Goal: Task Accomplishment & Management: Manage account settings

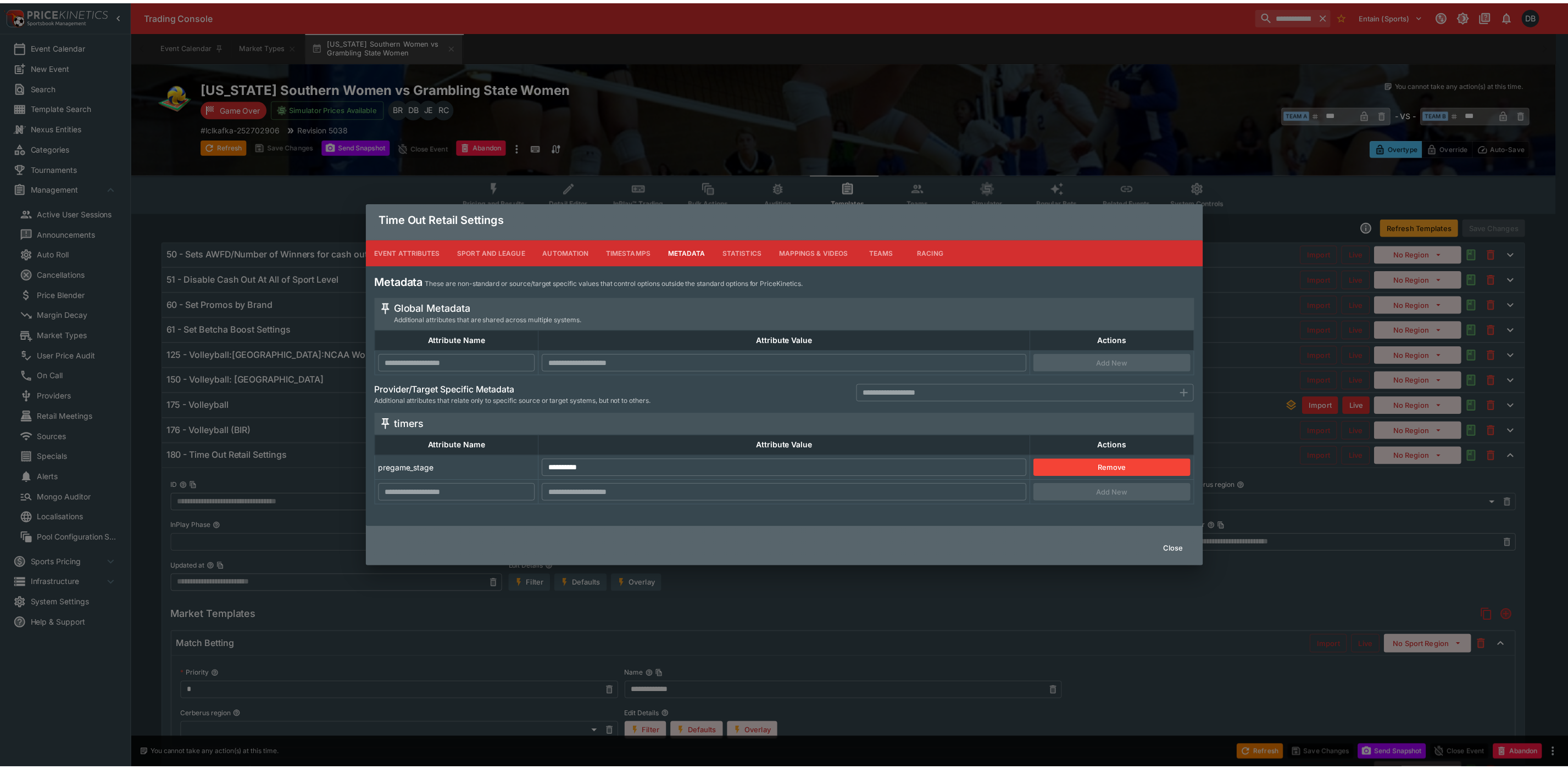
scroll to position [100, 0]
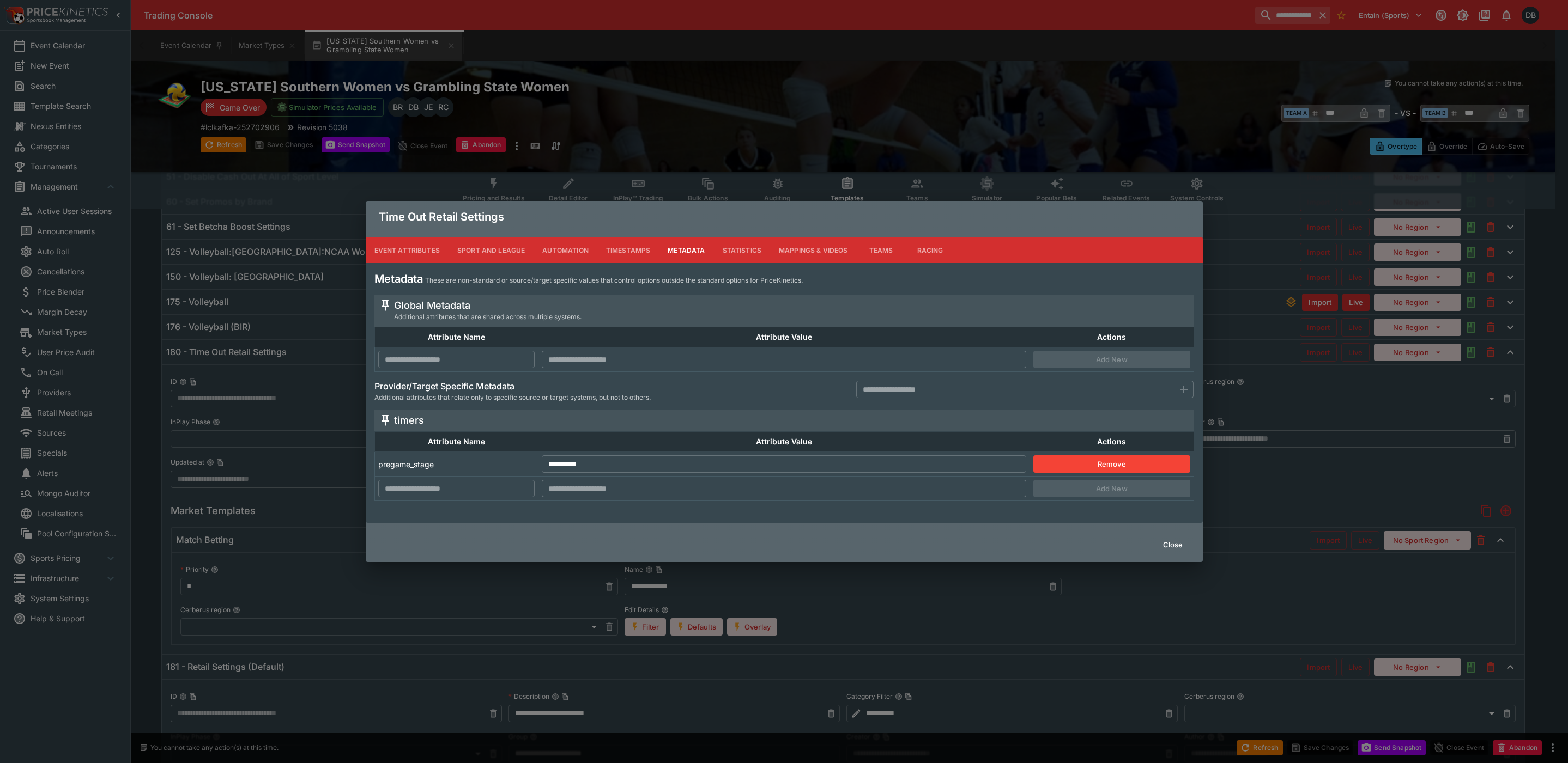
click at [1167, 537] on button "Close" at bounding box center [1173, 545] width 33 height 17
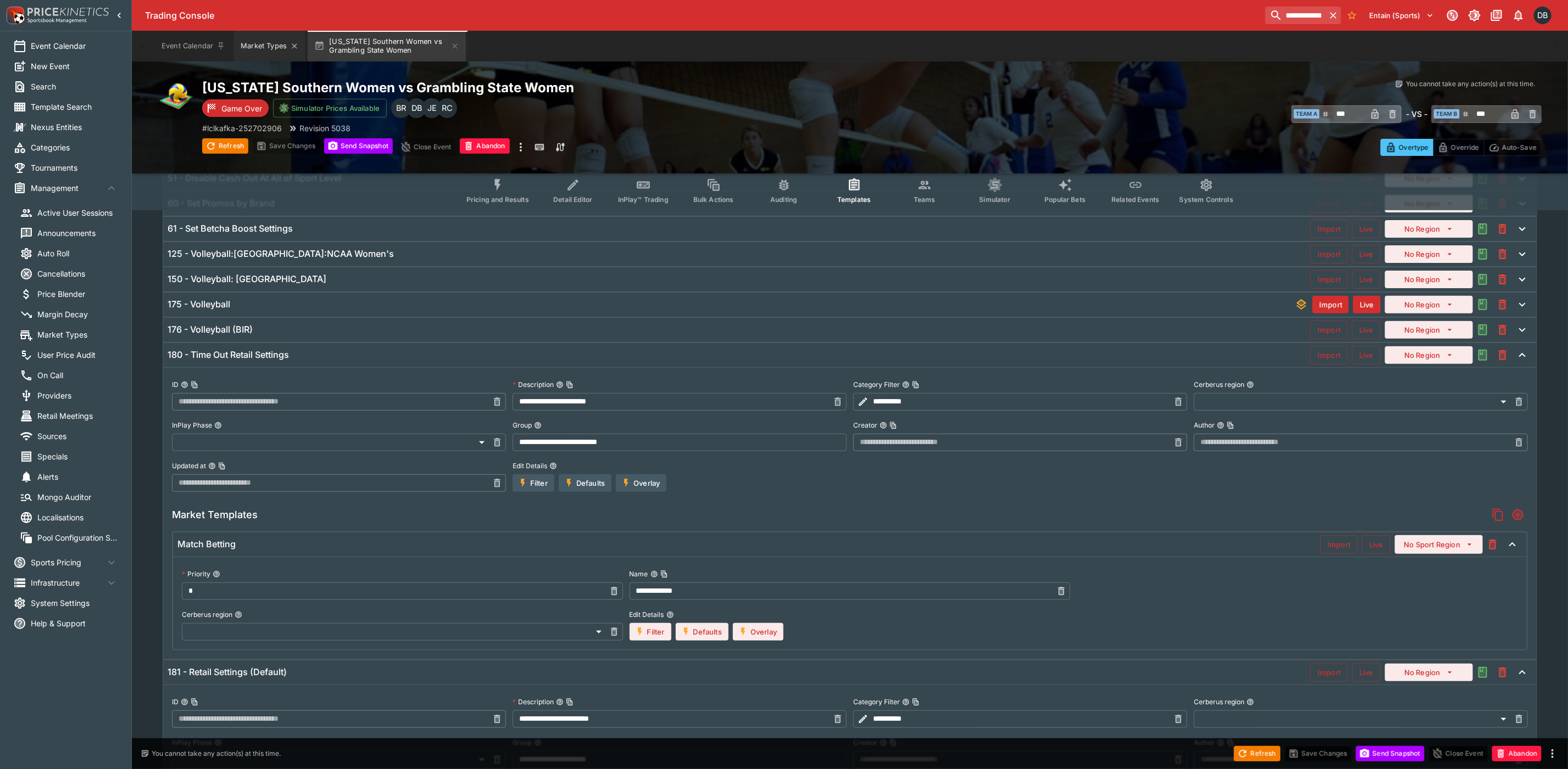
click at [261, 46] on button "Market Types" at bounding box center [270, 46] width 72 height 31
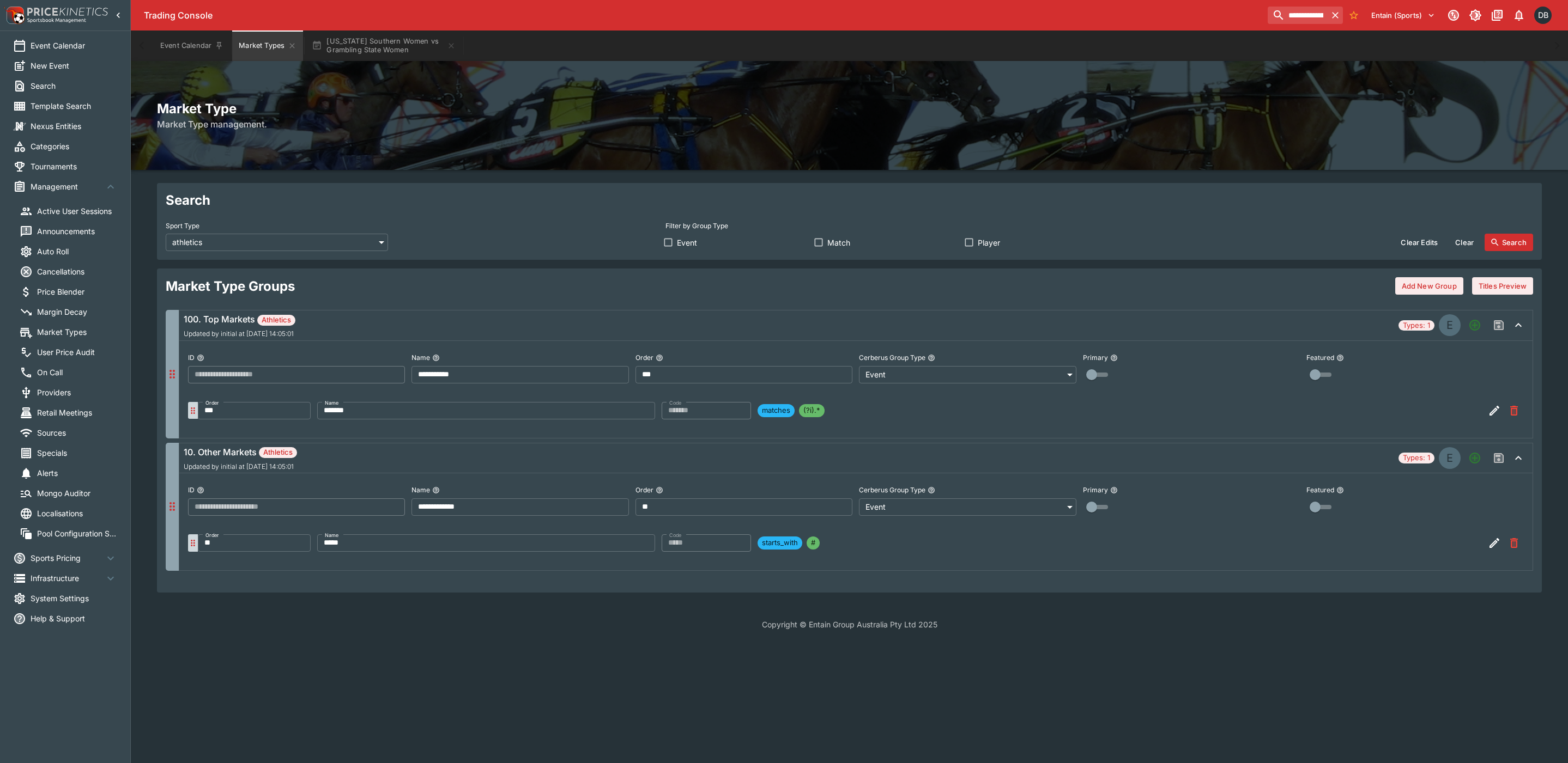
click at [477, 549] on input "*****" at bounding box center [486, 543] width 338 height 17
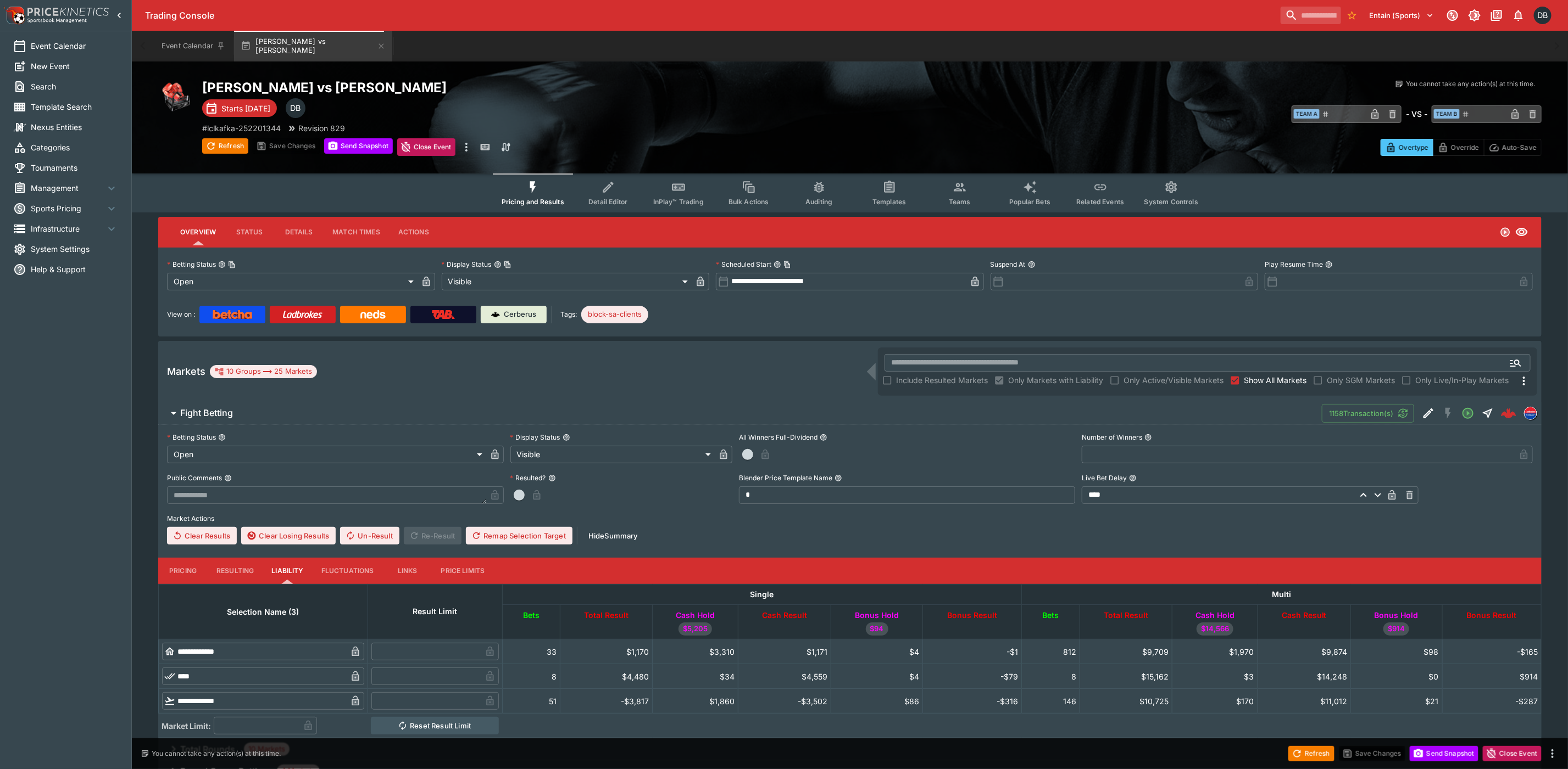
click at [48, 183] on span "Management" at bounding box center [67, 188] width 74 height 12
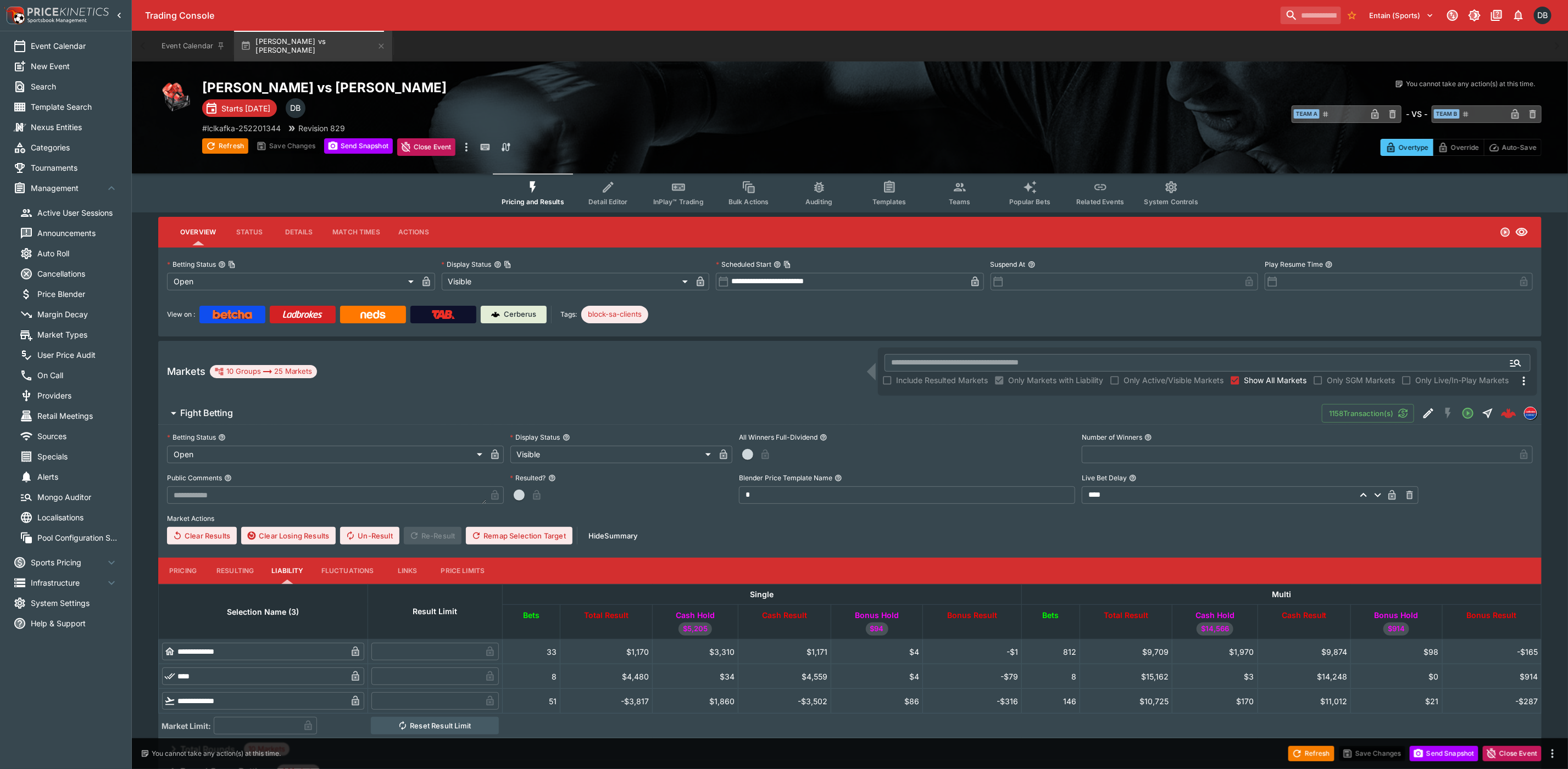
click at [46, 334] on span "Market Types" at bounding box center [78, 335] width 80 height 12
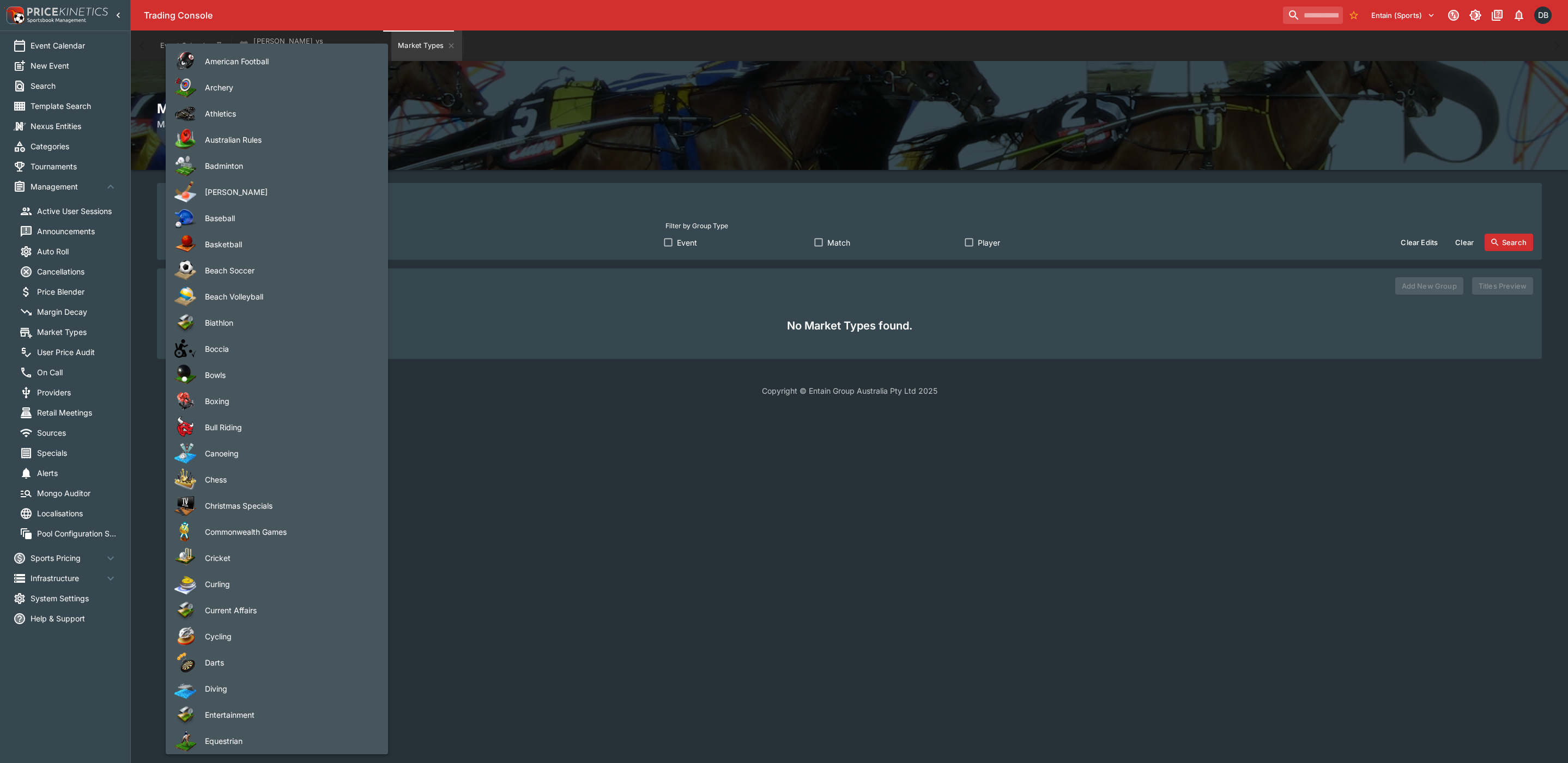
click at [283, 241] on body "Trading Console Entain (Sports) 1 DB Event Calendar New Event Search Template S…" at bounding box center [784, 205] width 1568 height 410
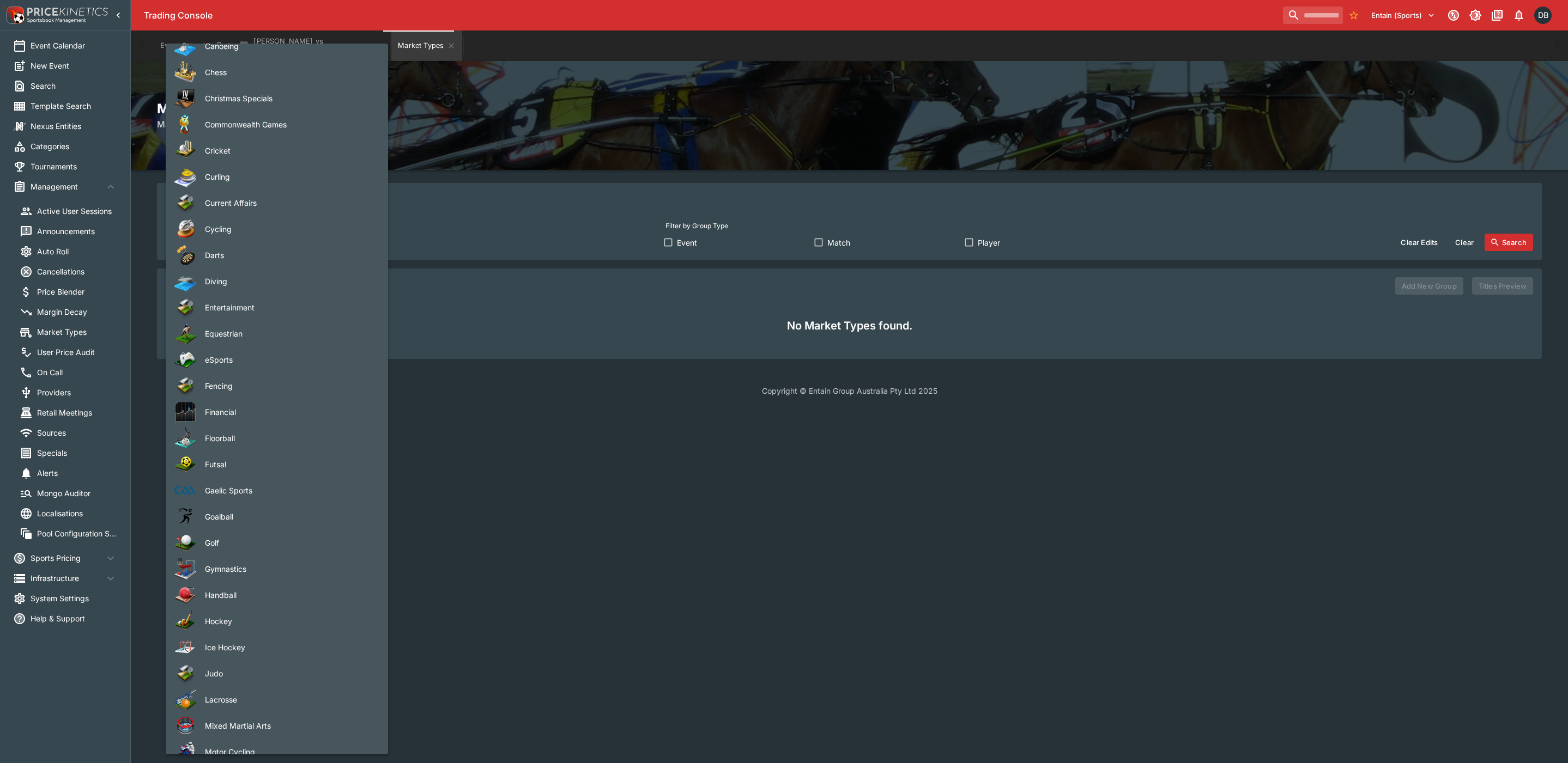
scroll to position [408, 0]
click at [223, 540] on span "Golf" at bounding box center [287, 542] width 165 height 12
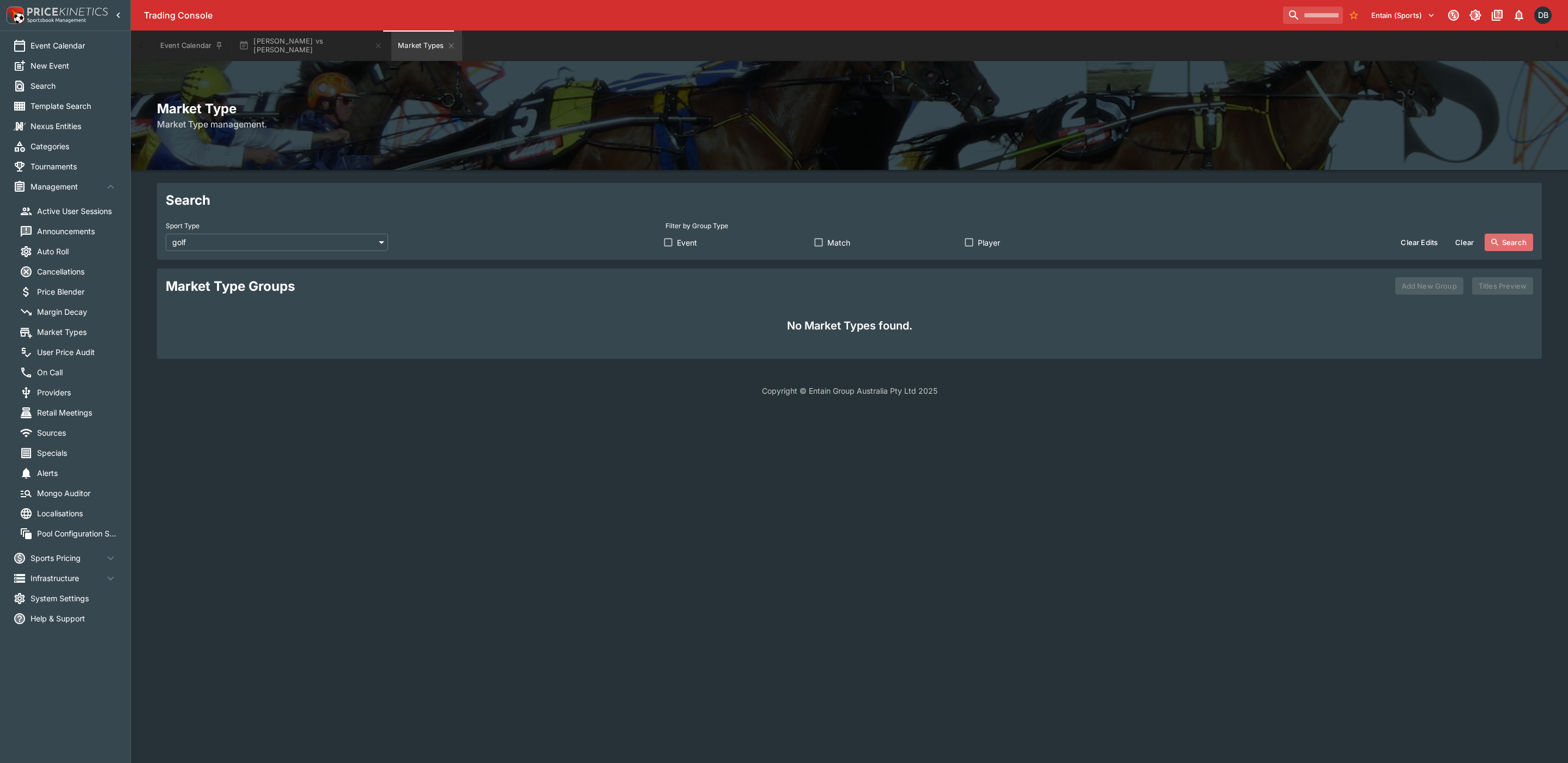
click at [1505, 249] on button "Search" at bounding box center [1509, 242] width 49 height 17
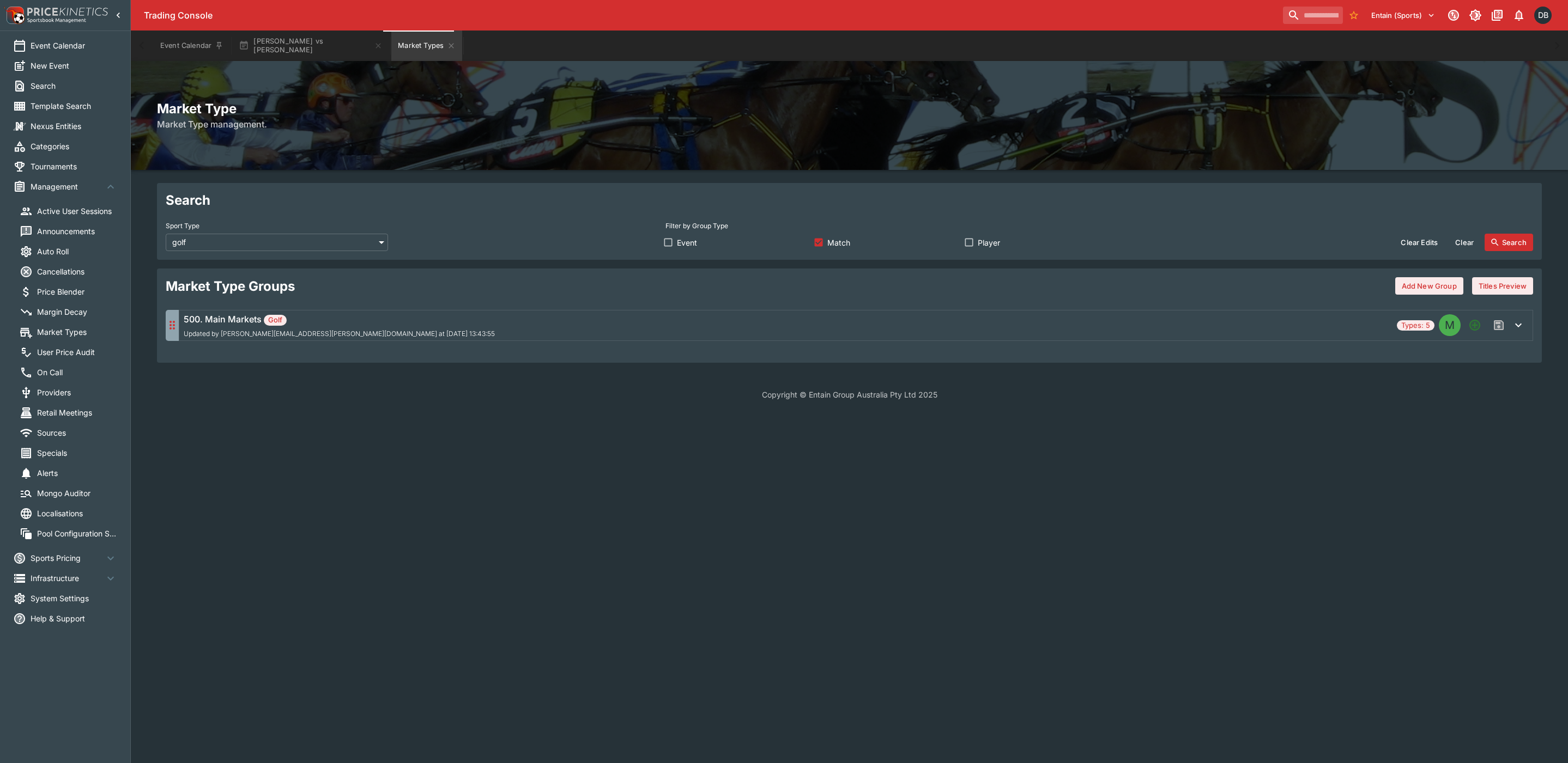
click at [604, 318] on div "500. Main Markets Golf Updated by matthew.oliver@entaingroup.co.nz at 2025-10-0…" at bounding box center [788, 325] width 1209 height 25
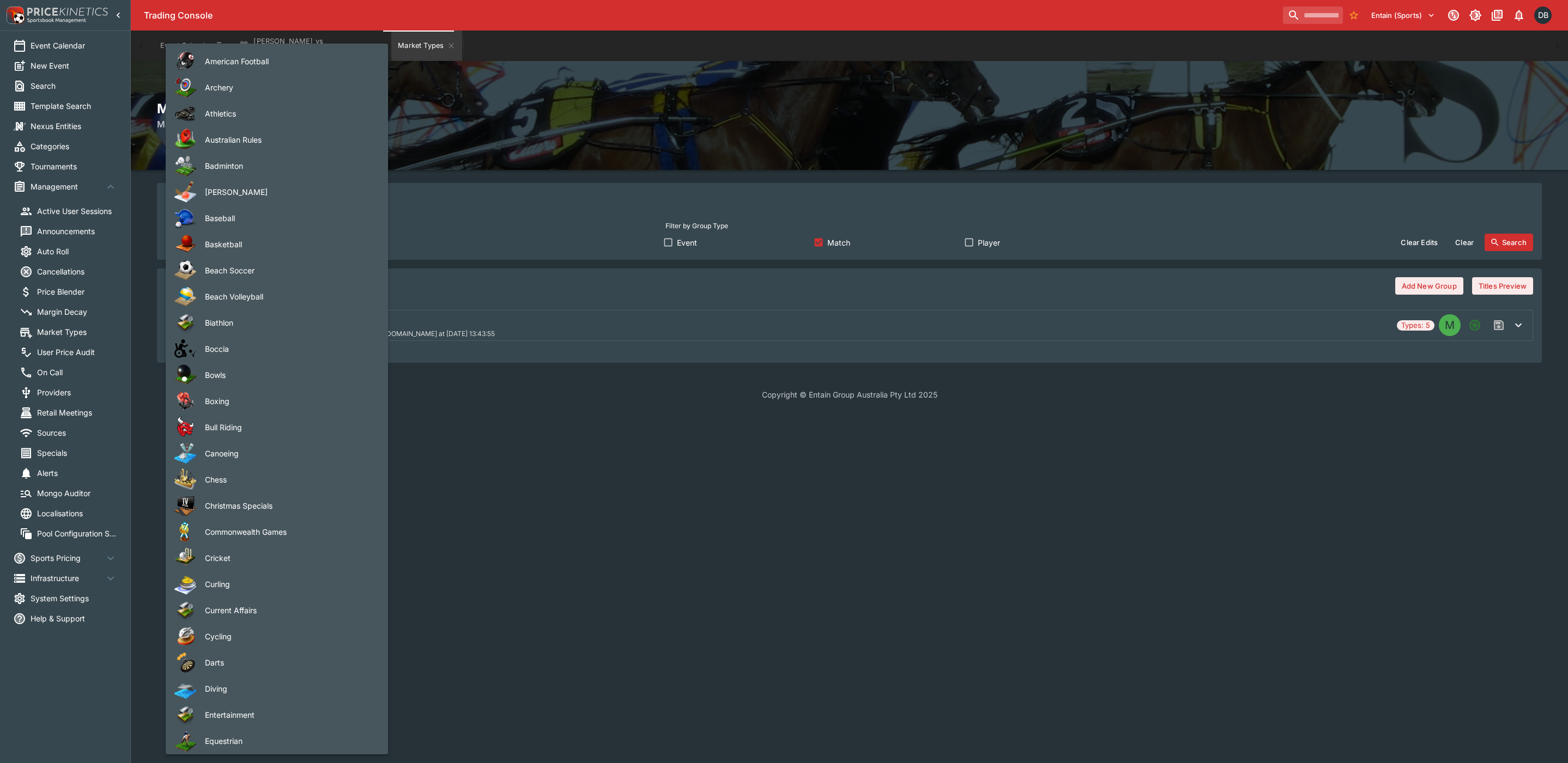
click at [332, 244] on body "Trading Console Entain (Sports) 1 DB Event Calendar New Event Search Template S…" at bounding box center [784, 207] width 1568 height 413
click at [610, 492] on div at bounding box center [784, 382] width 1568 height 763
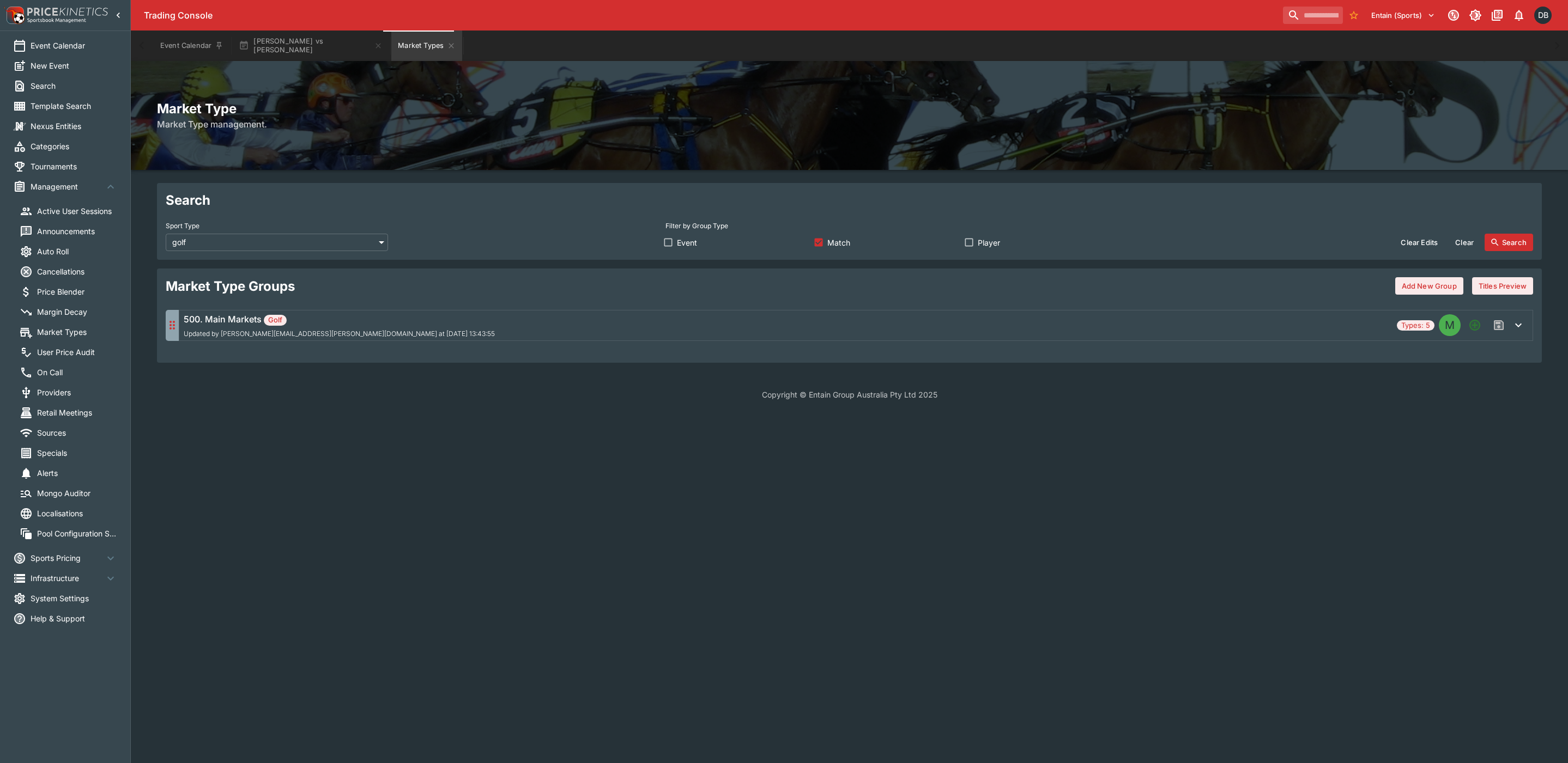
click at [475, 323] on div "500. Main Markets Golf Updated by matthew.oliver@entaingroup.co.nz at 2025-10-0…" at bounding box center [788, 325] width 1209 height 25
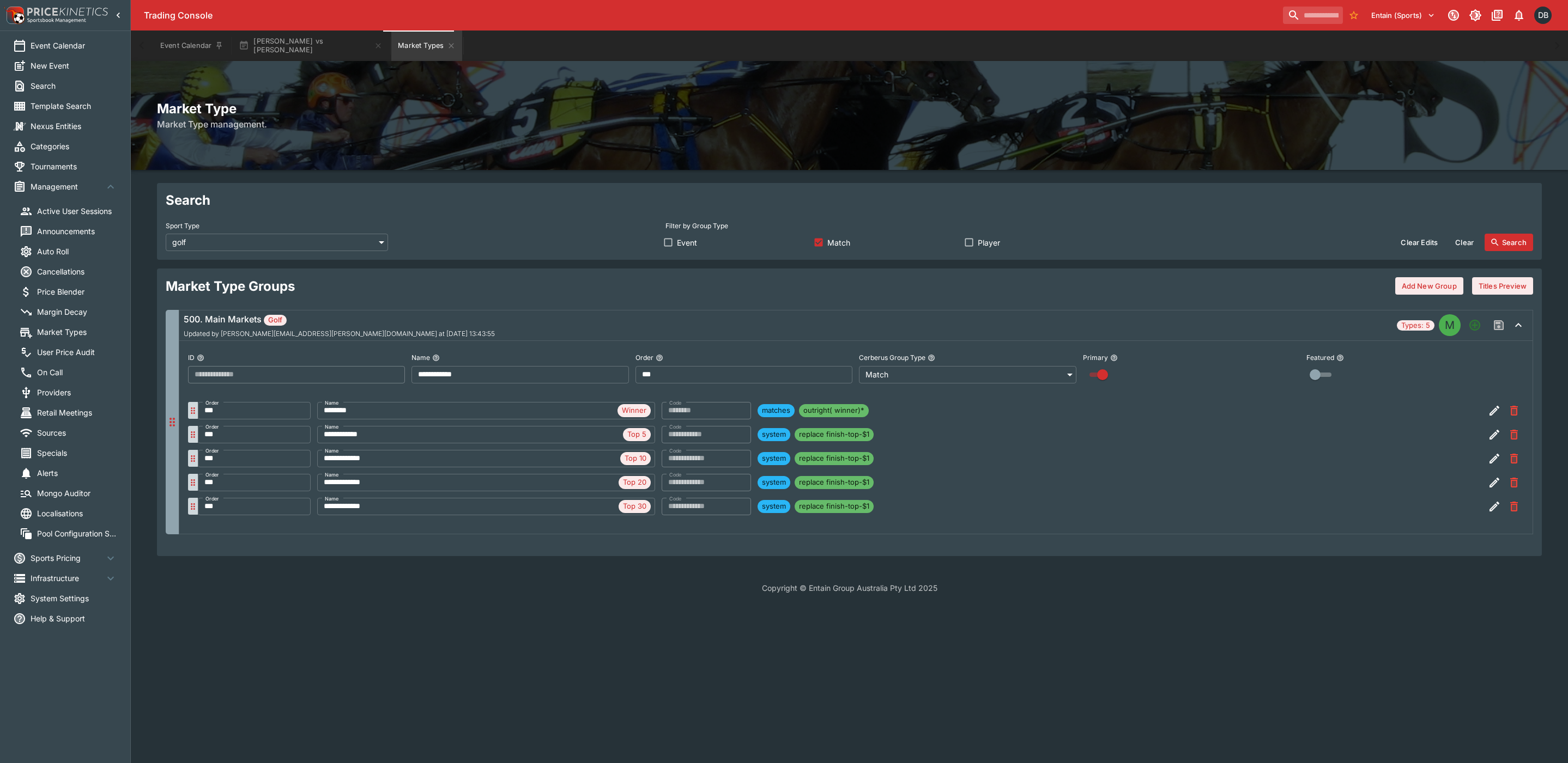
click at [1490, 411] on icon "button" at bounding box center [1495, 411] width 13 height 13
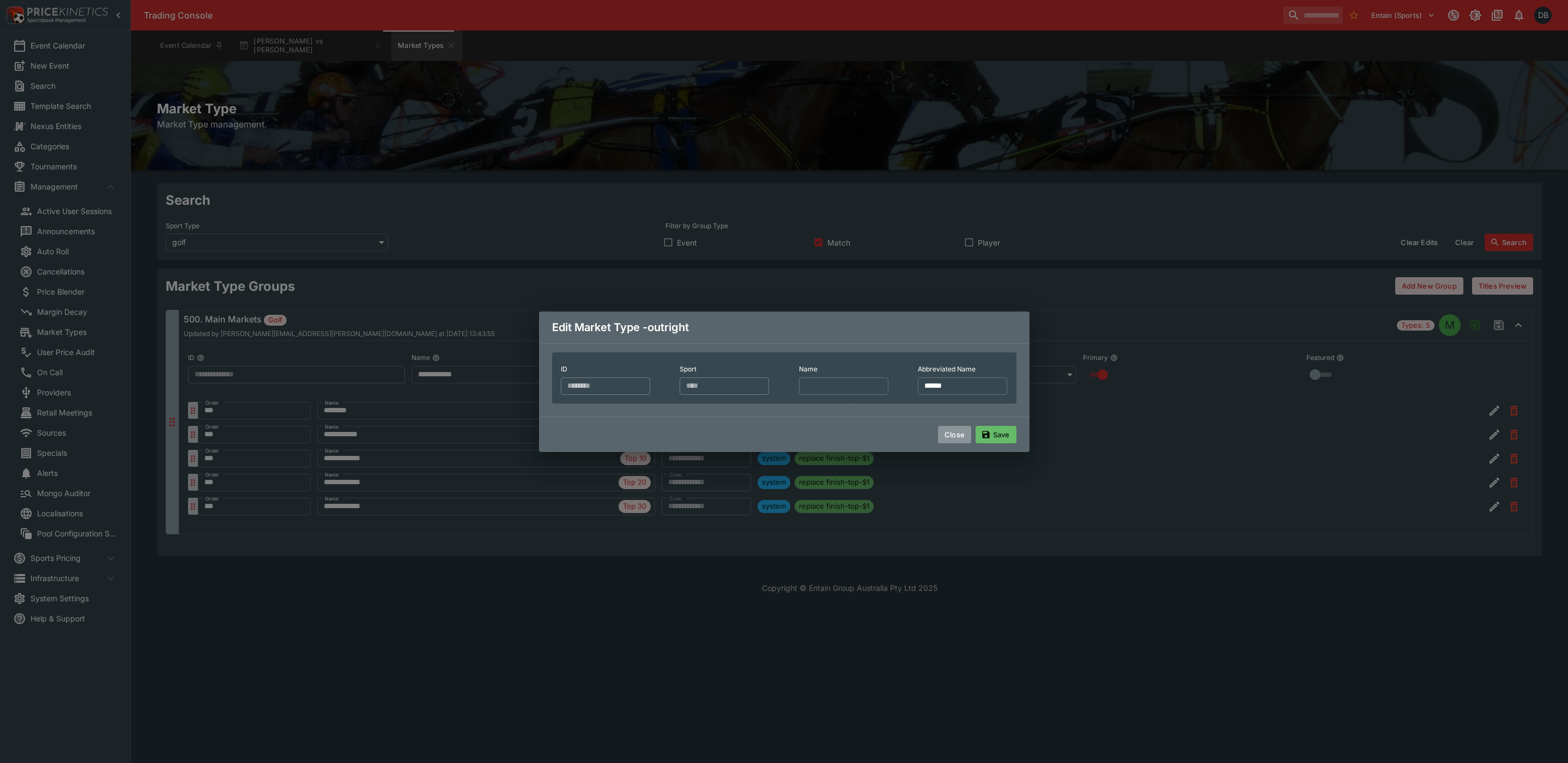
click at [947, 443] on button "Close" at bounding box center [955, 434] width 33 height 17
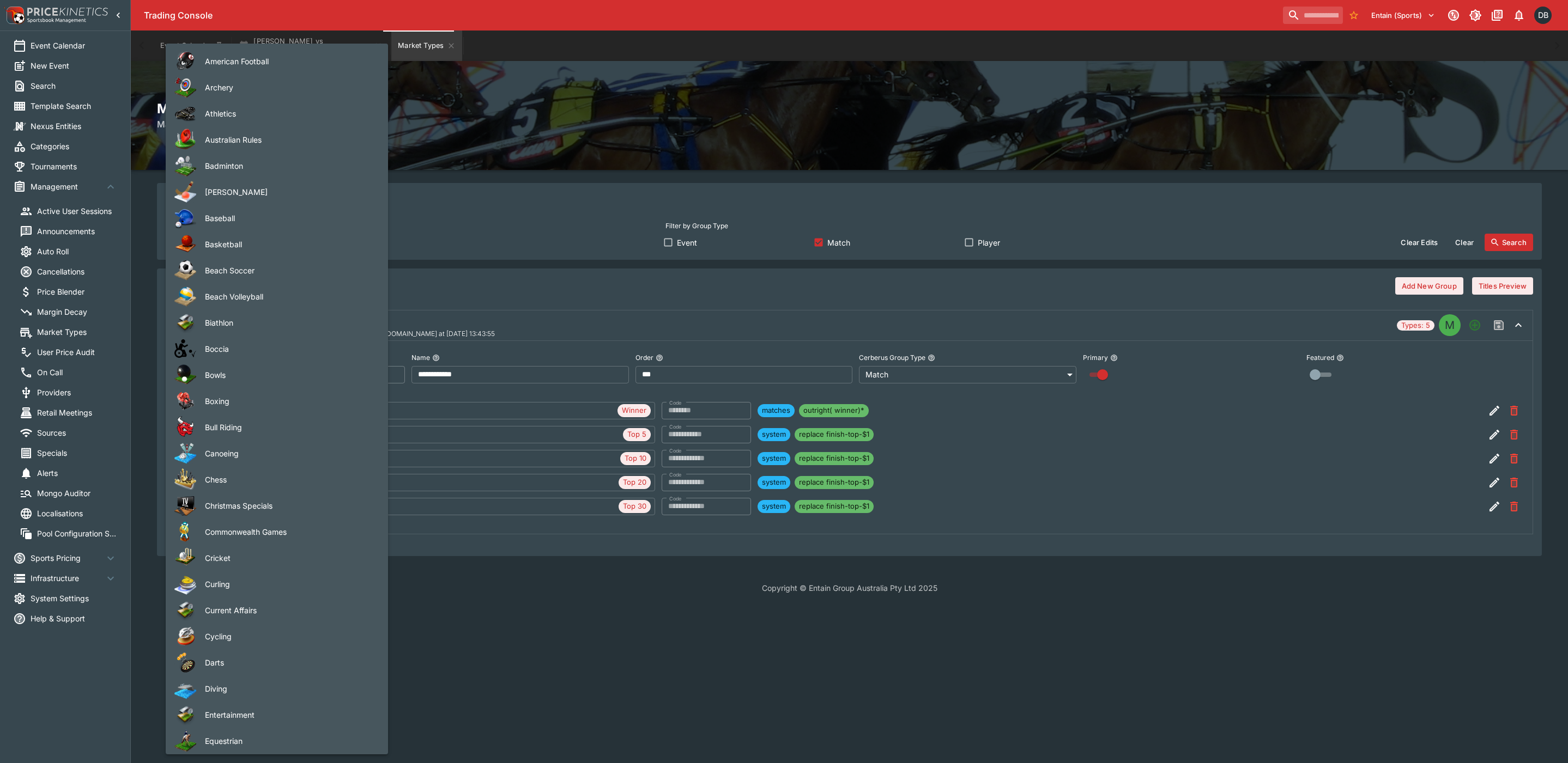
click at [353, 239] on body "**********" at bounding box center [784, 303] width 1568 height 607
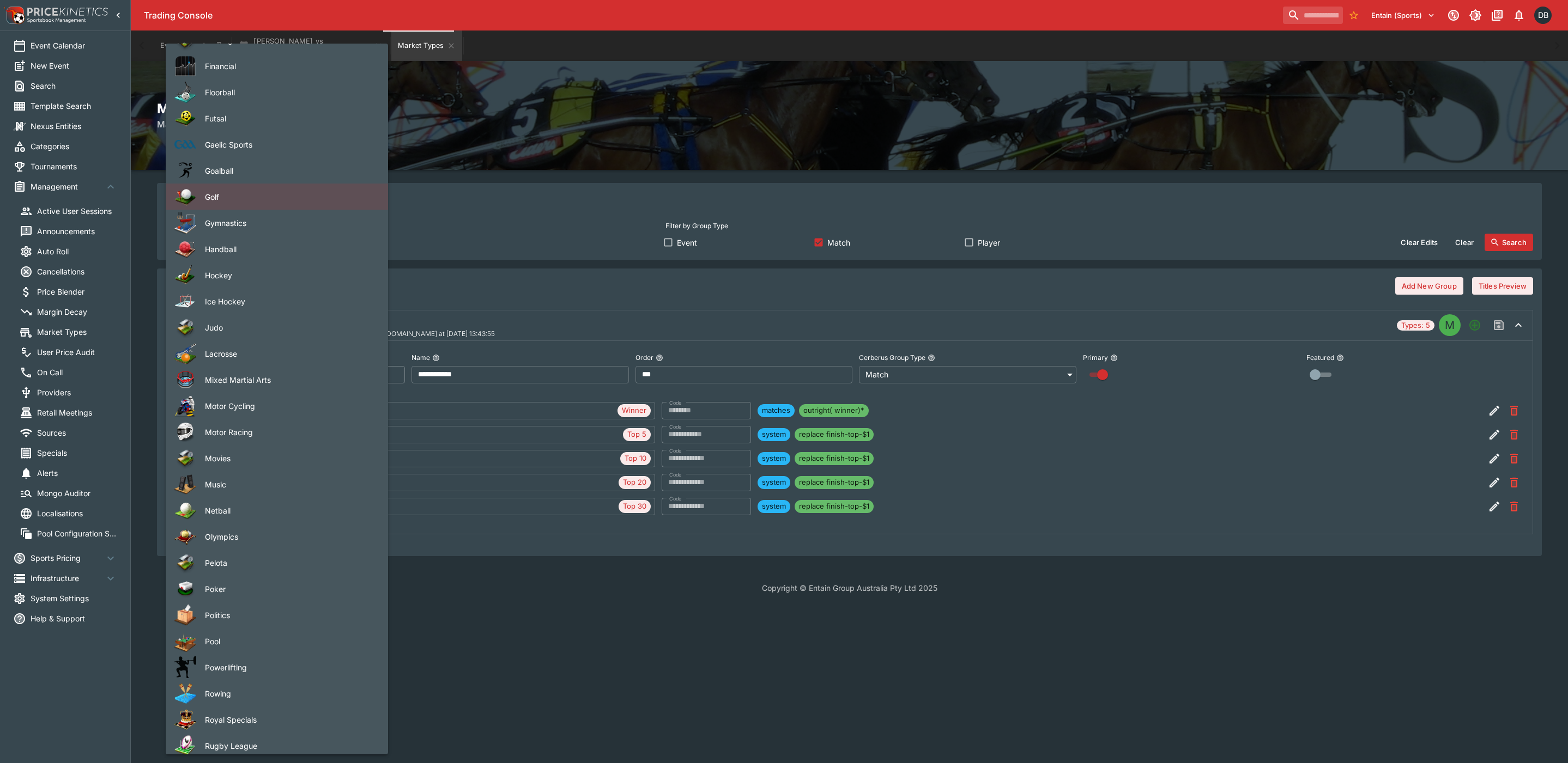
scroll to position [713, 0]
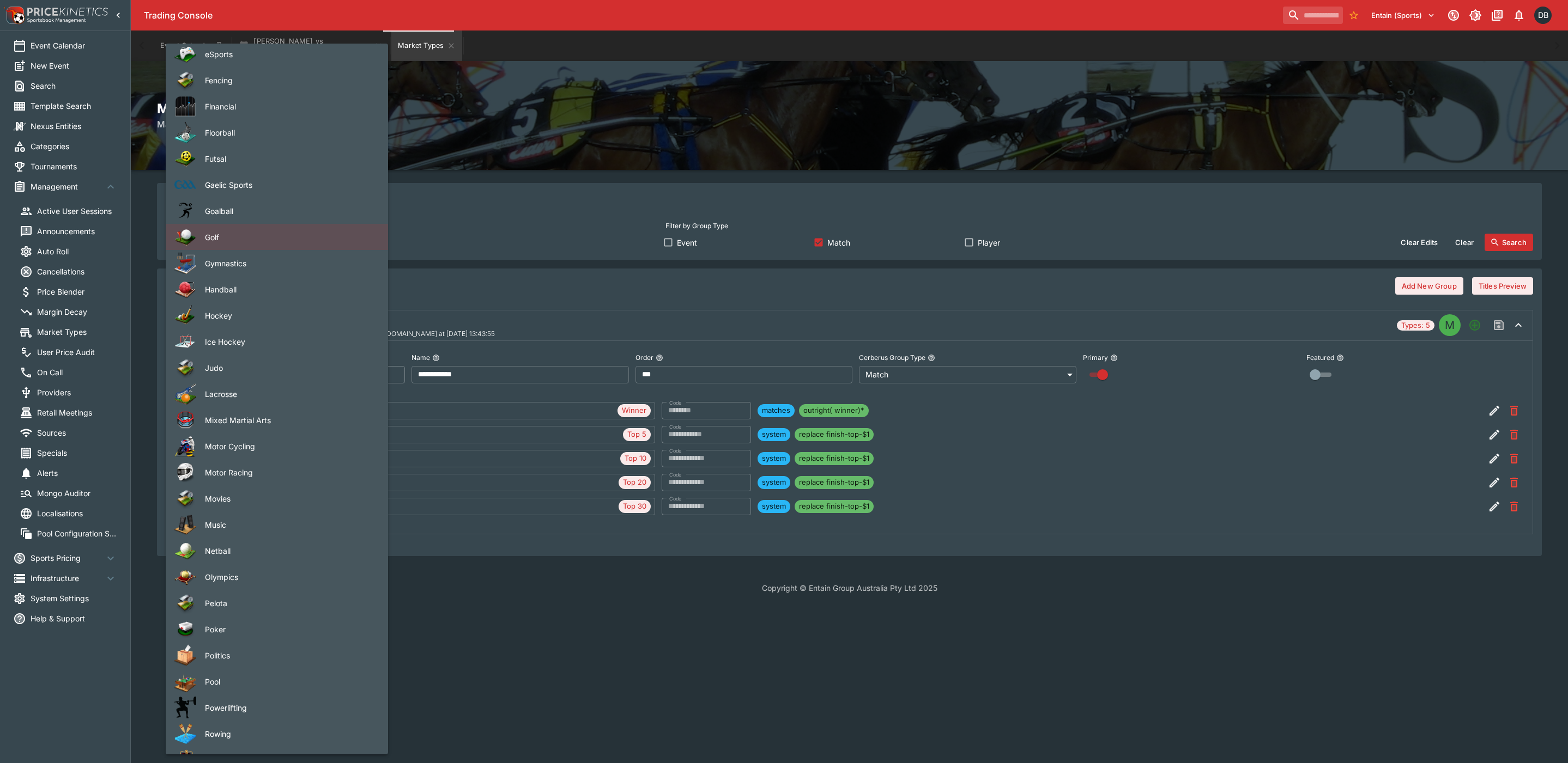
click at [245, 175] on li "Gaelic Sports" at bounding box center [276, 185] width 222 height 26
type input "**********"
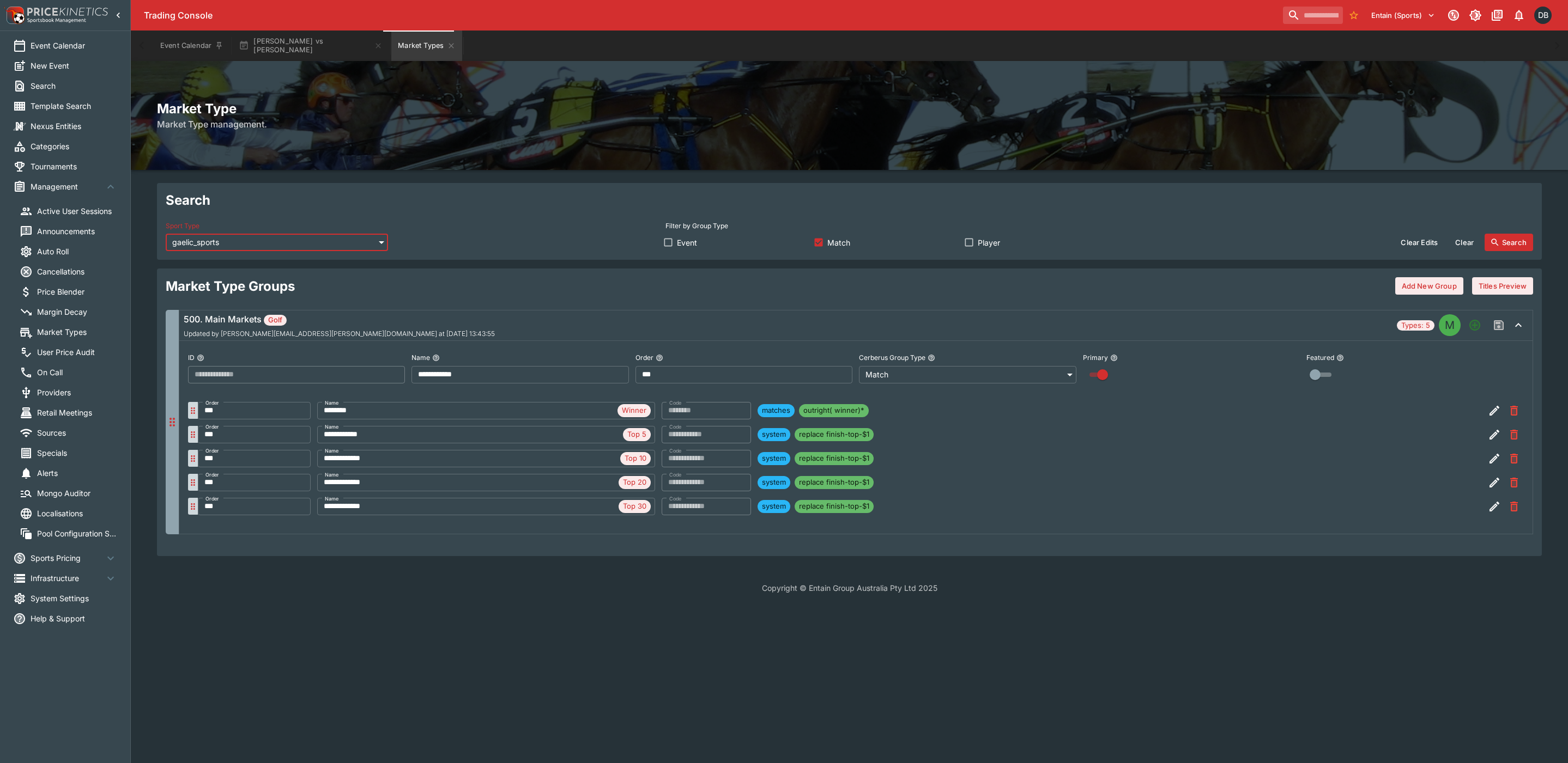
click at [1519, 237] on button "Search" at bounding box center [1509, 242] width 49 height 17
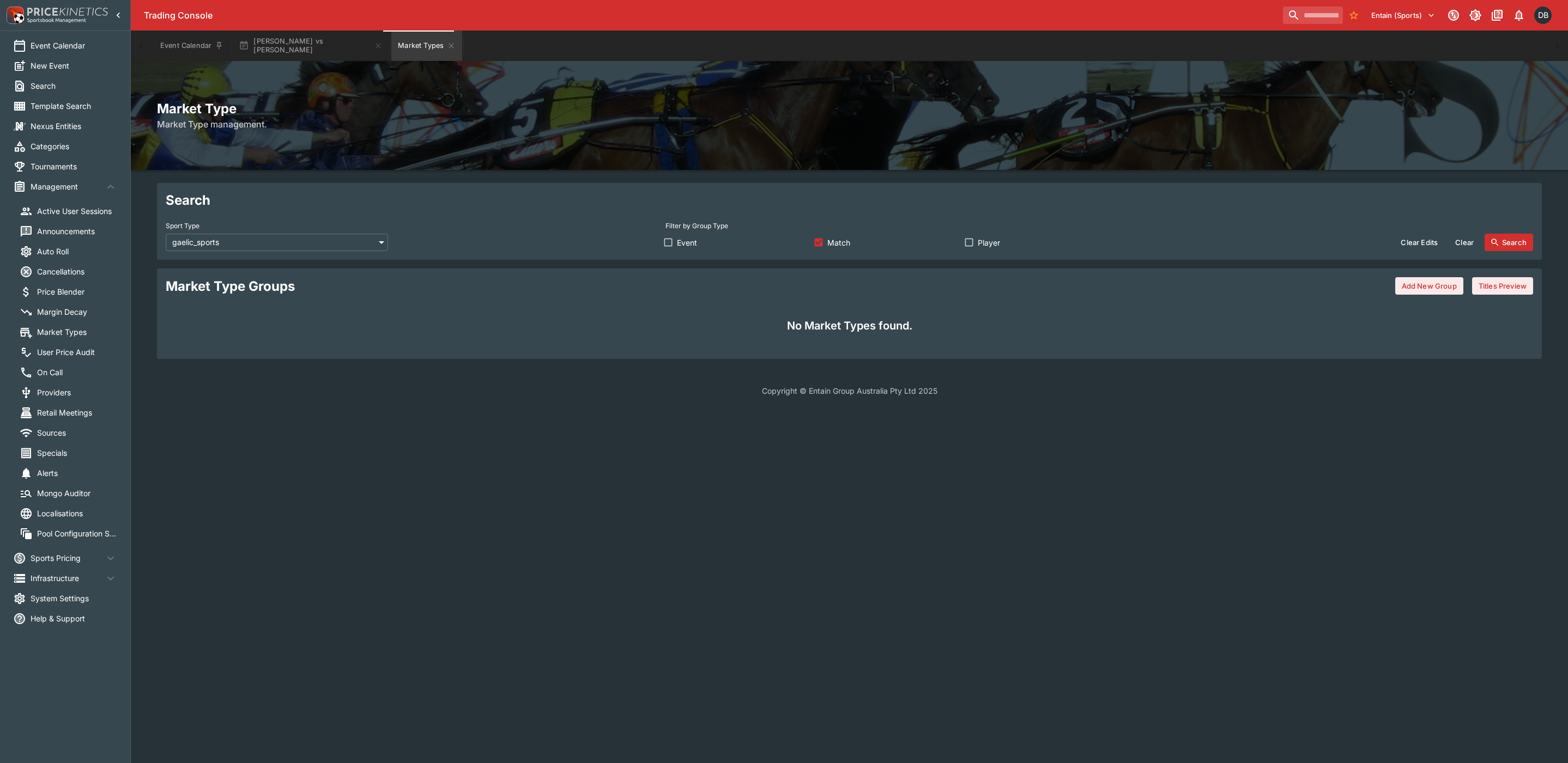
click at [469, 410] on html "**********" at bounding box center [784, 205] width 1568 height 410
click at [351, 239] on body "**********" at bounding box center [784, 205] width 1568 height 410
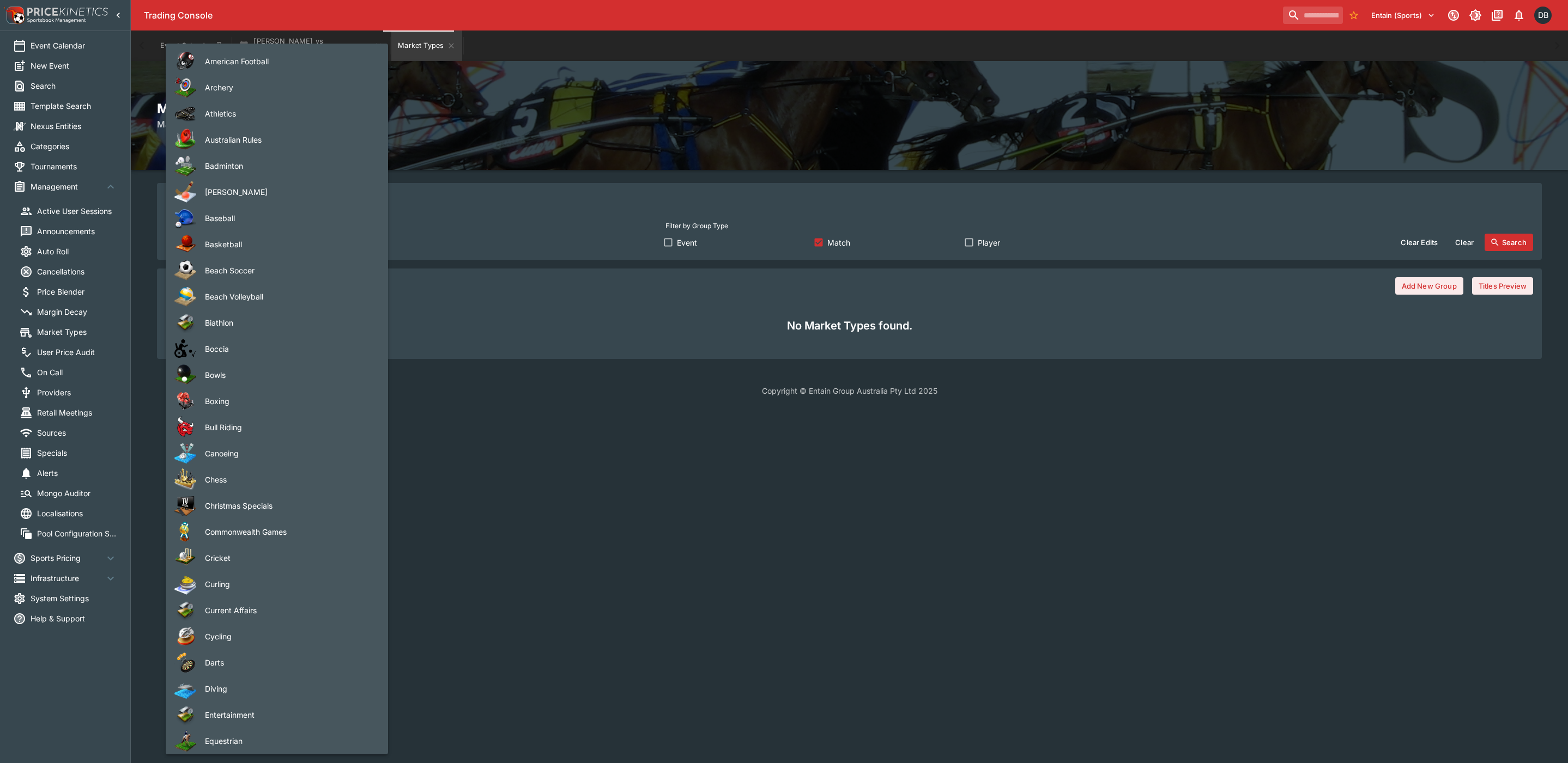
scroll to position [498, 0]
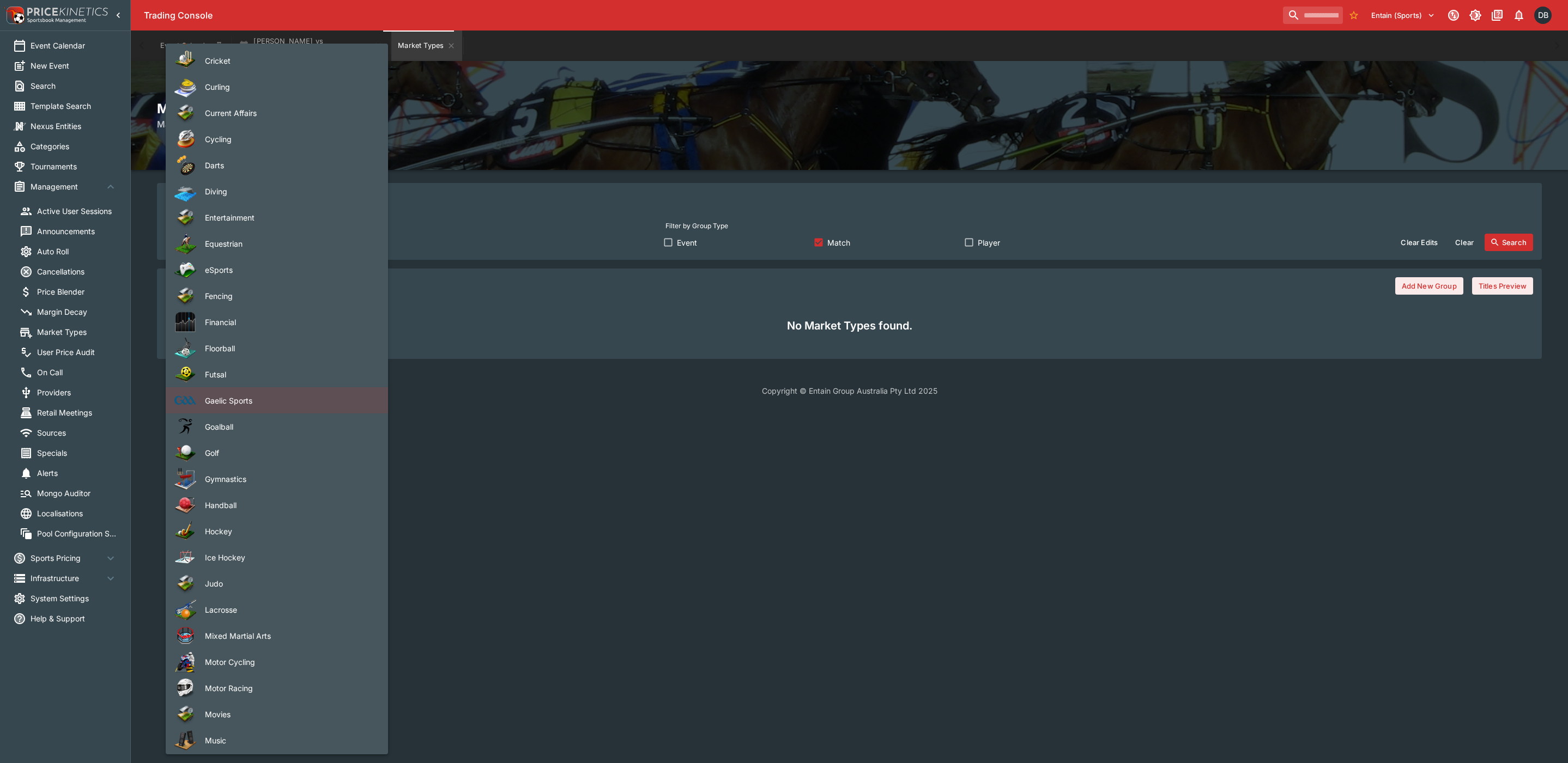
click at [610, 585] on div at bounding box center [784, 382] width 1568 height 763
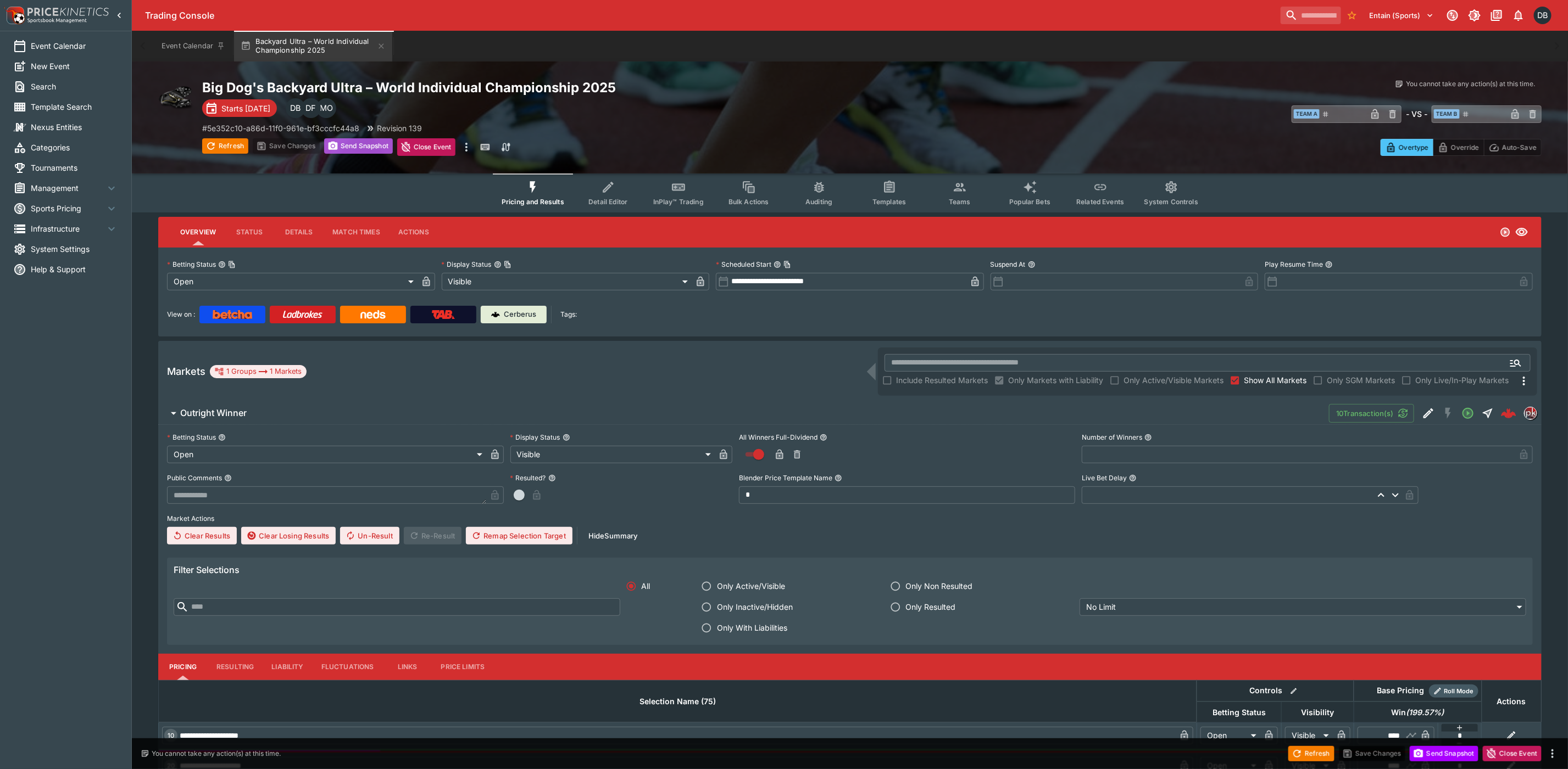
click at [377, 149] on button "Send Snapshot" at bounding box center [358, 145] width 69 height 15
click at [222, 149] on button "Refresh" at bounding box center [225, 145] width 46 height 15
click at [1424, 414] on icon "Edit Detail" at bounding box center [1428, 414] width 13 height 13
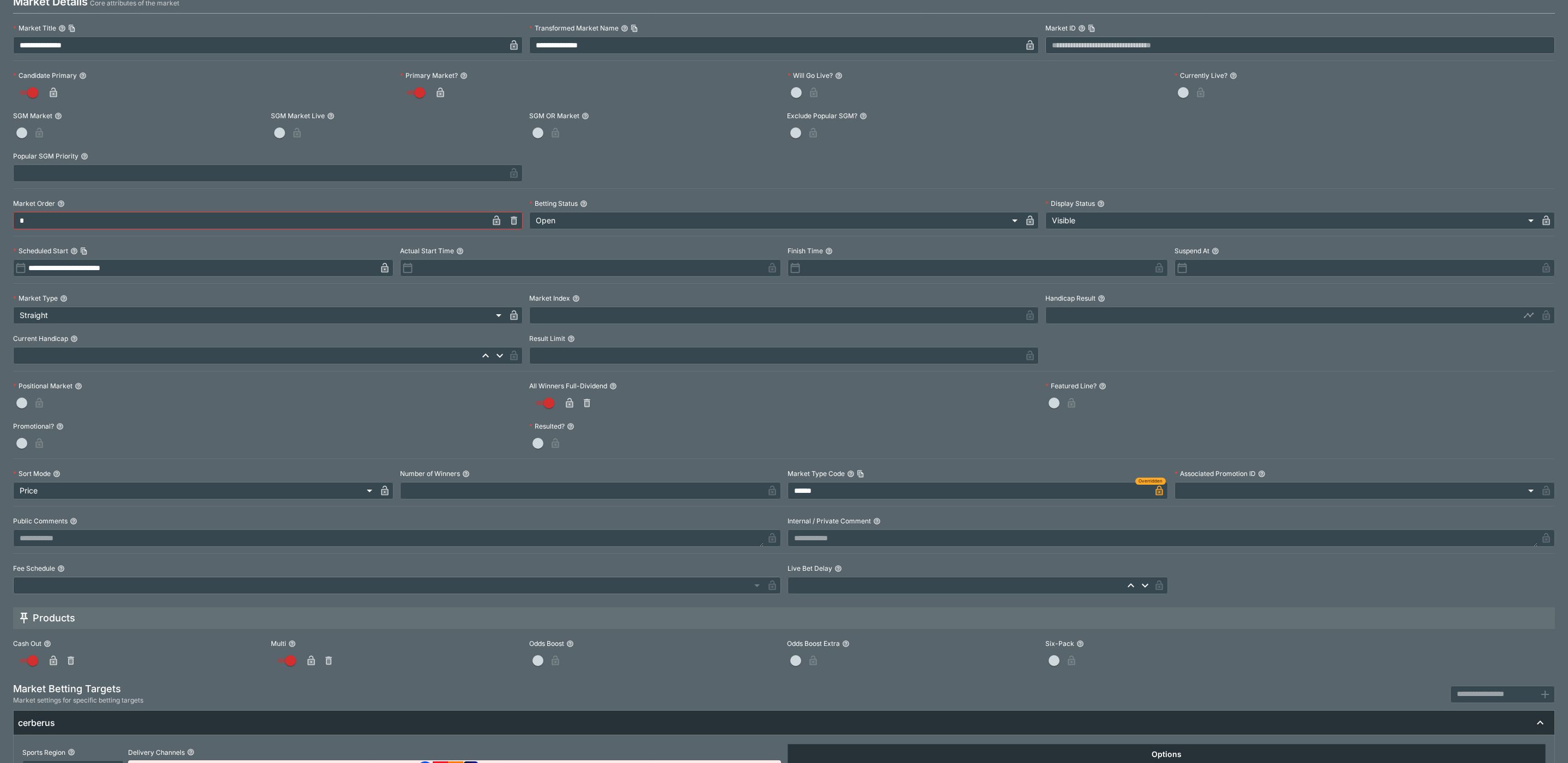
scroll to position [163, 0]
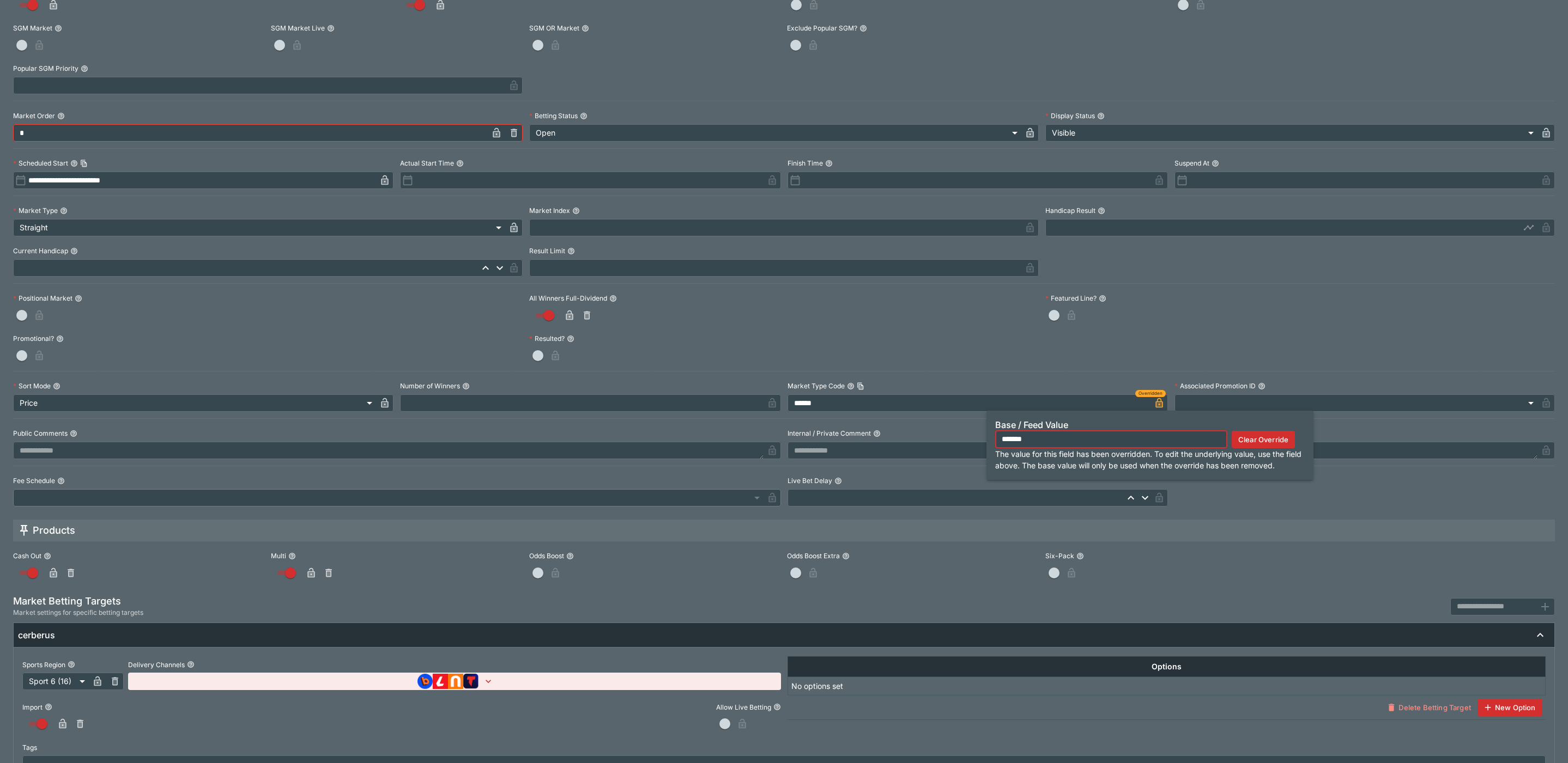
click at [1155, 404] on icon "button" at bounding box center [1159, 403] width 7 height 10
type input "*******"
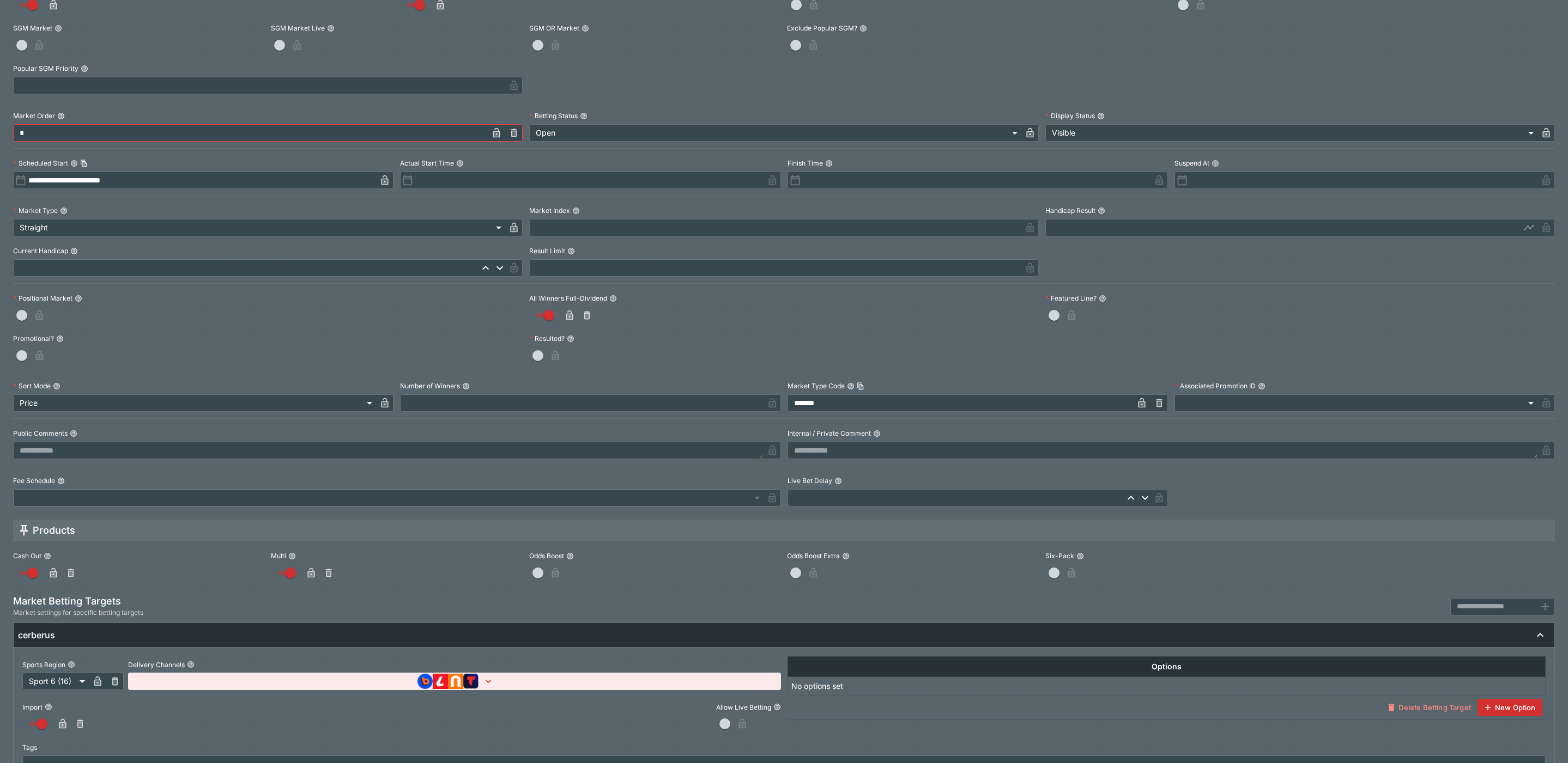
click at [1014, 358] on div at bounding box center [784, 355] width 509 height 17
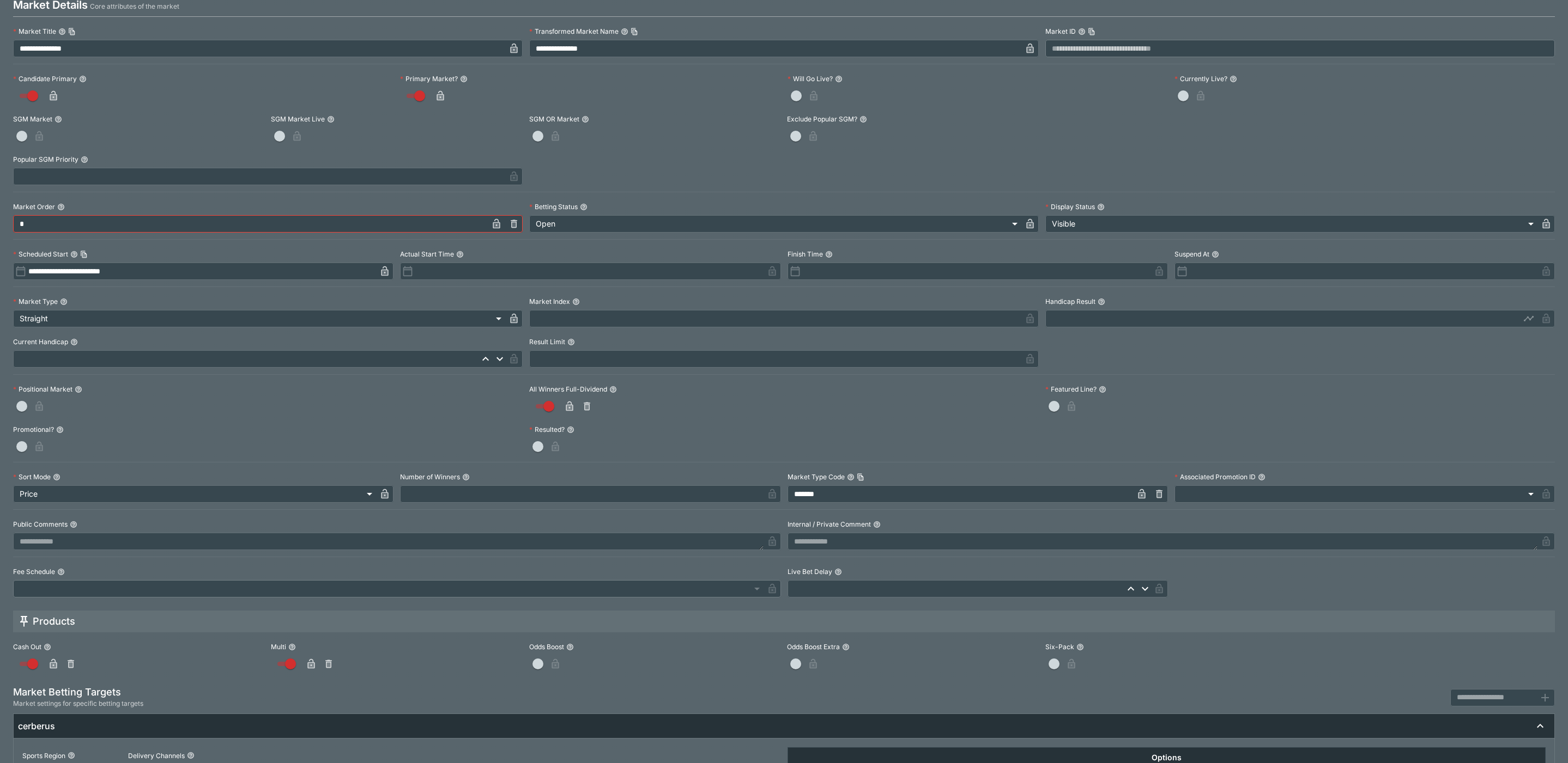
scroll to position [0, 0]
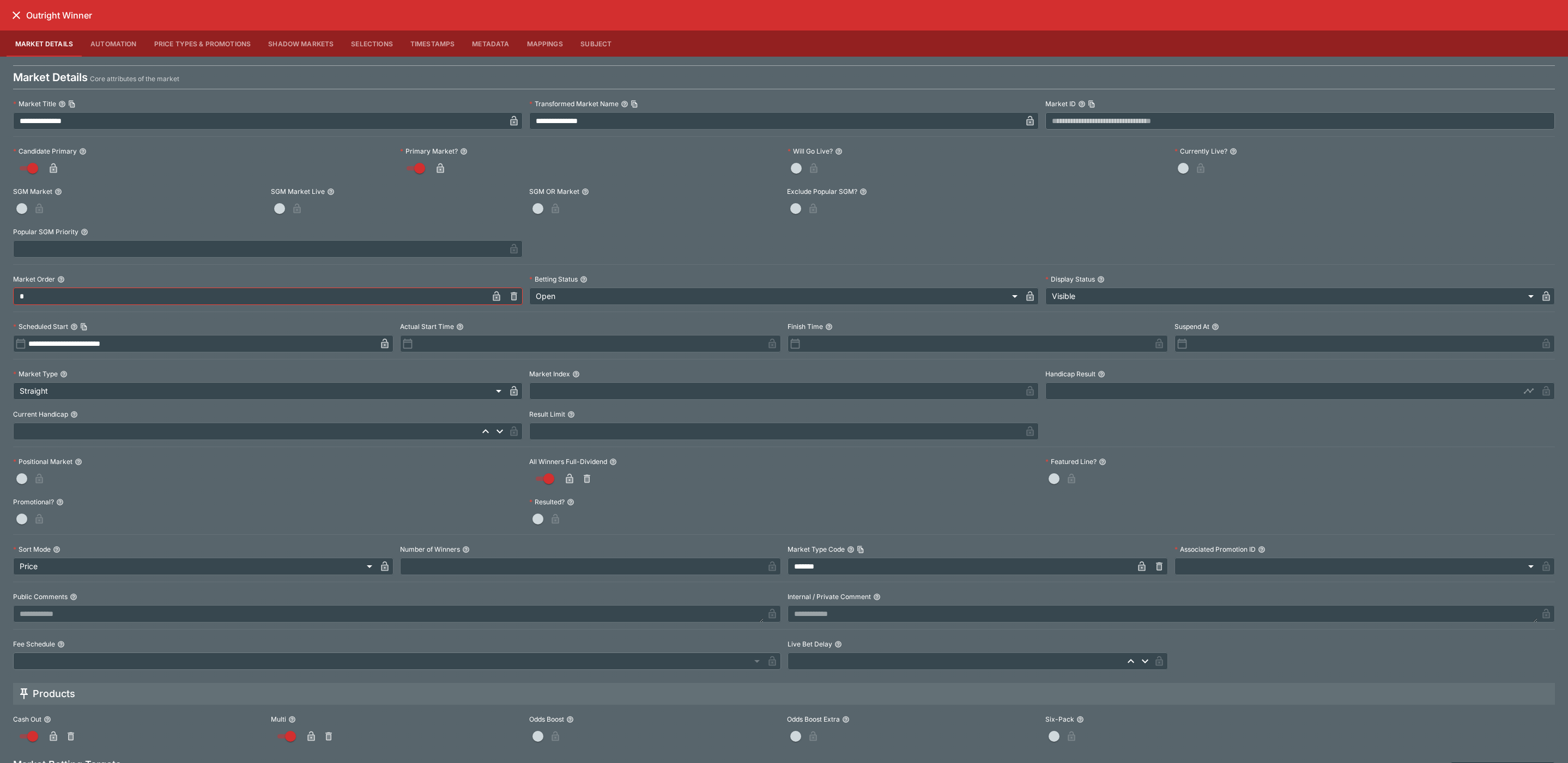
click at [12, 18] on icon "close" at bounding box center [17, 15] width 13 height 13
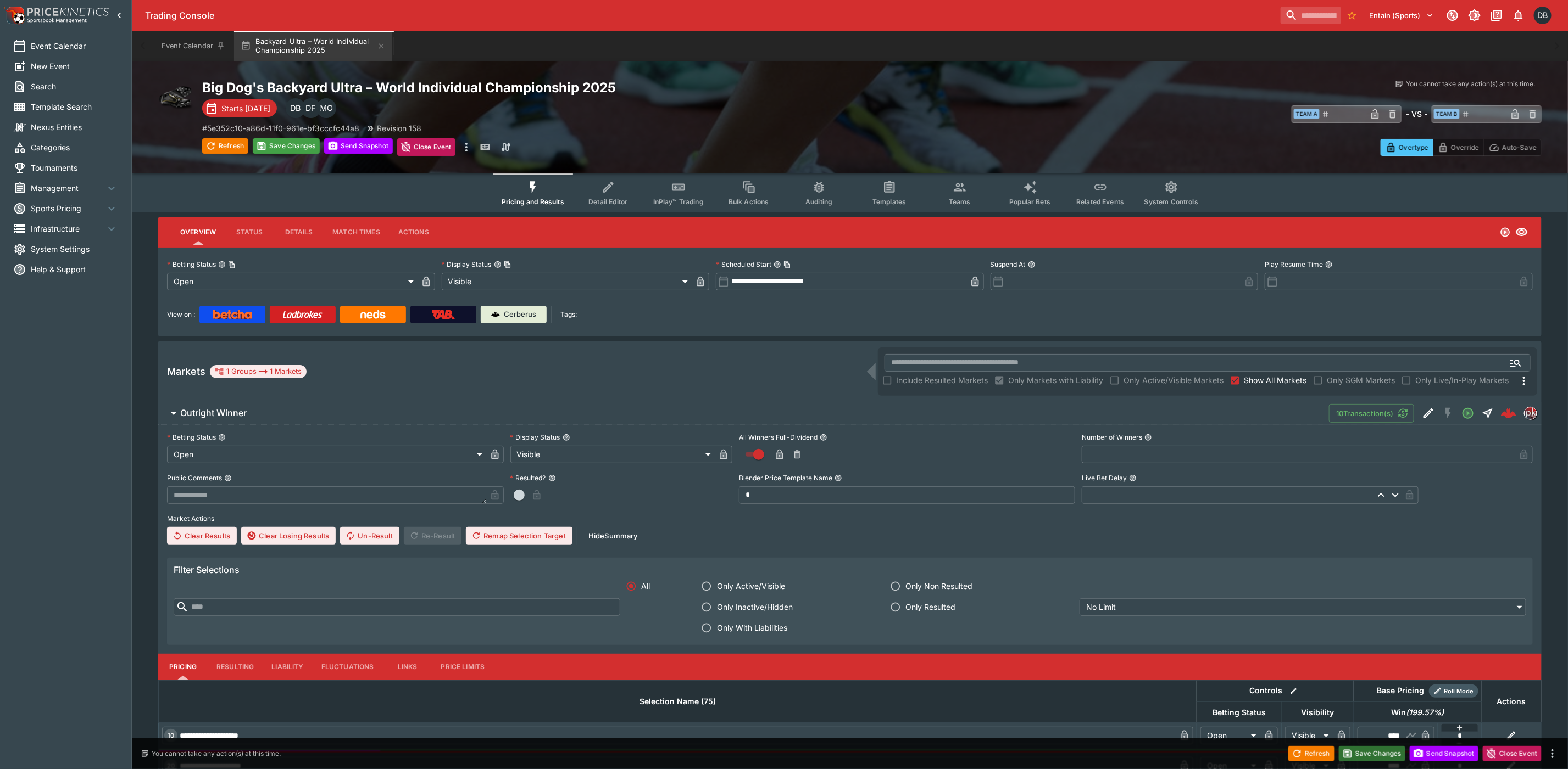
click at [1361, 748] on button "Save Changes" at bounding box center [1372, 754] width 67 height 15
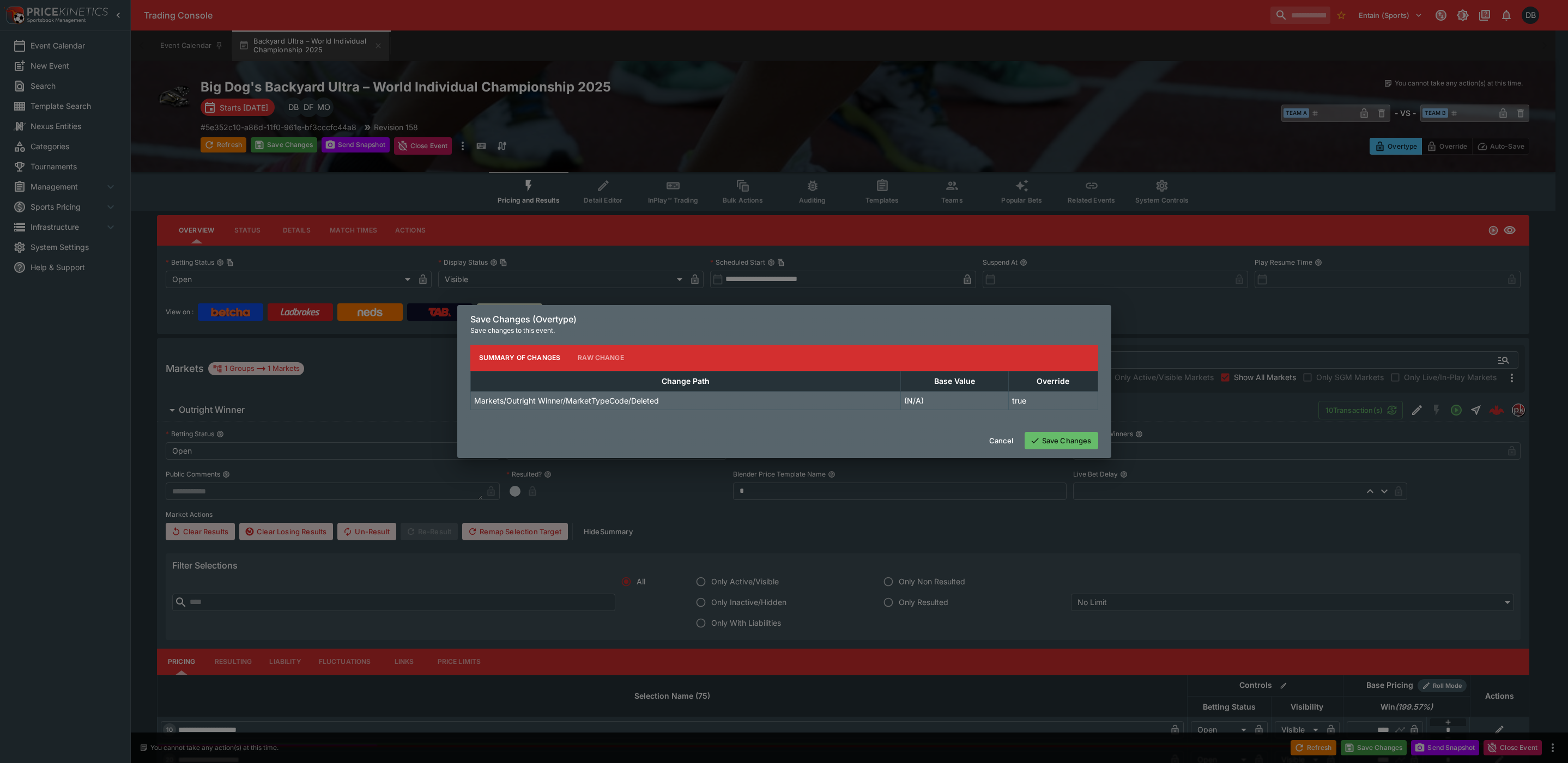
click at [1063, 443] on button "Save Changes" at bounding box center [1061, 441] width 73 height 17
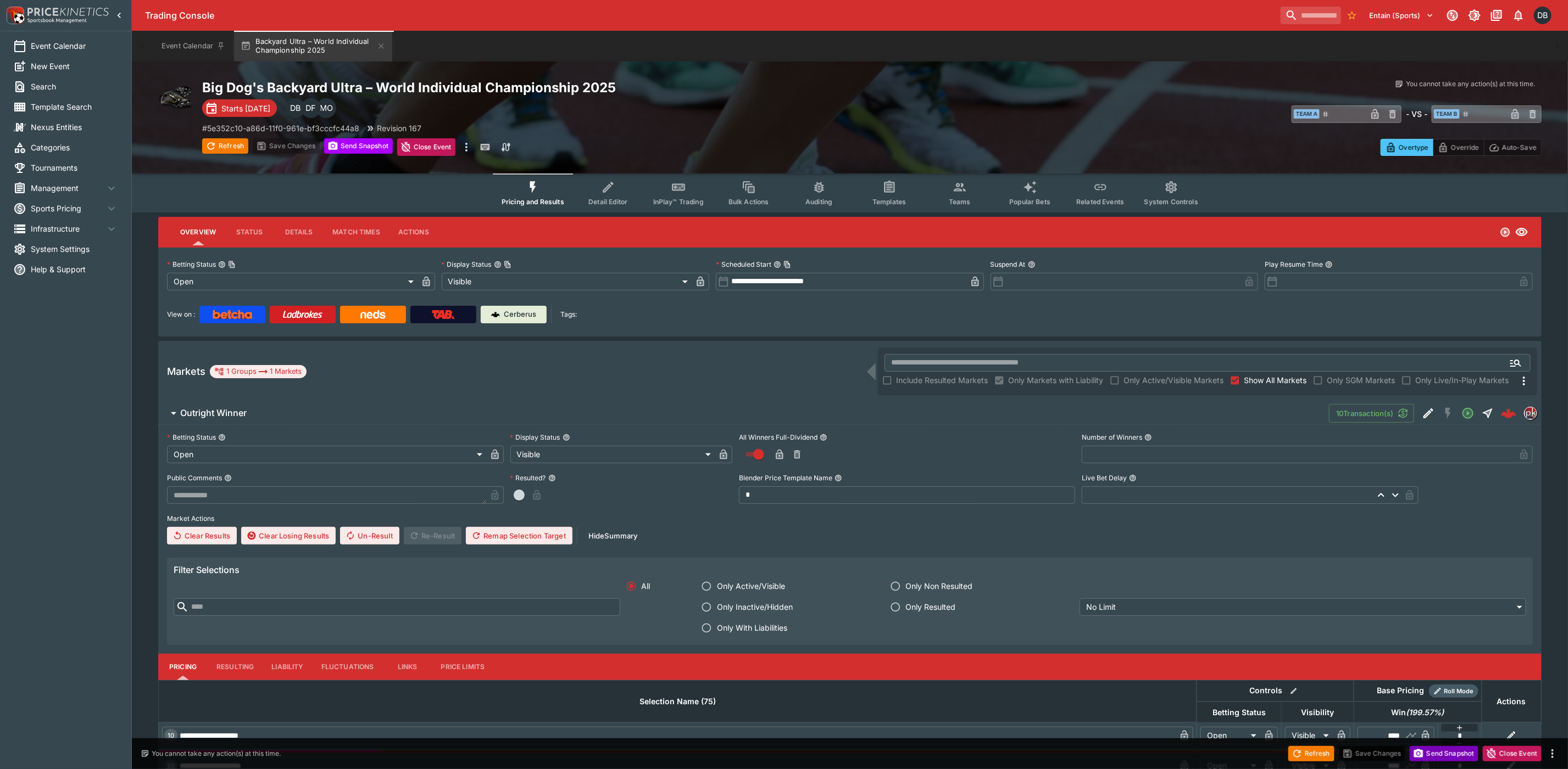
click at [1437, 754] on button "Send Snapshot" at bounding box center [1444, 754] width 69 height 15
click at [373, 145] on button "Send Snapshot" at bounding box center [358, 145] width 69 height 15
click at [1425, 412] on icon "Edit Detail" at bounding box center [1428, 414] width 10 height 10
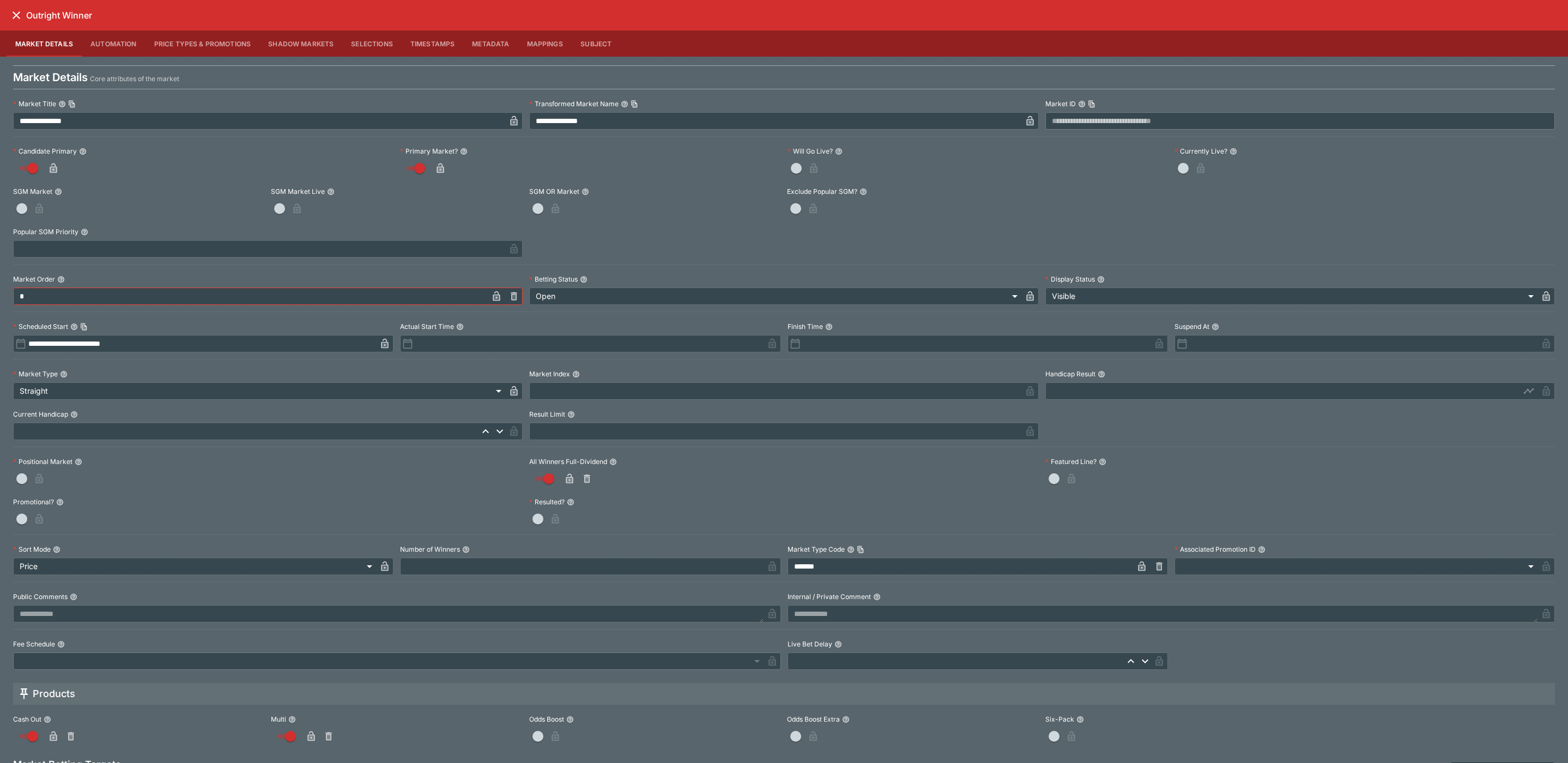
click at [12, 12] on icon "close" at bounding box center [17, 15] width 13 height 13
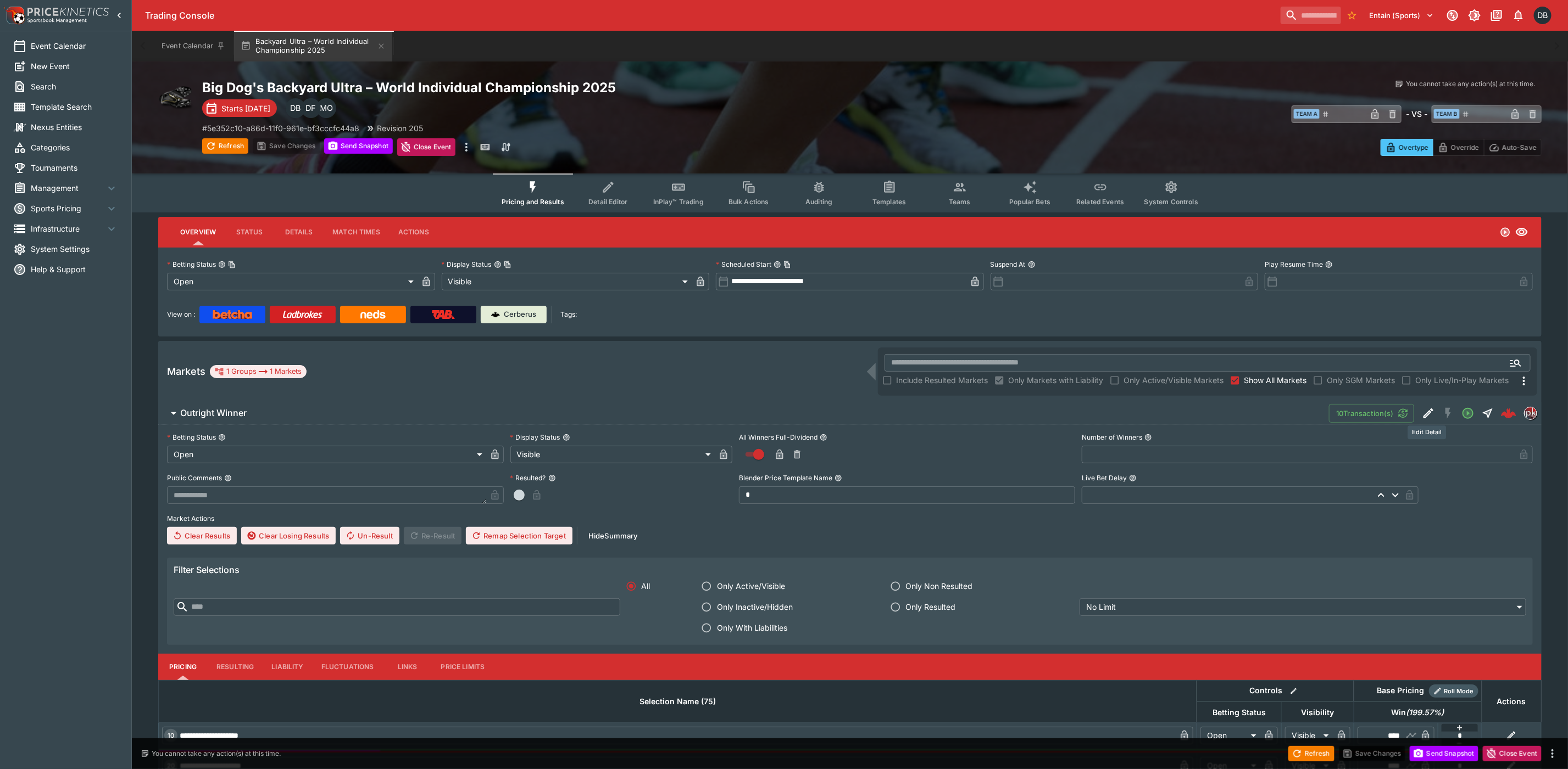
click at [1431, 412] on icon "Edit Detail" at bounding box center [1428, 414] width 13 height 13
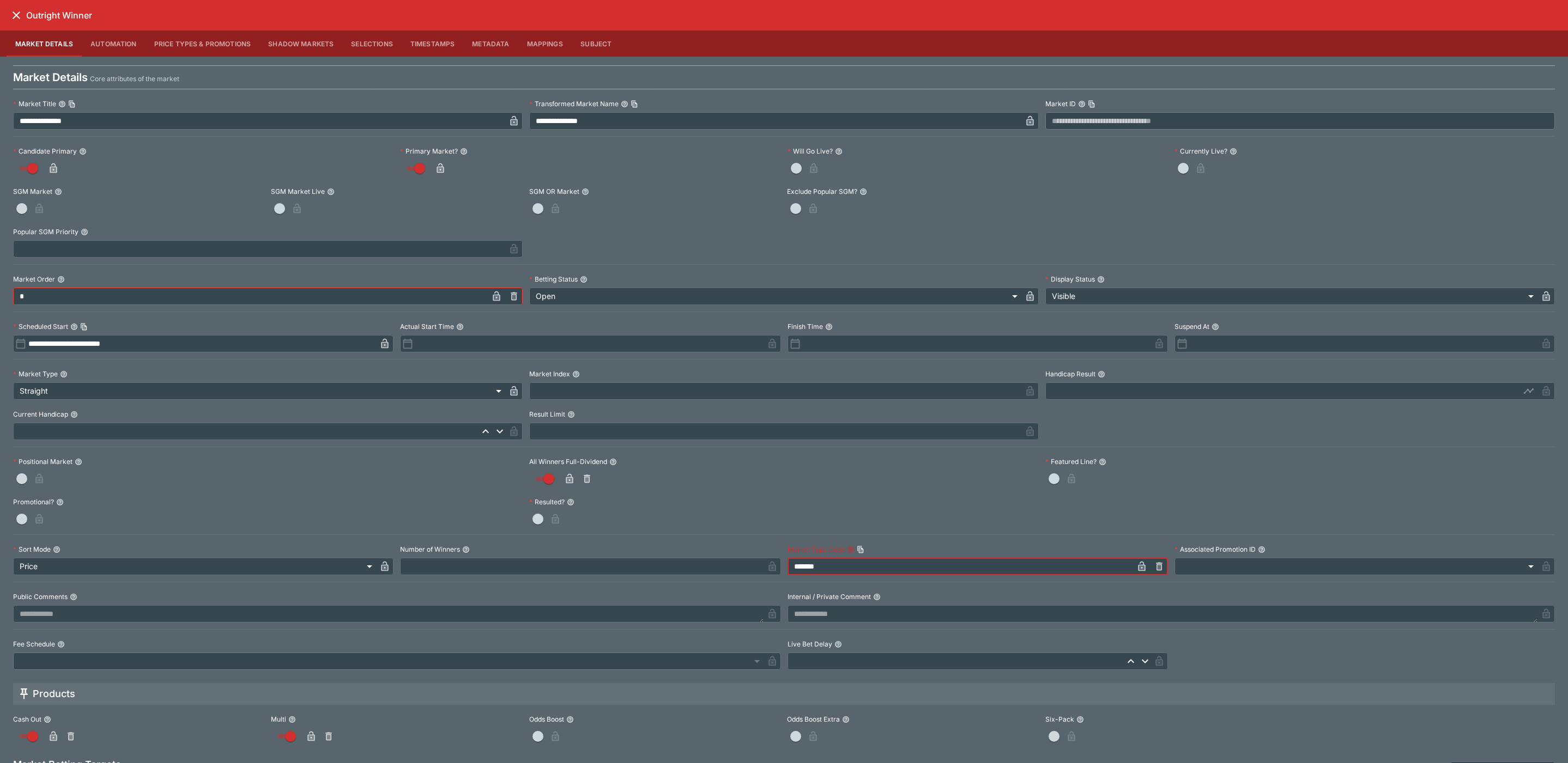
drag, startPoint x: 834, startPoint y: 569, endPoint x: 705, endPoint y: 569, distance: 129.0
click at [705, 569] on div "**********" at bounding box center [784, 383] width 1542 height 574
type input "******"
click at [1026, 490] on div "**********" at bounding box center [784, 383] width 1542 height 574
click at [1136, 569] on icon "button" at bounding box center [1141, 566] width 11 height 11
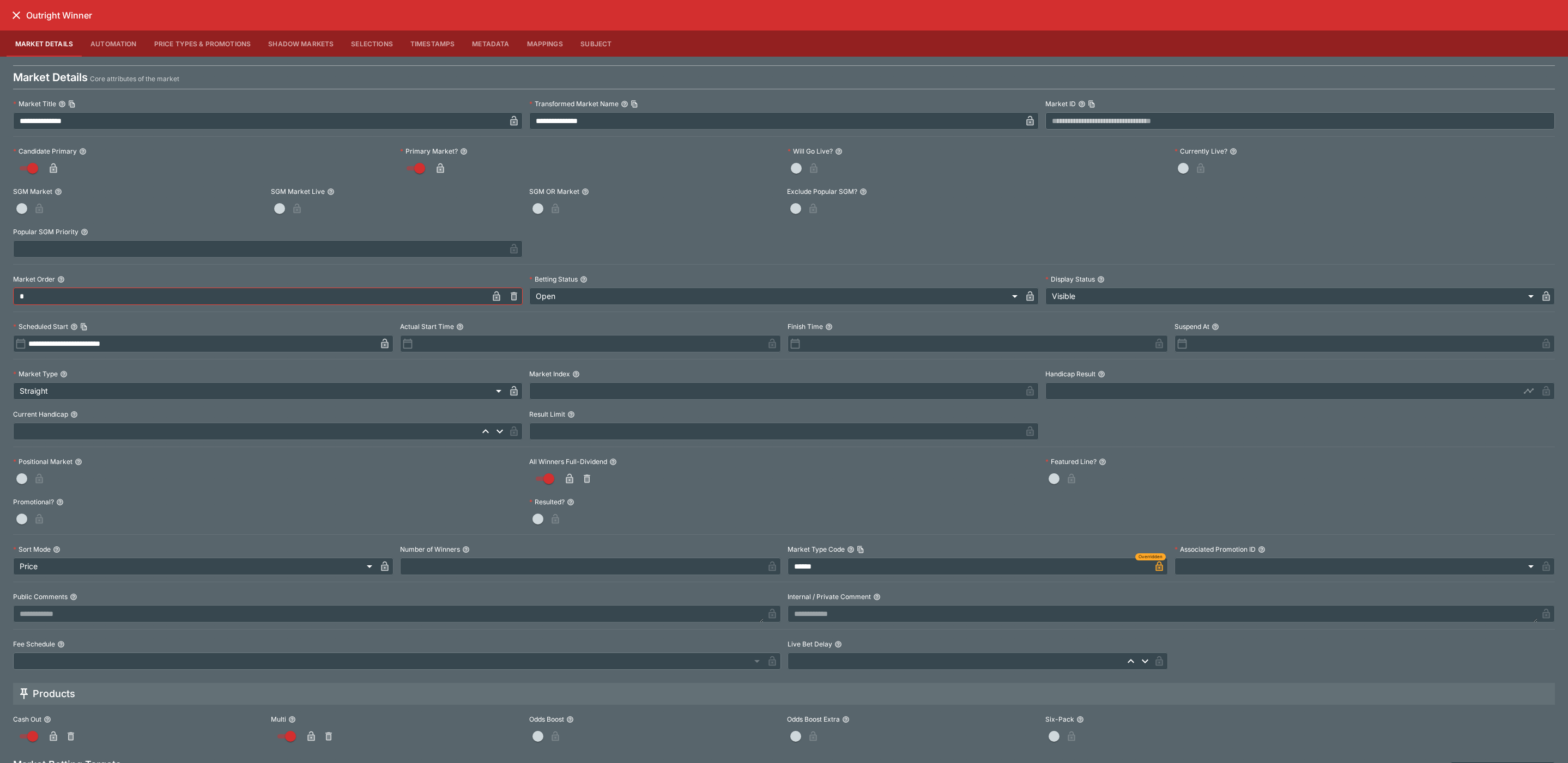
click at [17, 17] on icon "close" at bounding box center [17, 15] width 13 height 13
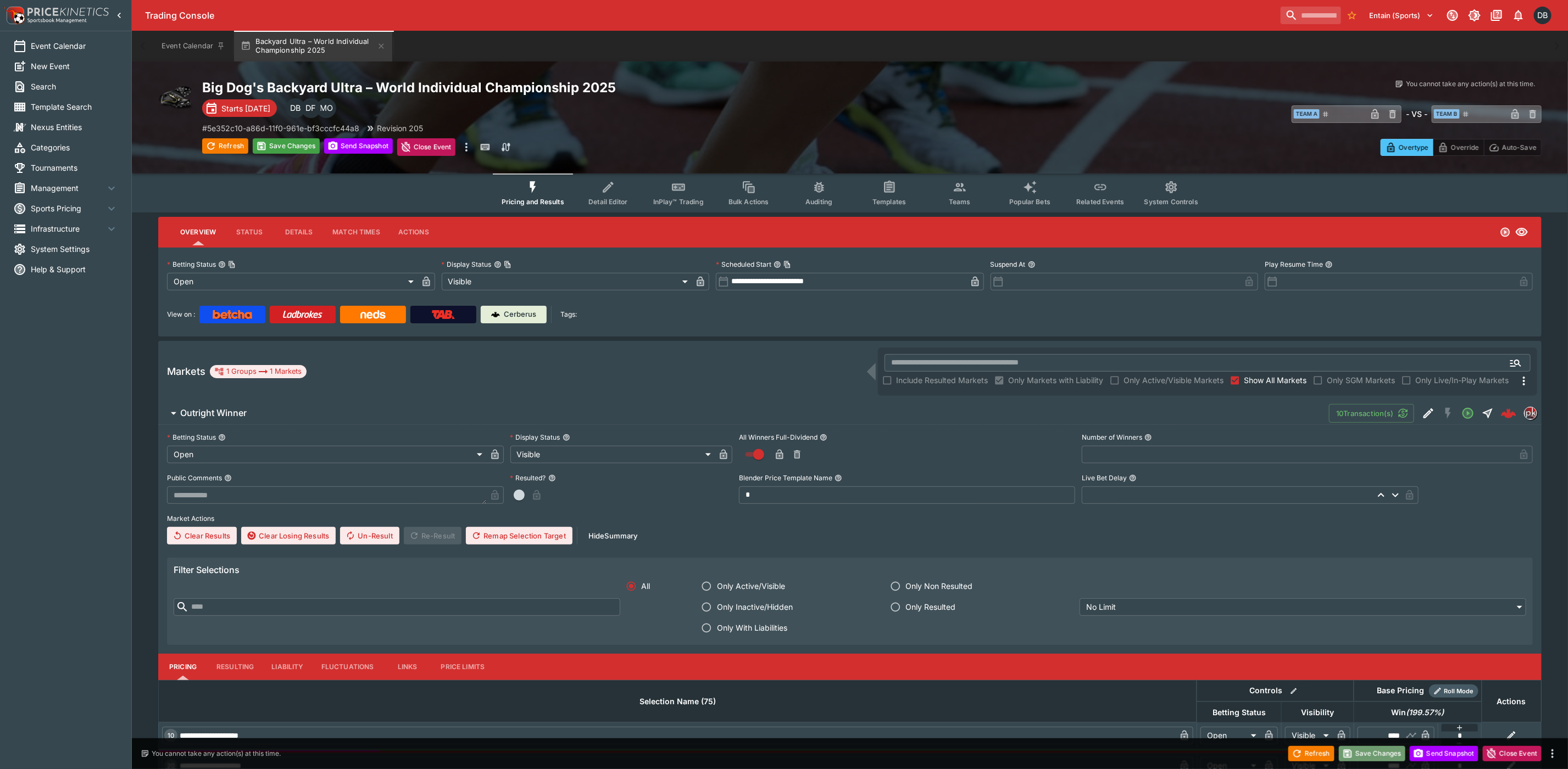
click at [1373, 756] on button "Save Changes" at bounding box center [1372, 754] width 67 height 15
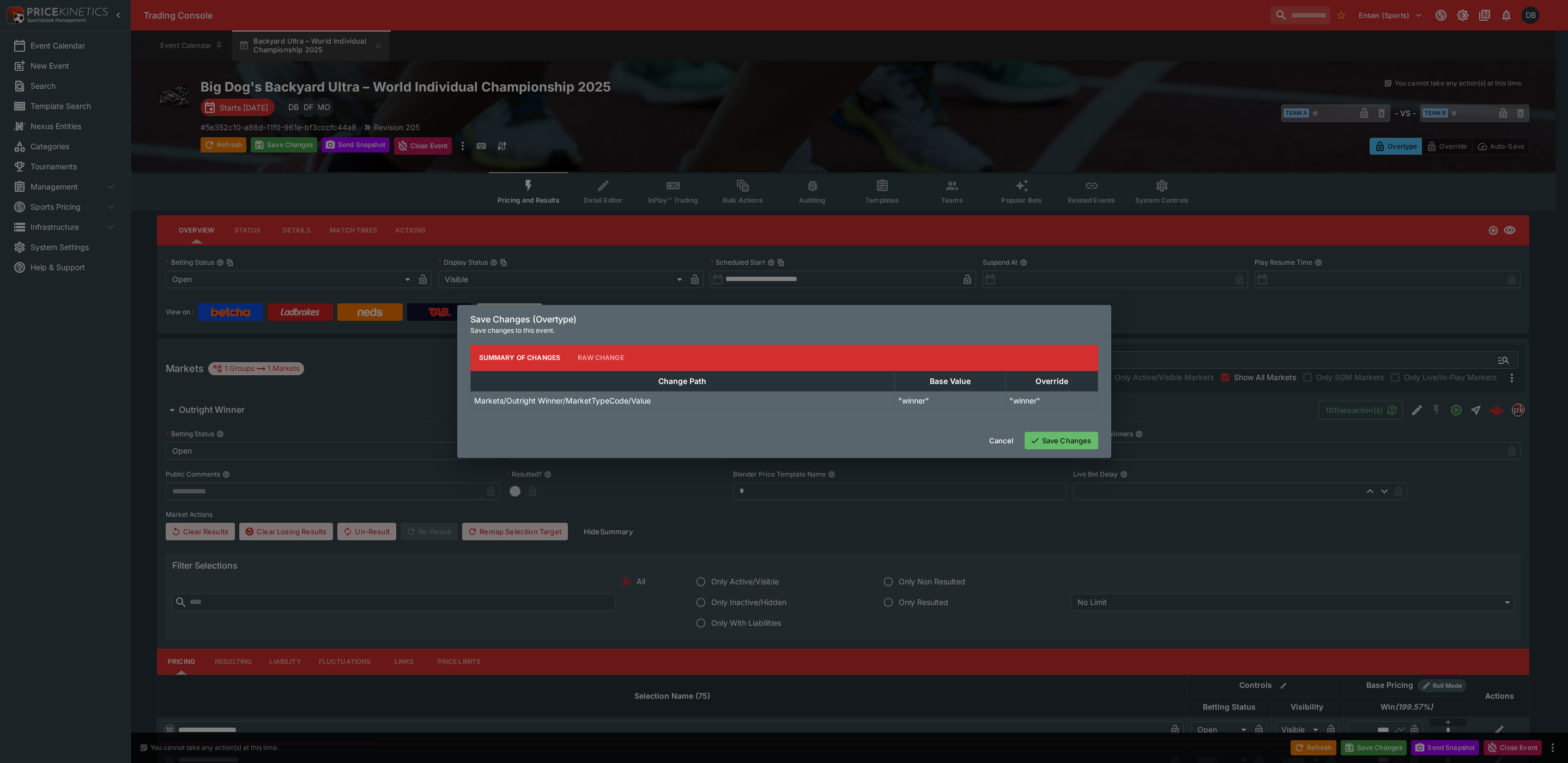
click at [1048, 437] on button "Save Changes" at bounding box center [1061, 441] width 73 height 17
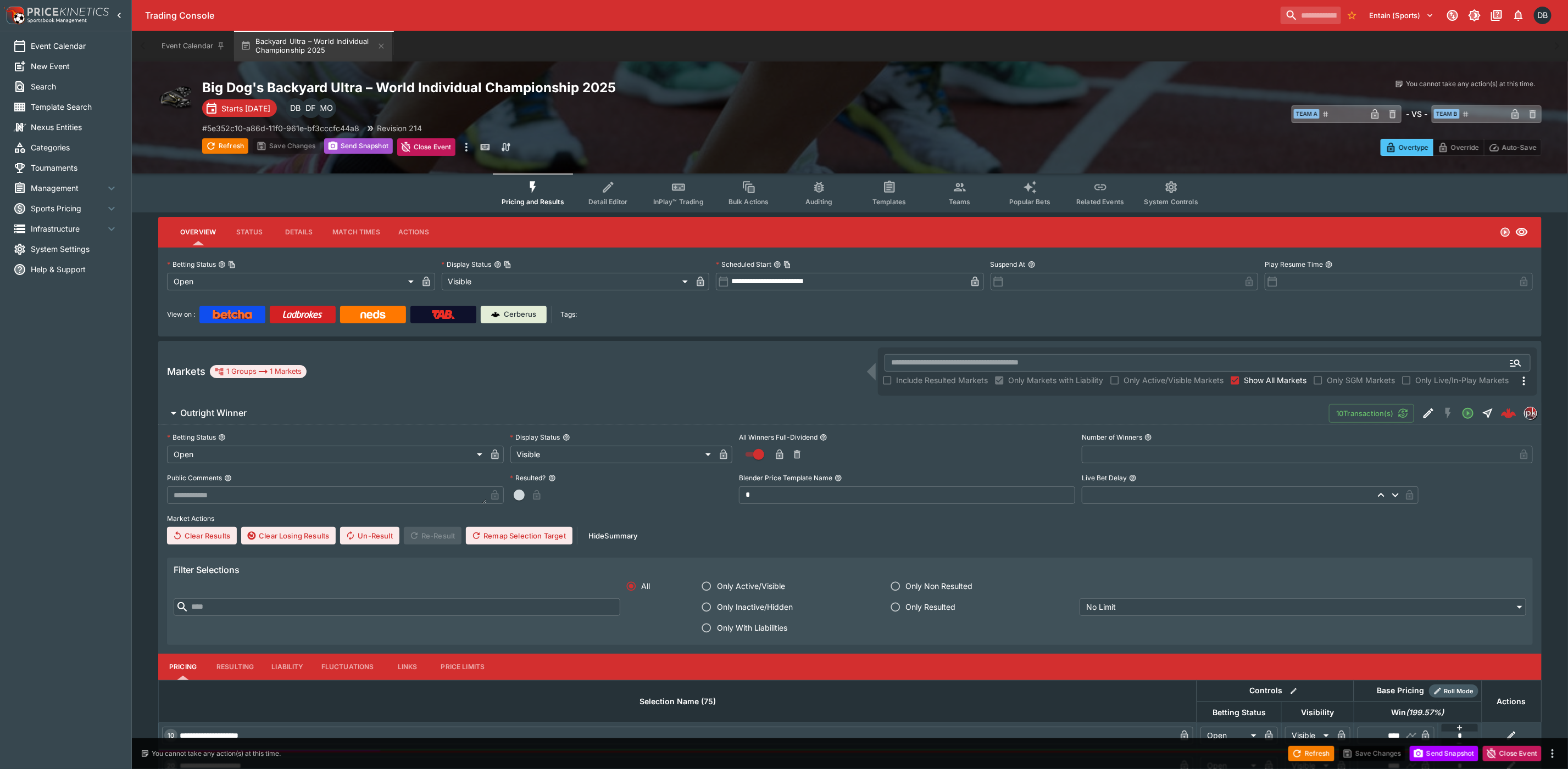
click at [364, 143] on button "Send Snapshot" at bounding box center [358, 145] width 69 height 15
click at [48, 407] on div "Event Calendar New Event Search Template Search Nexus Entities Categories Tourn…" at bounding box center [66, 384] width 132 height 769
click at [516, 319] on link "Cerberus" at bounding box center [513, 314] width 66 height 18
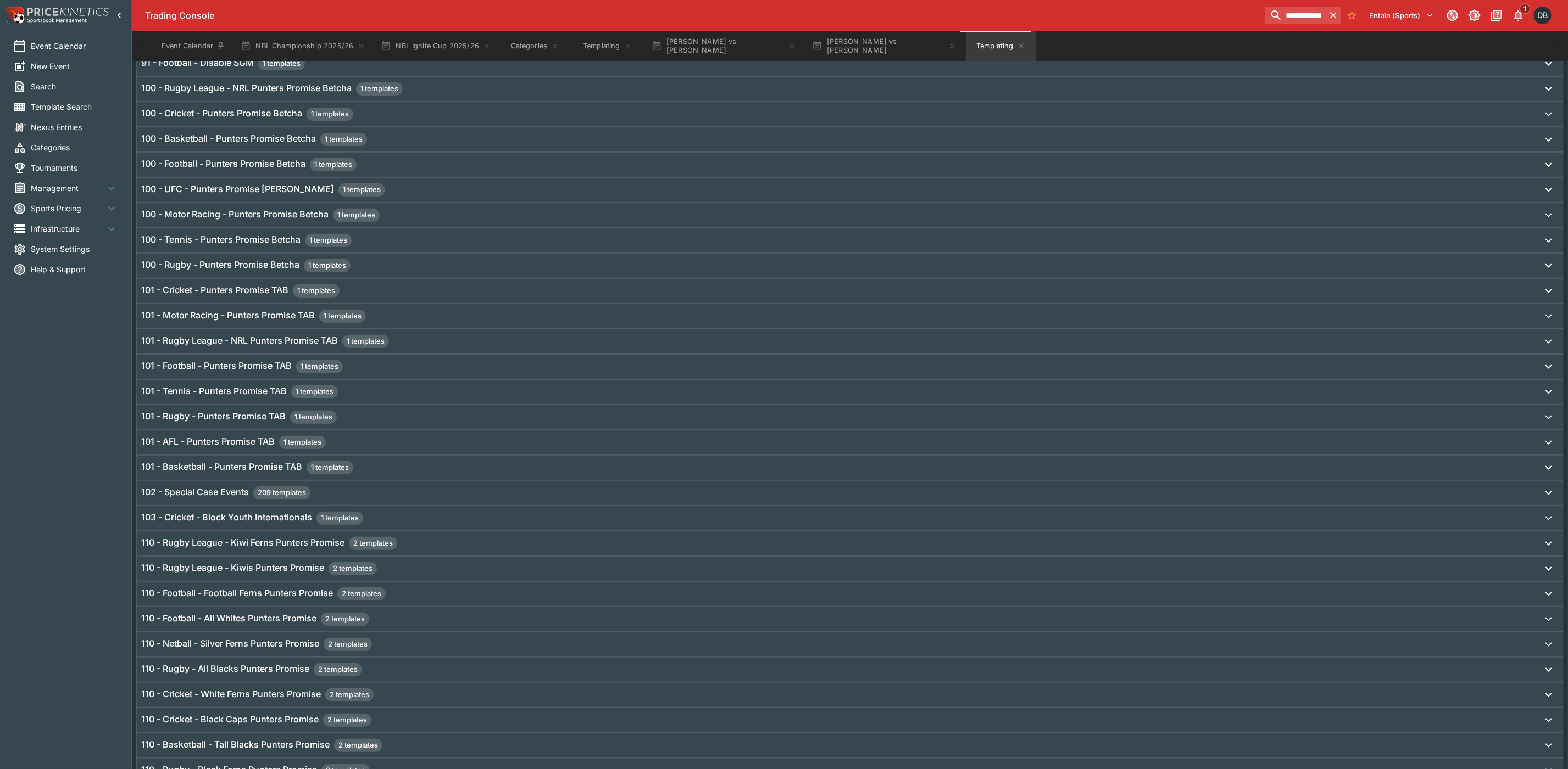
scroll to position [224, 0]
click at [45, 186] on span "Management" at bounding box center [67, 188] width 74 height 12
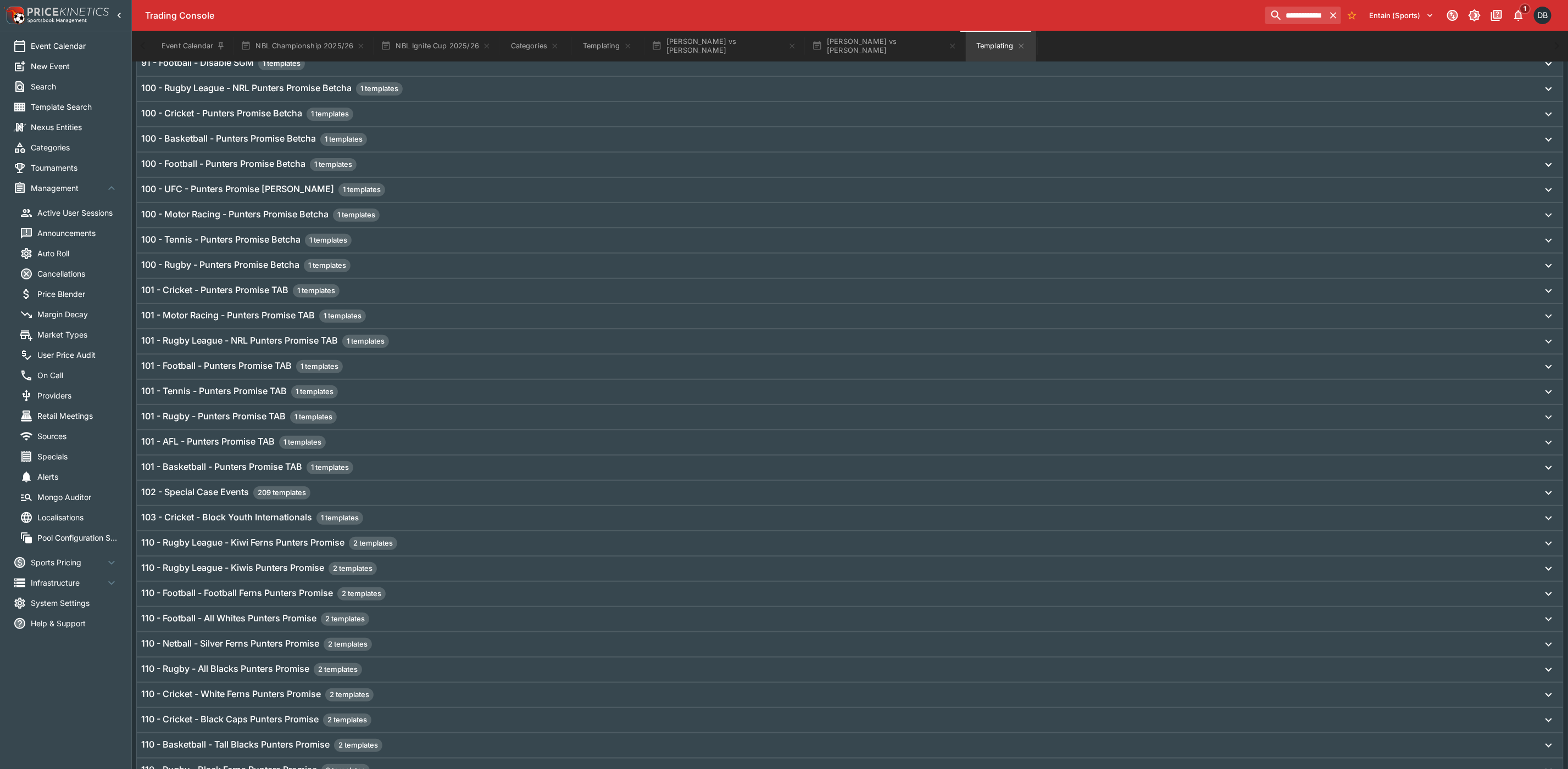
click at [55, 329] on span "Market Types" at bounding box center [78, 335] width 80 height 12
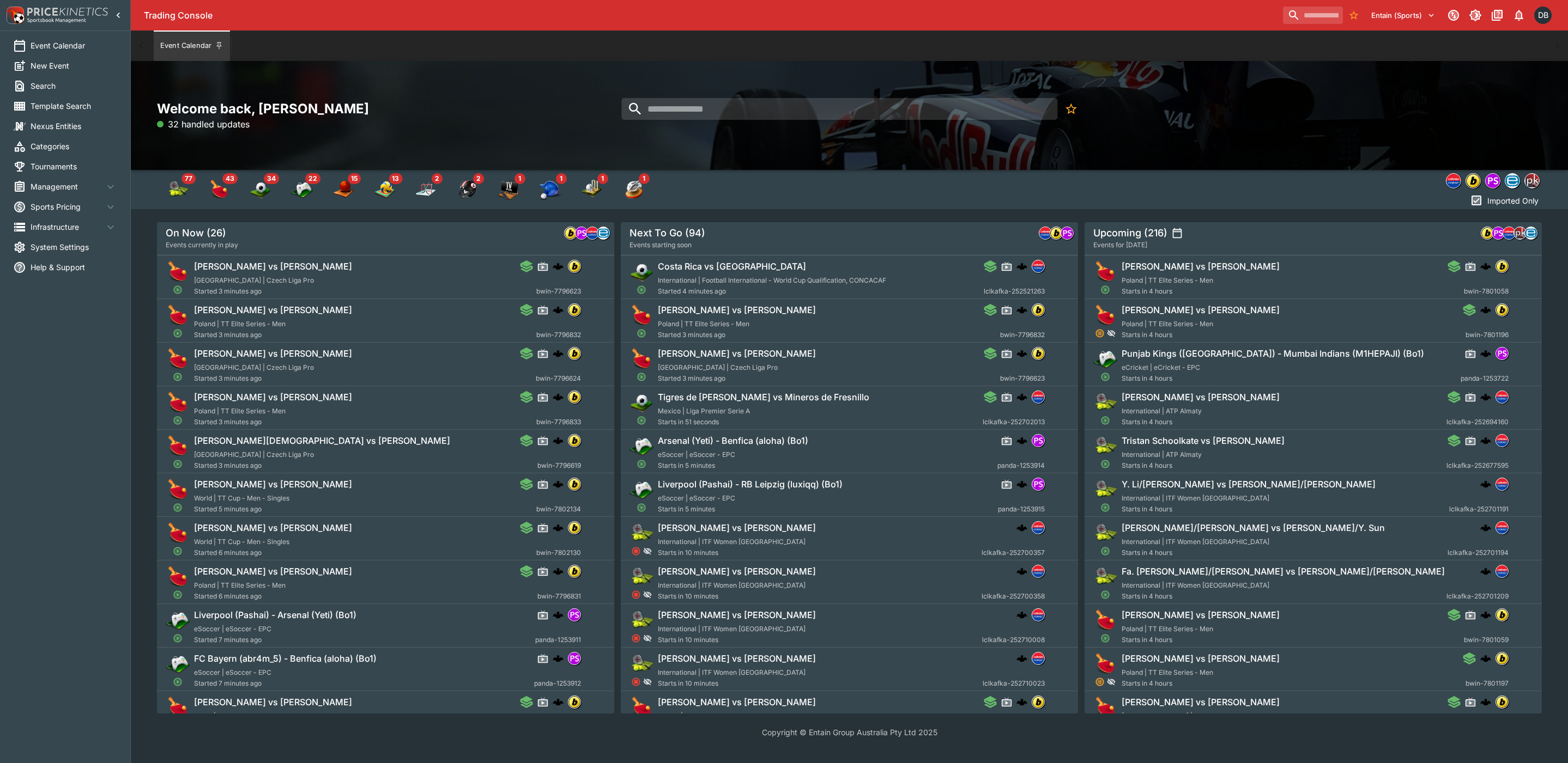
click at [49, 183] on span "Management" at bounding box center [67, 186] width 73 height 12
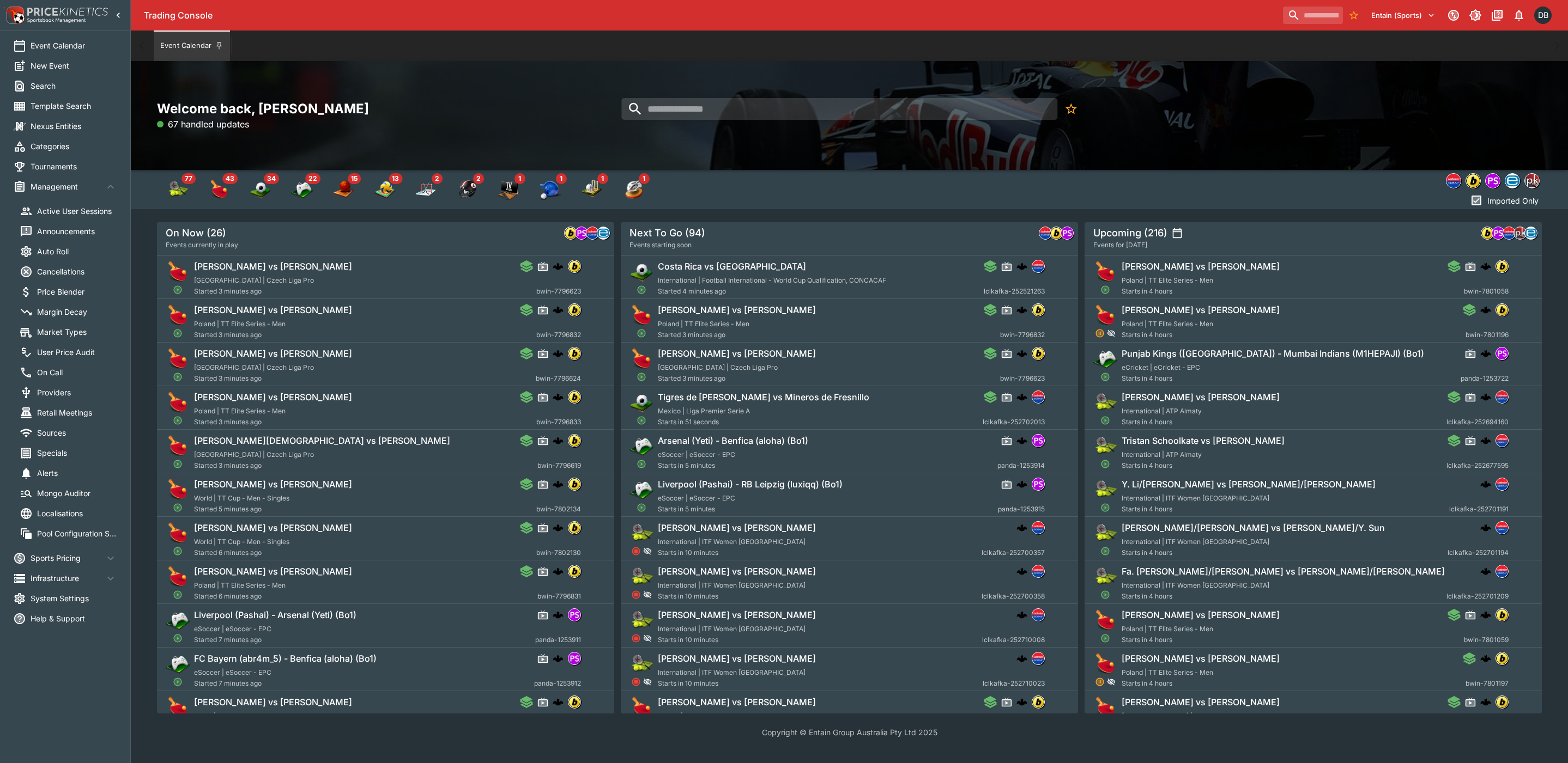
click at [52, 334] on span "Market Types" at bounding box center [77, 332] width 80 height 12
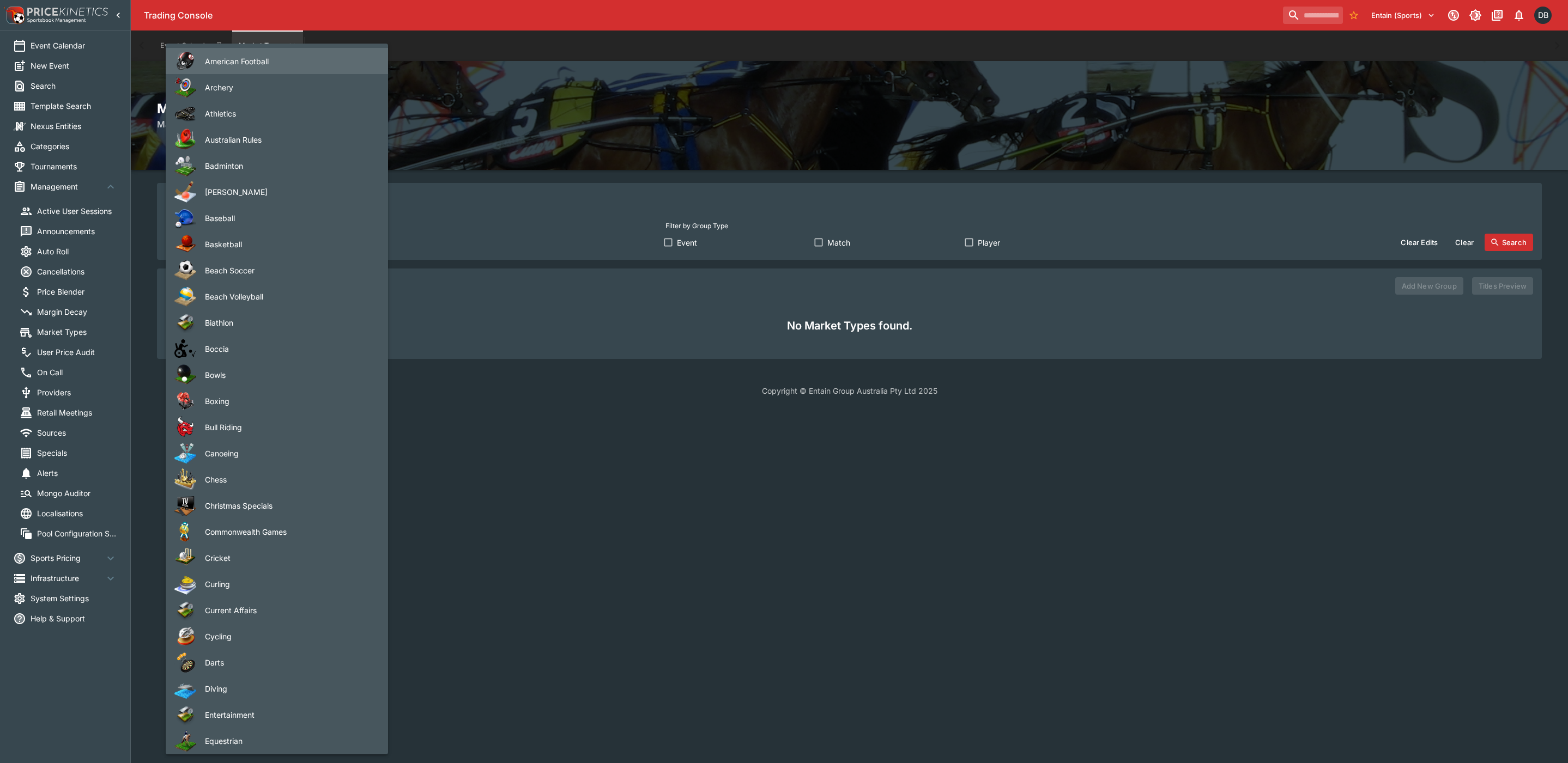
click at [357, 242] on body "Trading Console Entain (Sports) 1 DB Event Calendar New Event Search Template S…" at bounding box center [784, 205] width 1568 height 410
click at [229, 118] on span "Athletics" at bounding box center [287, 114] width 165 height 12
type input "*********"
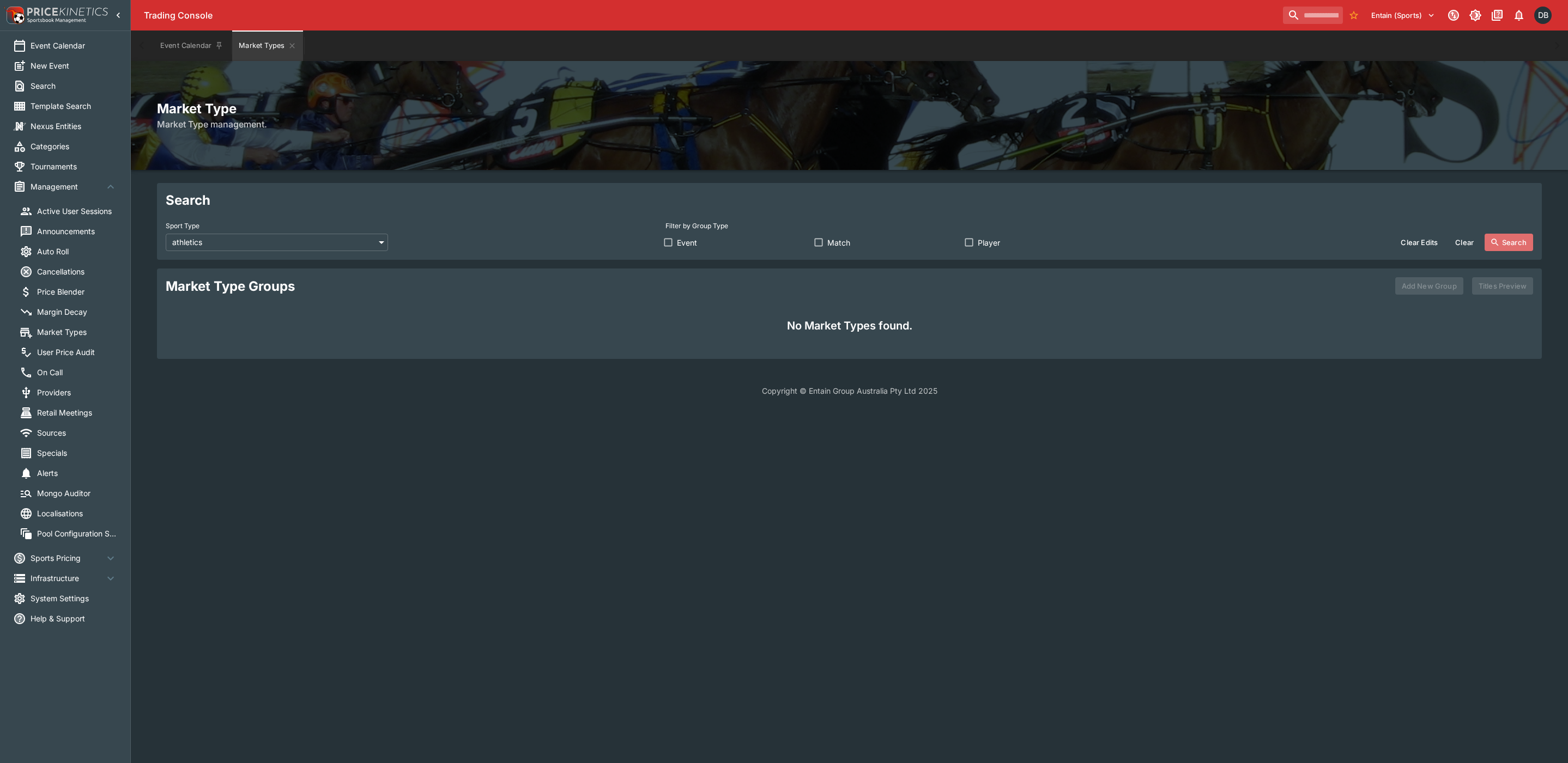
click at [1498, 244] on icon "button" at bounding box center [1495, 242] width 10 height 10
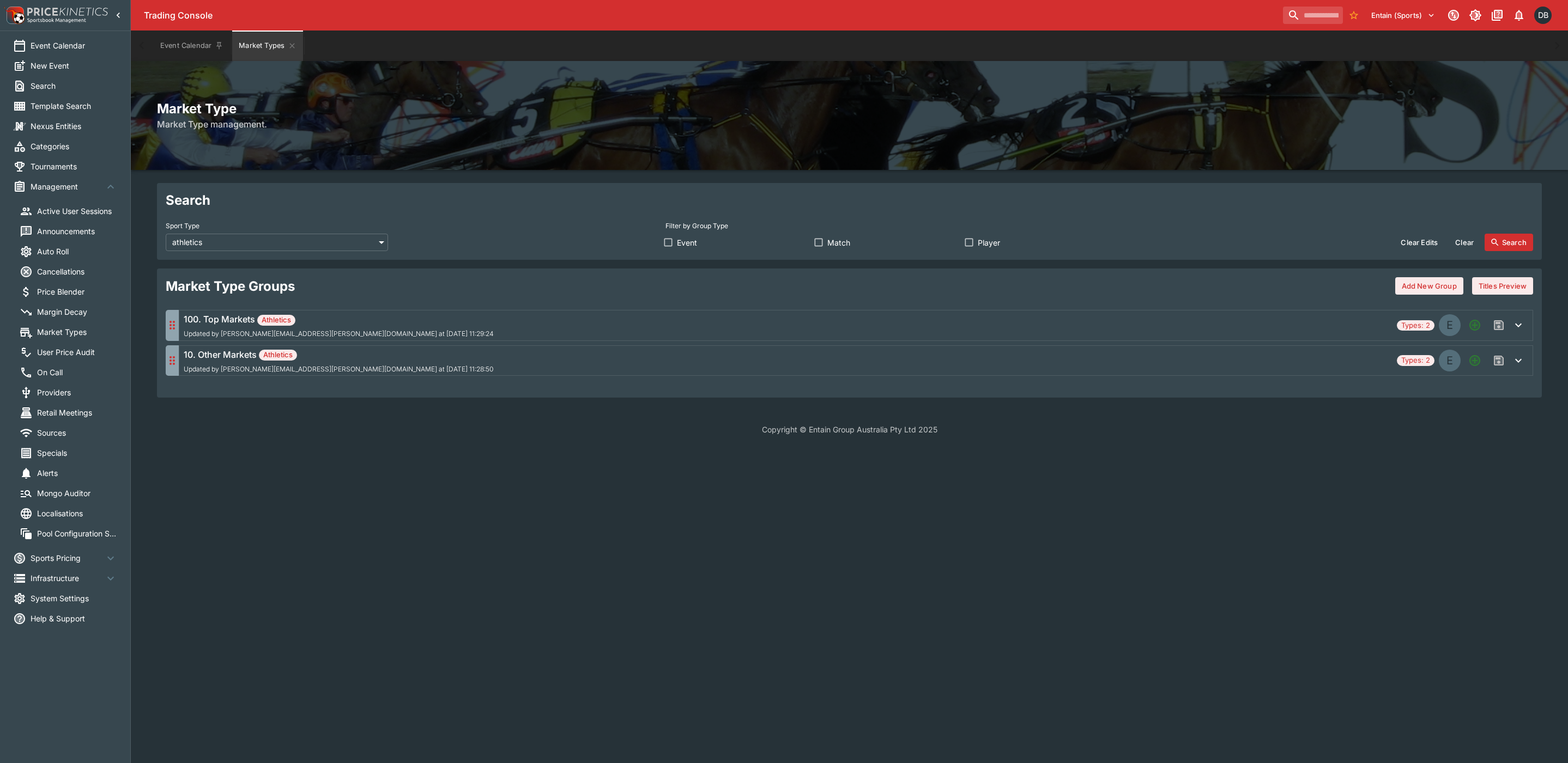
click at [567, 327] on div "100. Top Markets Athletics Updated by david.foster@ladbrokes.com.au at 2025-10-…" at bounding box center [788, 325] width 1209 height 25
click at [605, 318] on div "100. Top Markets Athletics Updated by david.foster@ladbrokes.com.au at 2025-10-…" at bounding box center [788, 325] width 1209 height 25
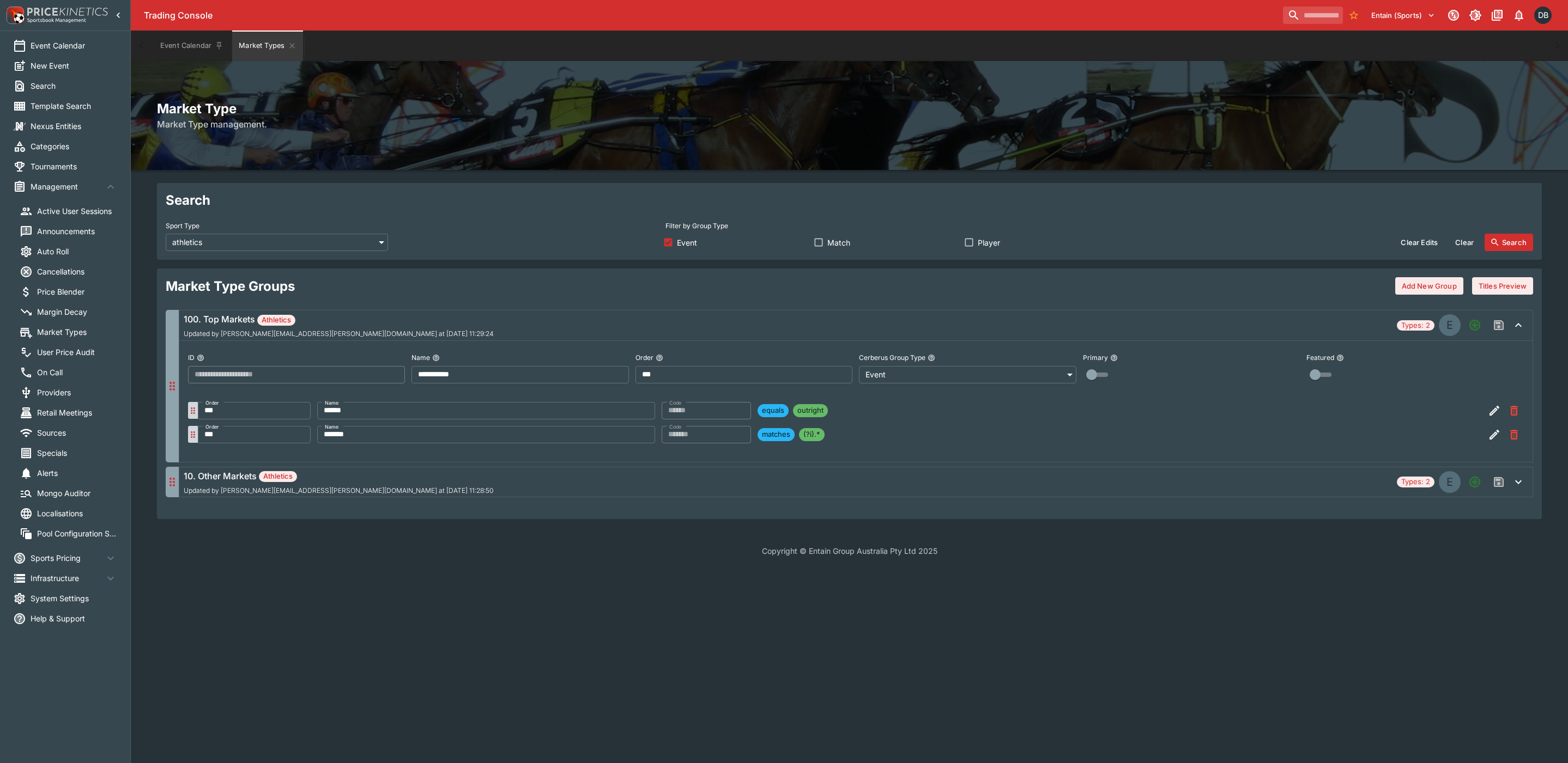
click at [533, 487] on div "10. Other Markets Athletics Updated by david.foster@ladbrokes.com.au at 2025-10…" at bounding box center [788, 482] width 1209 height 25
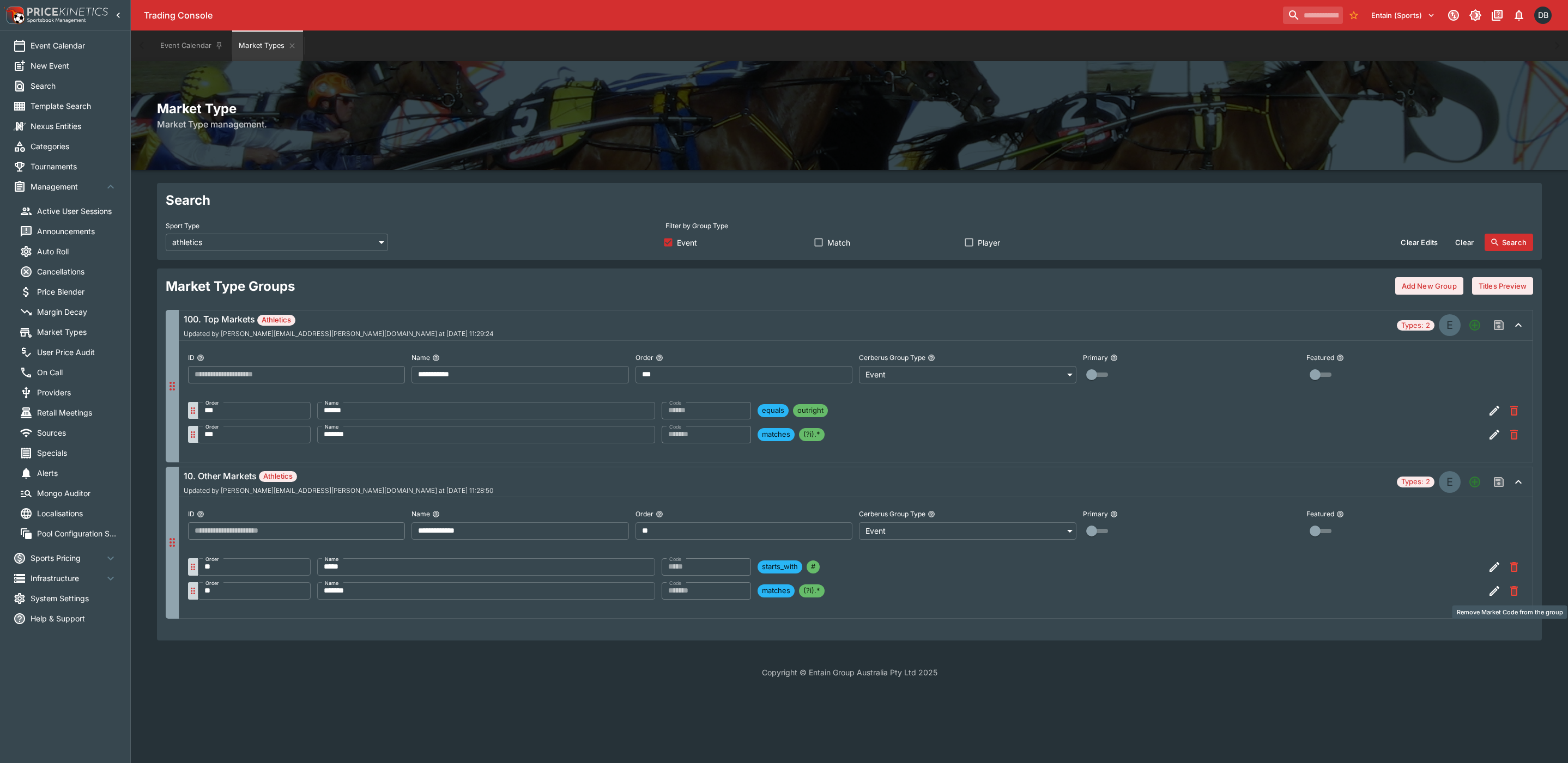
click at [1516, 592] on icon "Remove Market Code from the group" at bounding box center [1514, 591] width 8 height 10
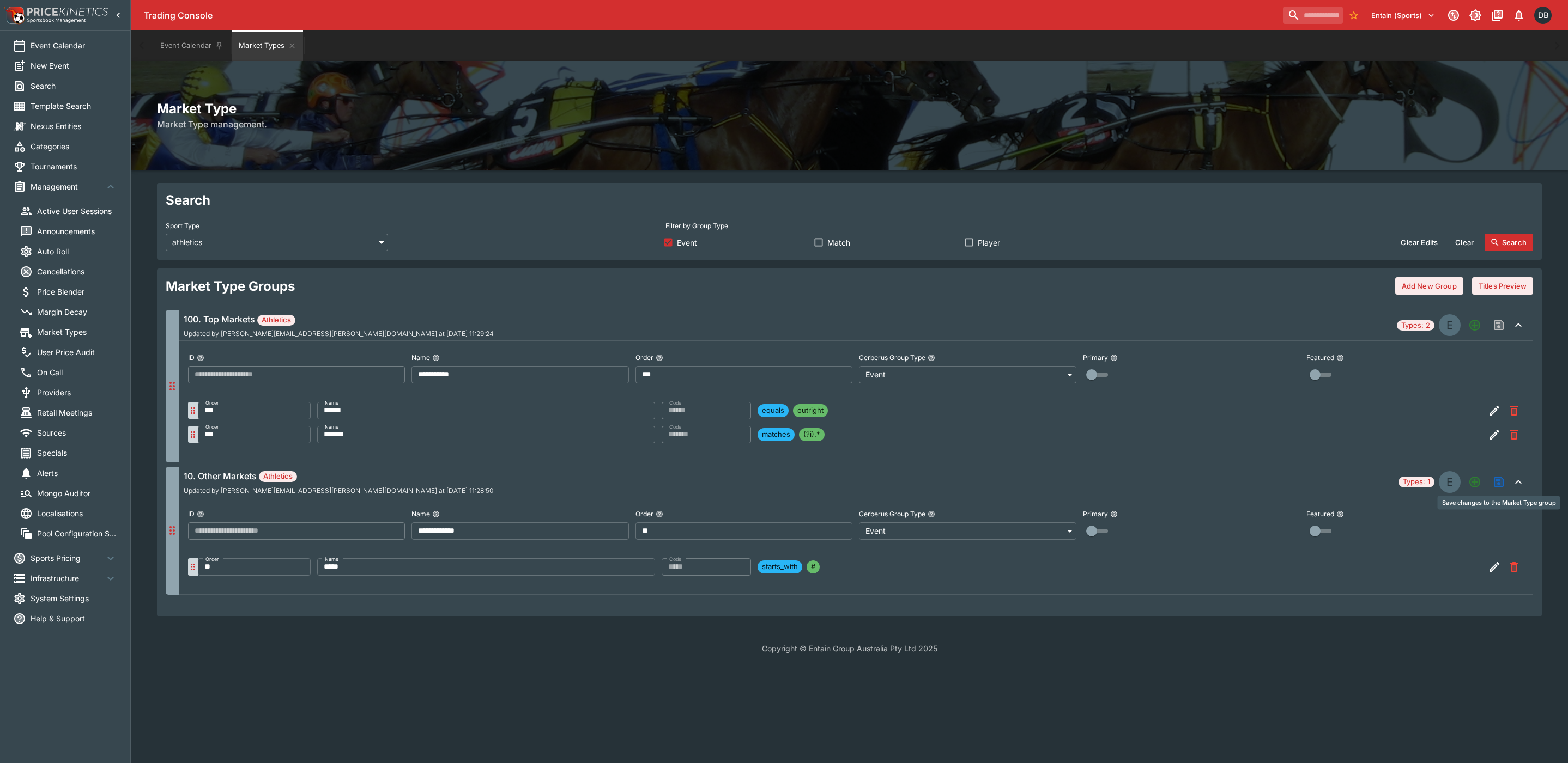
click at [1496, 482] on icon "Save changes to the Market Type group" at bounding box center [1498, 482] width 8 height 8
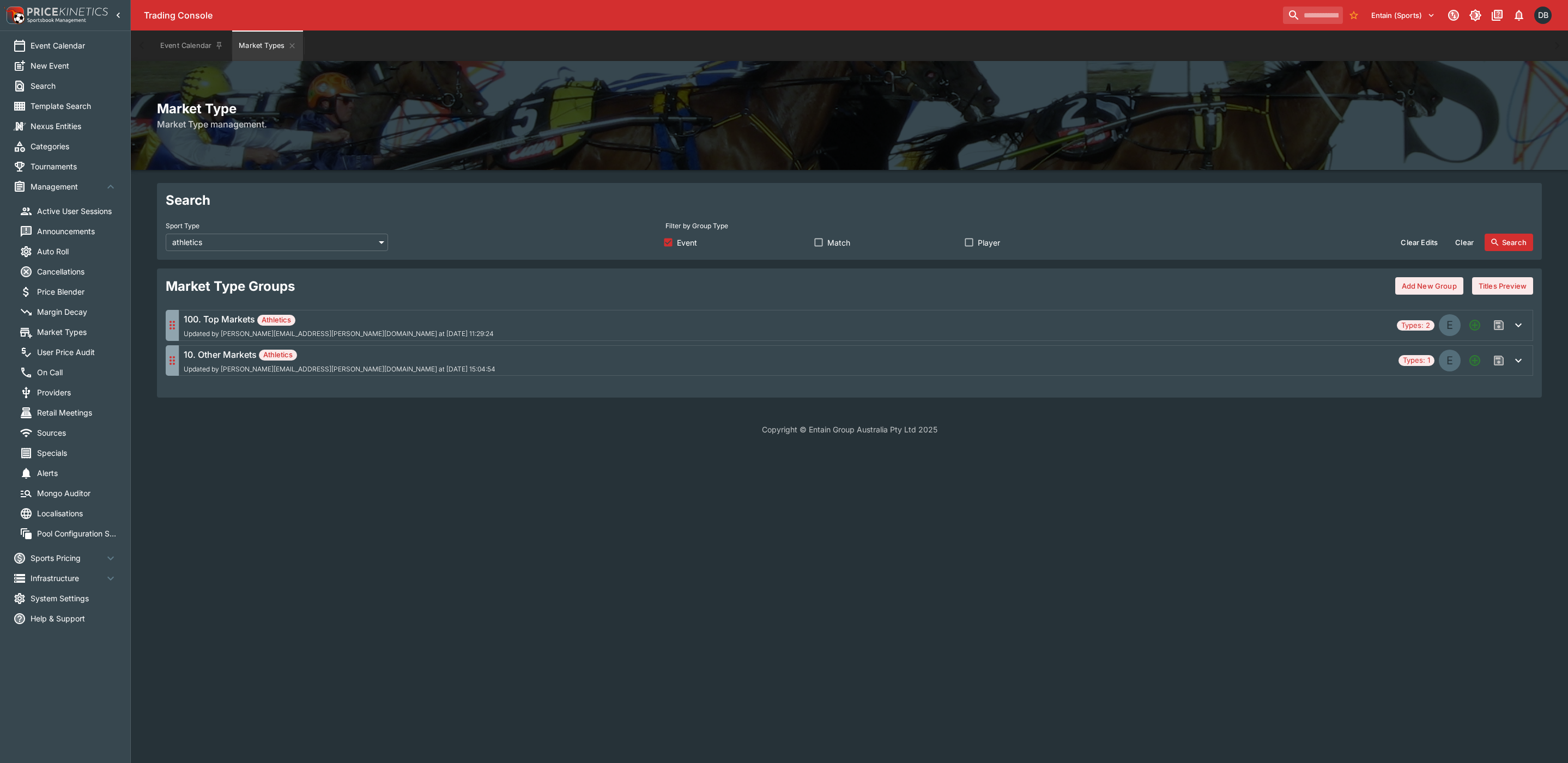
click at [697, 363] on div "10. Other Markets Athletics Updated by daniel.beswick@entaingroup.co.nz at 2025…" at bounding box center [789, 360] width 1210 height 25
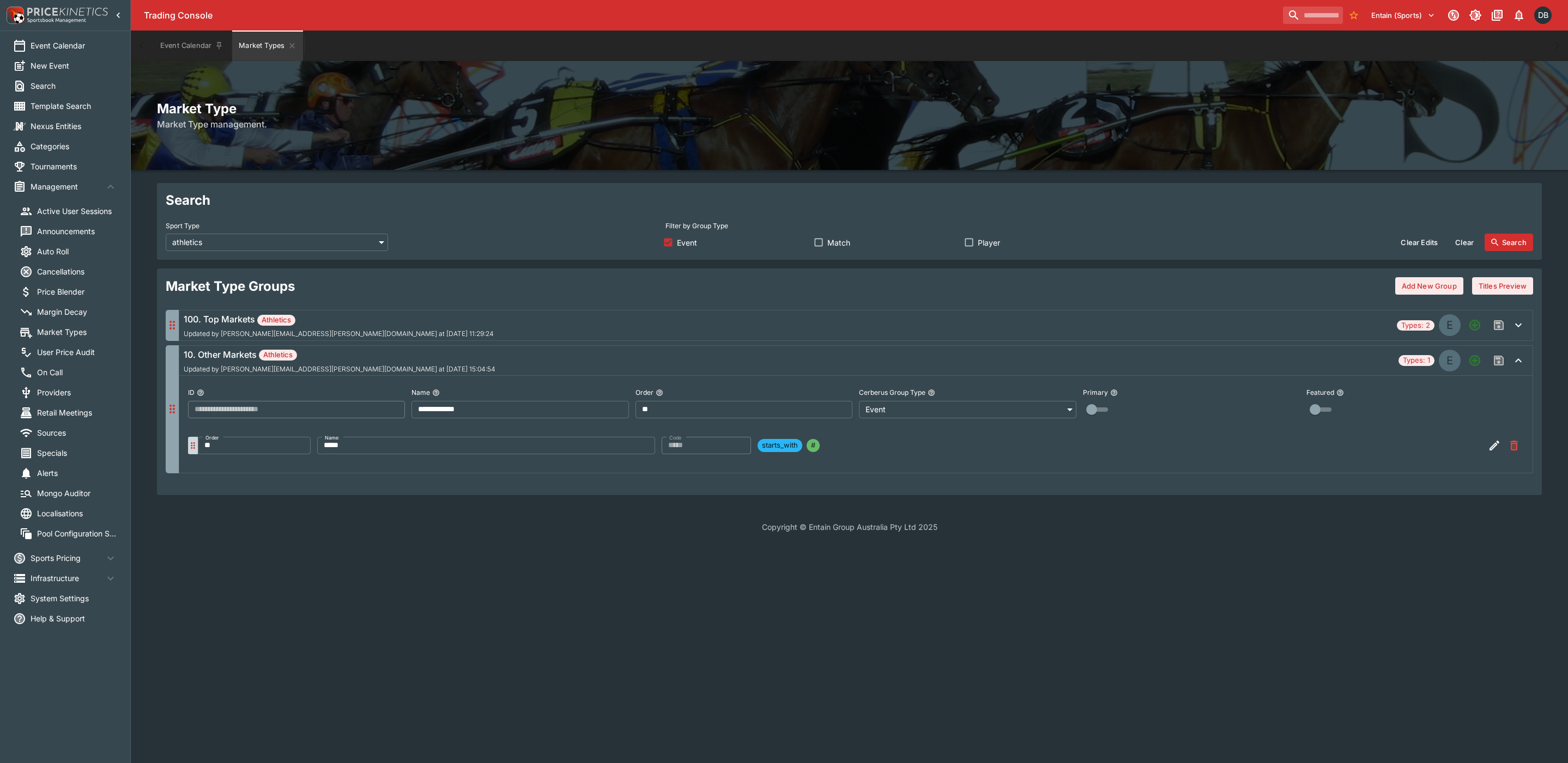
click at [394, 326] on div "100. Top Markets Athletics Updated by david.foster@ladbrokes.com.au at 2025-10-…" at bounding box center [788, 325] width 1209 height 25
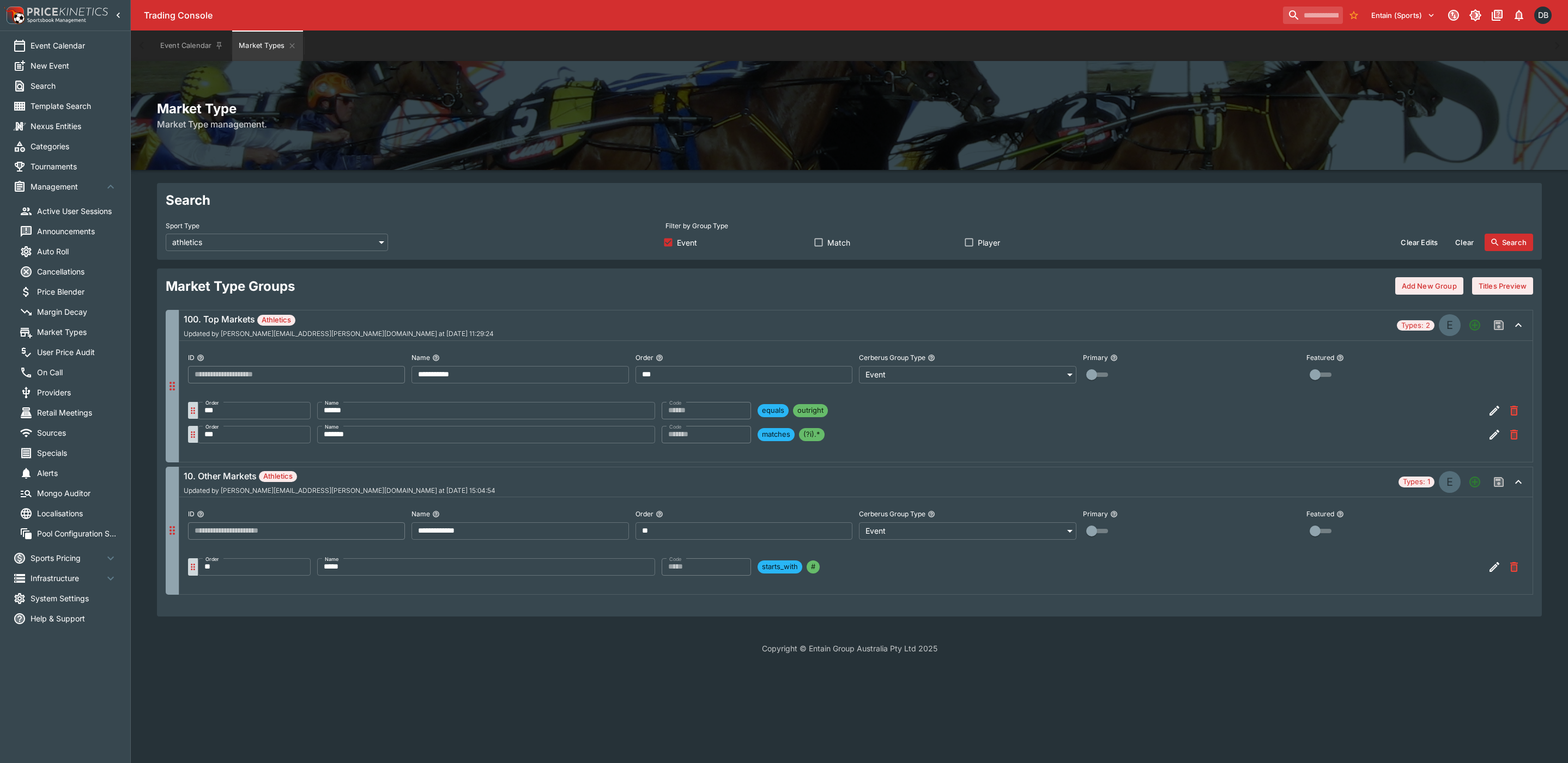
click at [1491, 440] on icon "button" at bounding box center [1495, 435] width 10 height 10
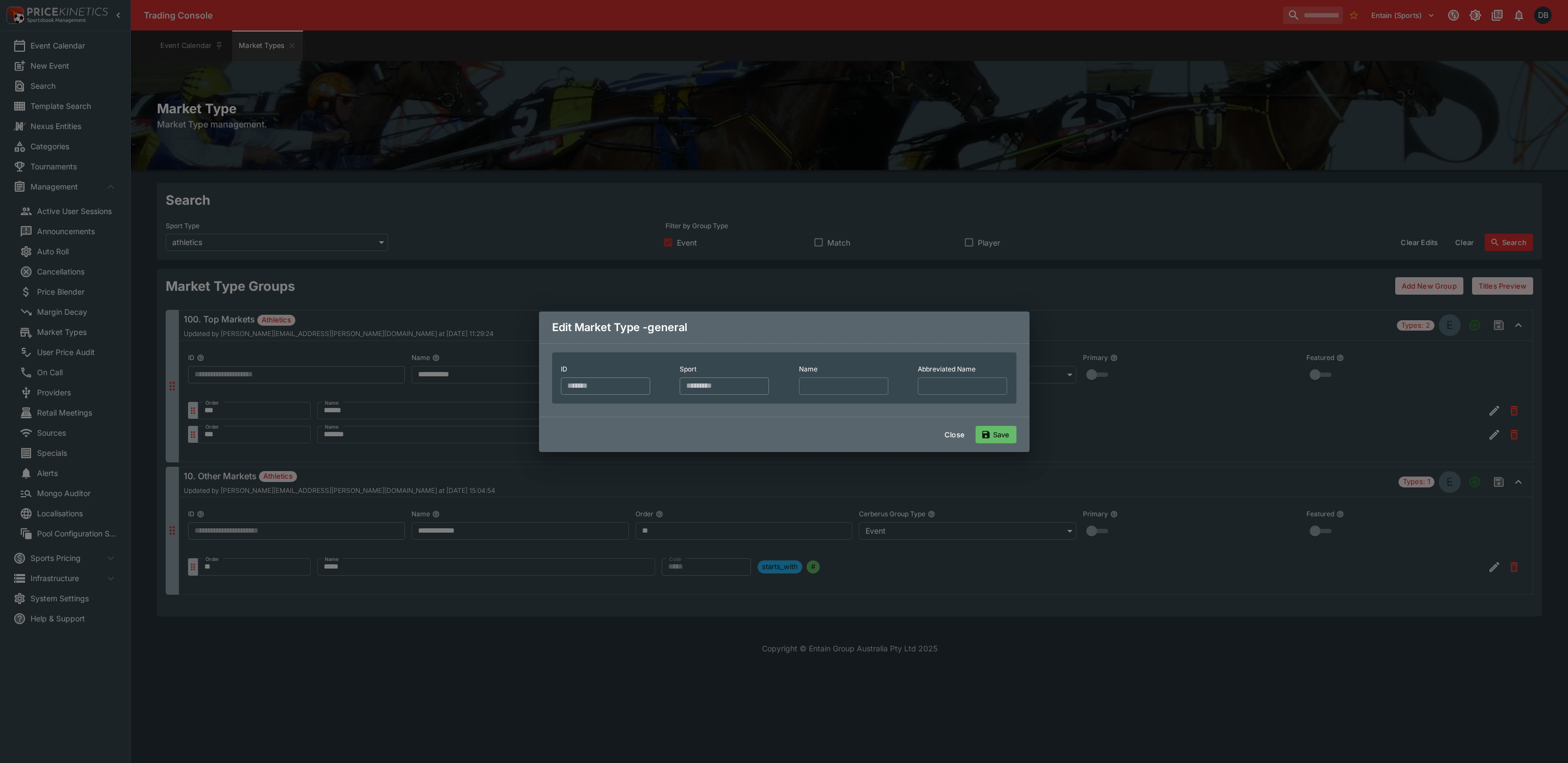
click at [952, 443] on button "Close" at bounding box center [955, 434] width 33 height 17
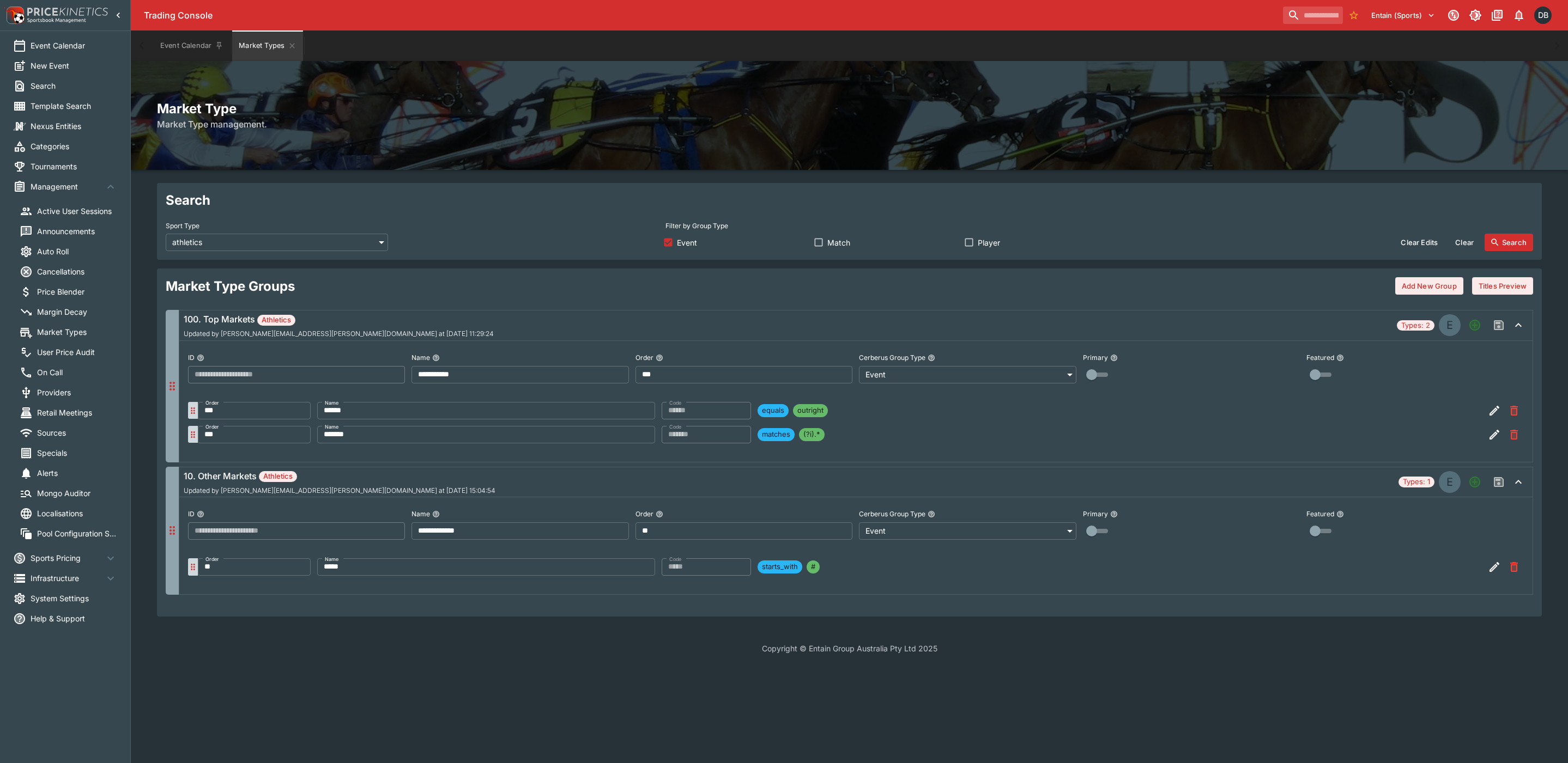
click at [1490, 413] on icon "button" at bounding box center [1495, 411] width 10 height 10
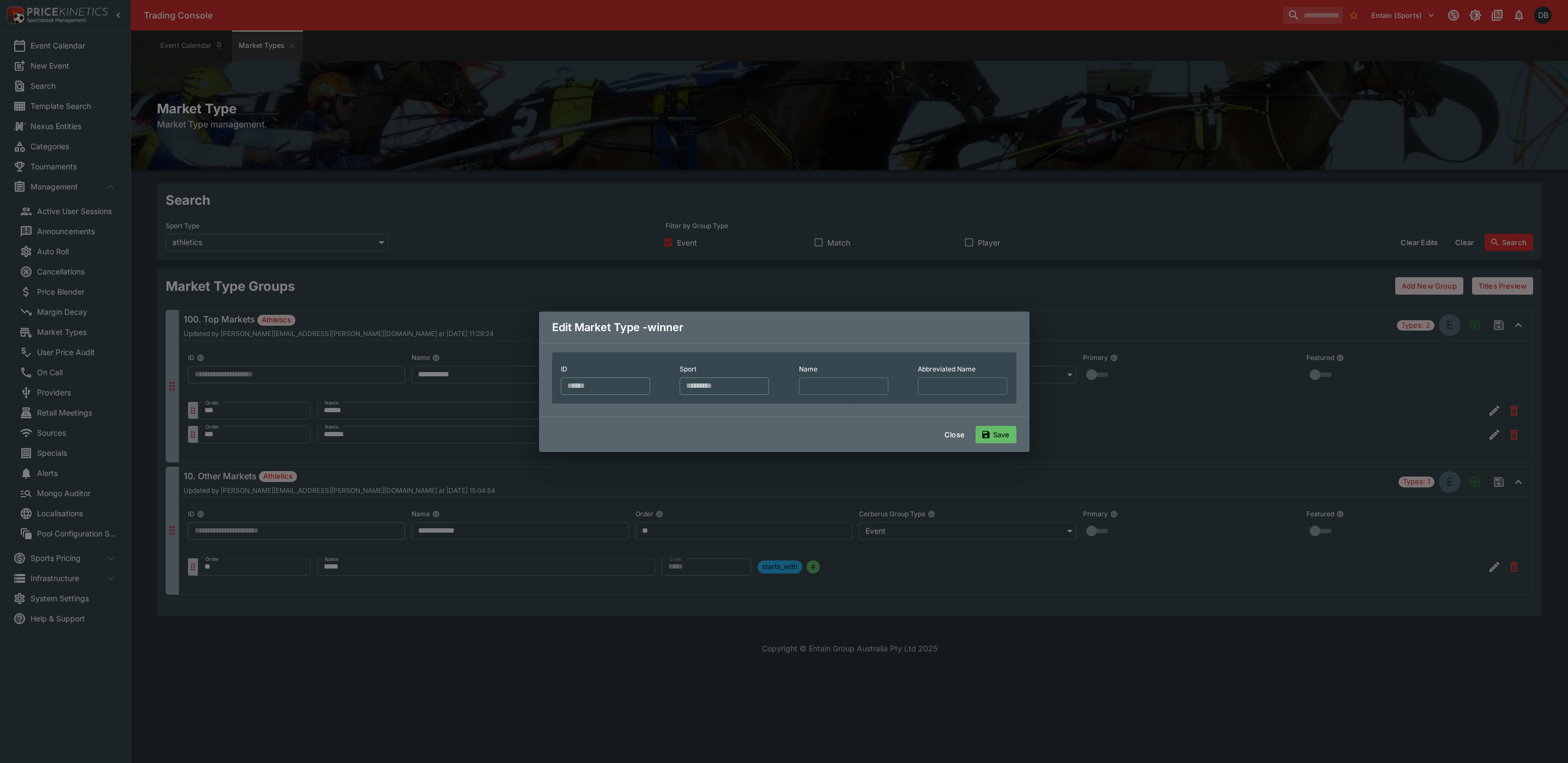
click at [957, 443] on button "Close" at bounding box center [955, 434] width 33 height 17
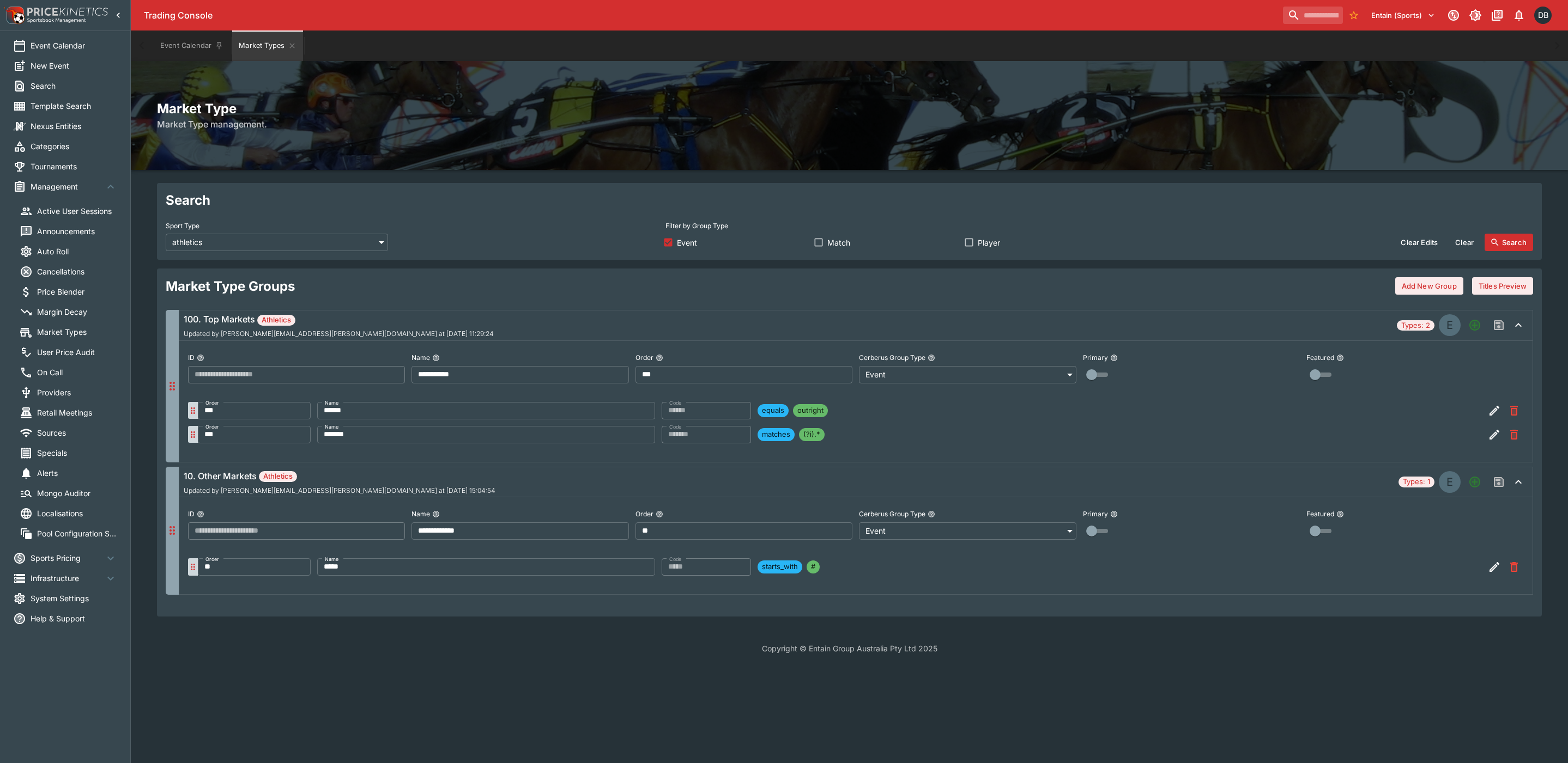
click at [1493, 434] on icon "button" at bounding box center [1495, 435] width 10 height 10
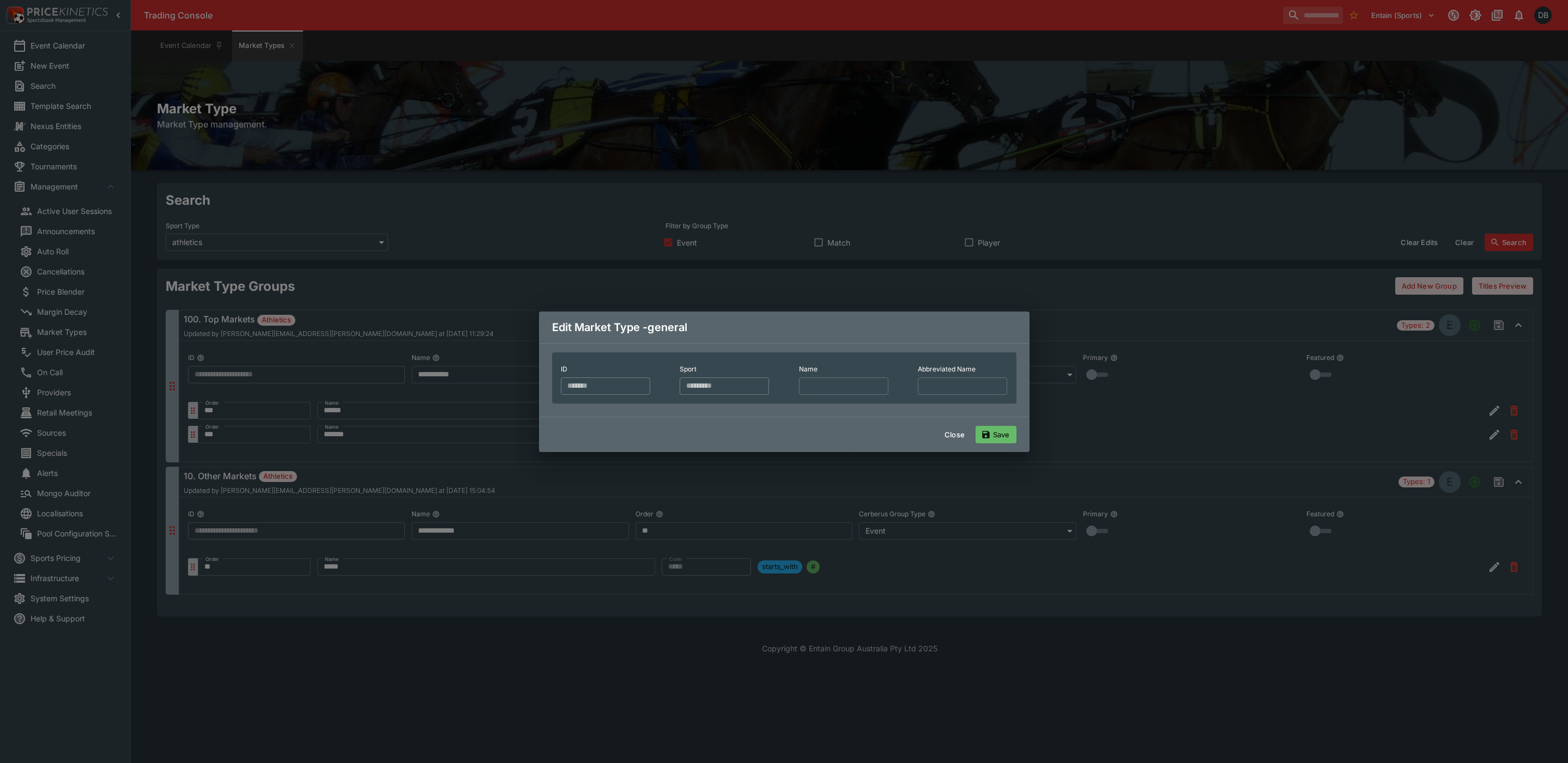
click at [951, 443] on button "Close" at bounding box center [955, 434] width 33 height 17
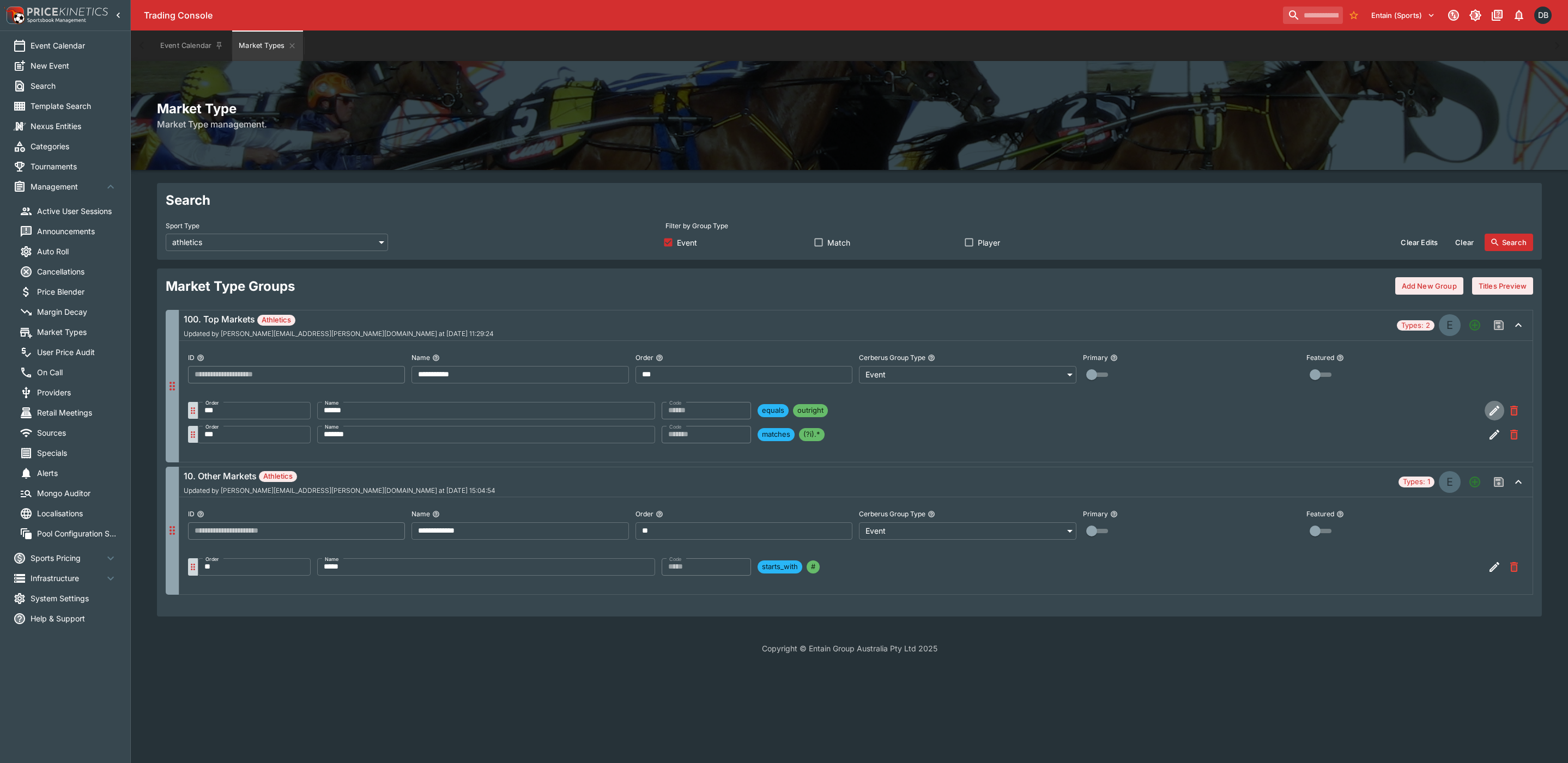
click at [1490, 409] on icon "button" at bounding box center [1495, 411] width 13 height 13
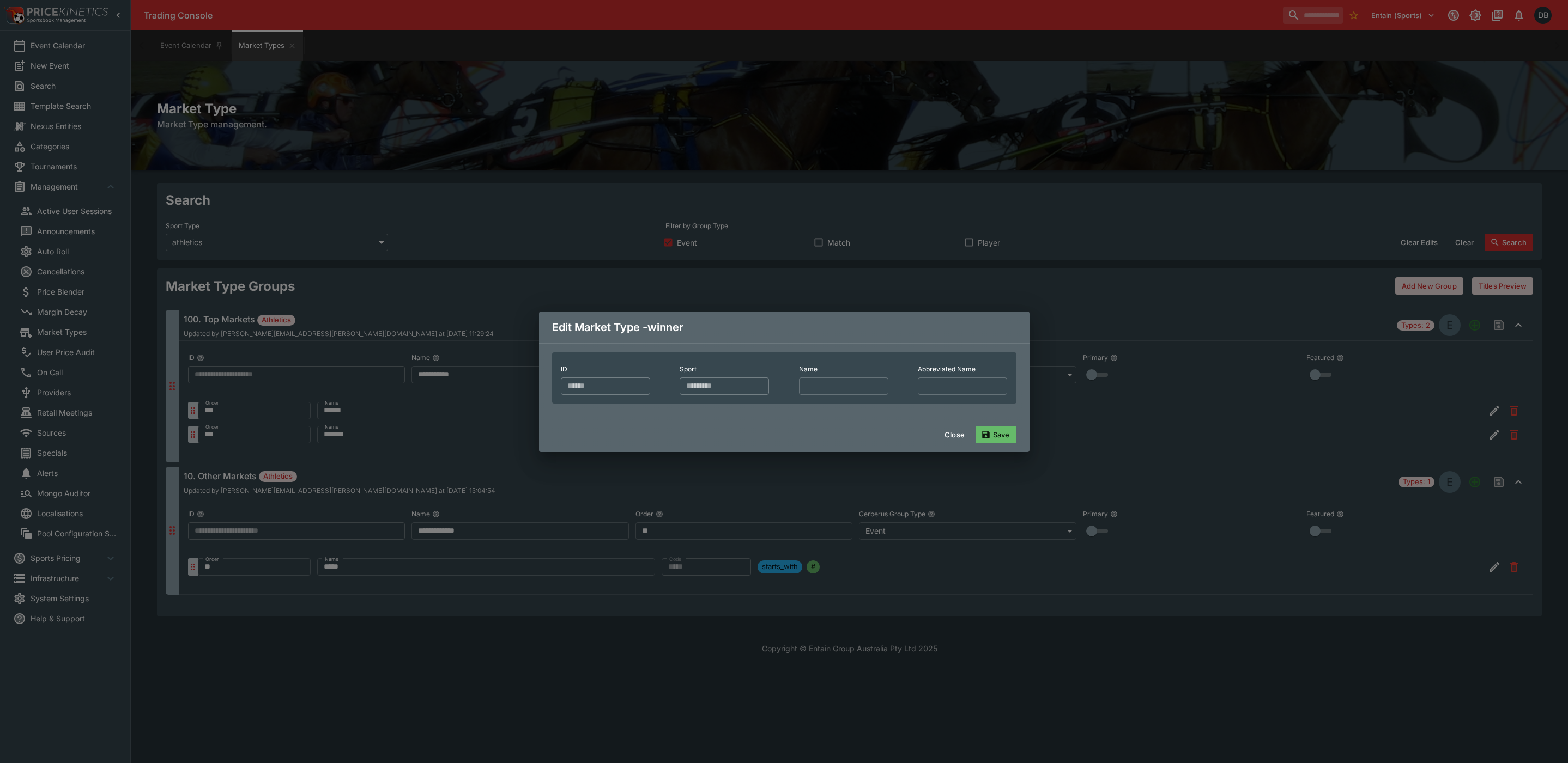
click at [945, 443] on button "Close" at bounding box center [955, 434] width 33 height 17
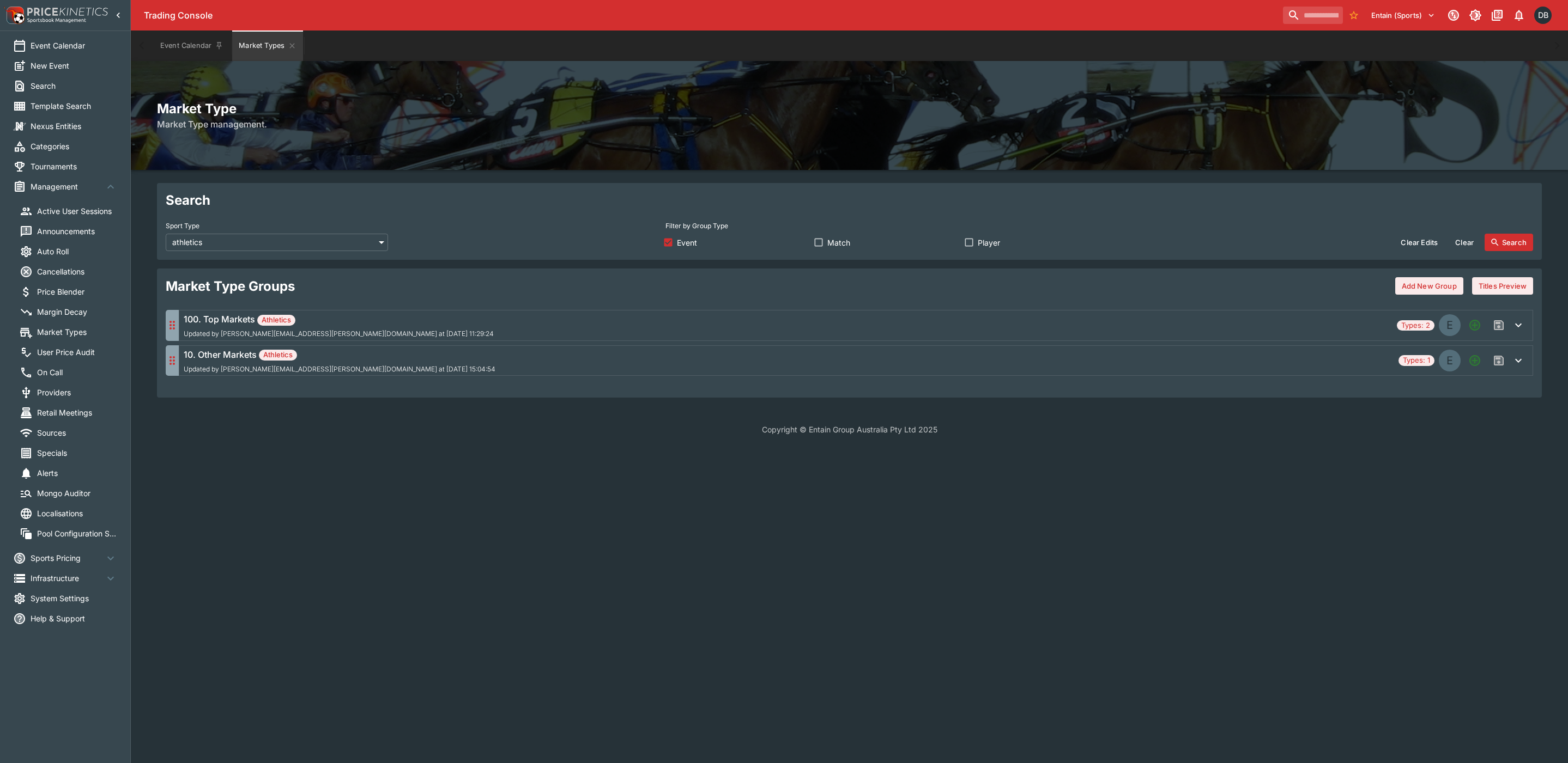
click at [504, 321] on div "100. Top Markets Athletics Updated by david.foster@ladbrokes.com.au at 2025-10-…" at bounding box center [788, 325] width 1209 height 25
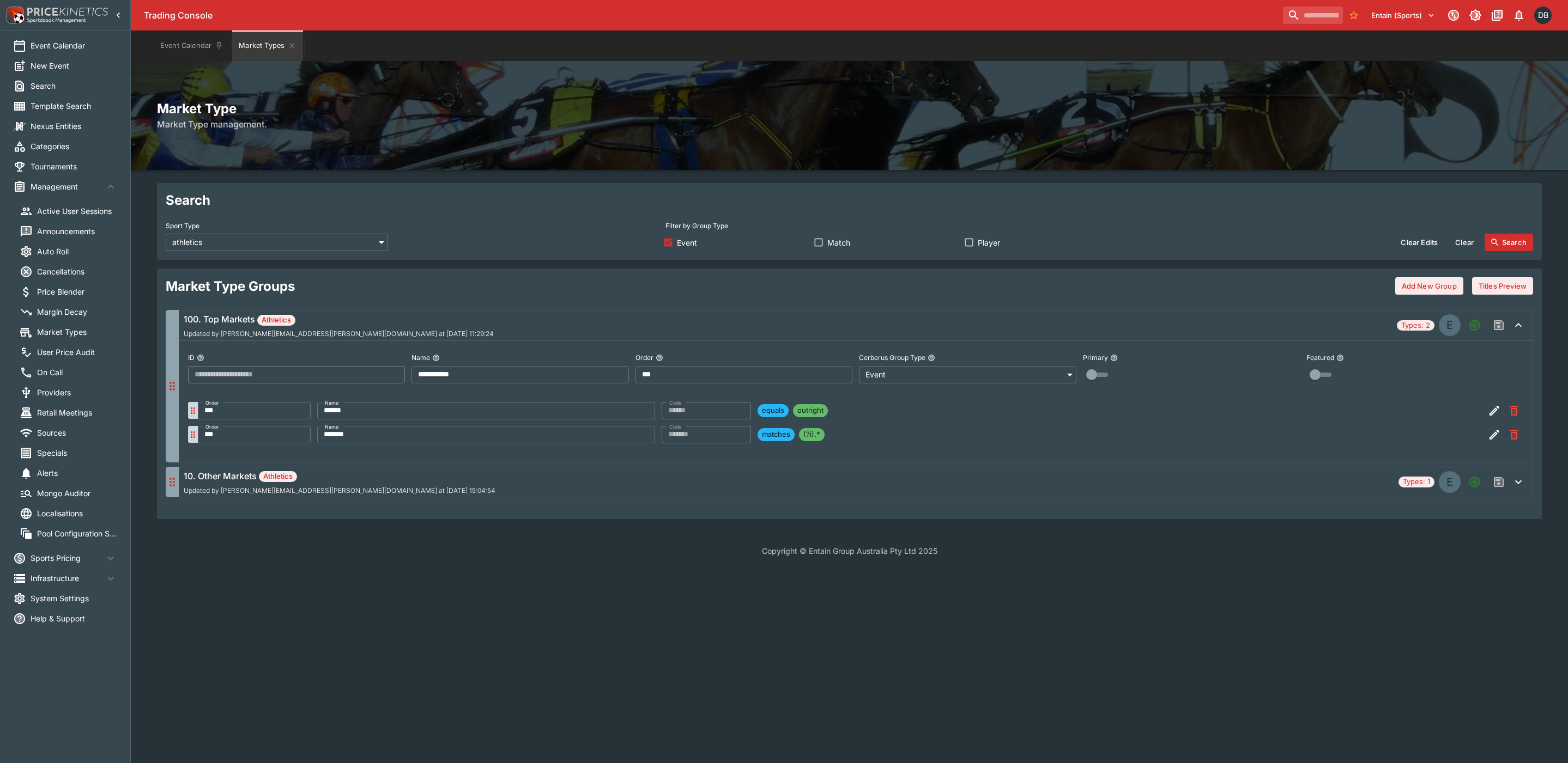
click at [607, 478] on div "10. Other Markets Athletics Updated by daniel.beswick@entaingroup.co.nz at 2025…" at bounding box center [789, 482] width 1210 height 25
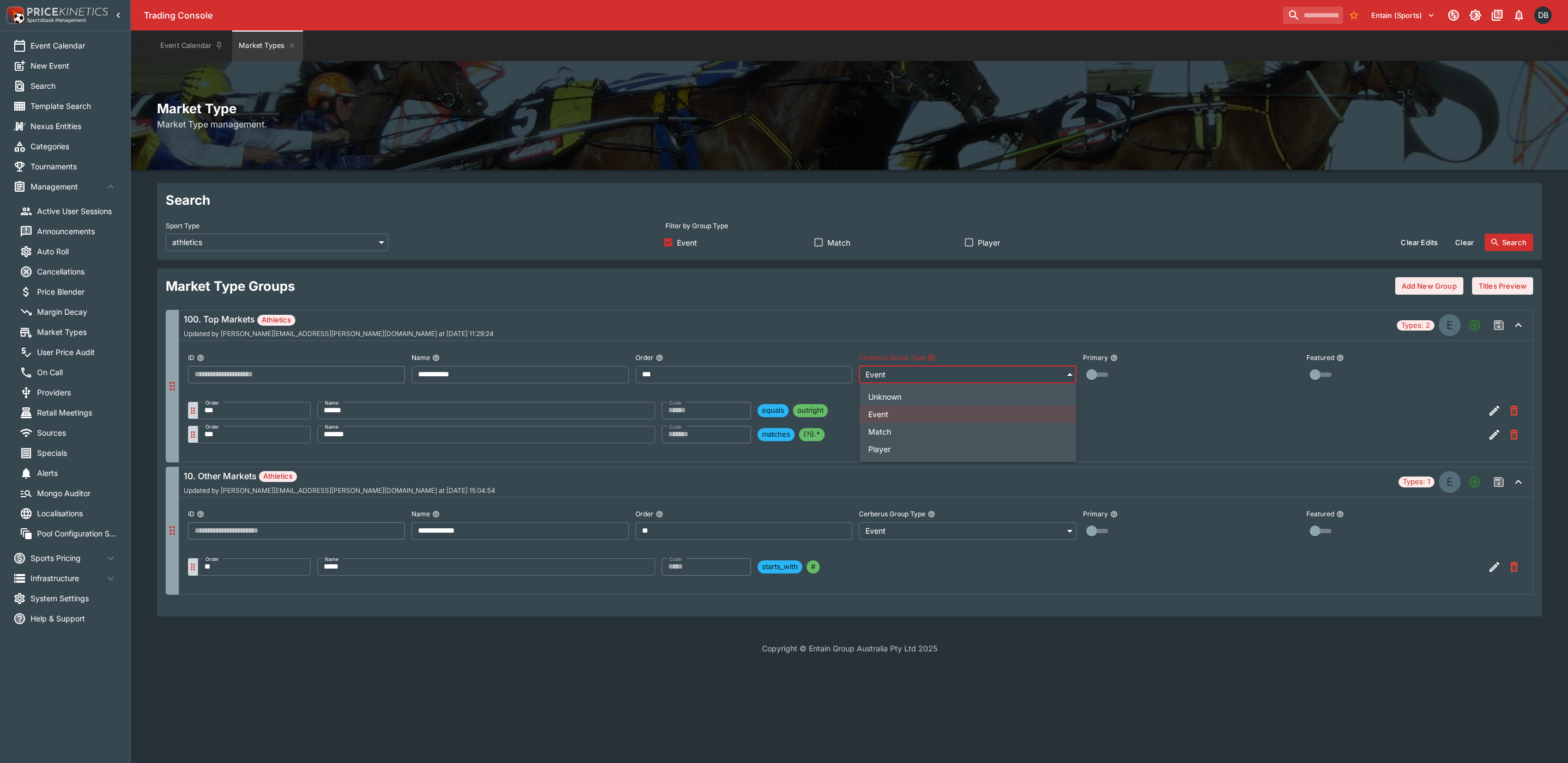
click at [898, 379] on body "**********" at bounding box center [784, 334] width 1568 height 667
click at [1153, 432] on div at bounding box center [784, 382] width 1568 height 763
click at [1493, 438] on icon "button" at bounding box center [1495, 435] width 10 height 10
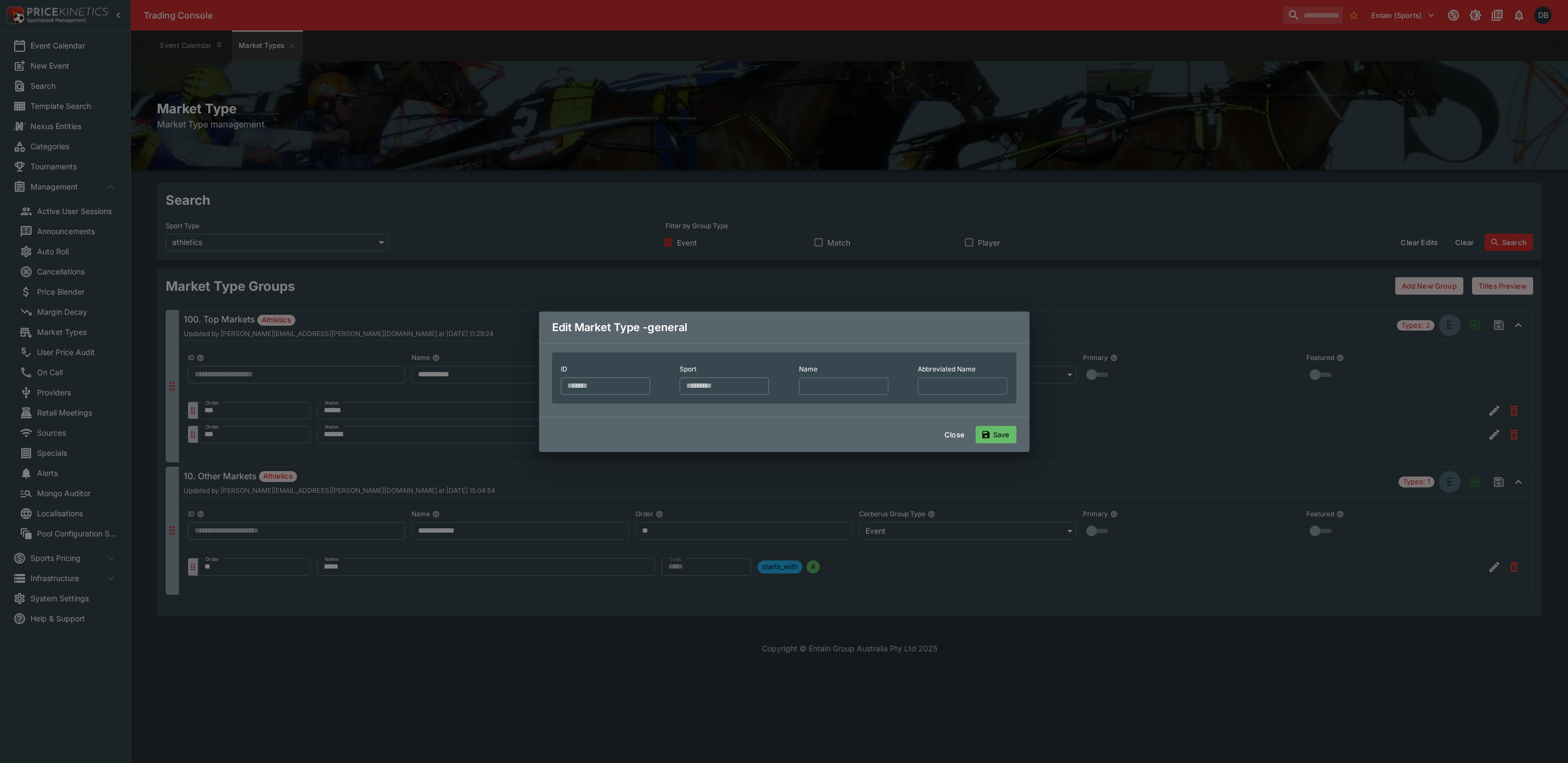
click at [955, 443] on button "Close" at bounding box center [955, 434] width 33 height 17
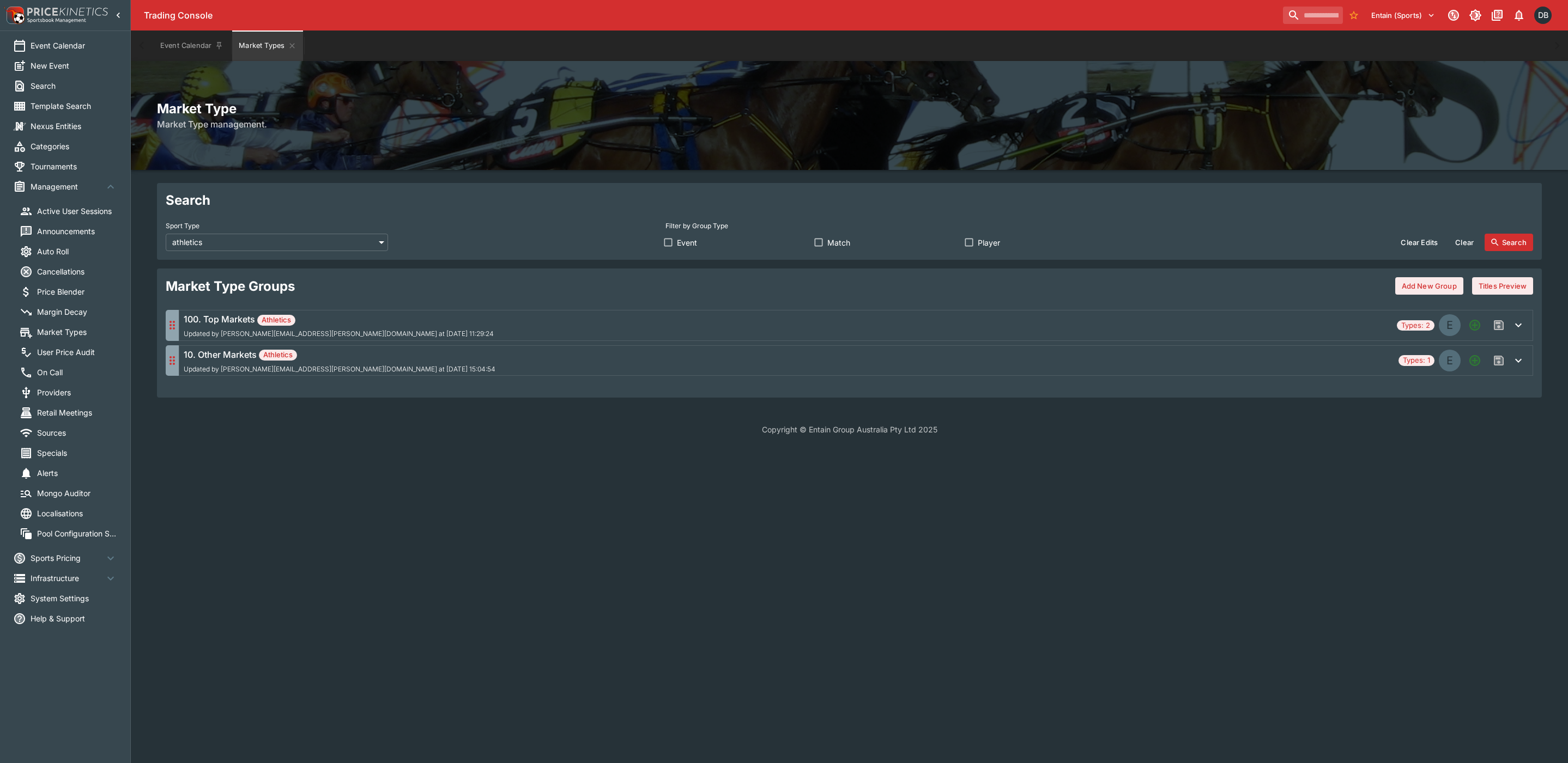
click at [759, 249] on label "Event" at bounding box center [734, 242] width 148 height 17
click at [678, 242] on span "Event" at bounding box center [687, 243] width 20 height 12
click at [759, 318] on div "100. Top Markets Athletics Updated by david.foster@ladbrokes.com.au at 2025-10-…" at bounding box center [788, 325] width 1209 height 25
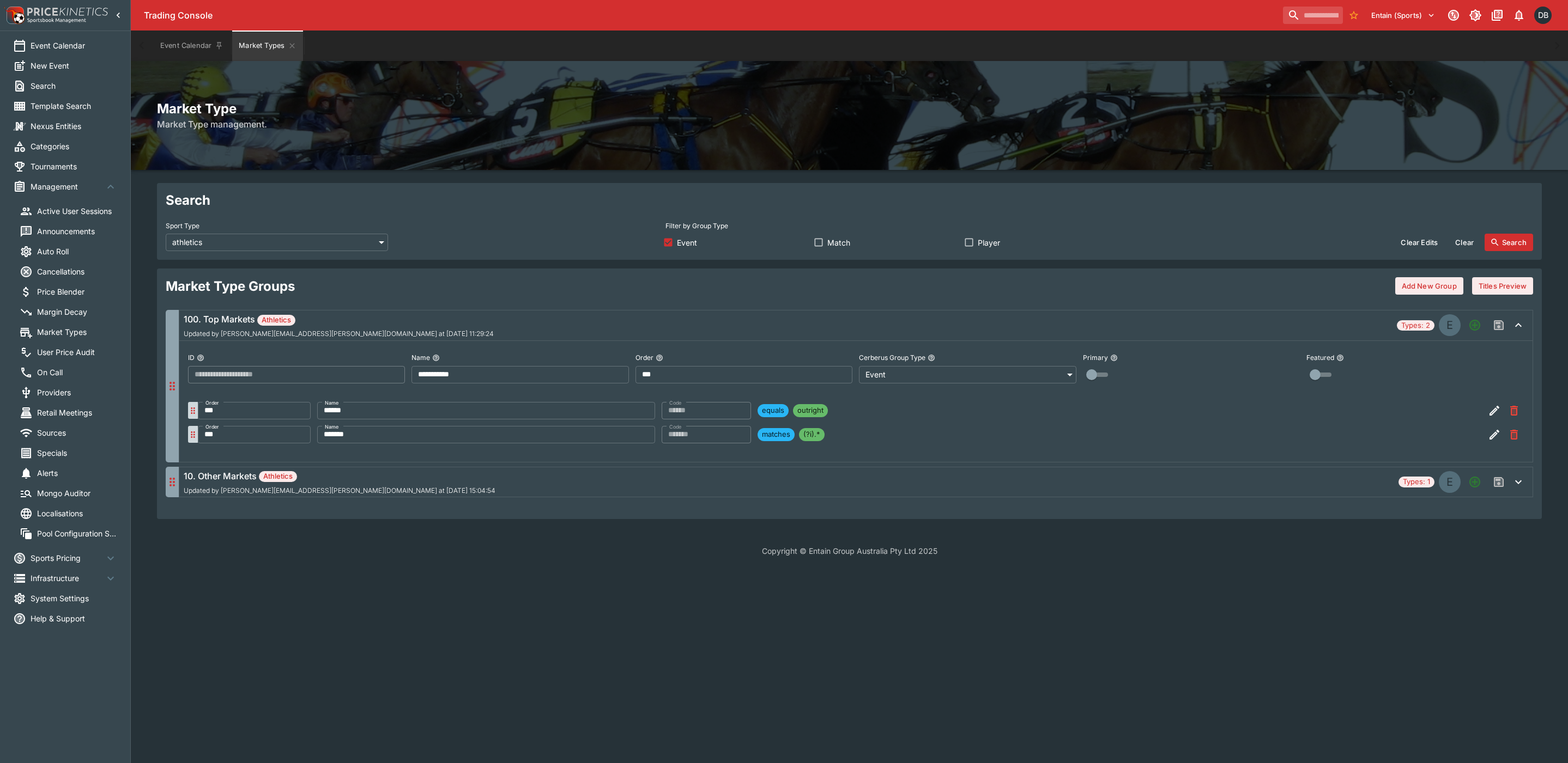
click at [636, 551] on p "Copyright © Entain Group Australia Pty Ltd 2025" at bounding box center [849, 551] width 1437 height 12
click at [602, 482] on div "10. Other Markets Athletics Updated by daniel.beswick@entaingroup.co.nz at 2025…" at bounding box center [789, 482] width 1210 height 25
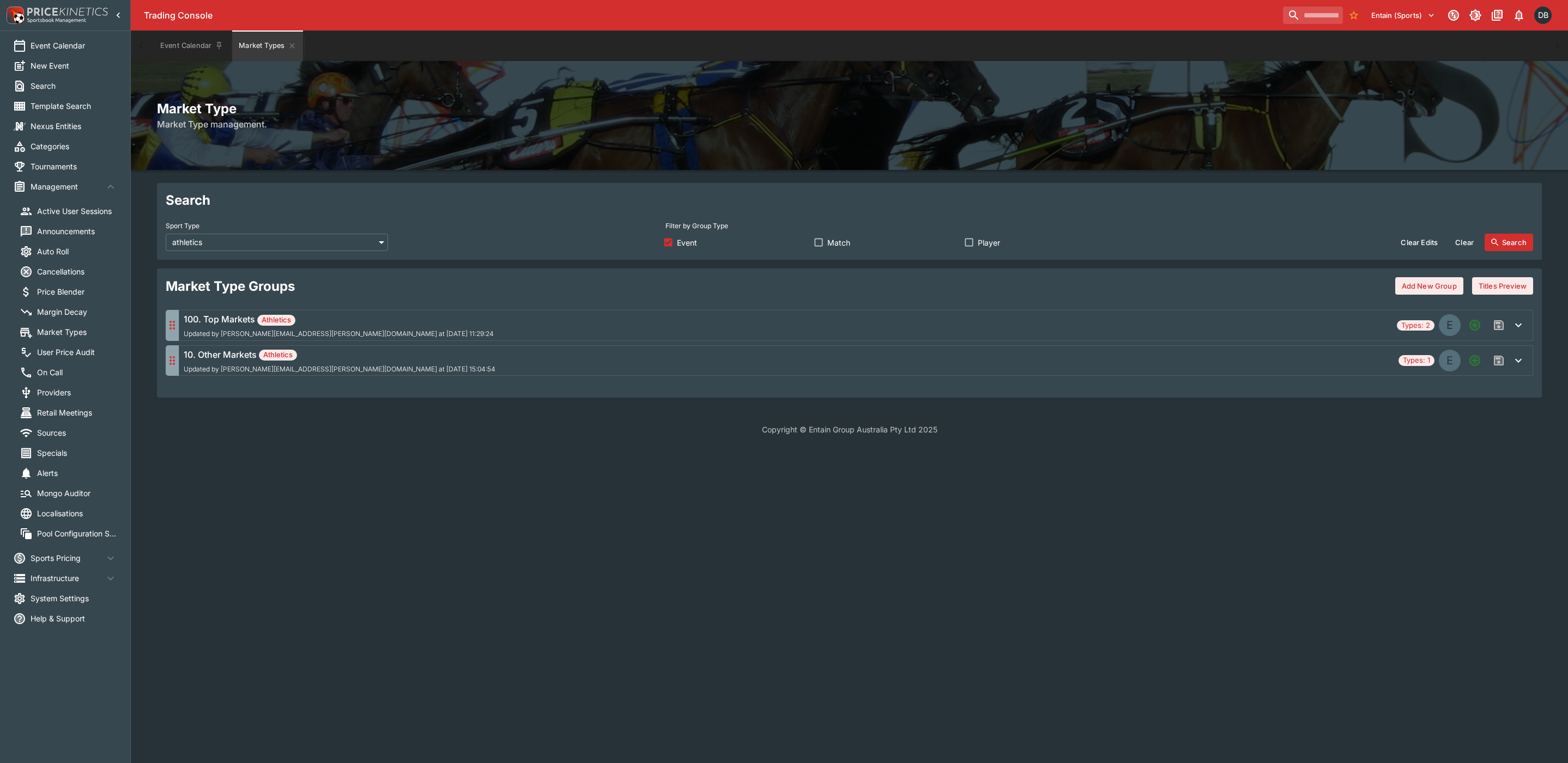
click at [575, 329] on div "100. Top Markets Athletics Updated by david.foster@ladbrokes.com.au at 2025-10-…" at bounding box center [788, 325] width 1209 height 25
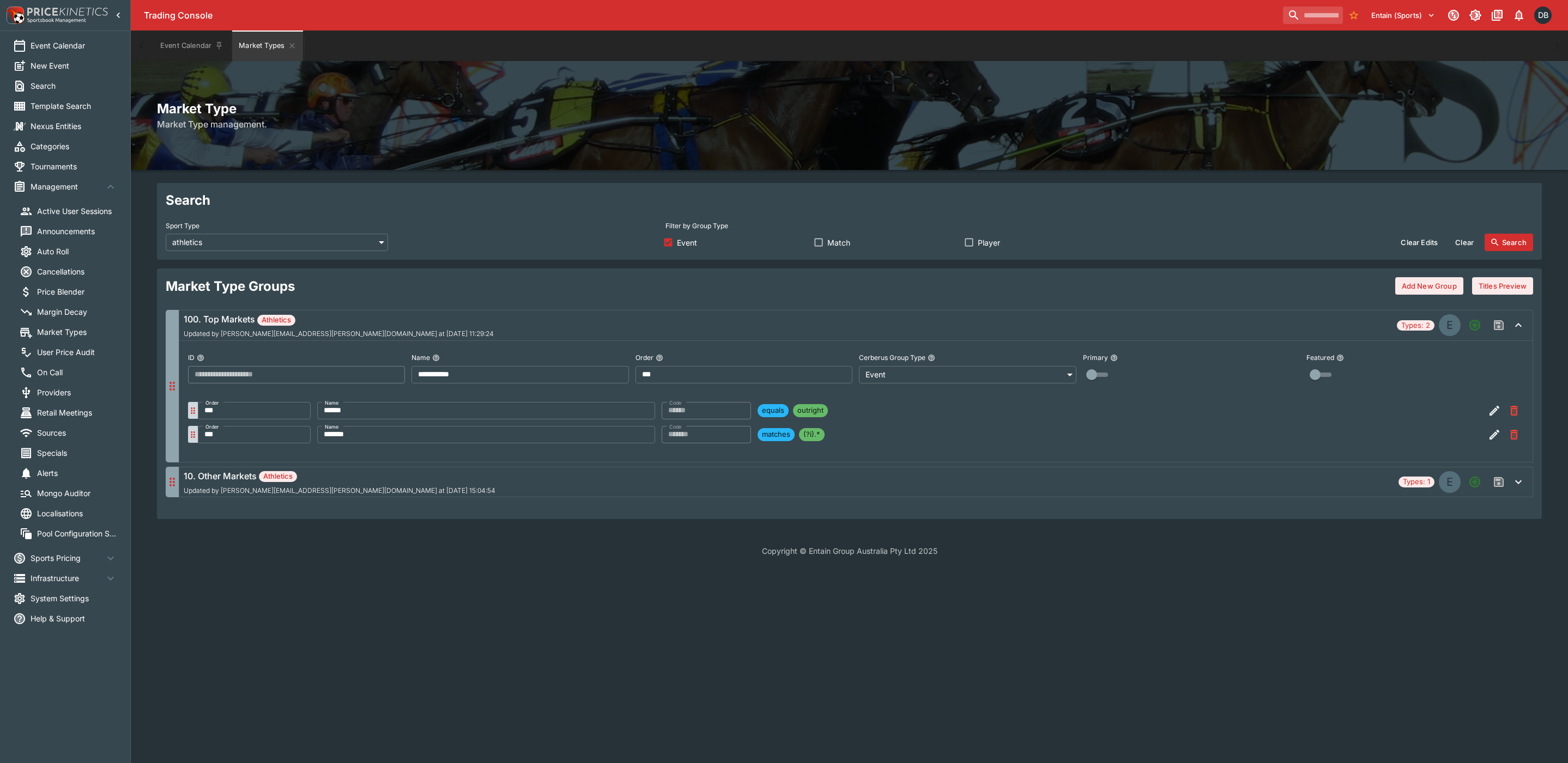
click at [577, 482] on div "10. Other Markets Athletics Updated by daniel.beswick@entaingroup.co.nz at 2025…" at bounding box center [789, 482] width 1210 height 25
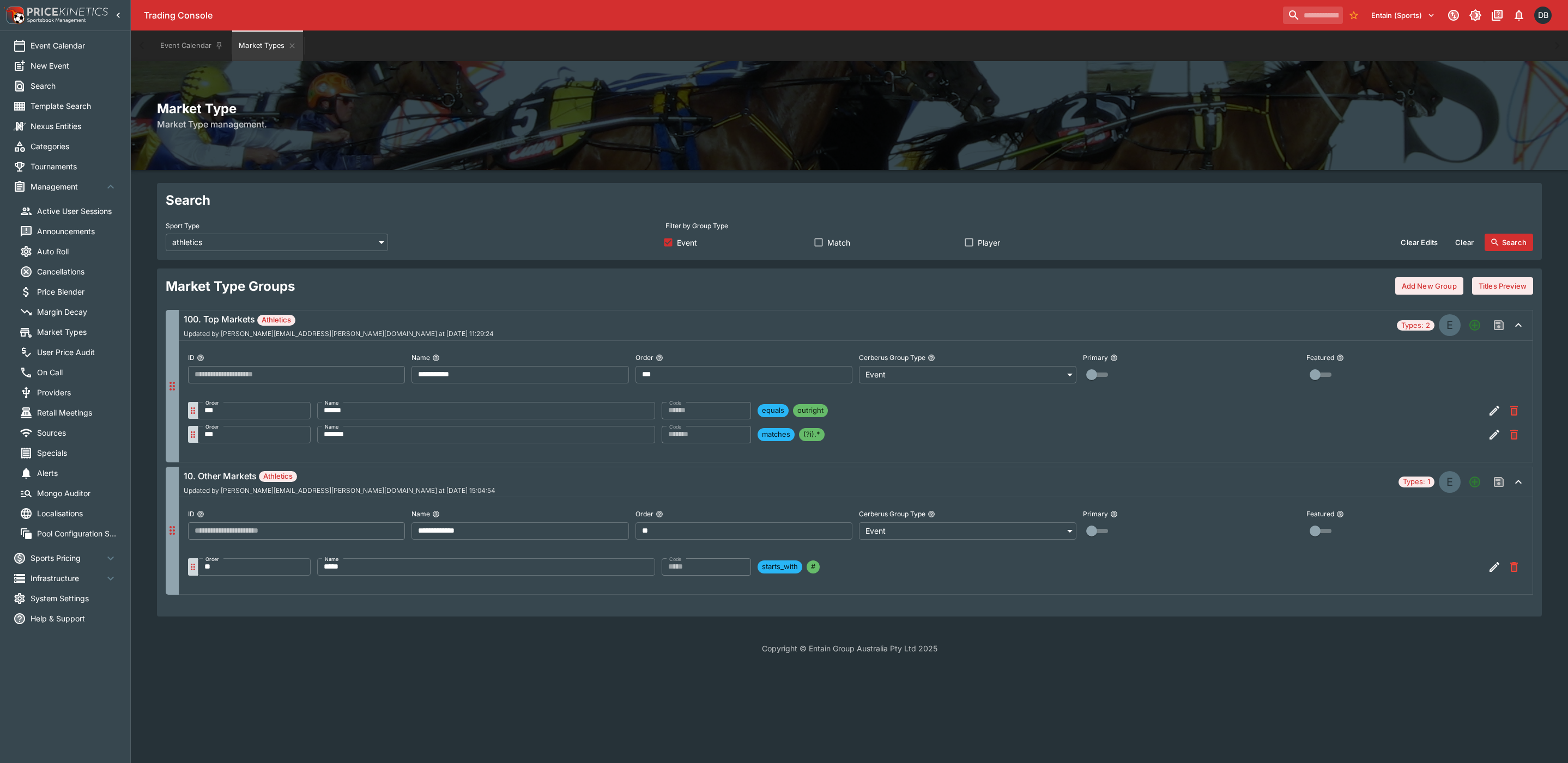
click at [711, 651] on p "Copyright © Entain Group Australia Pty Ltd 2025" at bounding box center [849, 648] width 1437 height 12
click at [1498, 414] on icon "button" at bounding box center [1495, 411] width 13 height 13
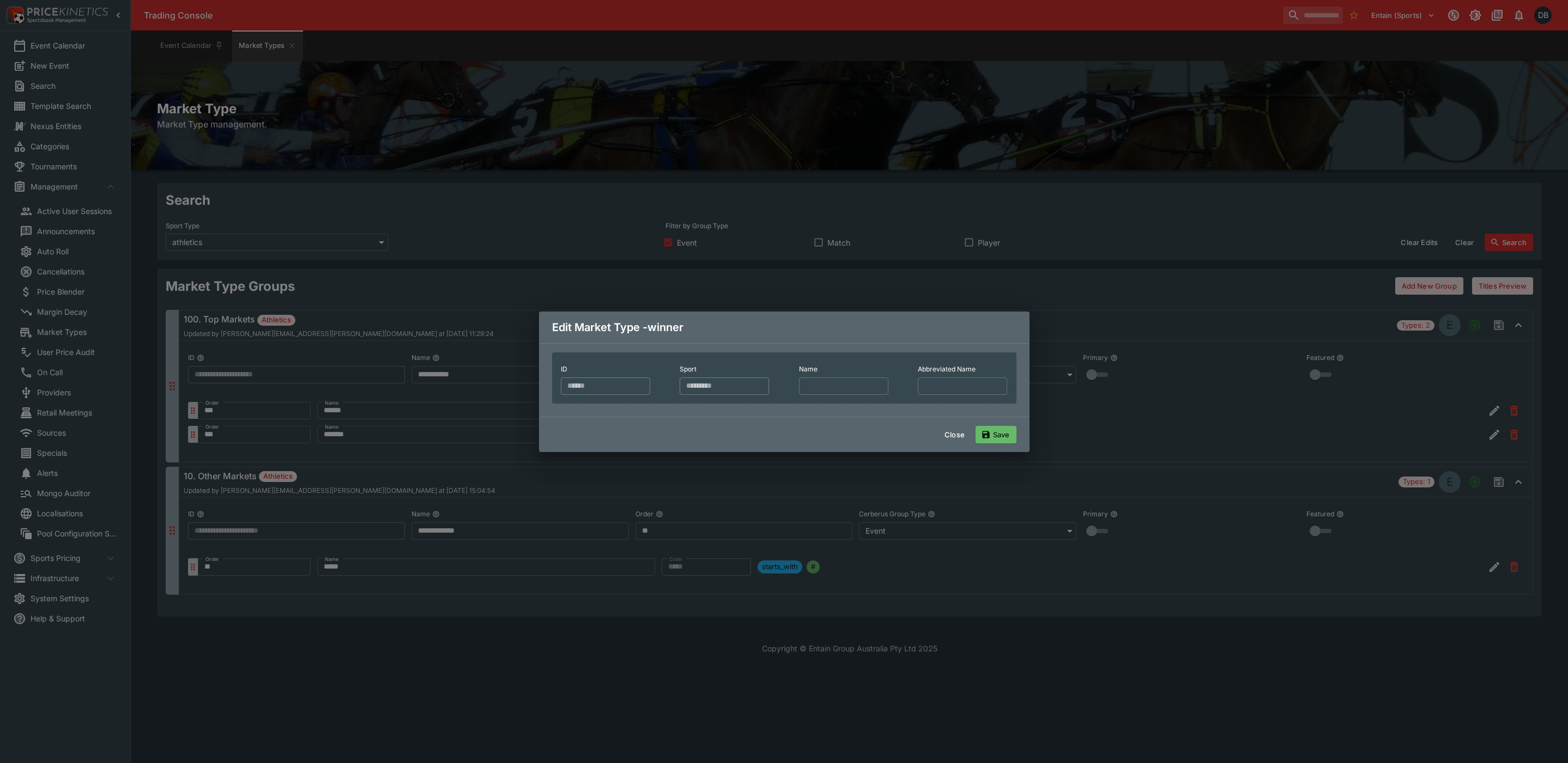
click at [951, 443] on button "Close" at bounding box center [955, 434] width 33 height 17
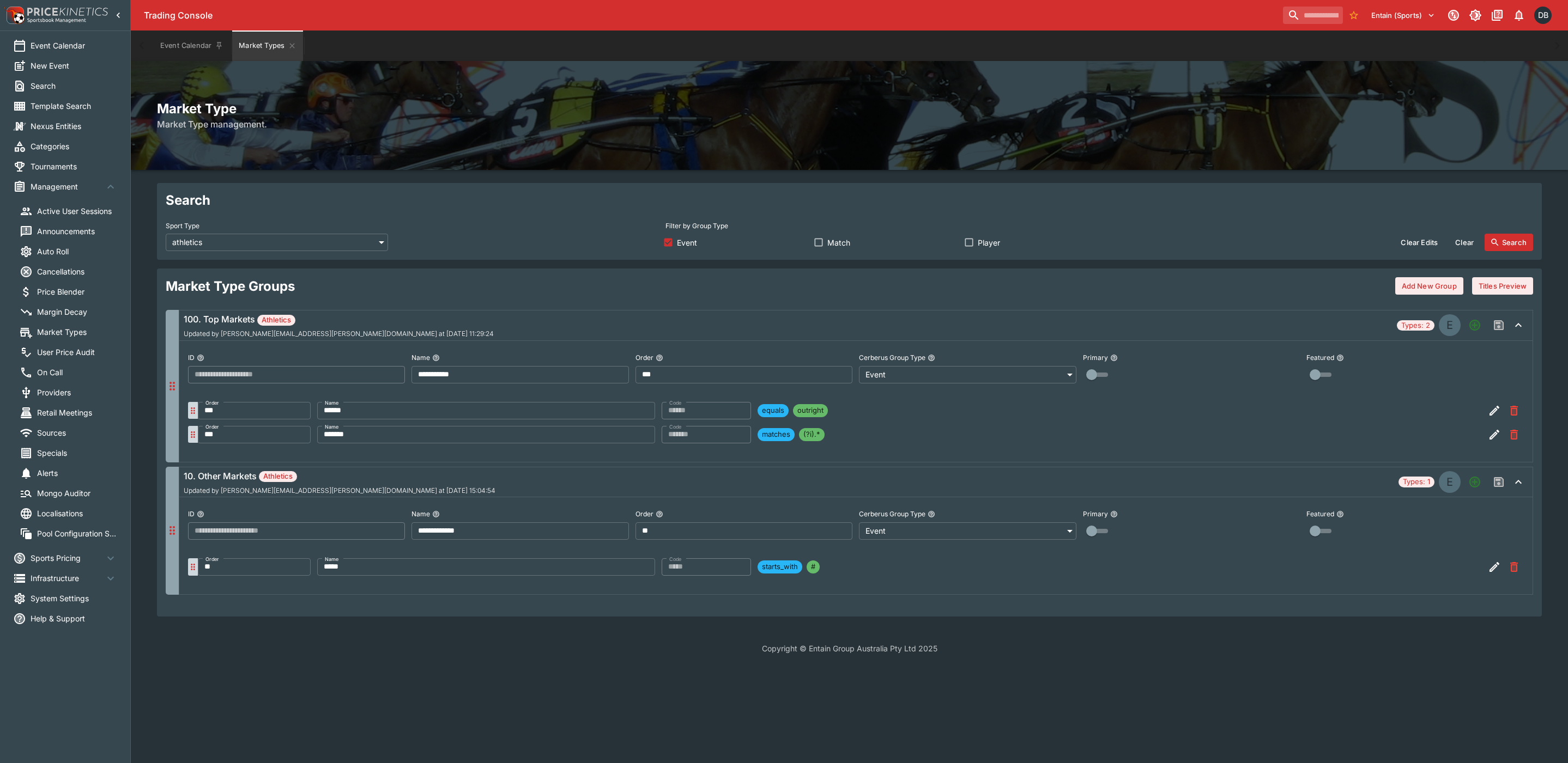
click at [1492, 434] on icon "button" at bounding box center [1495, 434] width 13 height 13
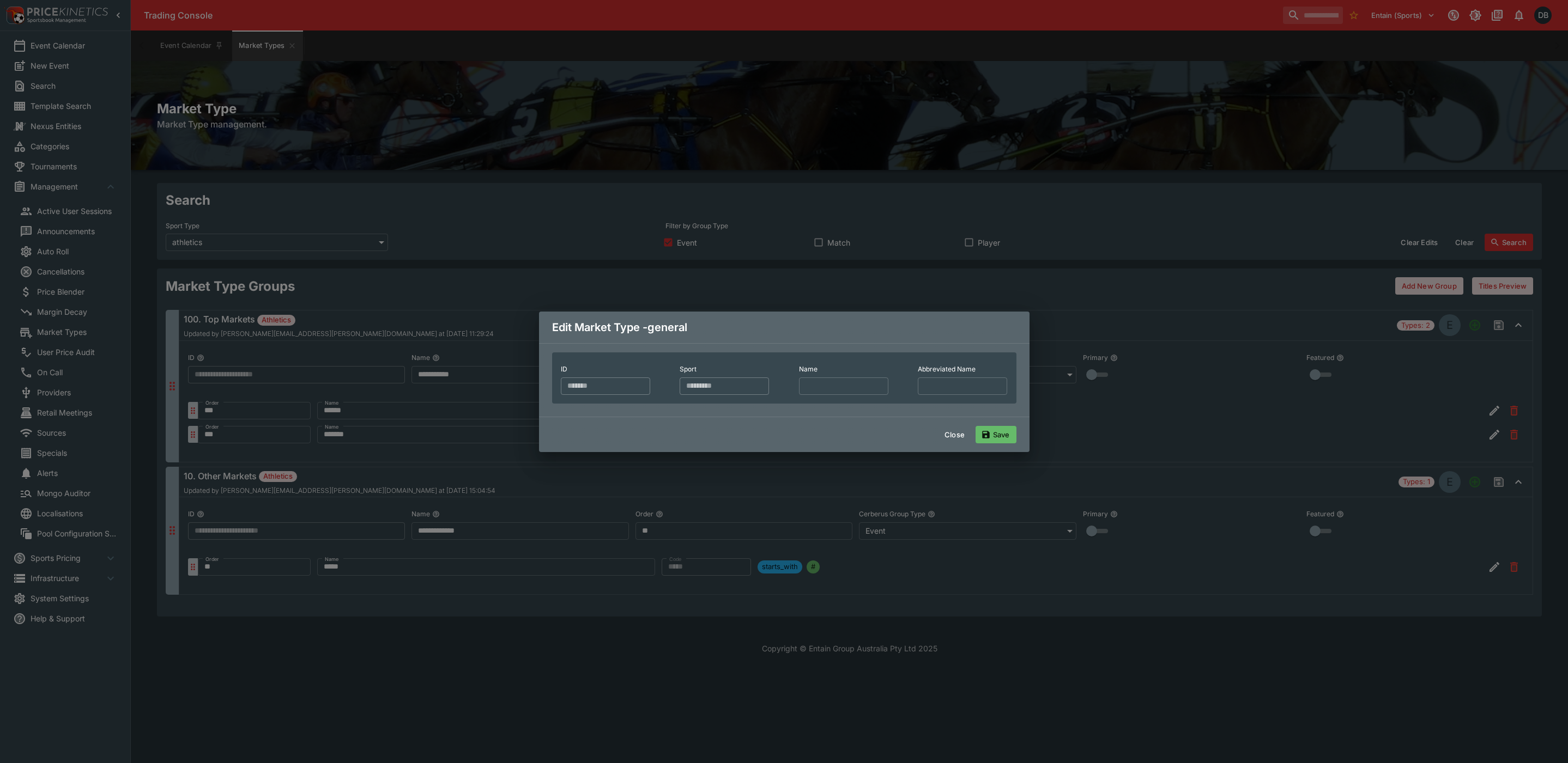
click at [960, 443] on button "Close" at bounding box center [955, 434] width 33 height 17
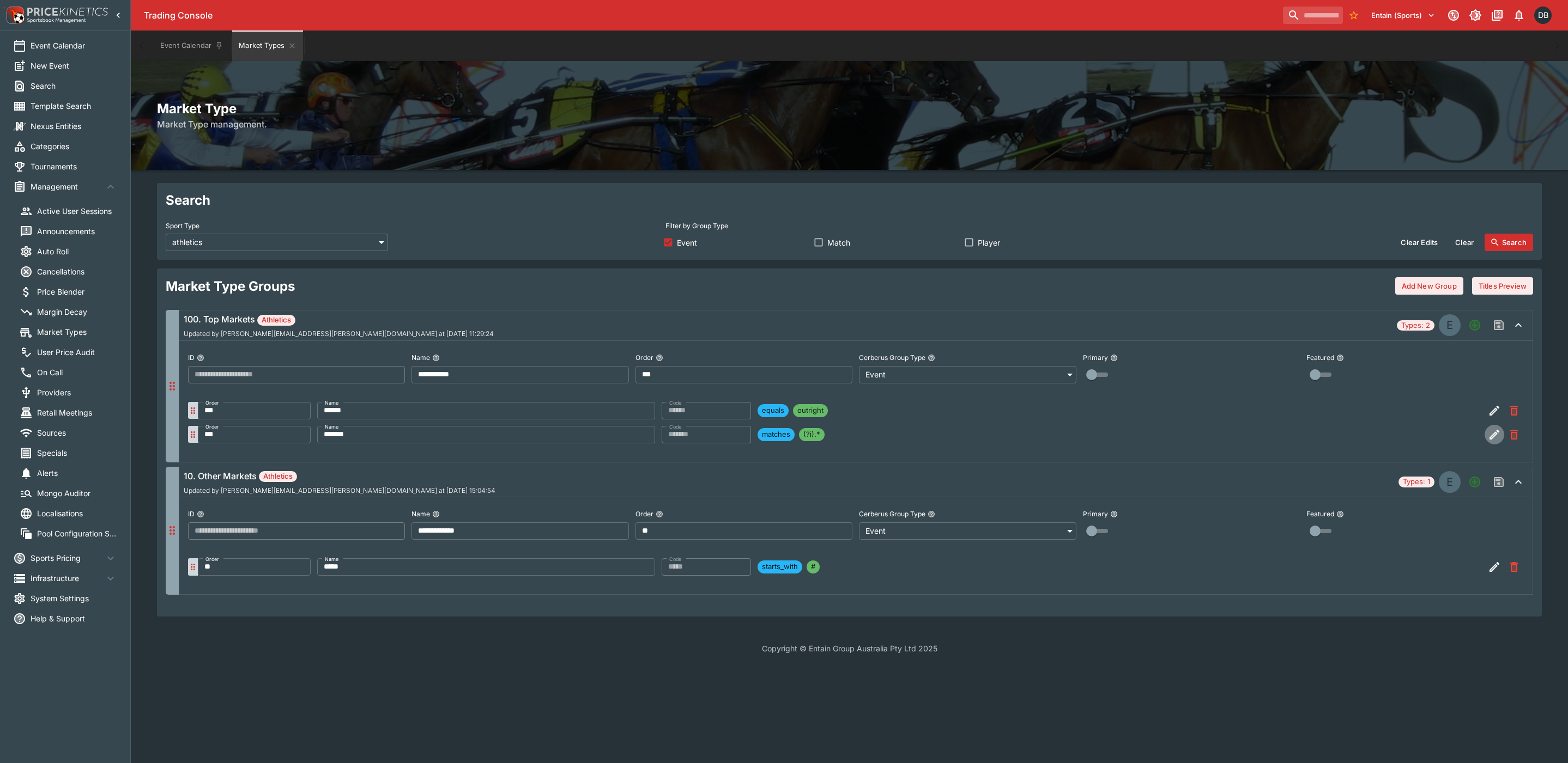
click at [1497, 437] on icon "button" at bounding box center [1495, 434] width 13 height 13
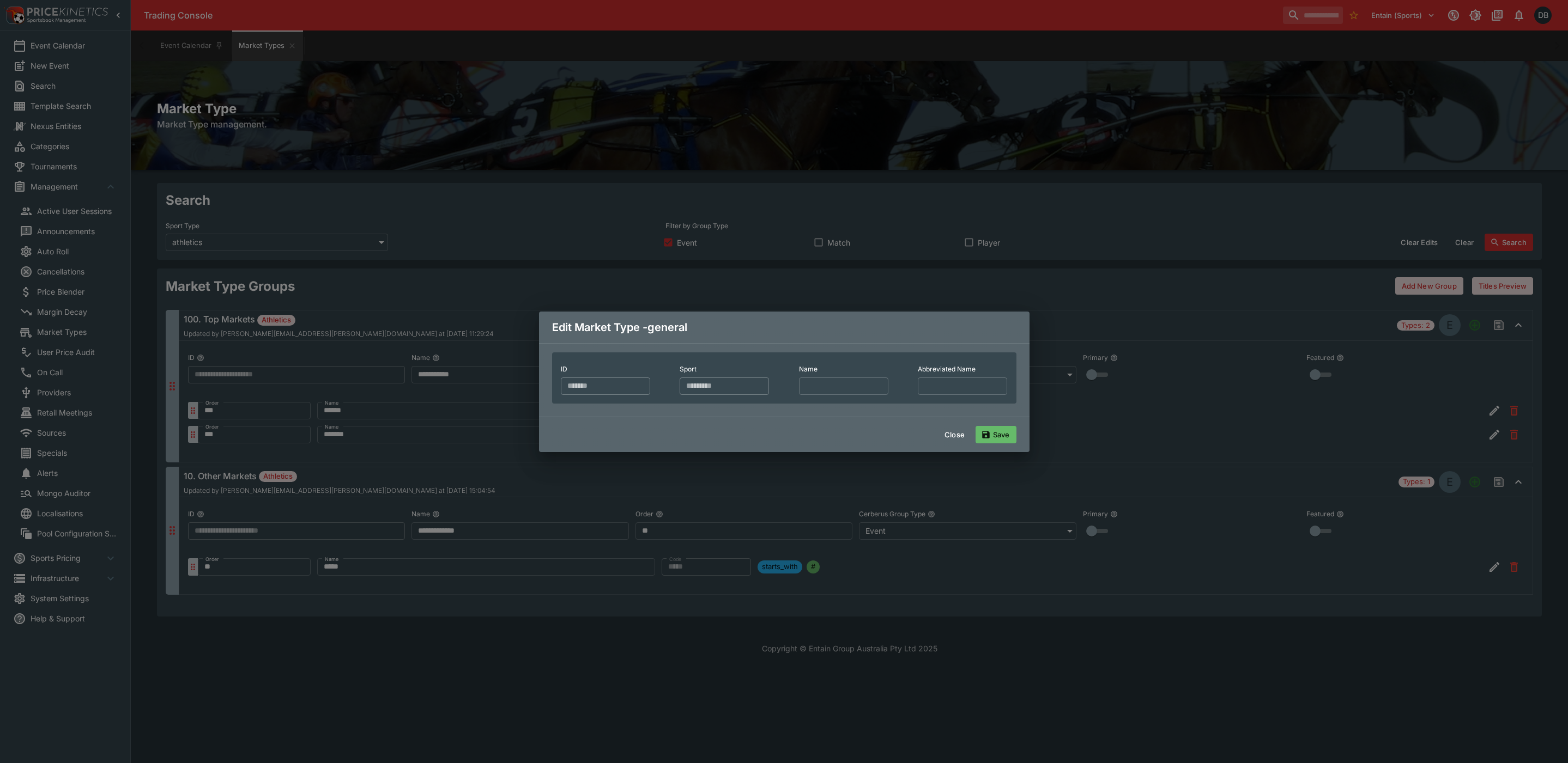
click at [918, 395] on input "text" at bounding box center [962, 386] width 89 height 17
type input "******"
drag, startPoint x: 641, startPoint y: 403, endPoint x: 546, endPoint y: 403, distance: 95.0
click at [546, 403] on div "ID ******* ​ Sport ********* ​ Name ​ Abbreviated Name ****** ​" at bounding box center [784, 380] width 490 height 74
click at [951, 443] on button "Close" at bounding box center [955, 434] width 33 height 17
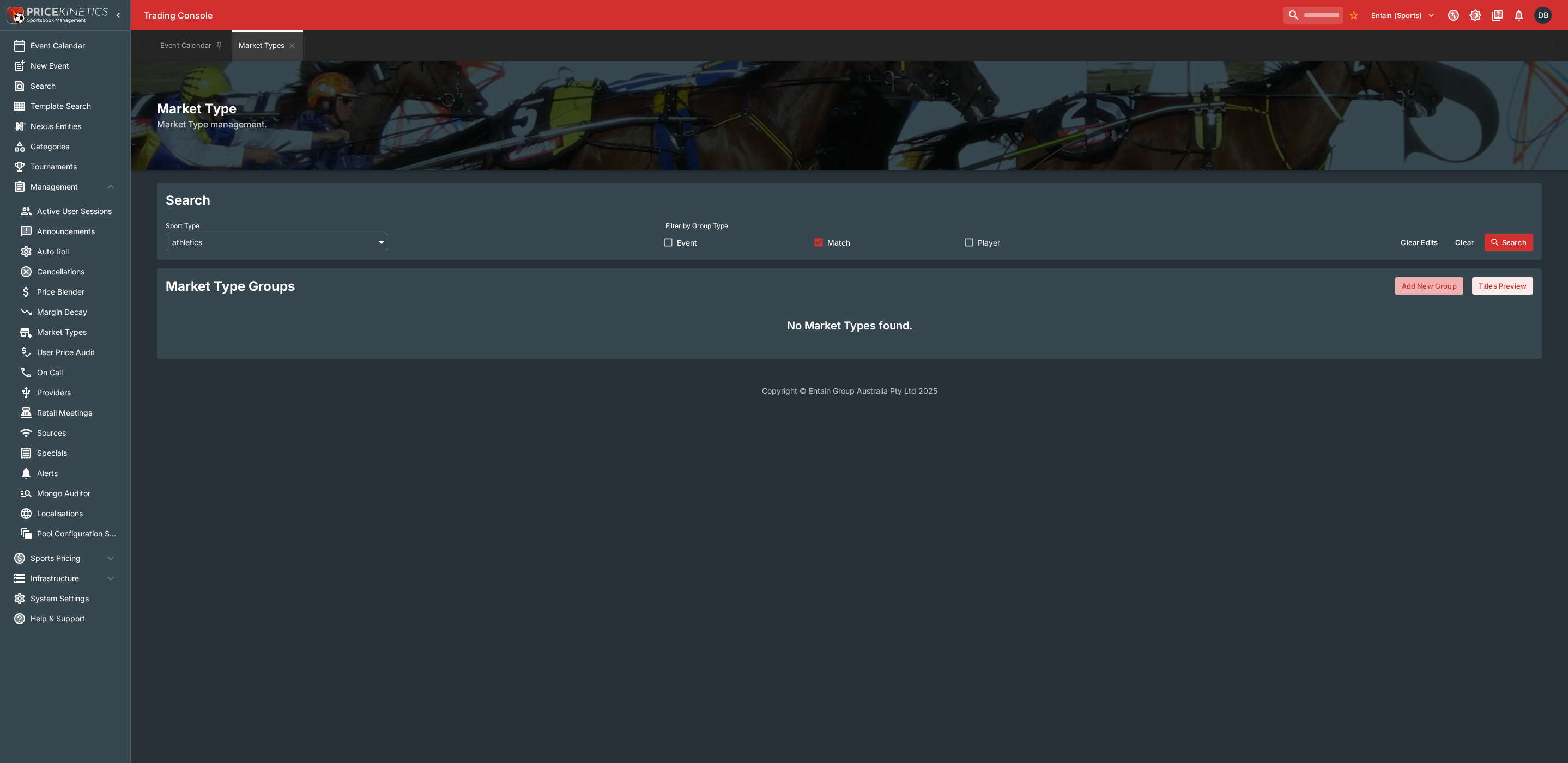
click at [1421, 286] on button "Add New Group" at bounding box center [1429, 286] width 68 height 17
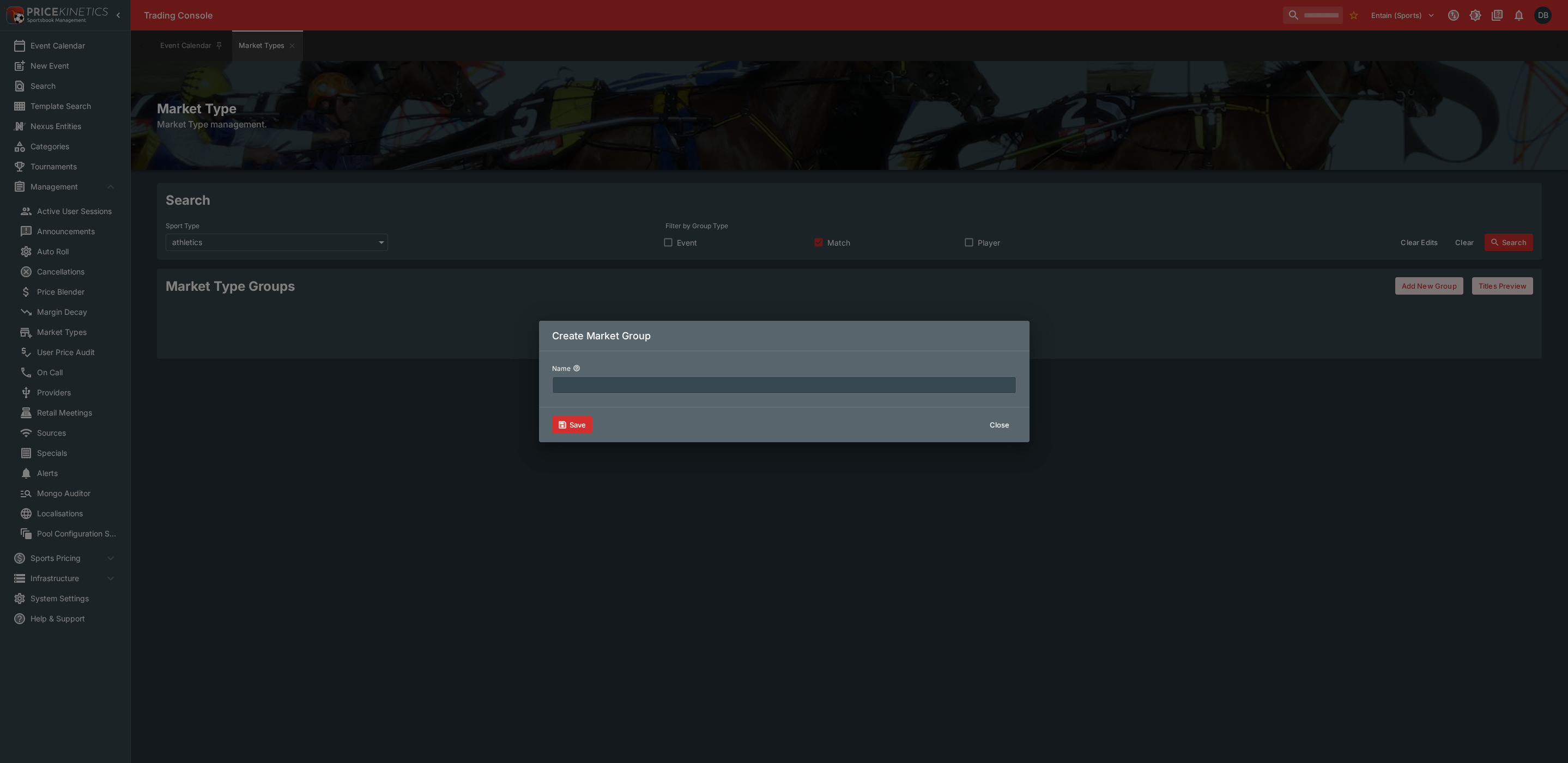
click at [702, 382] on input "text" at bounding box center [784, 385] width 464 height 17
type input "**********"
click at [575, 426] on button "Save" at bounding box center [572, 425] width 41 height 17
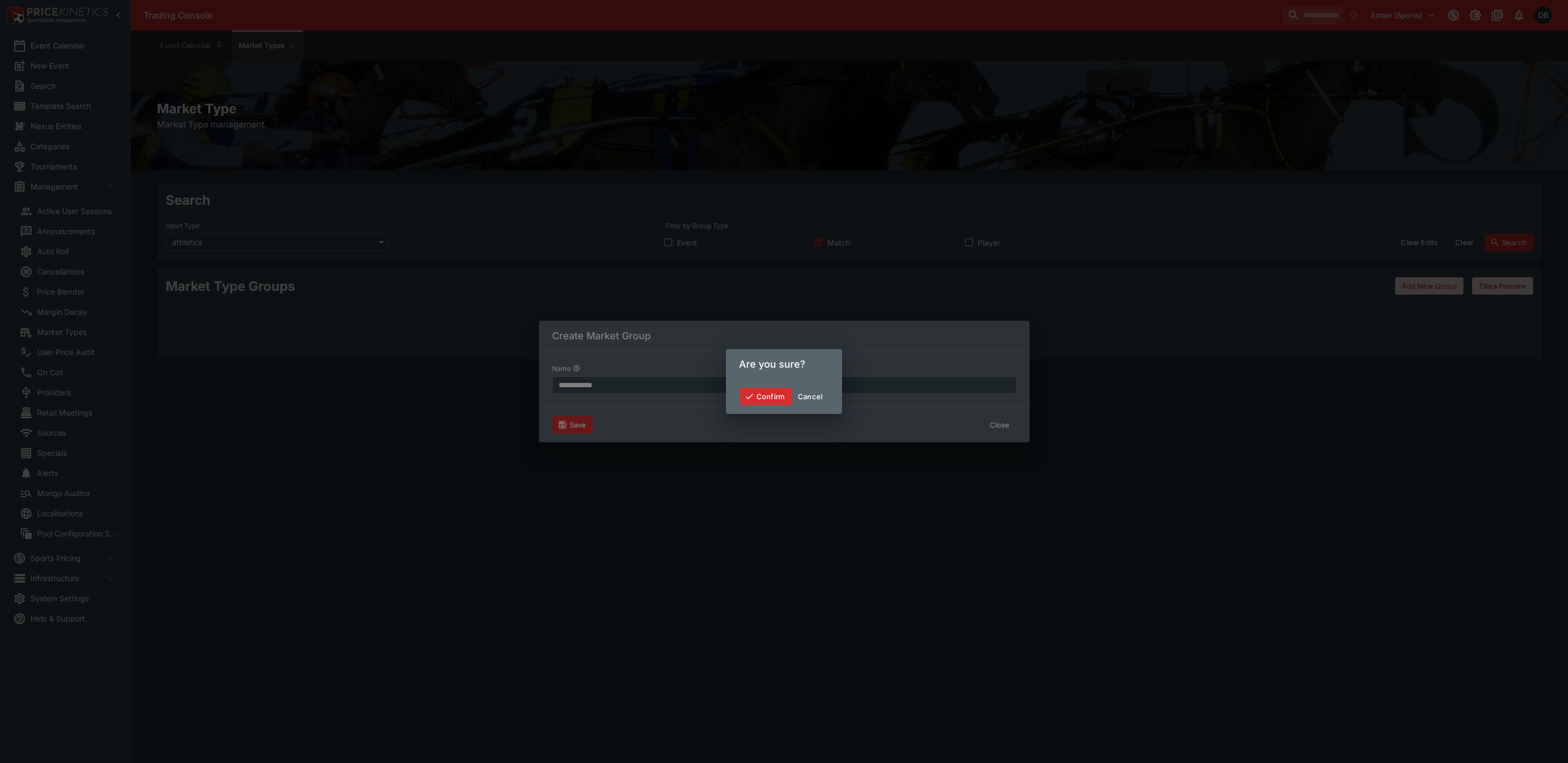
click at [756, 392] on button "Confirm" at bounding box center [765, 397] width 52 height 17
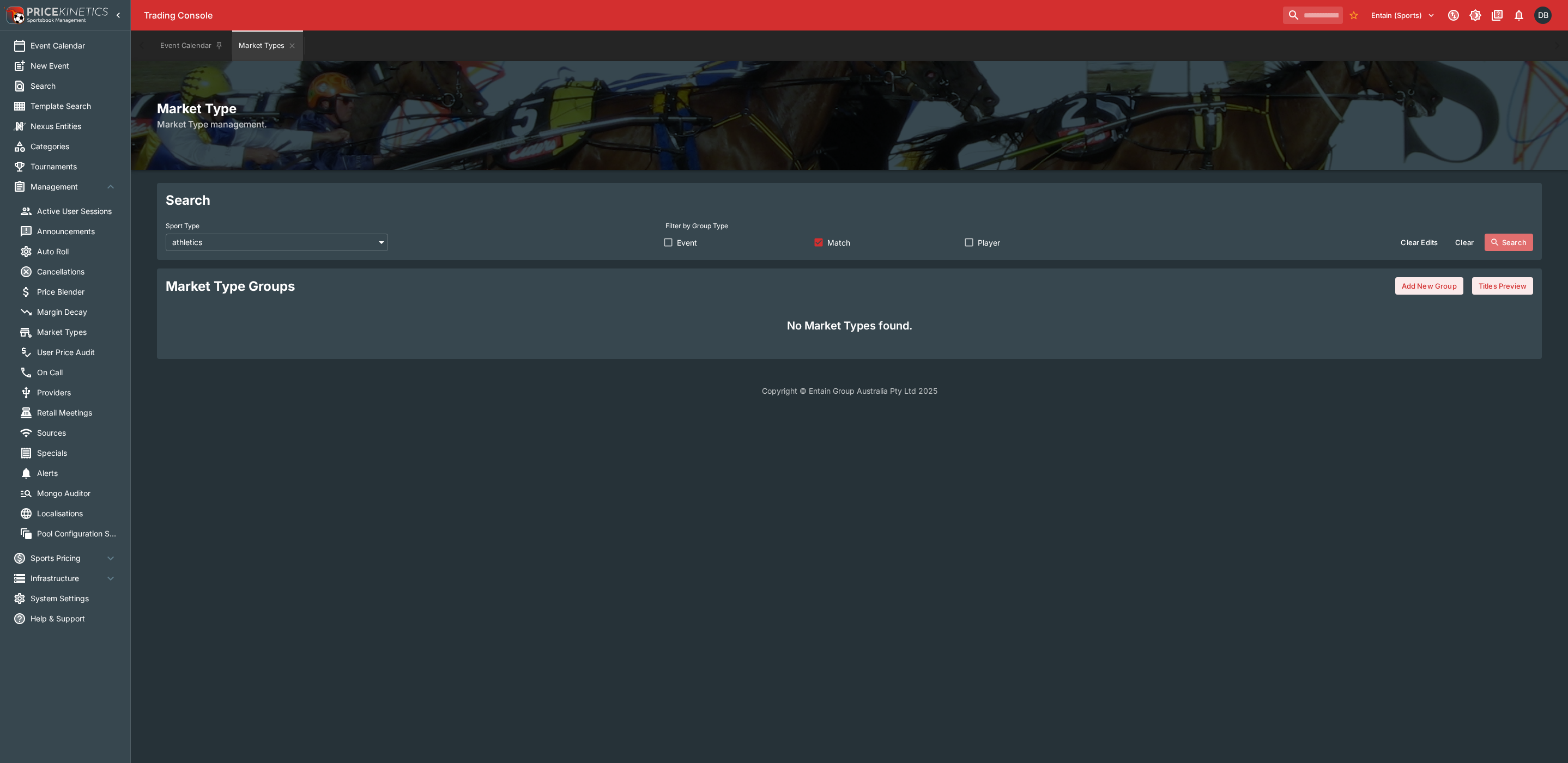
click at [1503, 242] on button "Search" at bounding box center [1509, 242] width 49 height 17
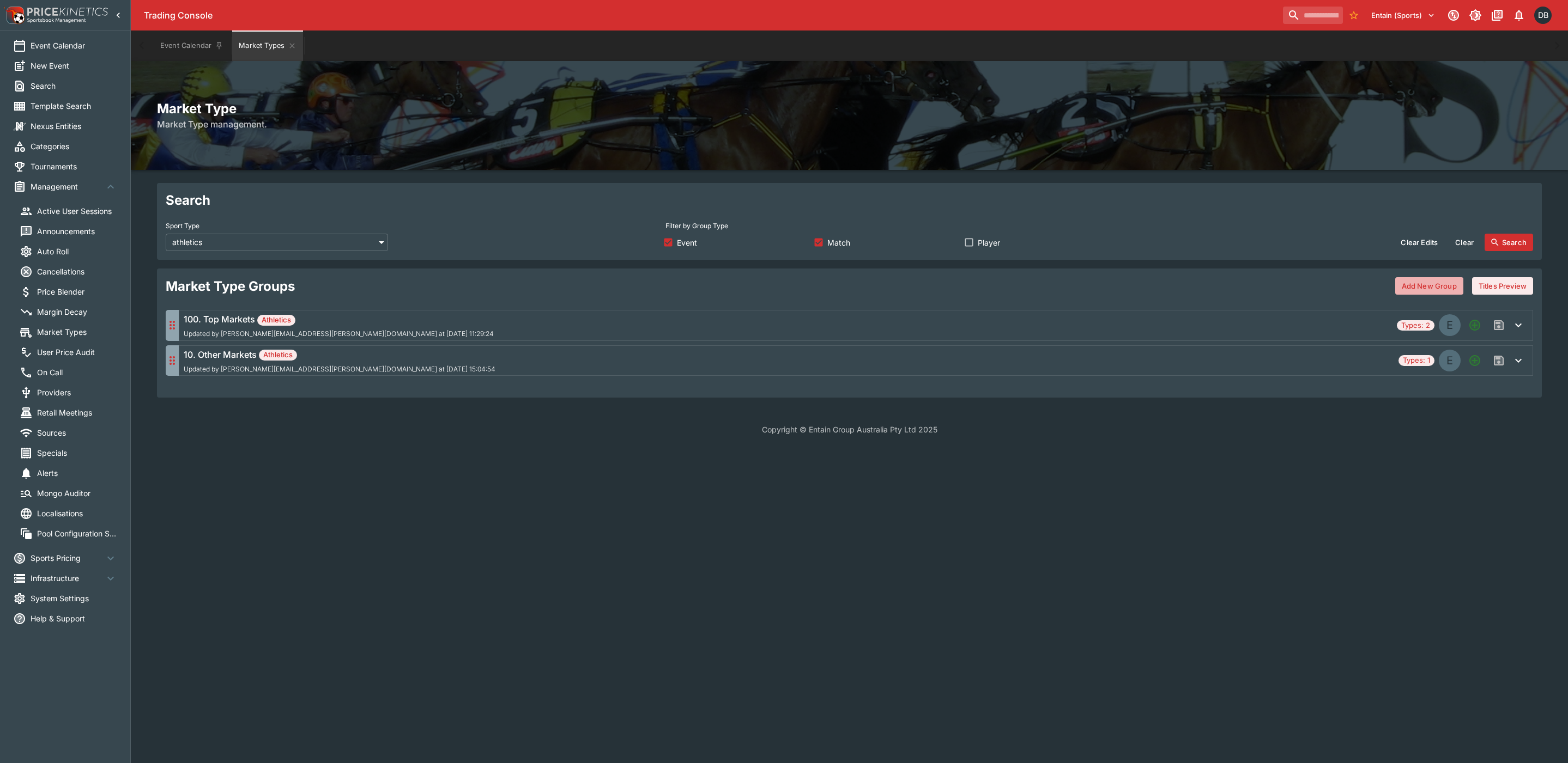
click at [1411, 288] on button "Add New Group" at bounding box center [1429, 286] width 68 height 17
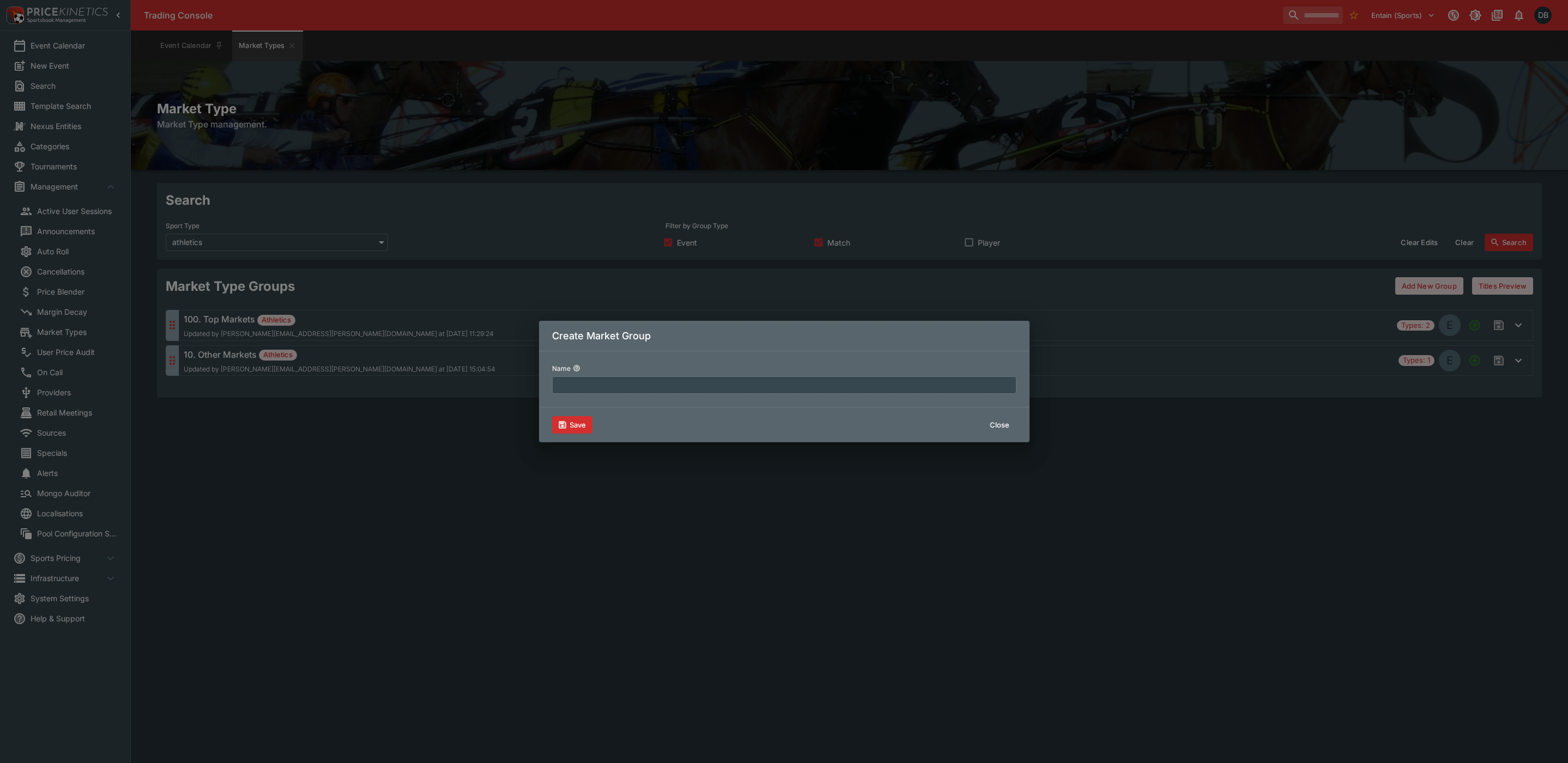
drag, startPoint x: 661, startPoint y: 376, endPoint x: 661, endPoint y: 386, distance: 10.0
click at [661, 386] on div "Name ​" at bounding box center [784, 376] width 464 height 34
click at [661, 386] on input "text" at bounding box center [784, 385] width 464 height 17
type input "**********"
click at [578, 425] on button "Save" at bounding box center [572, 425] width 41 height 17
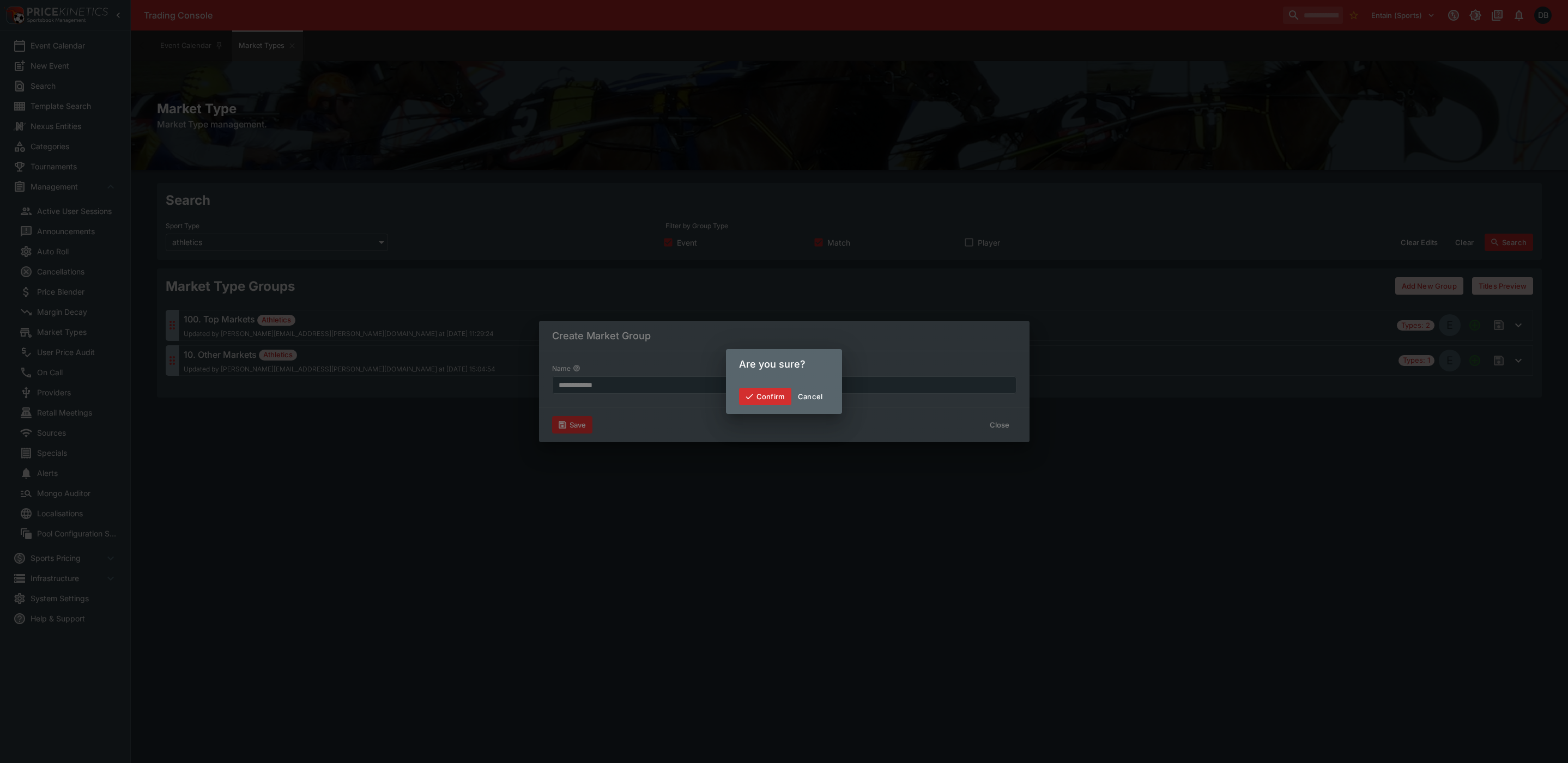
click at [765, 391] on button "Confirm" at bounding box center [765, 397] width 52 height 17
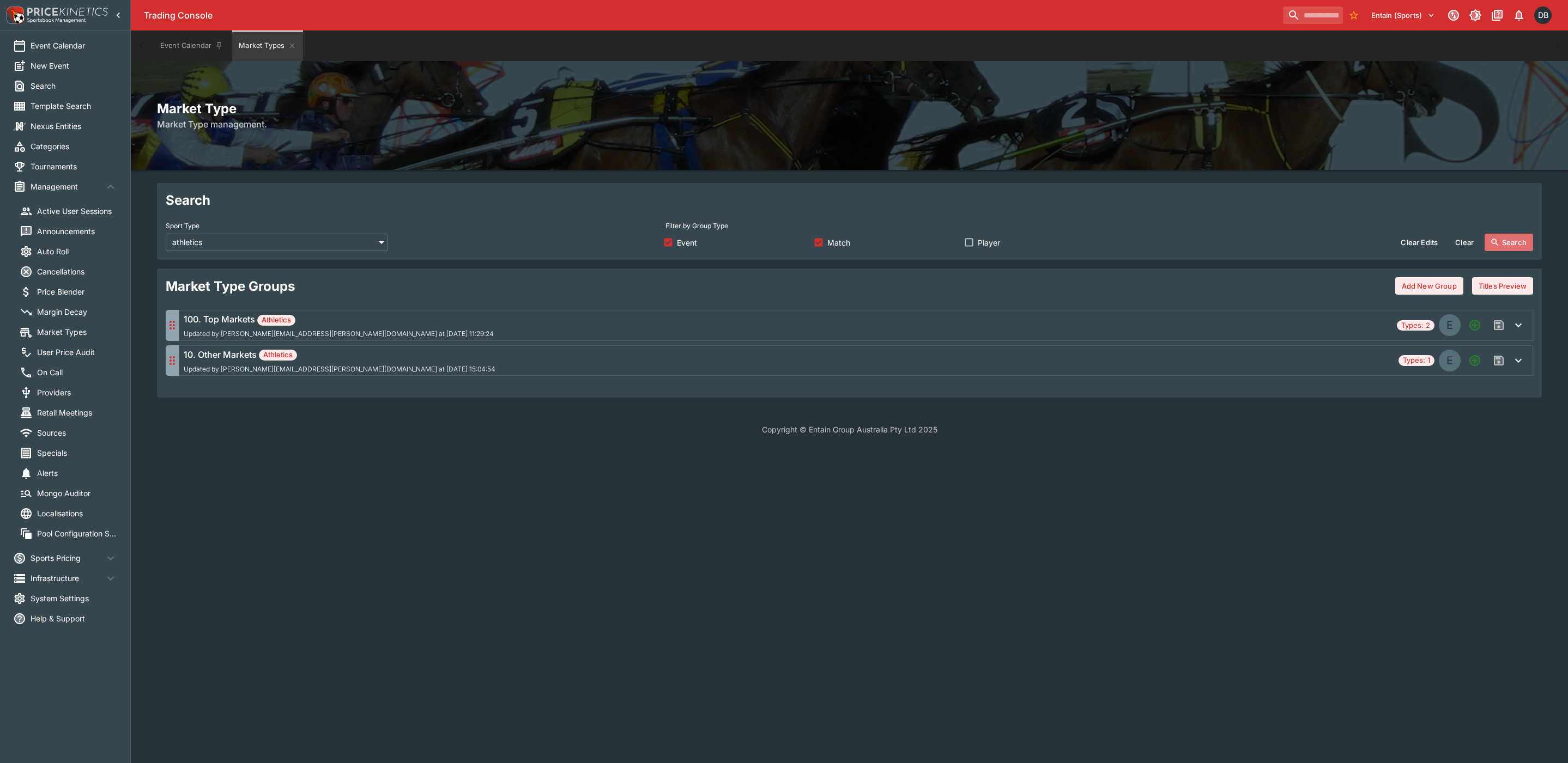
click at [1510, 241] on button "Search" at bounding box center [1509, 242] width 49 height 17
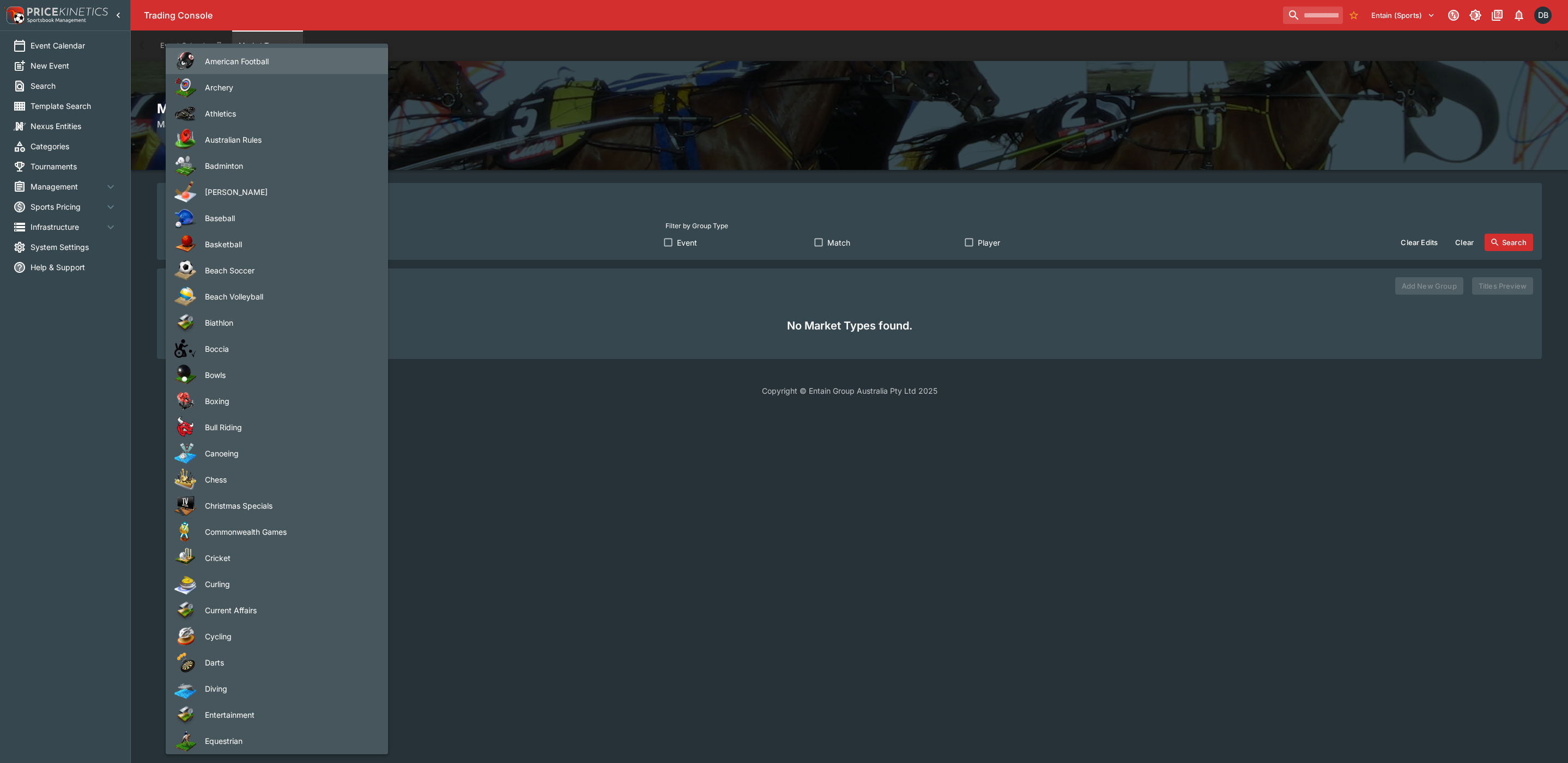
click at [219, 246] on body "Trading Console Entain (Sports) 1 DB Event Calendar New Event Search Template S…" at bounding box center [784, 205] width 1568 height 410
click at [222, 108] on span "Athletics" at bounding box center [287, 114] width 165 height 12
type input "*********"
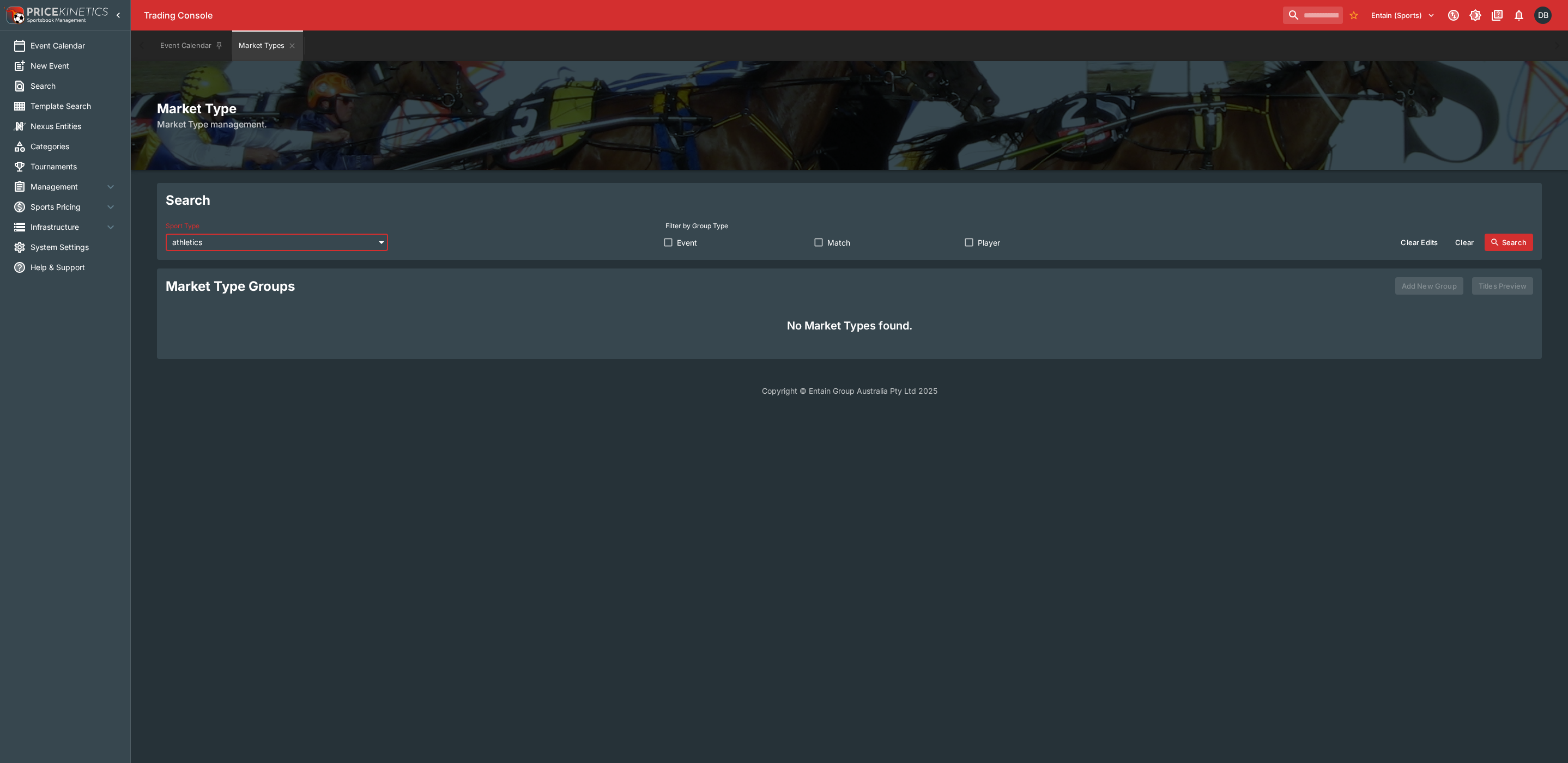
click at [1524, 240] on button "Search" at bounding box center [1509, 242] width 49 height 17
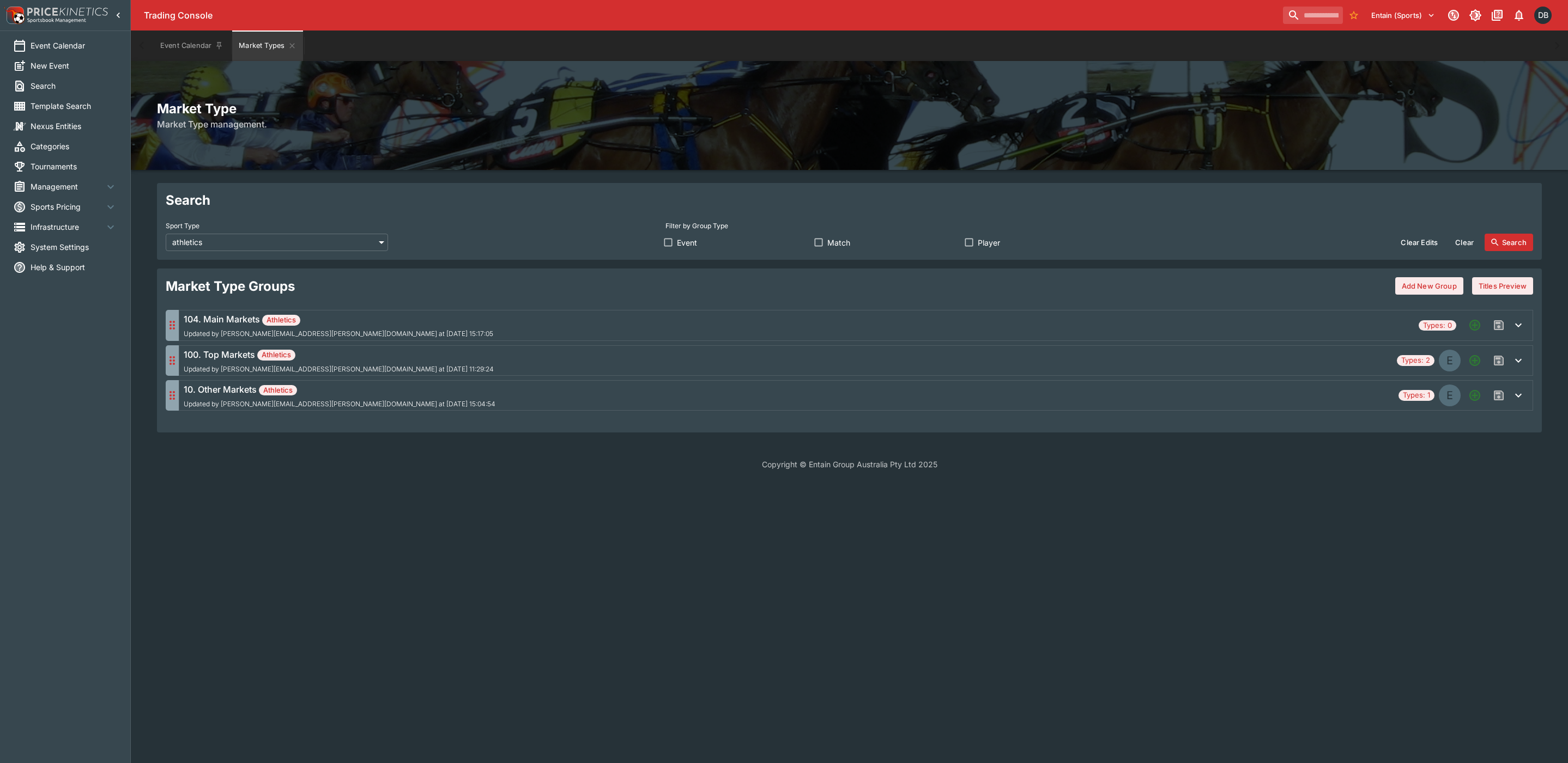
click at [880, 323] on div "104. Main Markets Athletics Updated by [PERSON_NAME][EMAIL_ADDRESS][PERSON_NAME…" at bounding box center [799, 325] width 1231 height 25
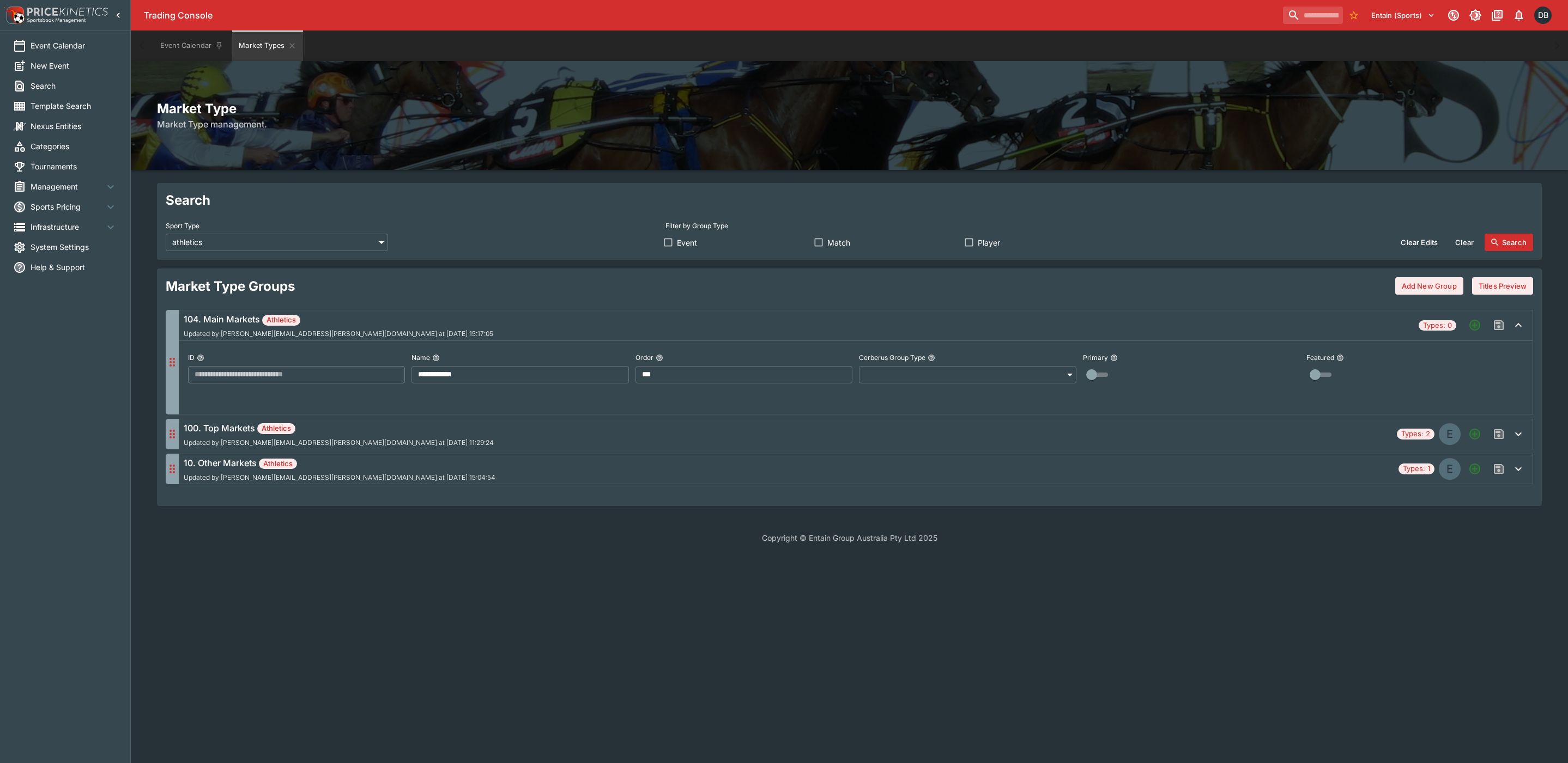
click at [953, 380] on body "**********" at bounding box center [784, 279] width 1568 height 557
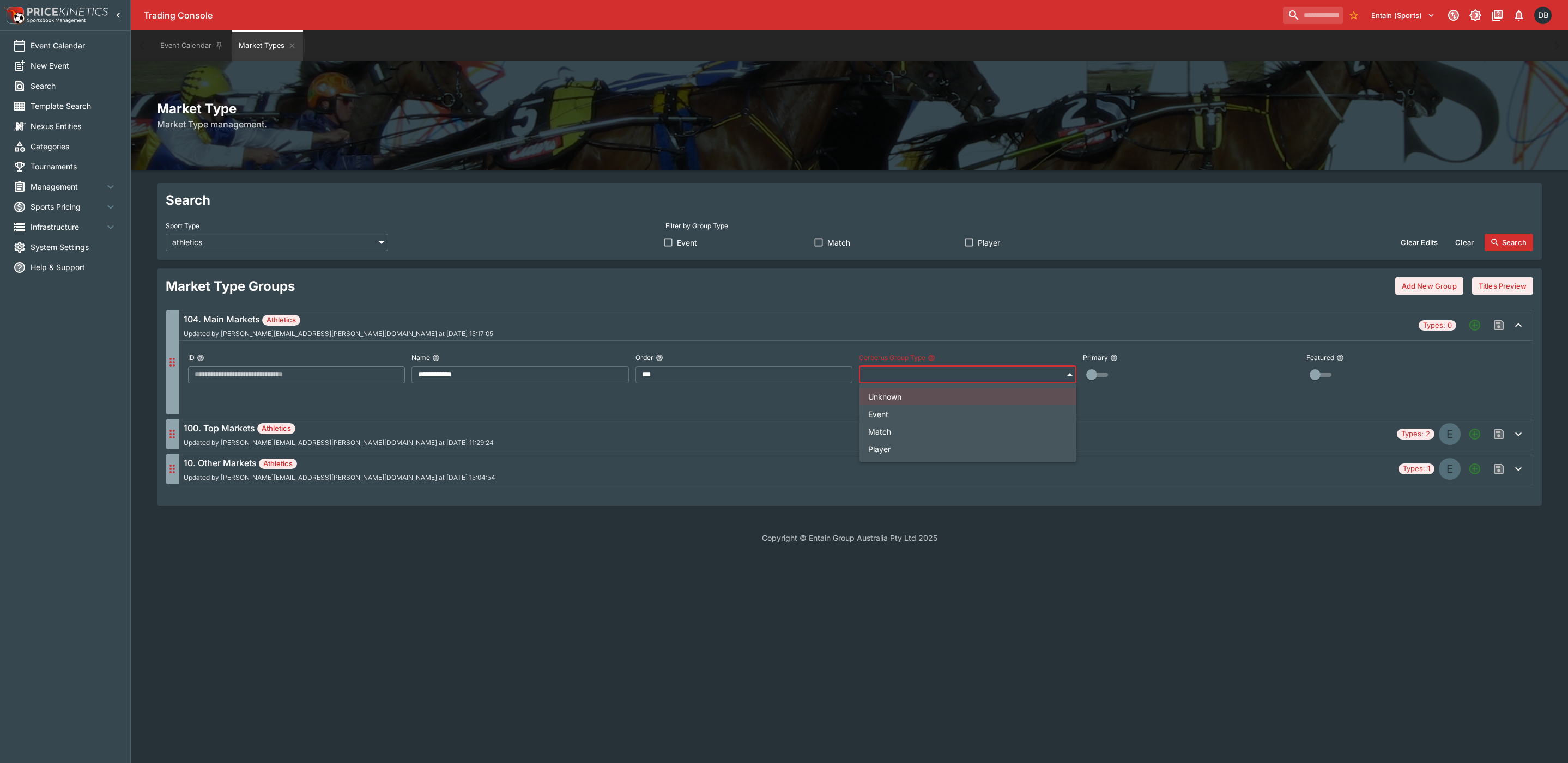
click at [919, 432] on li "Match" at bounding box center [968, 432] width 217 height 17
type input "*****"
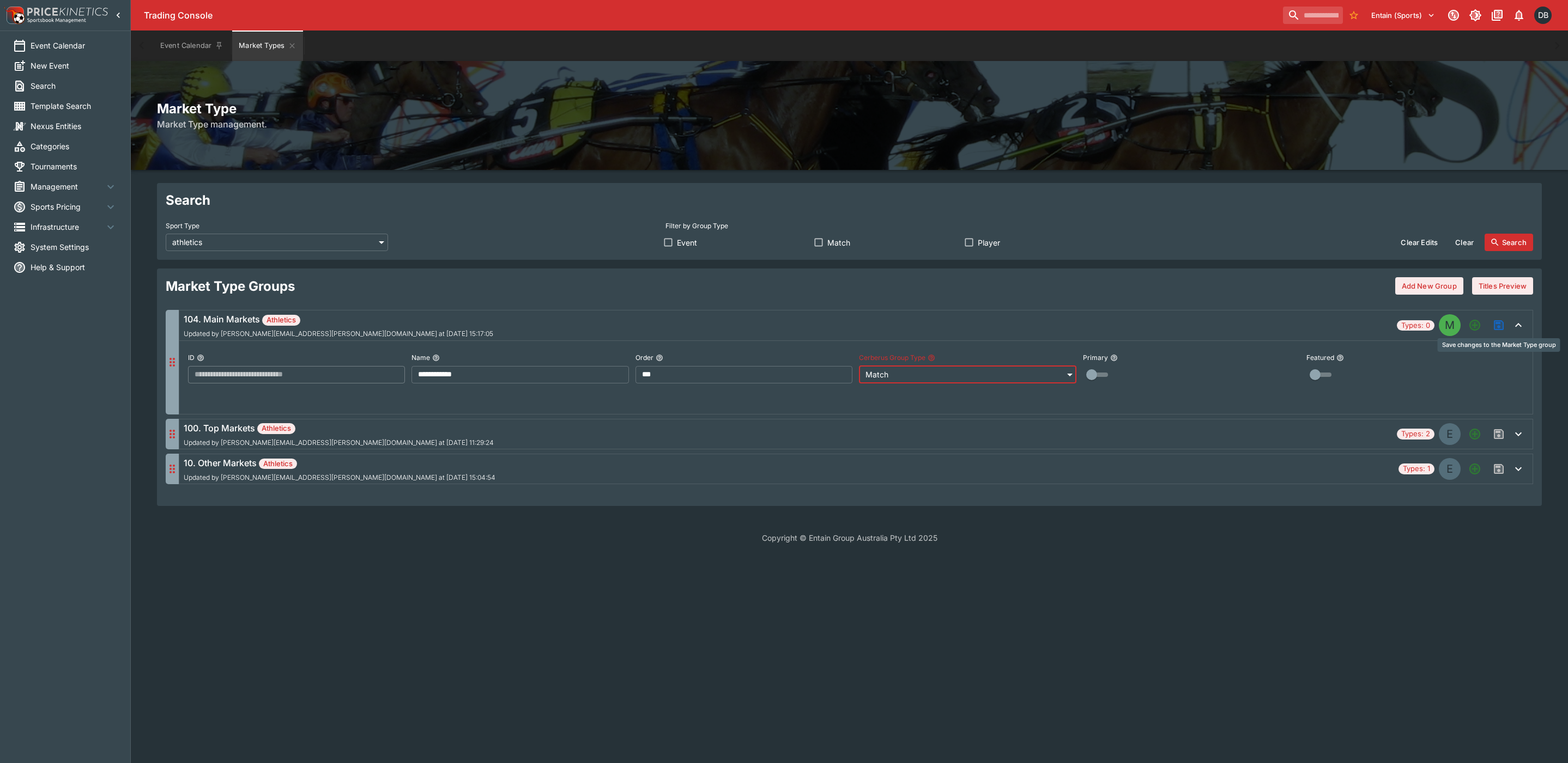
click at [1493, 323] on icon "Save changes to the Market Type group" at bounding box center [1499, 325] width 13 height 13
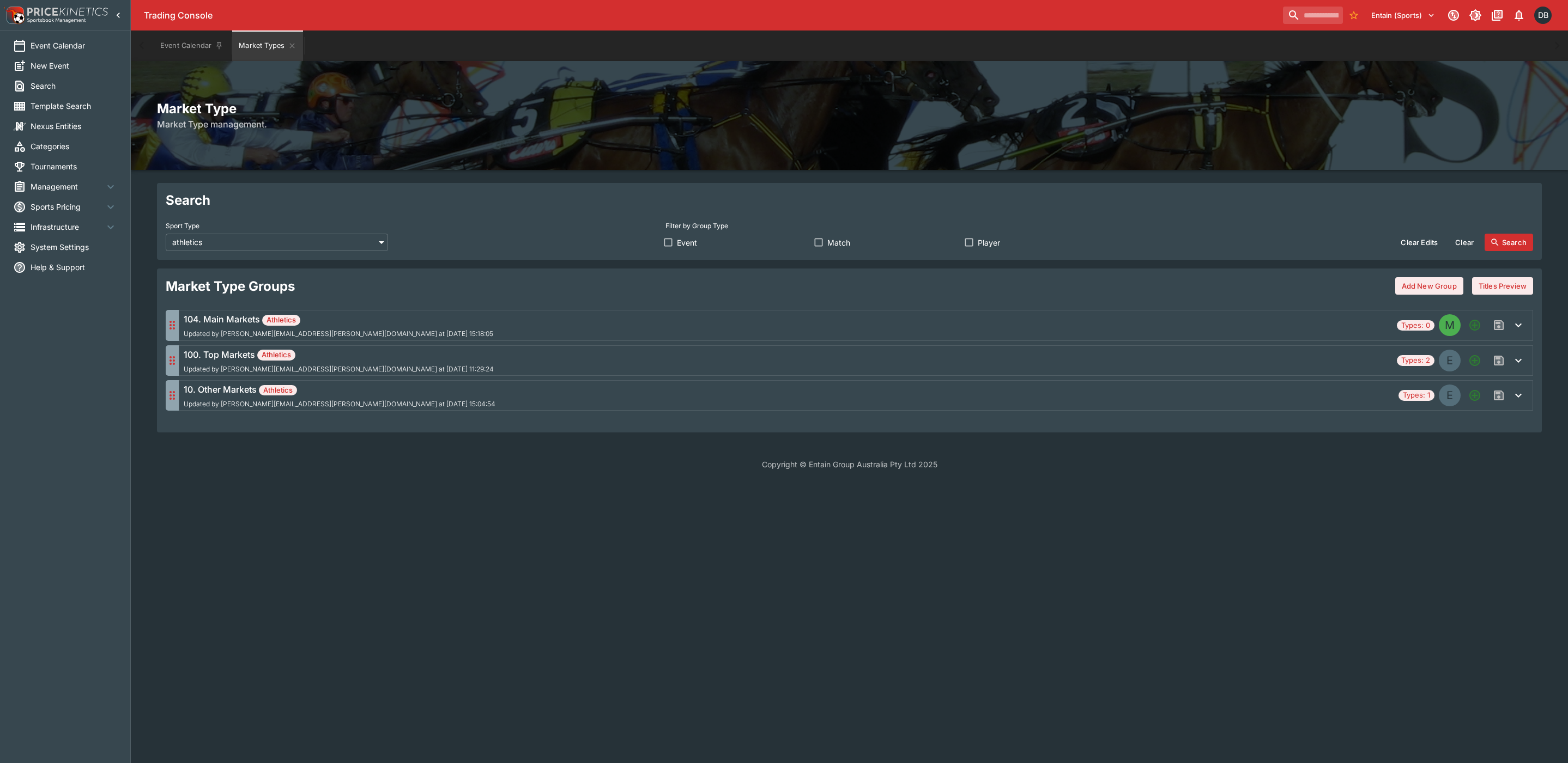
click at [496, 321] on div "104. Main Markets Athletics Updated by [PERSON_NAME][EMAIL_ADDRESS][PERSON_NAME…" at bounding box center [788, 325] width 1209 height 25
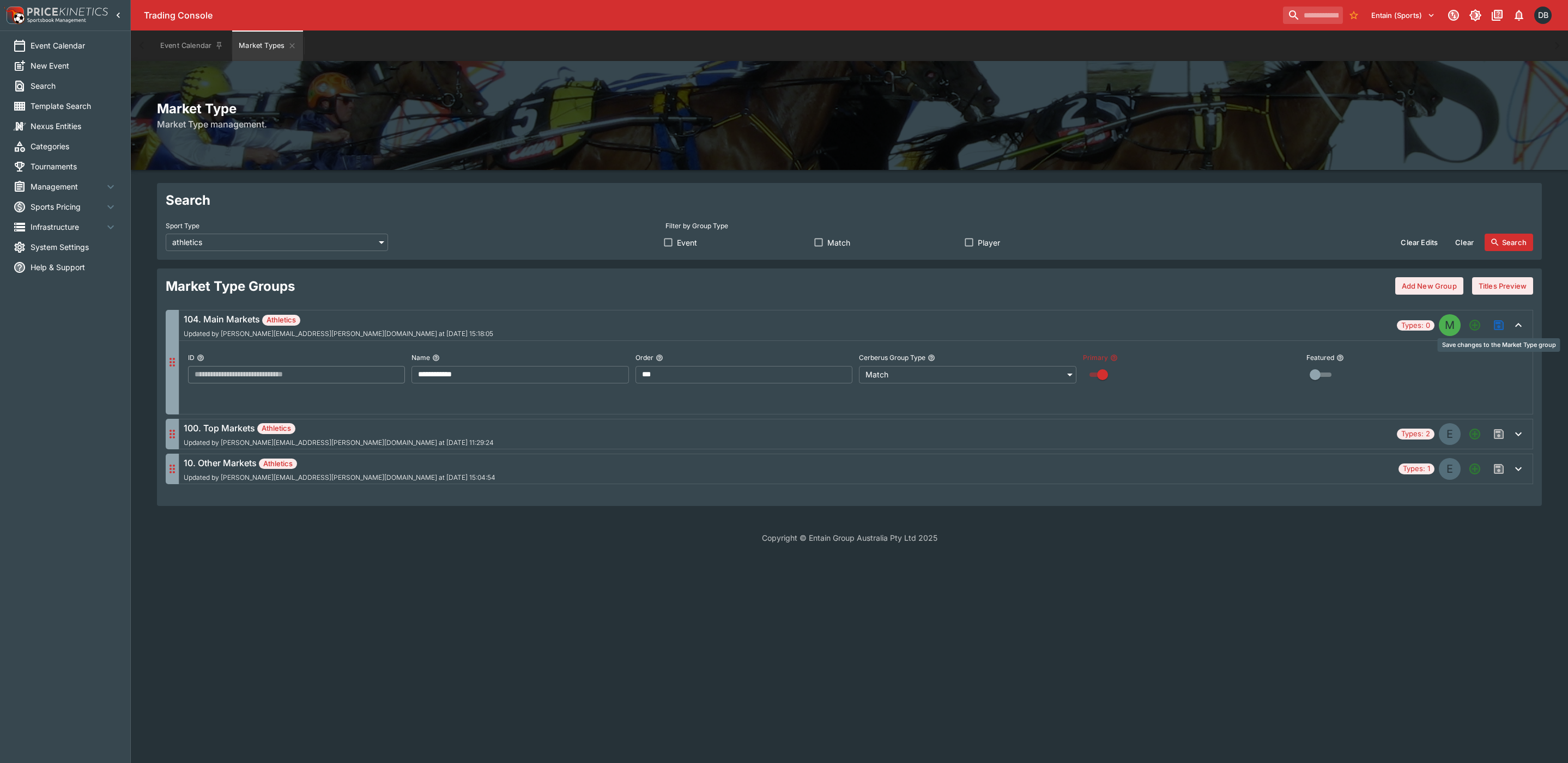
click at [1498, 323] on icon "Save changes to the Market Type group" at bounding box center [1499, 326] width 10 height 10
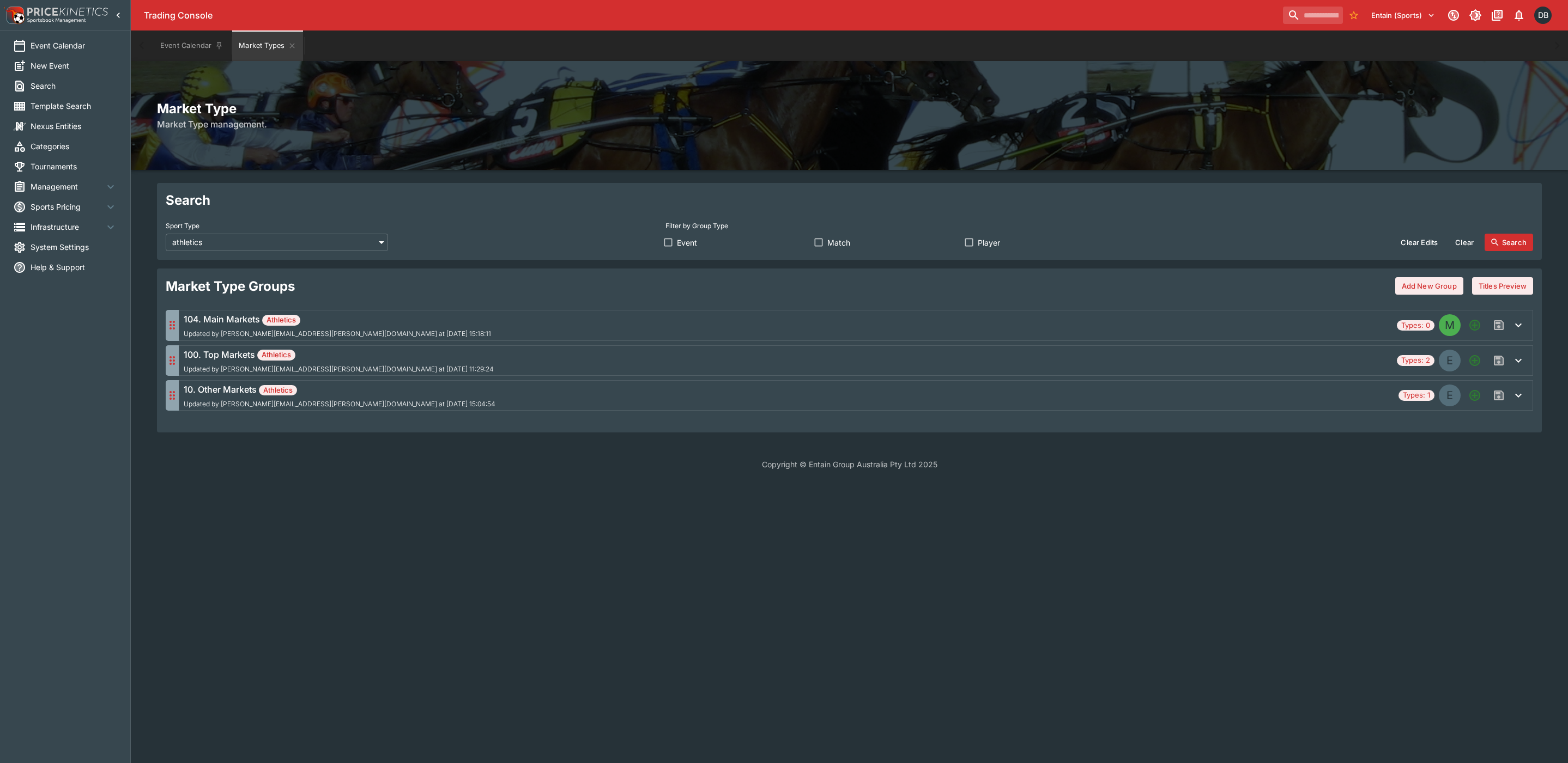
click at [615, 321] on div "104. Main Markets Athletics Updated by [PERSON_NAME][EMAIL_ADDRESS][PERSON_NAME…" at bounding box center [788, 325] width 1209 height 25
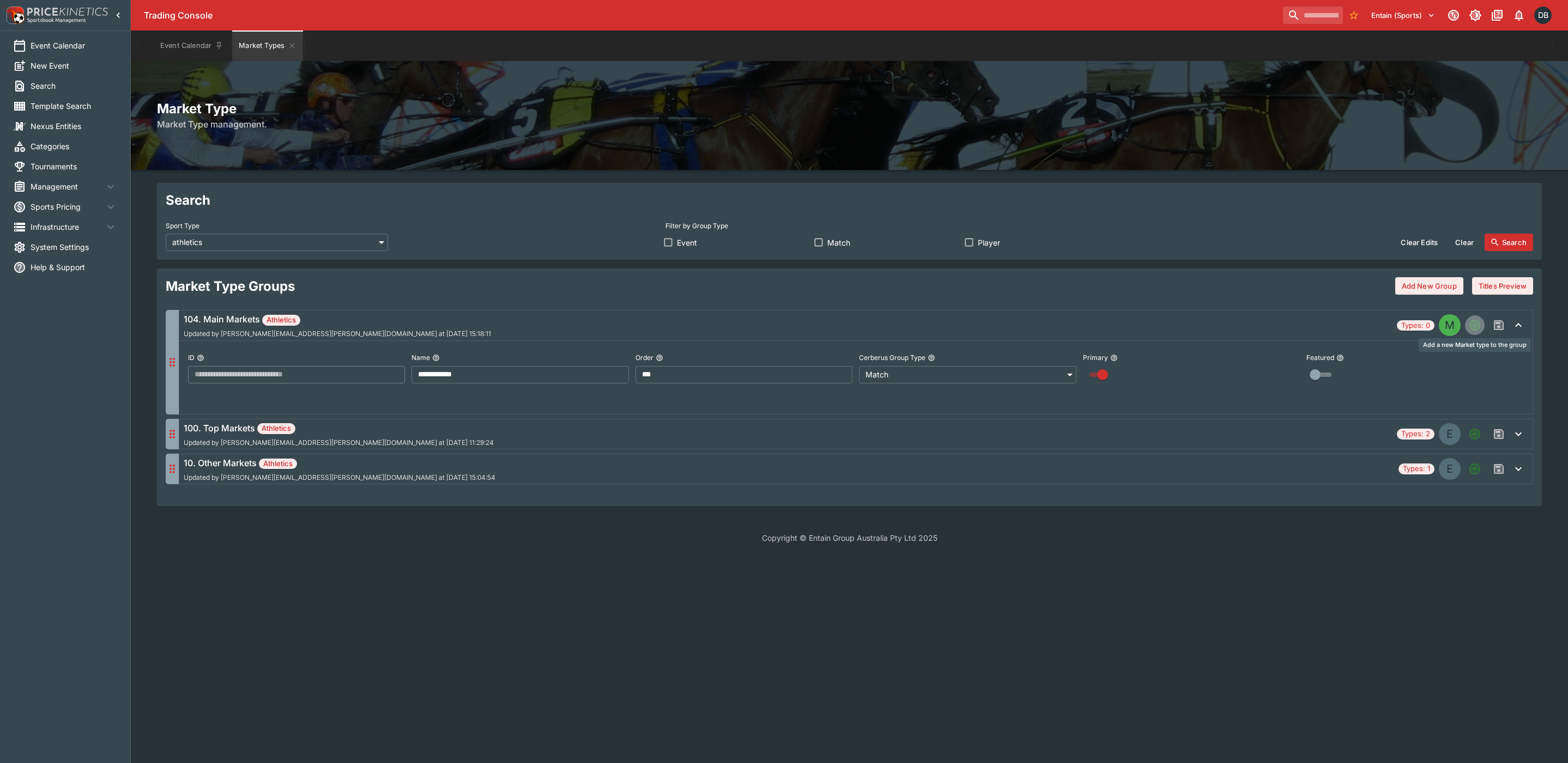
click at [1475, 327] on icon "Add a new Market type to the group" at bounding box center [1475, 325] width 9 height 9
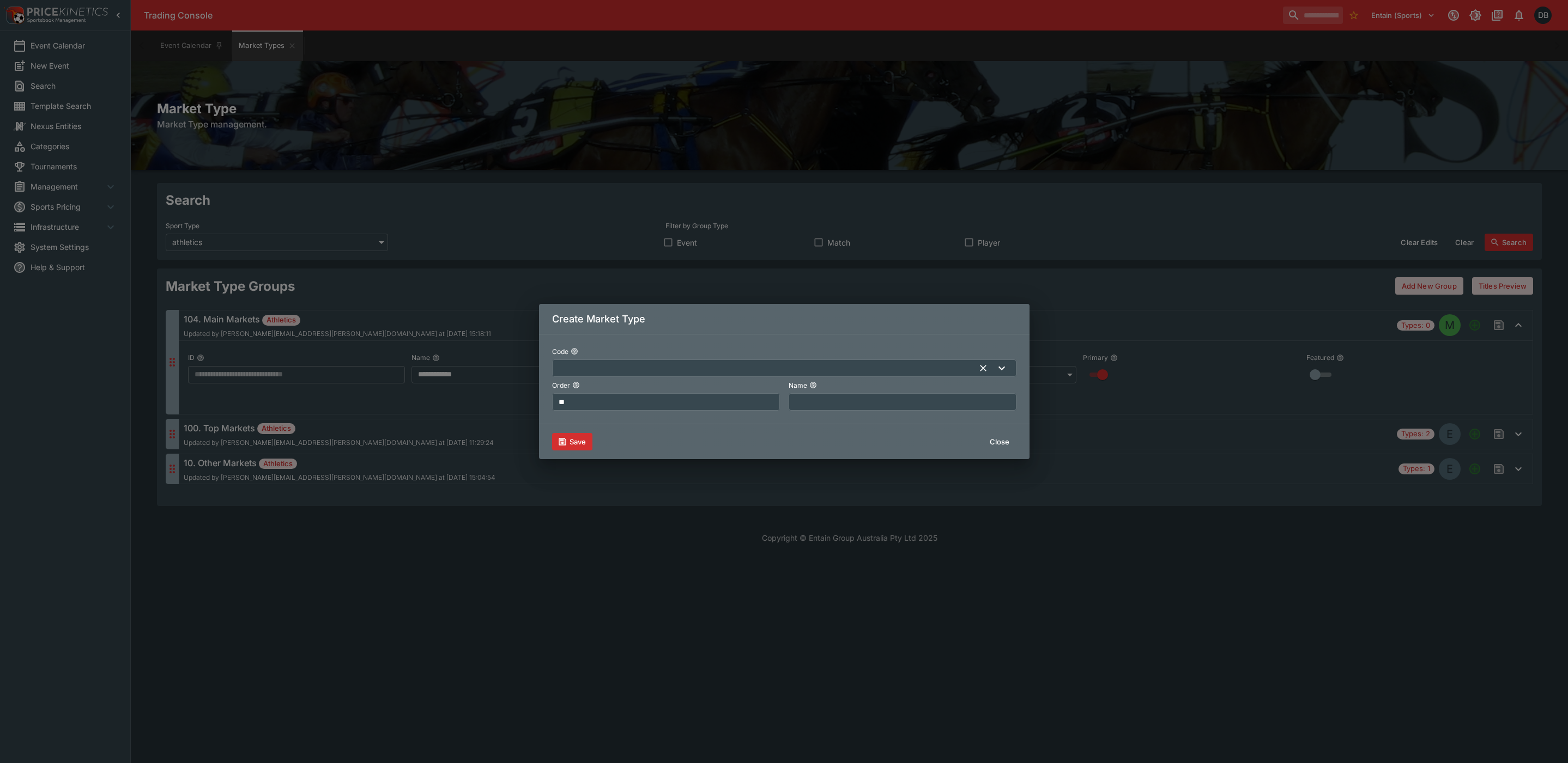
click at [605, 365] on input "text" at bounding box center [766, 368] width 429 height 17
click at [588, 392] on p "general" at bounding box center [576, 393] width 30 height 13
type input "*******"
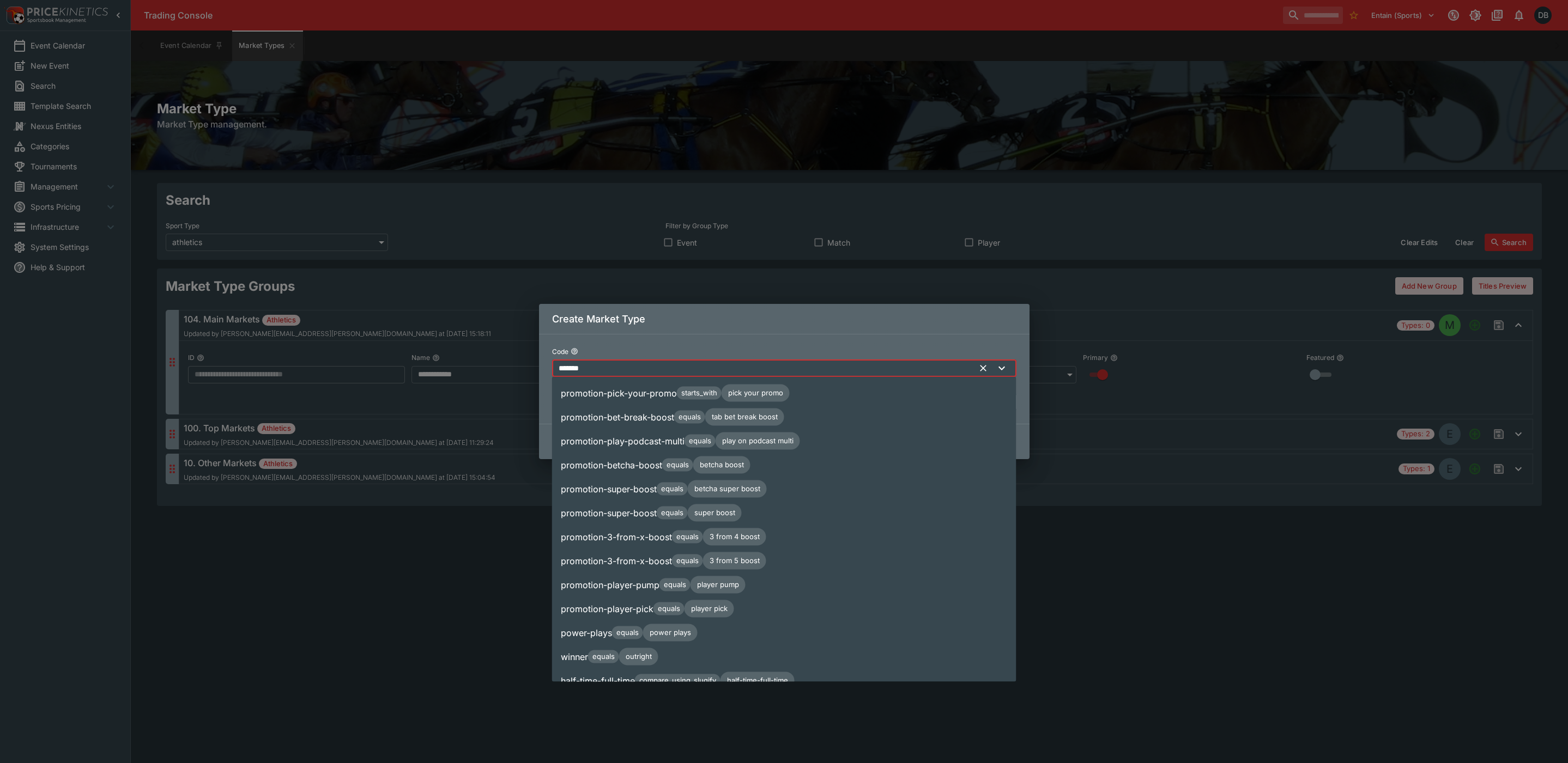
click at [604, 367] on input "*******" at bounding box center [766, 368] width 429 height 17
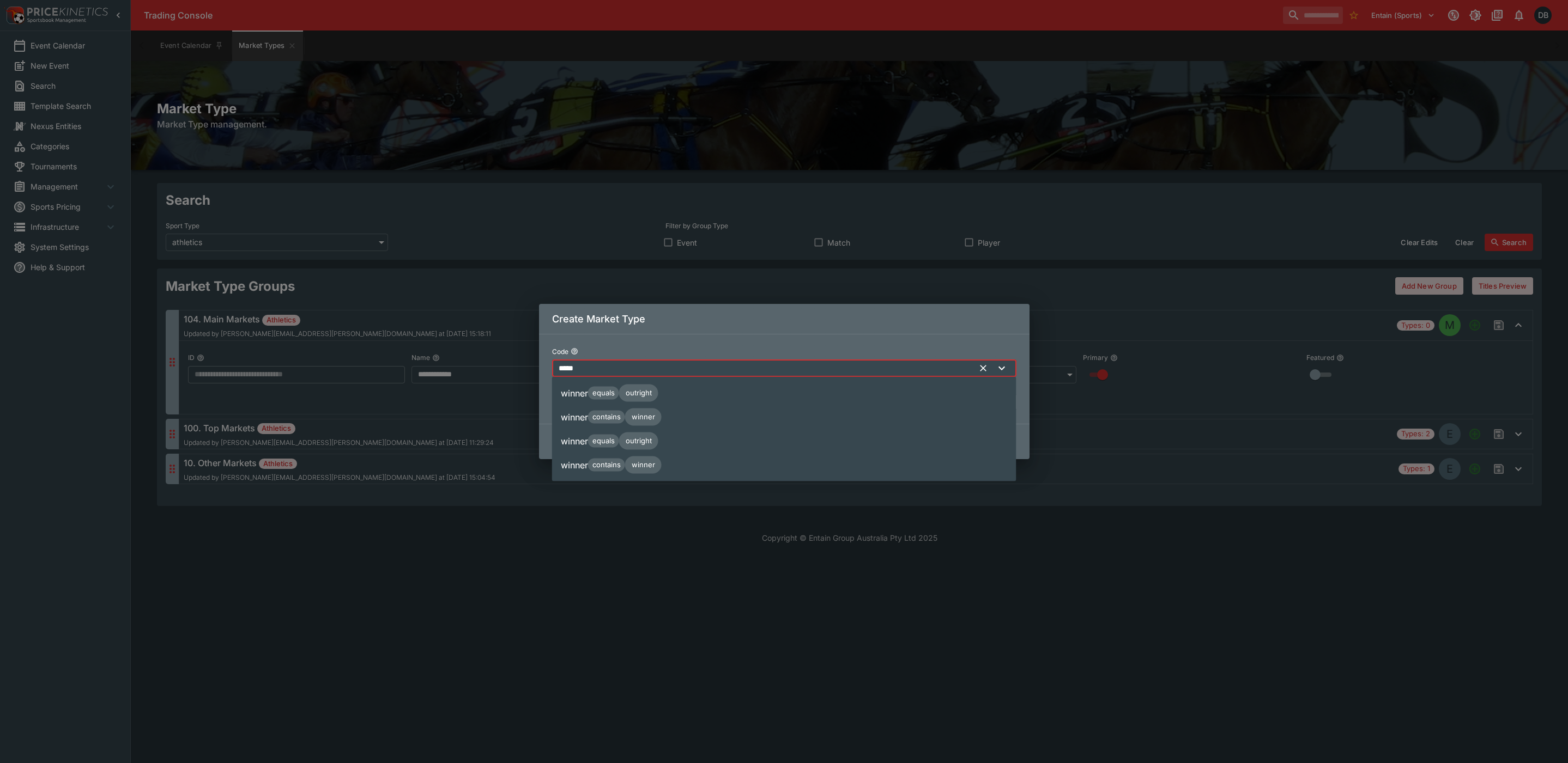
type input "******"
click at [570, 394] on p "winner" at bounding box center [575, 393] width 28 height 13
type input "******"
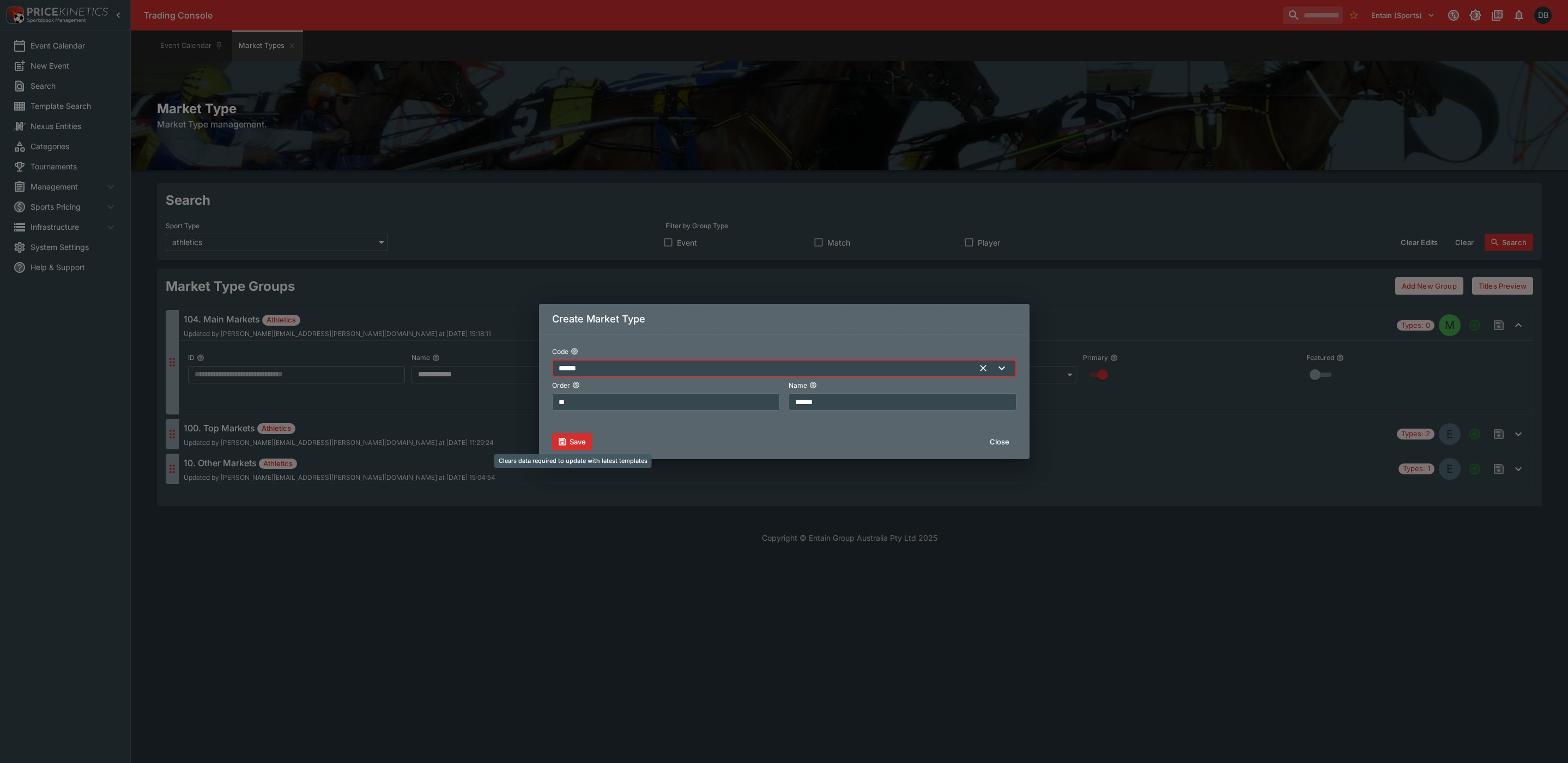
type input "******"
click at [574, 441] on button "Save" at bounding box center [572, 442] width 41 height 17
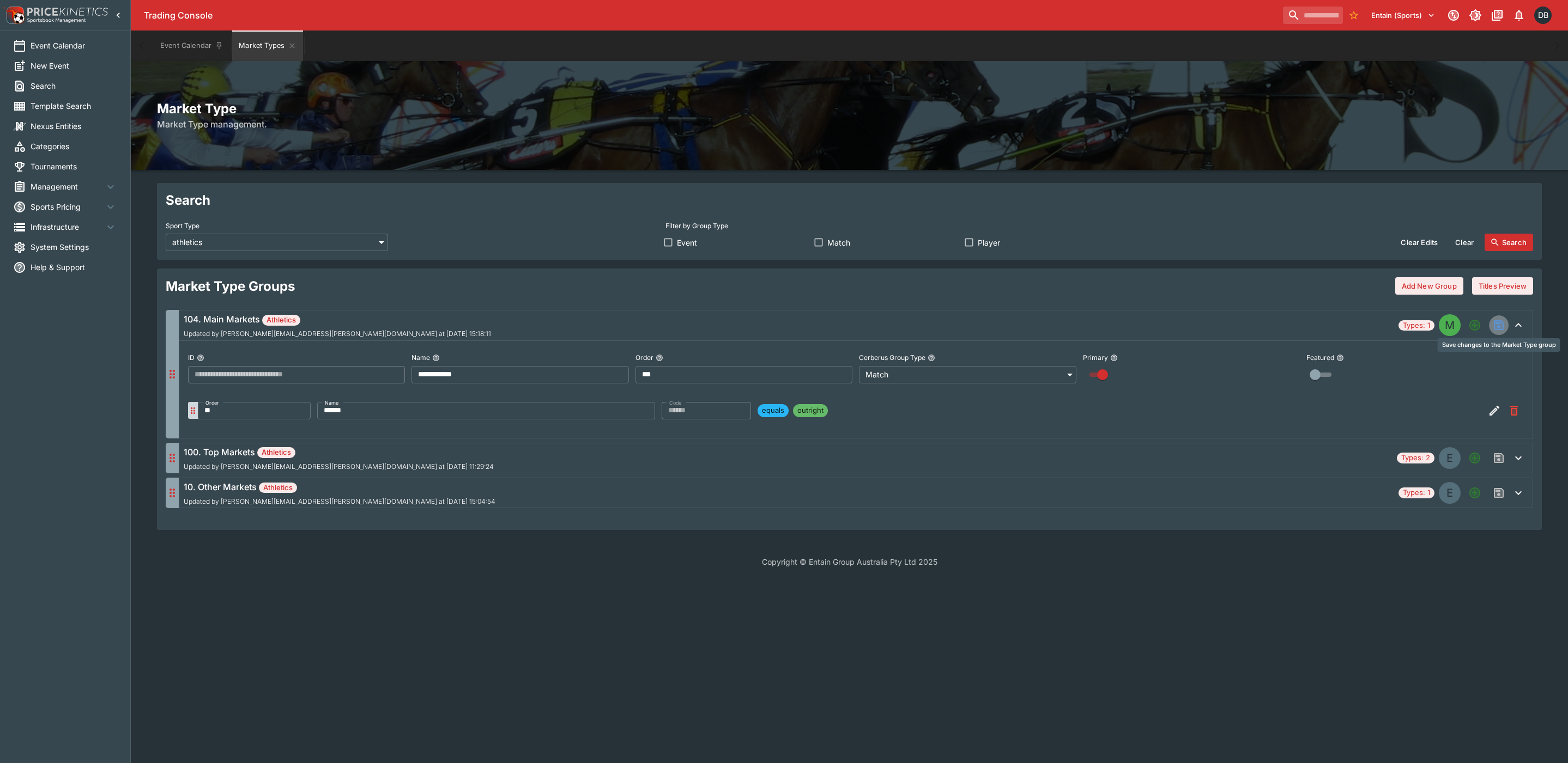
click at [1495, 329] on icon "Save changes to the Market Type group" at bounding box center [1499, 326] width 10 height 10
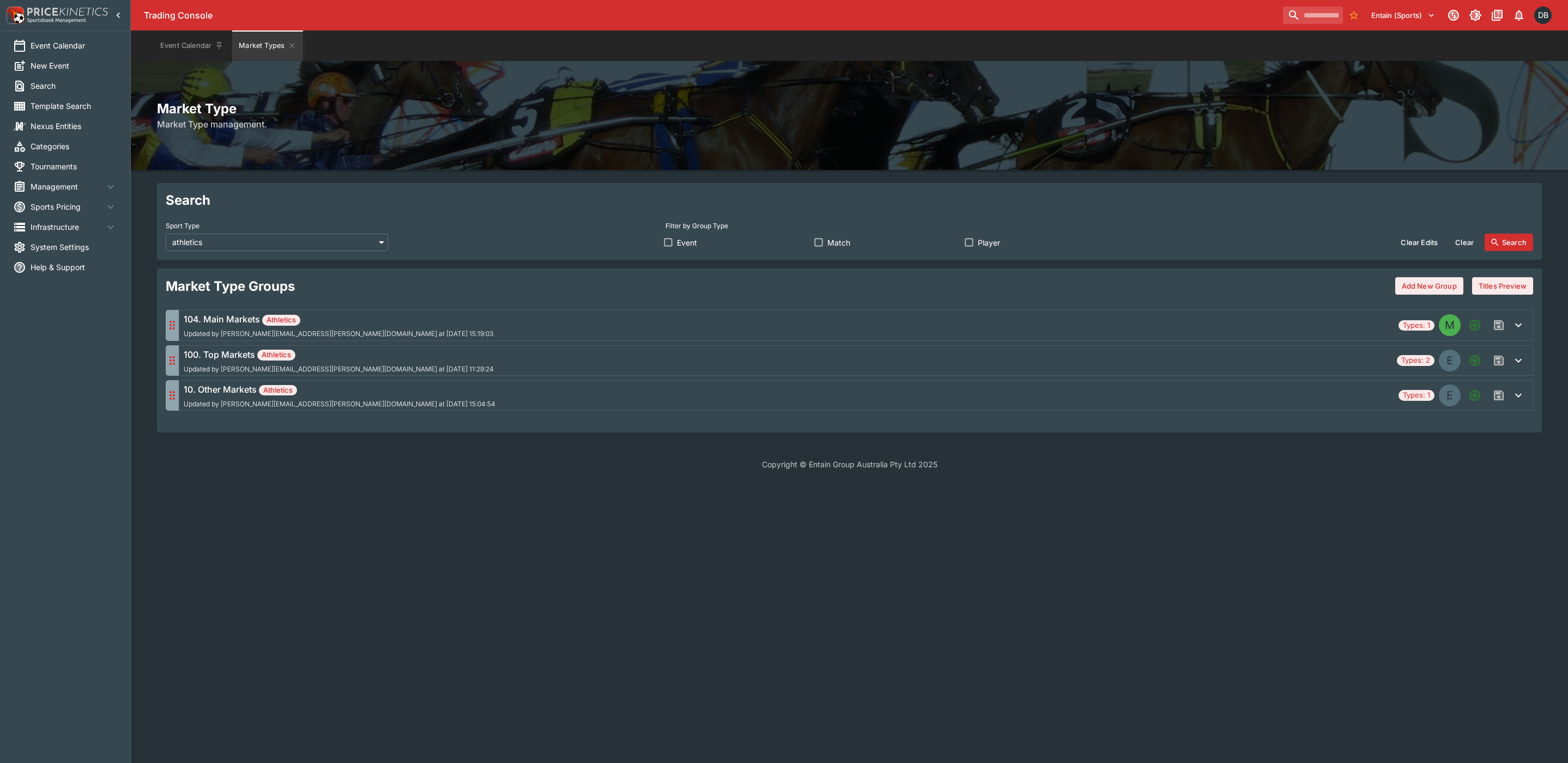
click at [630, 329] on div "104. Main Markets Athletics Updated by daniel.beswick@entaingroup.co.nz at 2025…" at bounding box center [789, 325] width 1210 height 25
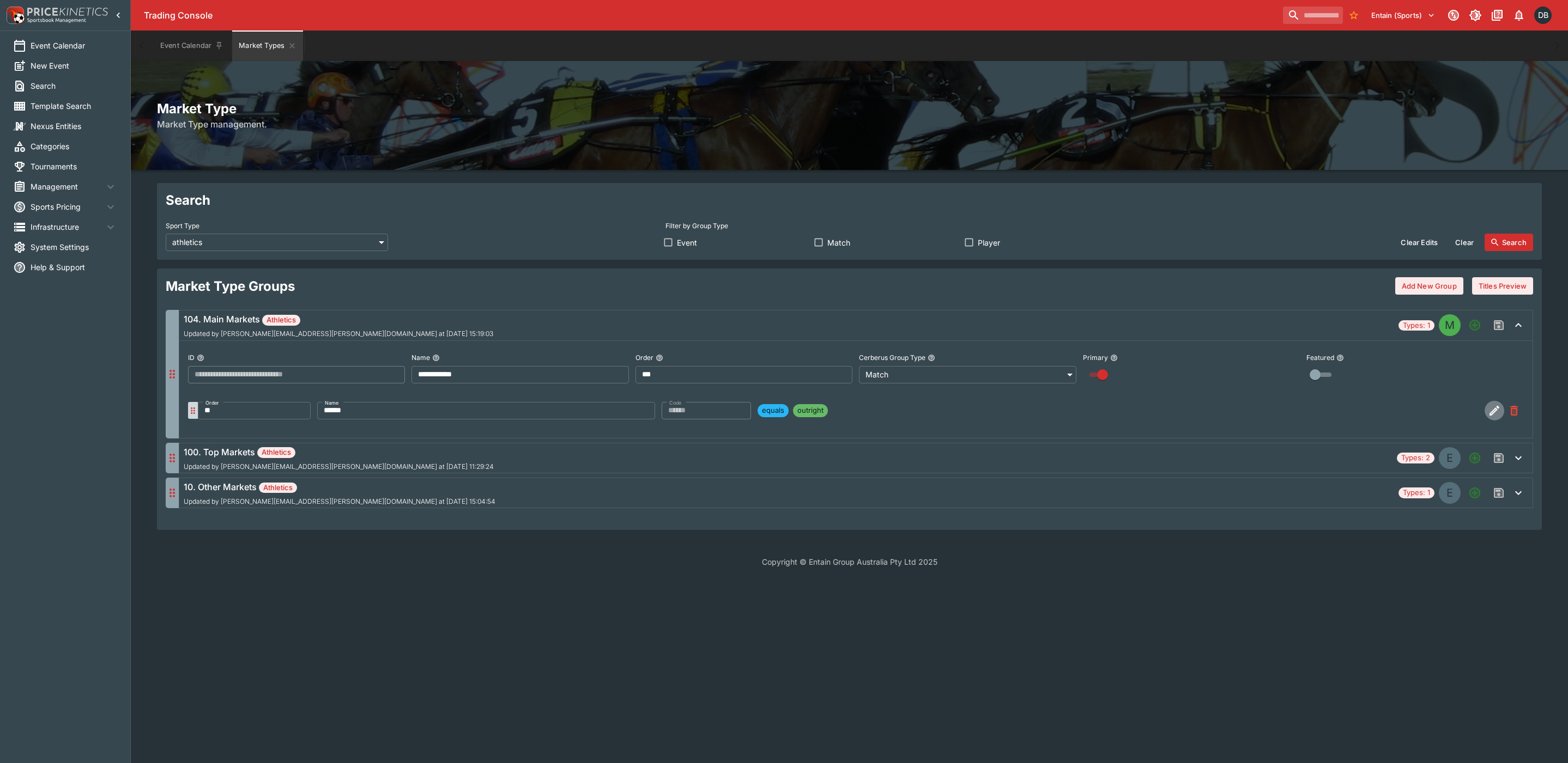
click at [1488, 413] on icon "button" at bounding box center [1495, 411] width 13 height 13
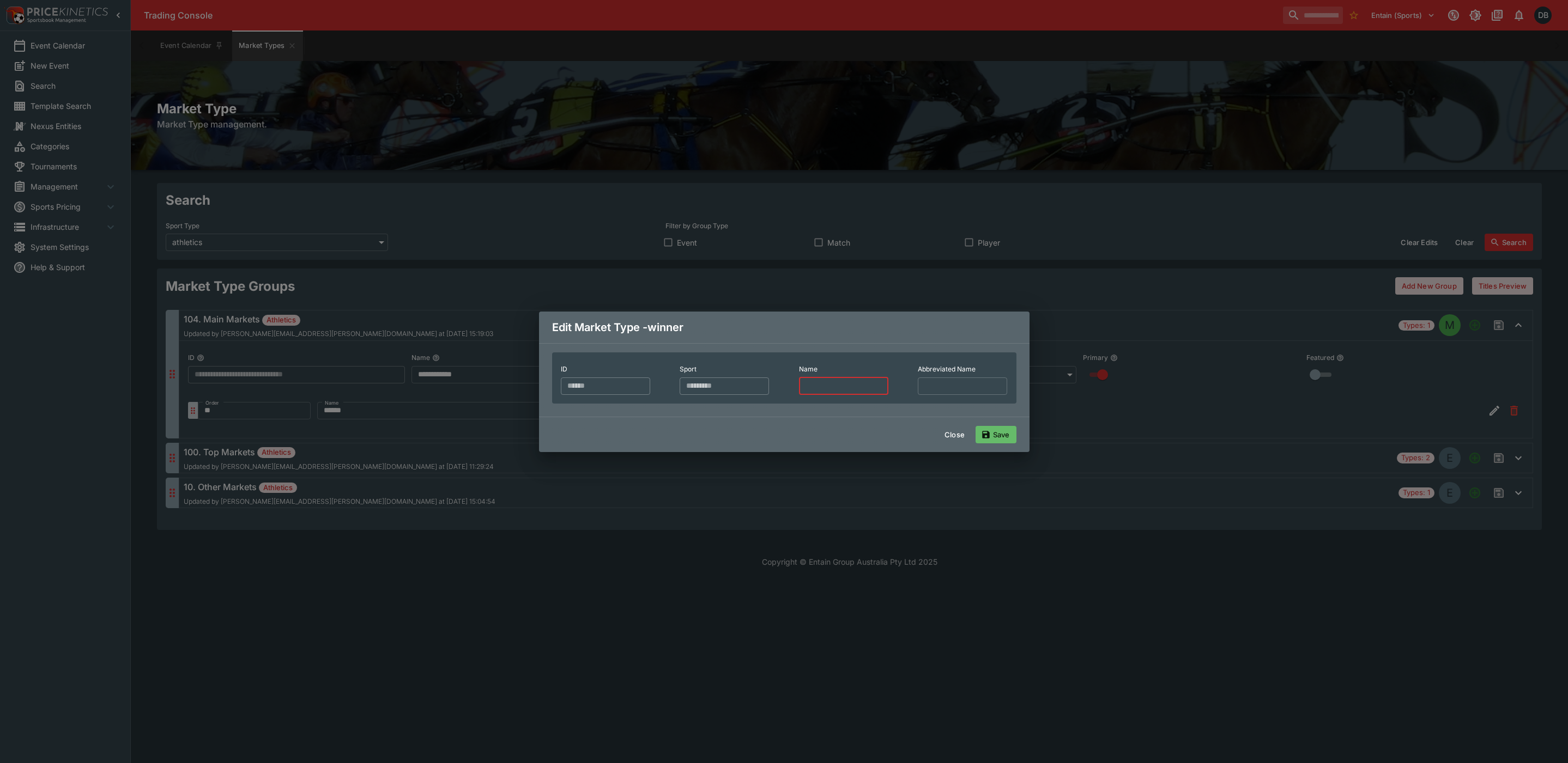
click at [888, 377] on input "text" at bounding box center [843, 386] width 89 height 17
click at [918, 395] on input "text" at bounding box center [962, 386] width 89 height 17
type input "******"
click at [888, 377] on input "text" at bounding box center [843, 386] width 89 height 17
type input "******"
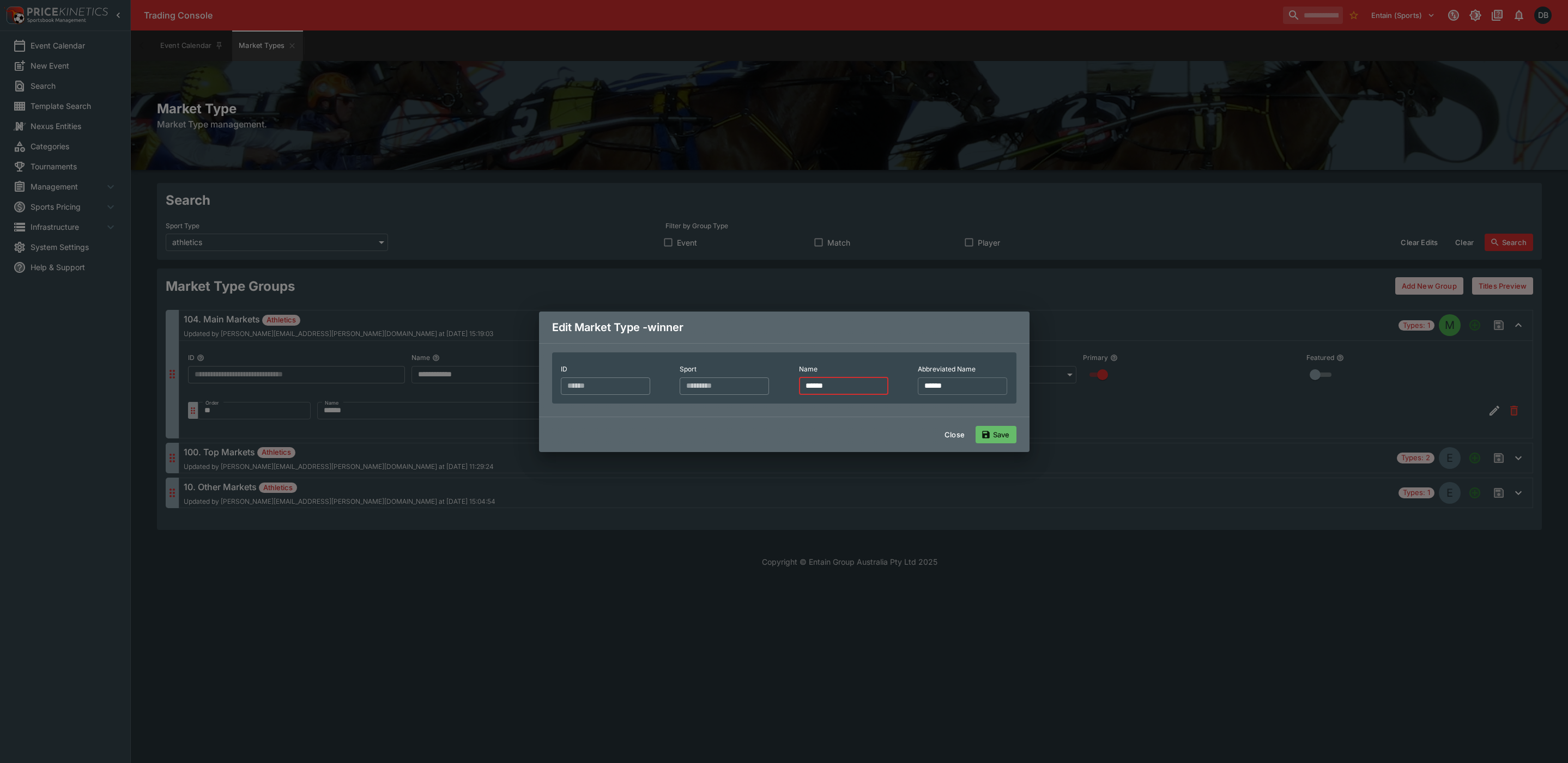
click at [831, 370] on div "ID ****** ​ Sport ********* ​ Name ****** ​ Abbreviated Name ****** ​" at bounding box center [784, 378] width 447 height 34
click at [831, 417] on div "ID ****** ​ Sport ********* ​ Name ​ Abbreviated Name ****** ​" at bounding box center [784, 380] width 490 height 74
click at [996, 443] on button "Save" at bounding box center [996, 434] width 41 height 17
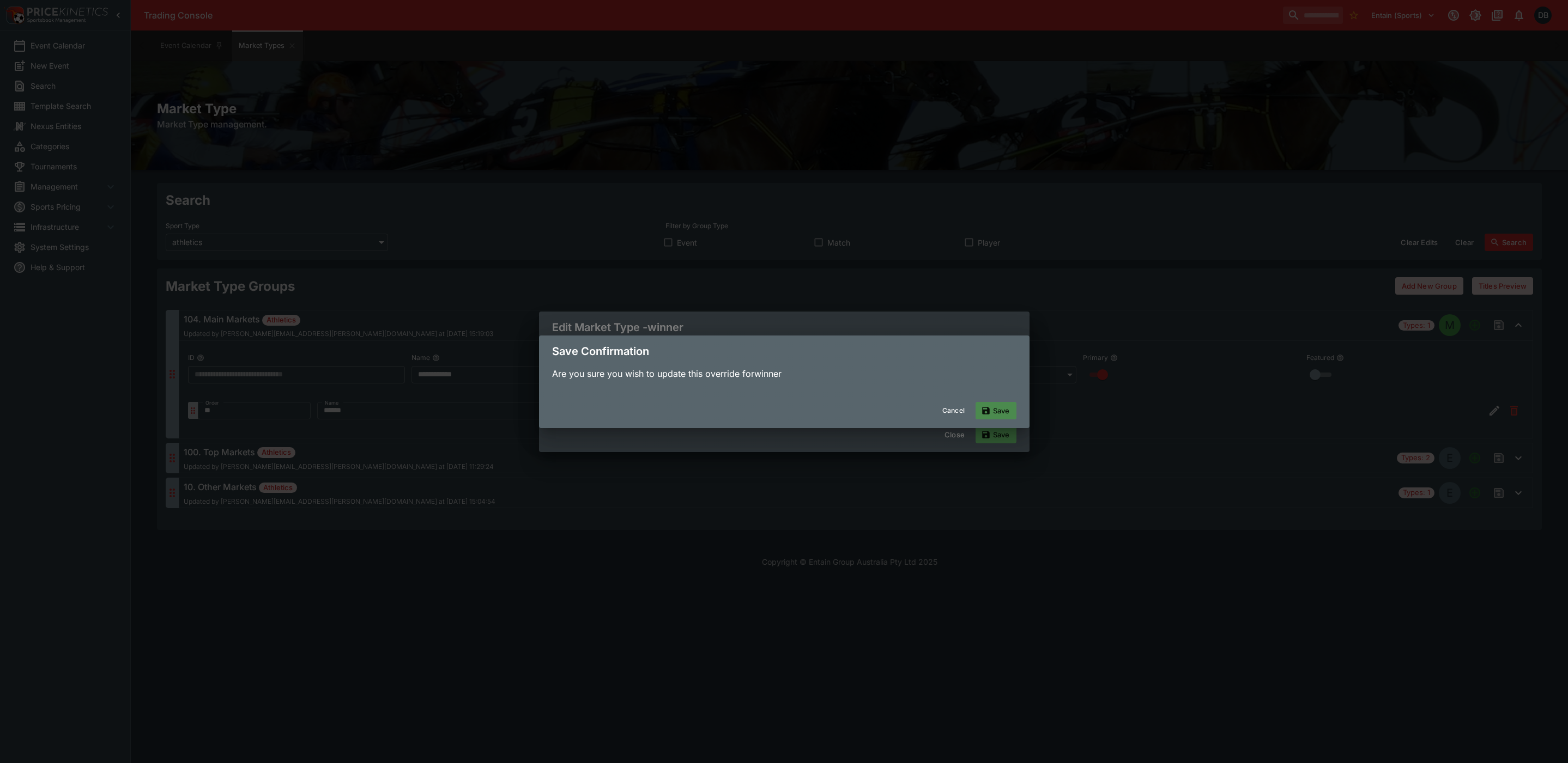
click at [991, 413] on button "Save" at bounding box center [996, 411] width 41 height 17
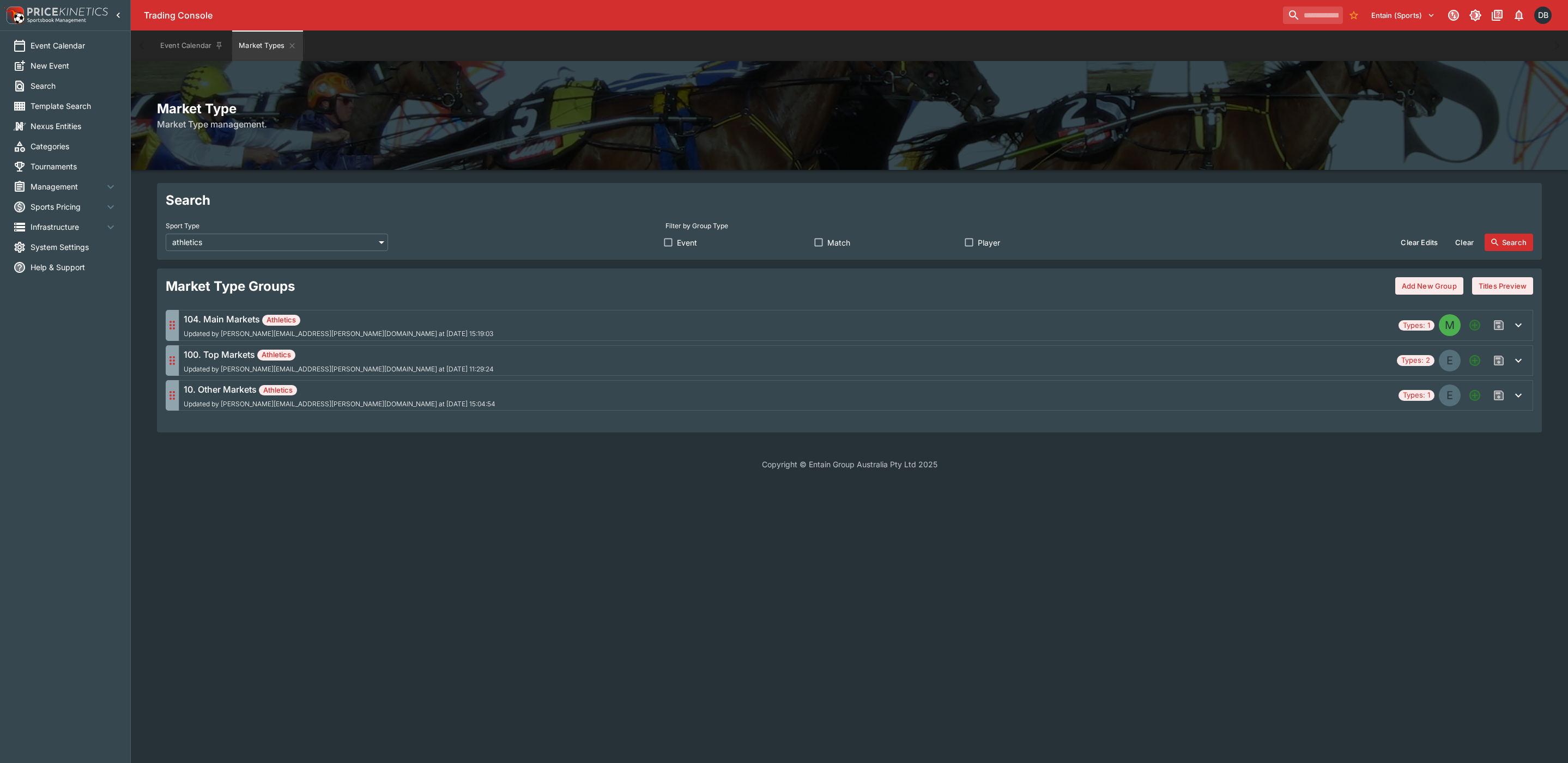
click at [202, 242] on body "Trading Console Entain (Sports) 1 DB Event Calendar New Event Search Template S…" at bounding box center [784, 242] width 1568 height 483
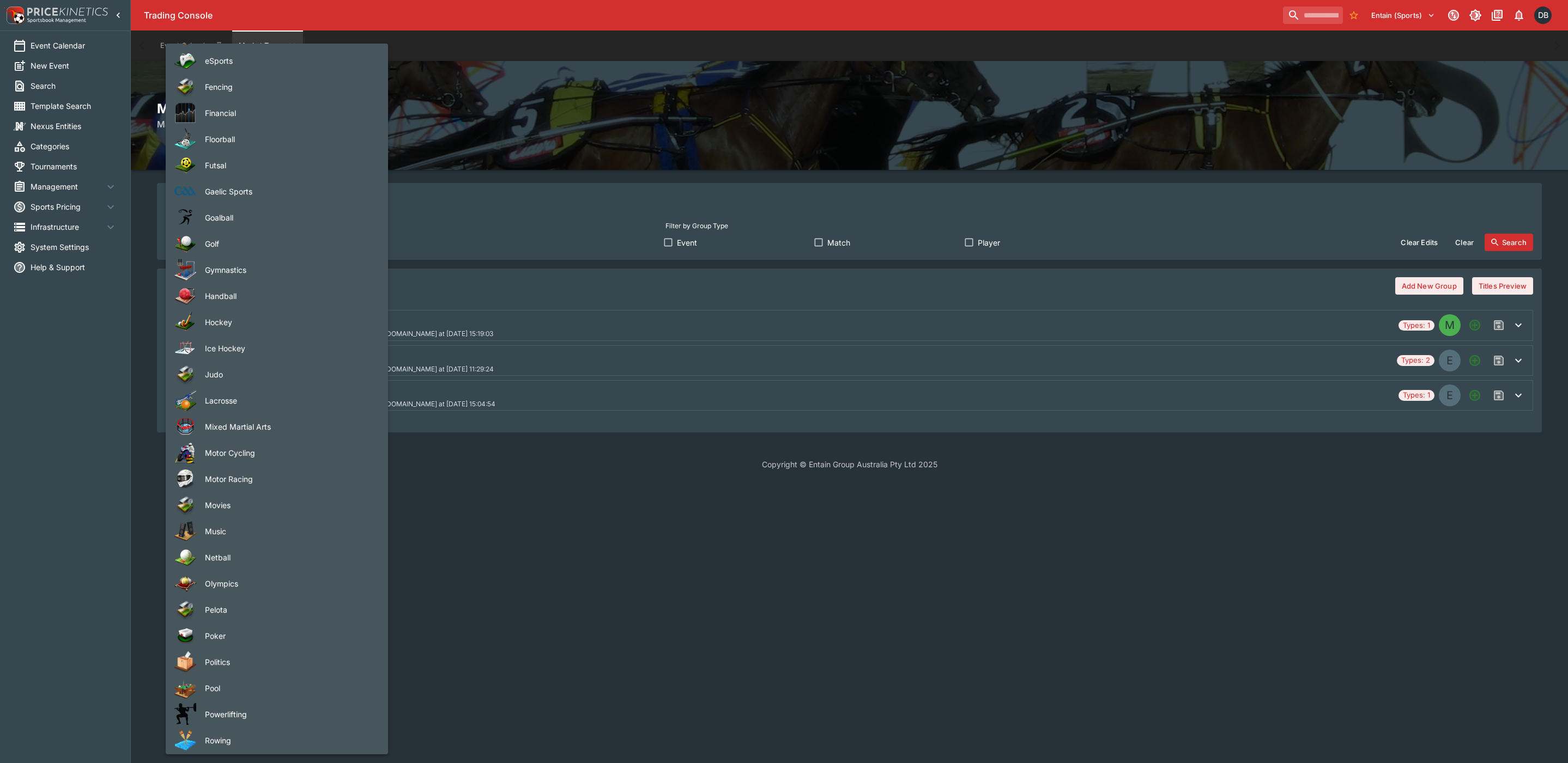
scroll to position [735, 0]
click at [224, 165] on span "Gaelic Sports" at bounding box center [287, 162] width 165 height 12
type input "**********"
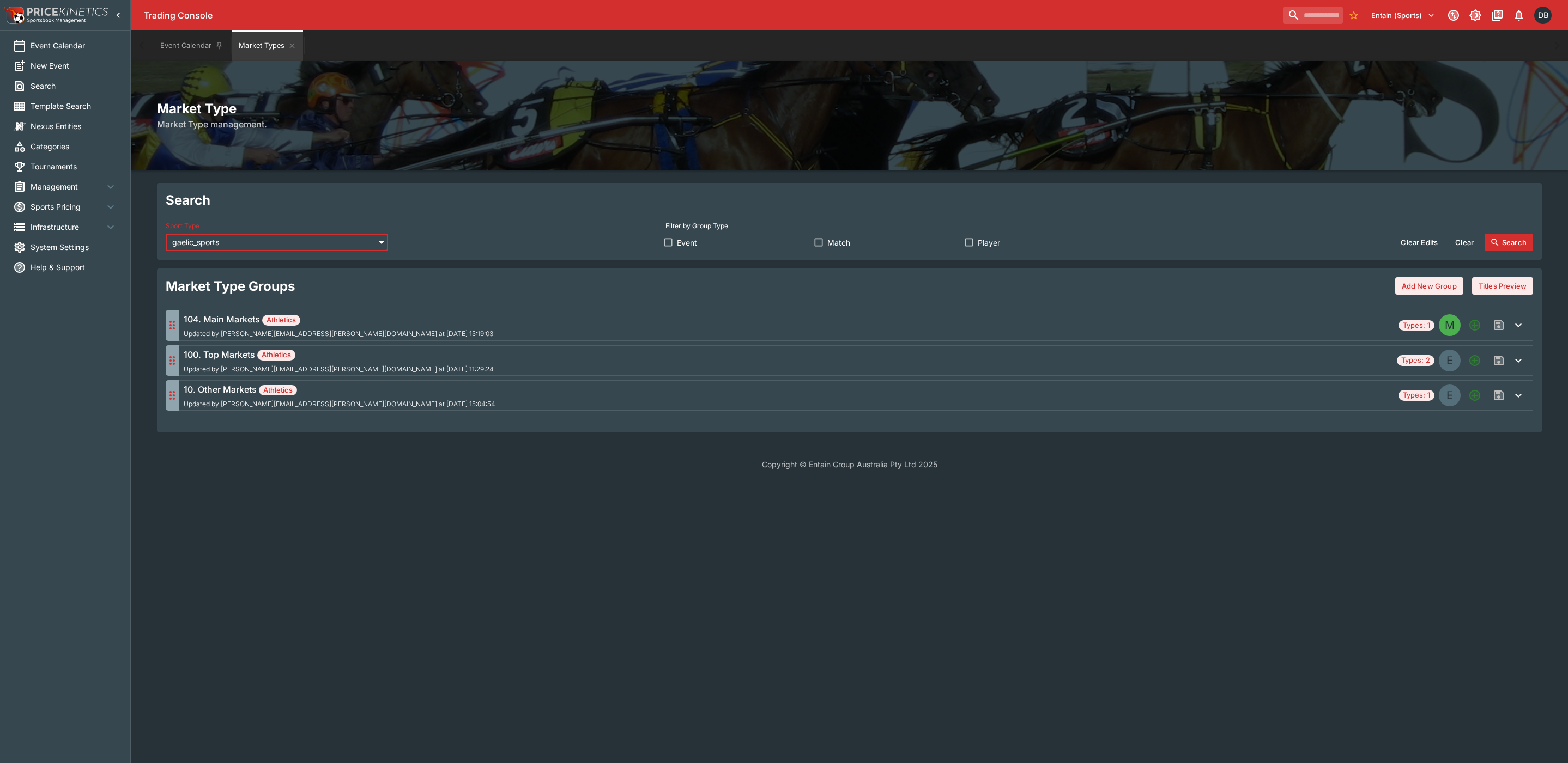
click at [1510, 239] on button "Search" at bounding box center [1509, 242] width 49 height 17
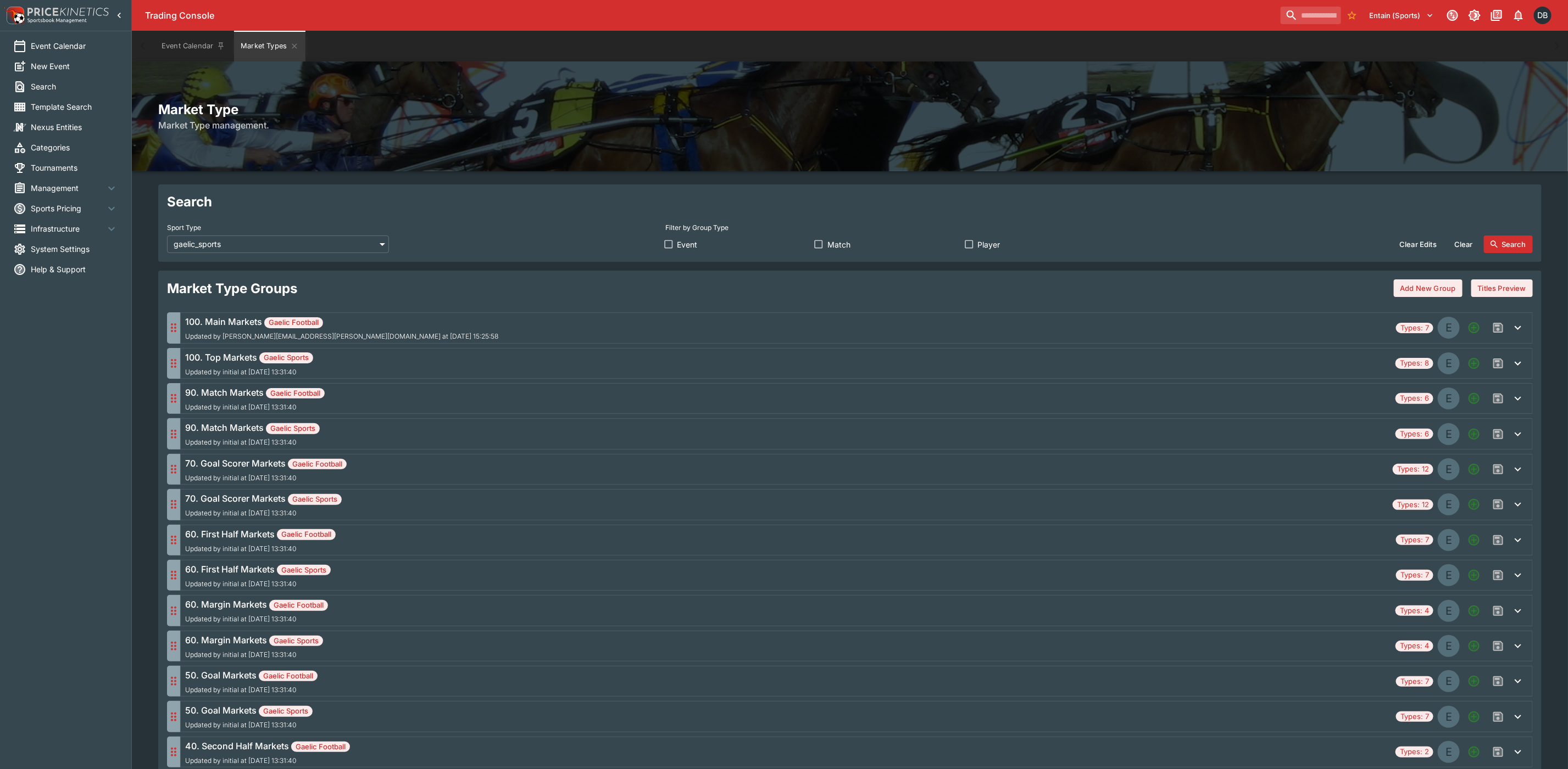
click at [828, 247] on span "Match" at bounding box center [839, 245] width 23 height 12
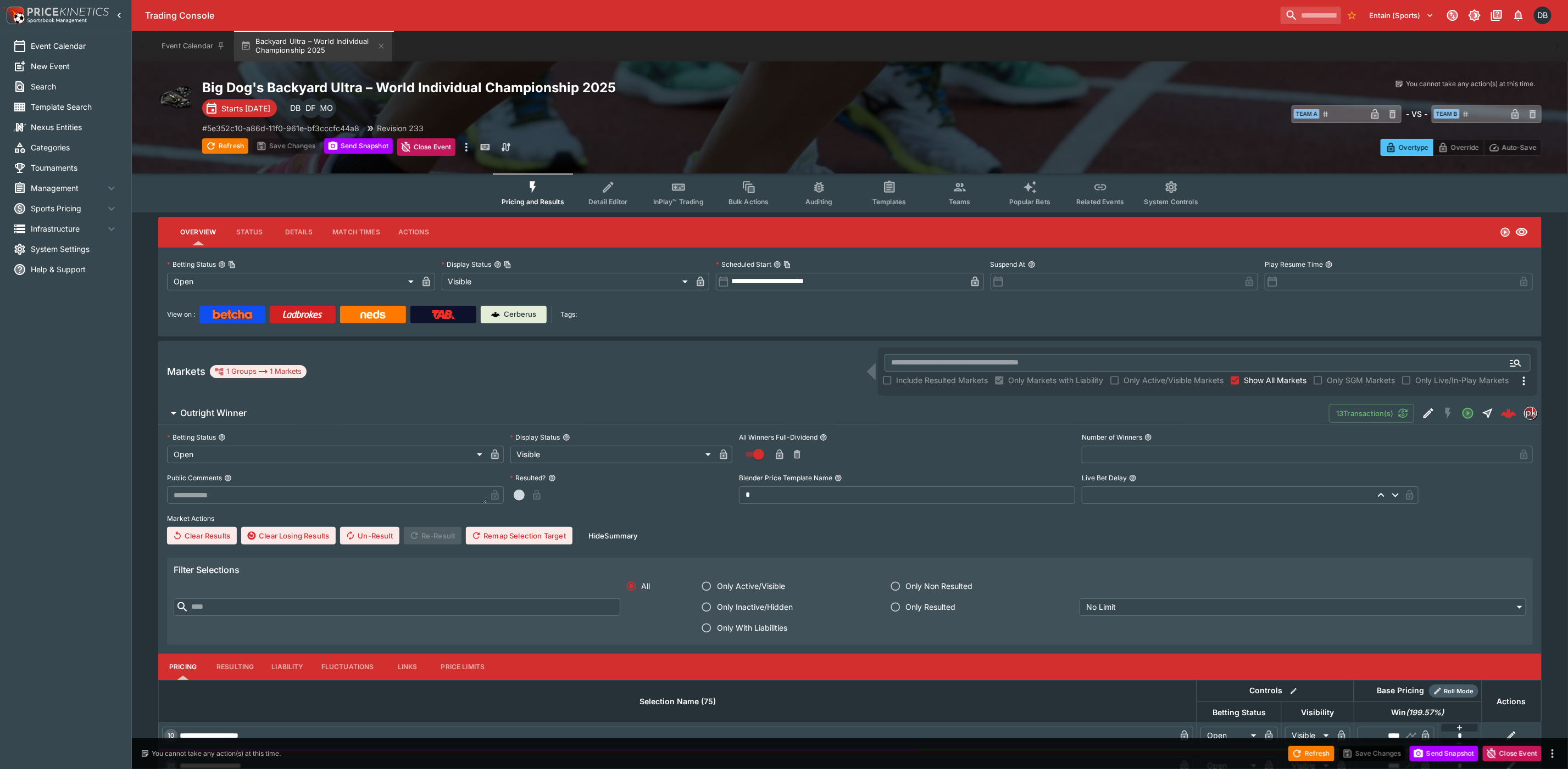
click at [54, 145] on span "Categories" at bounding box center [74, 148] width 87 height 12
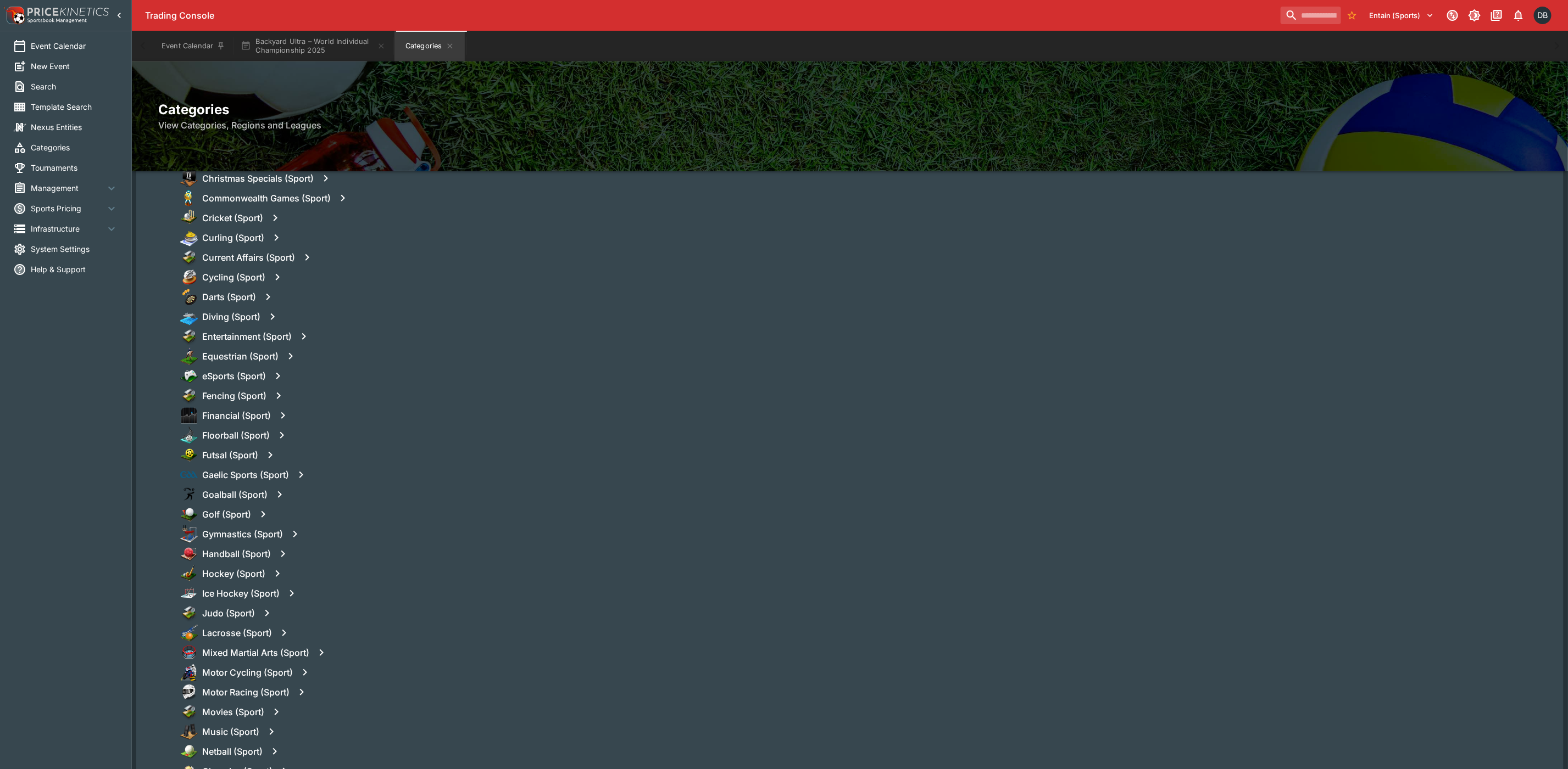
scroll to position [412, 0]
click at [282, 555] on icon "button" at bounding box center [283, 556] width 13 height 13
click at [384, 553] on button "Templates" at bounding box center [389, 556] width 49 height 18
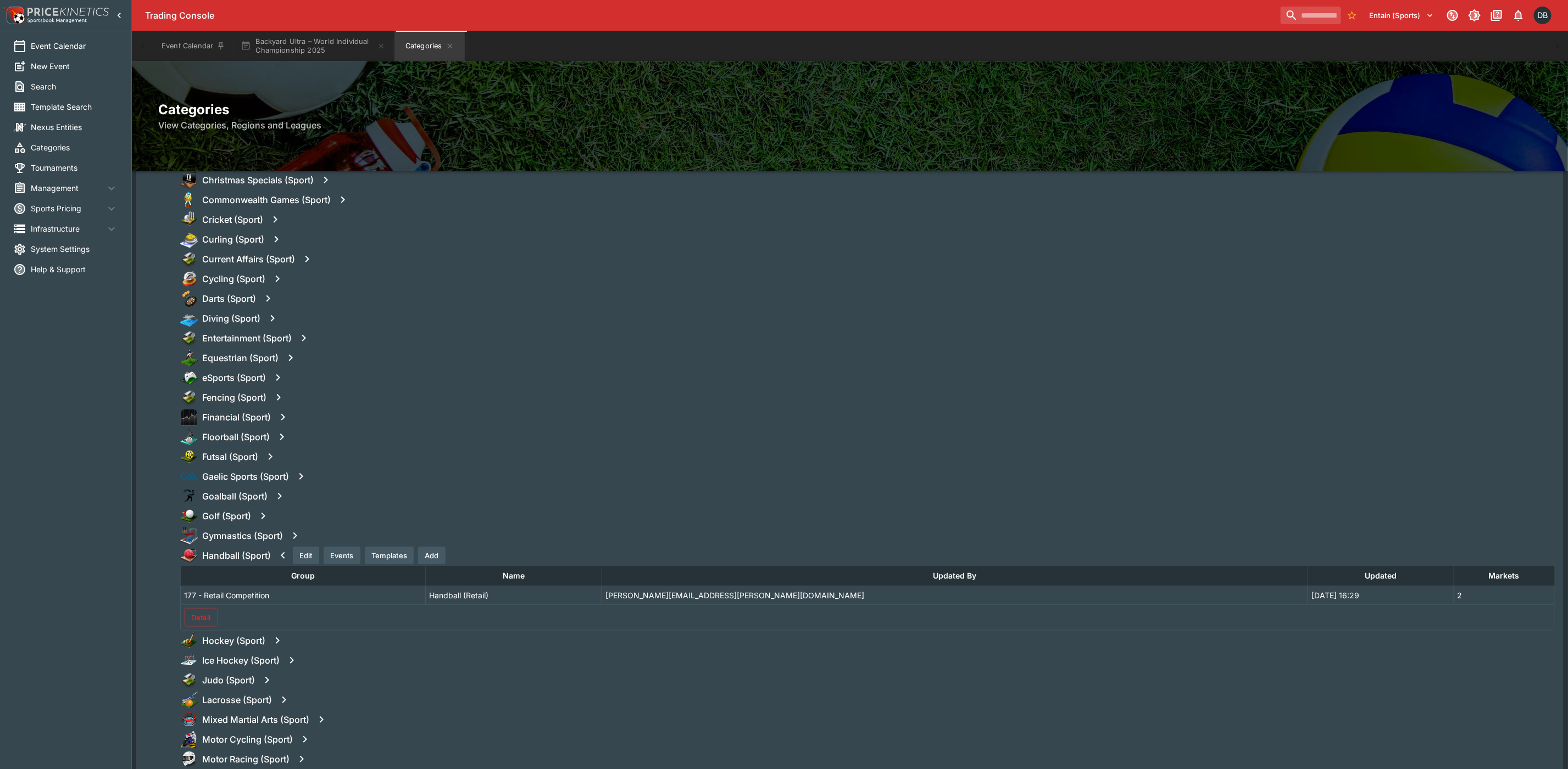
click at [208, 617] on button "Detail" at bounding box center [201, 618] width 34 height 19
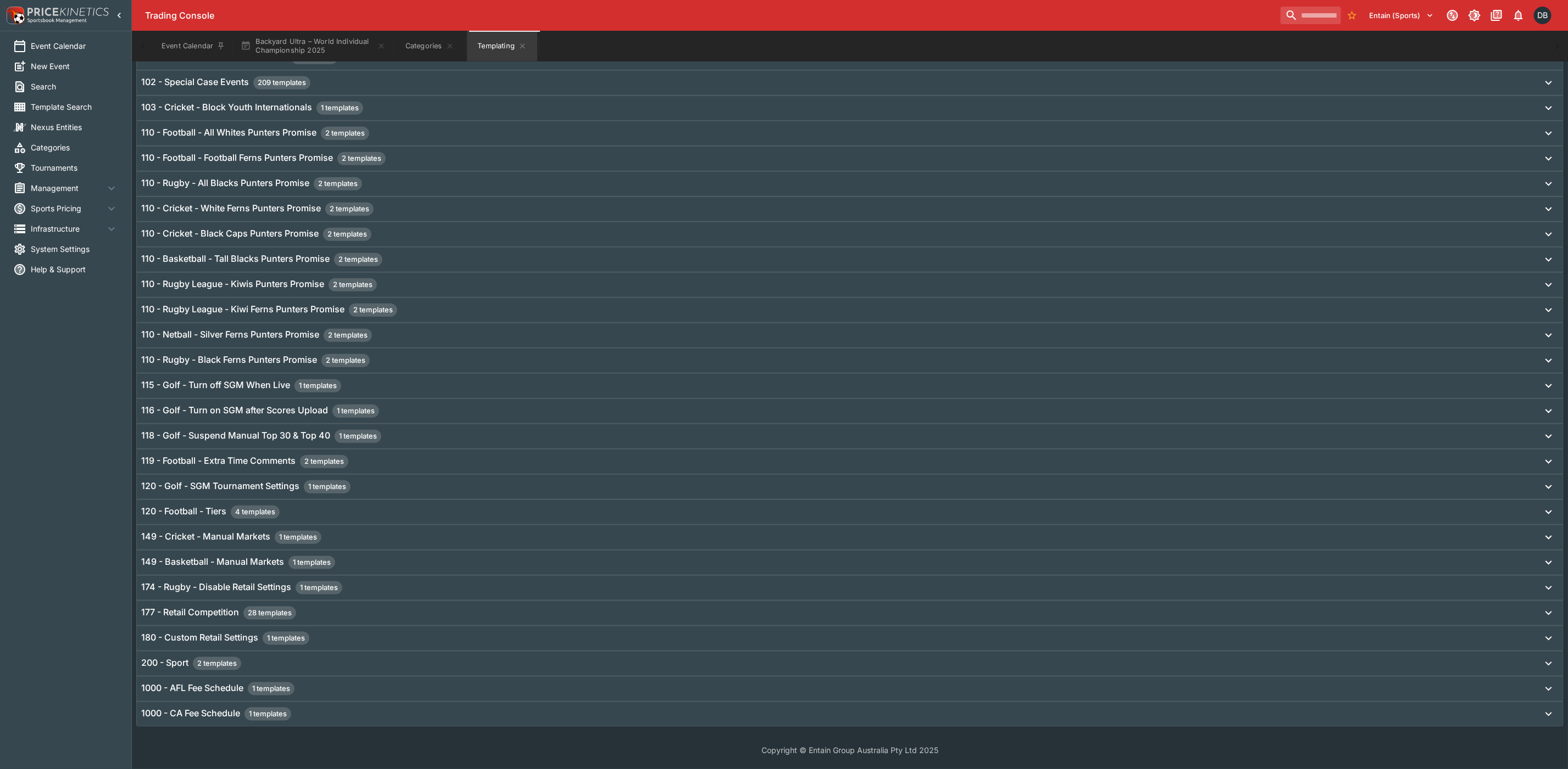
scroll to position [631, 0]
click at [177, 613] on h6 "177 - Retail Competition 28 templates" at bounding box center [219, 613] width 155 height 13
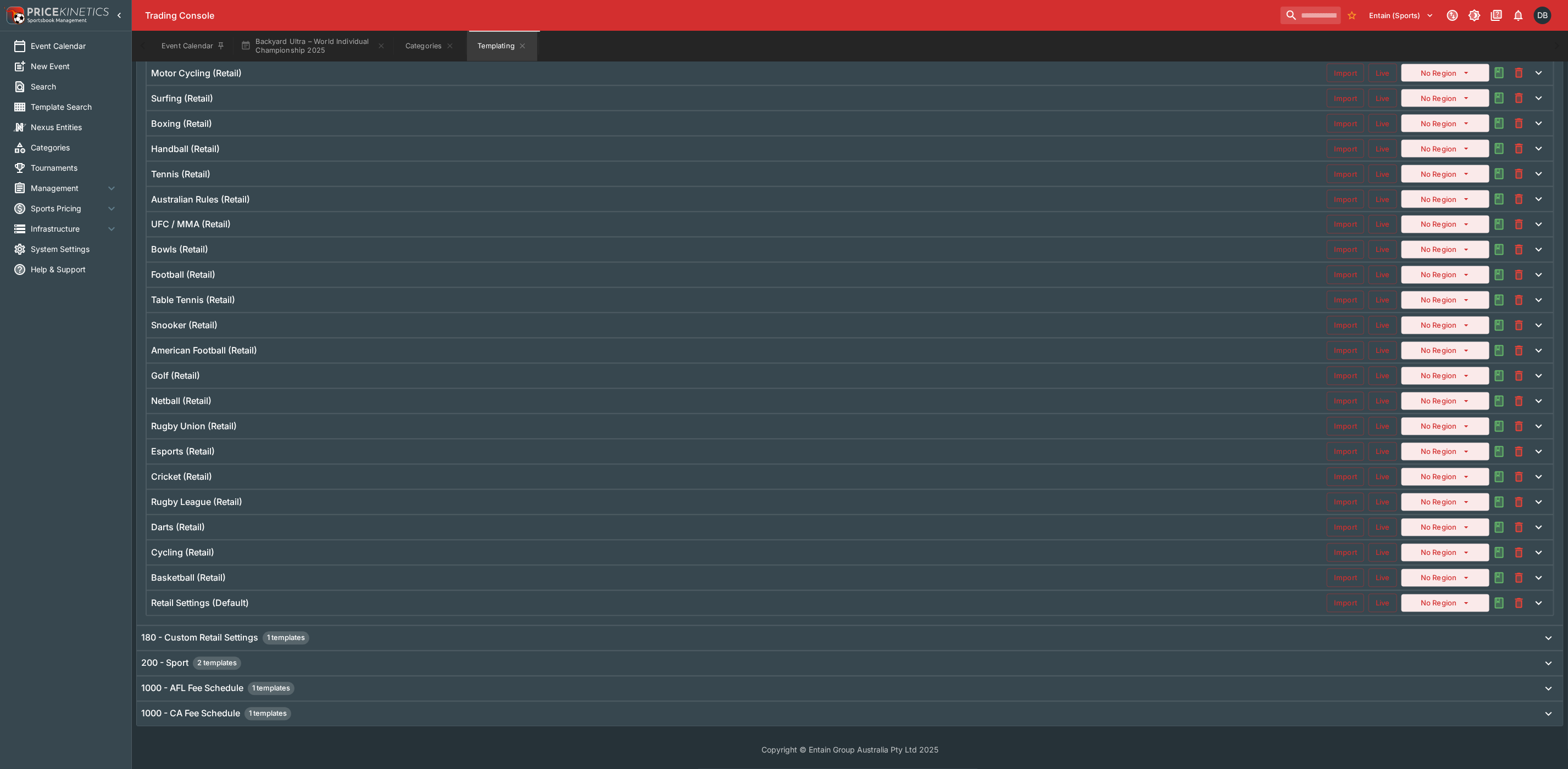
scroll to position [1289, 0]
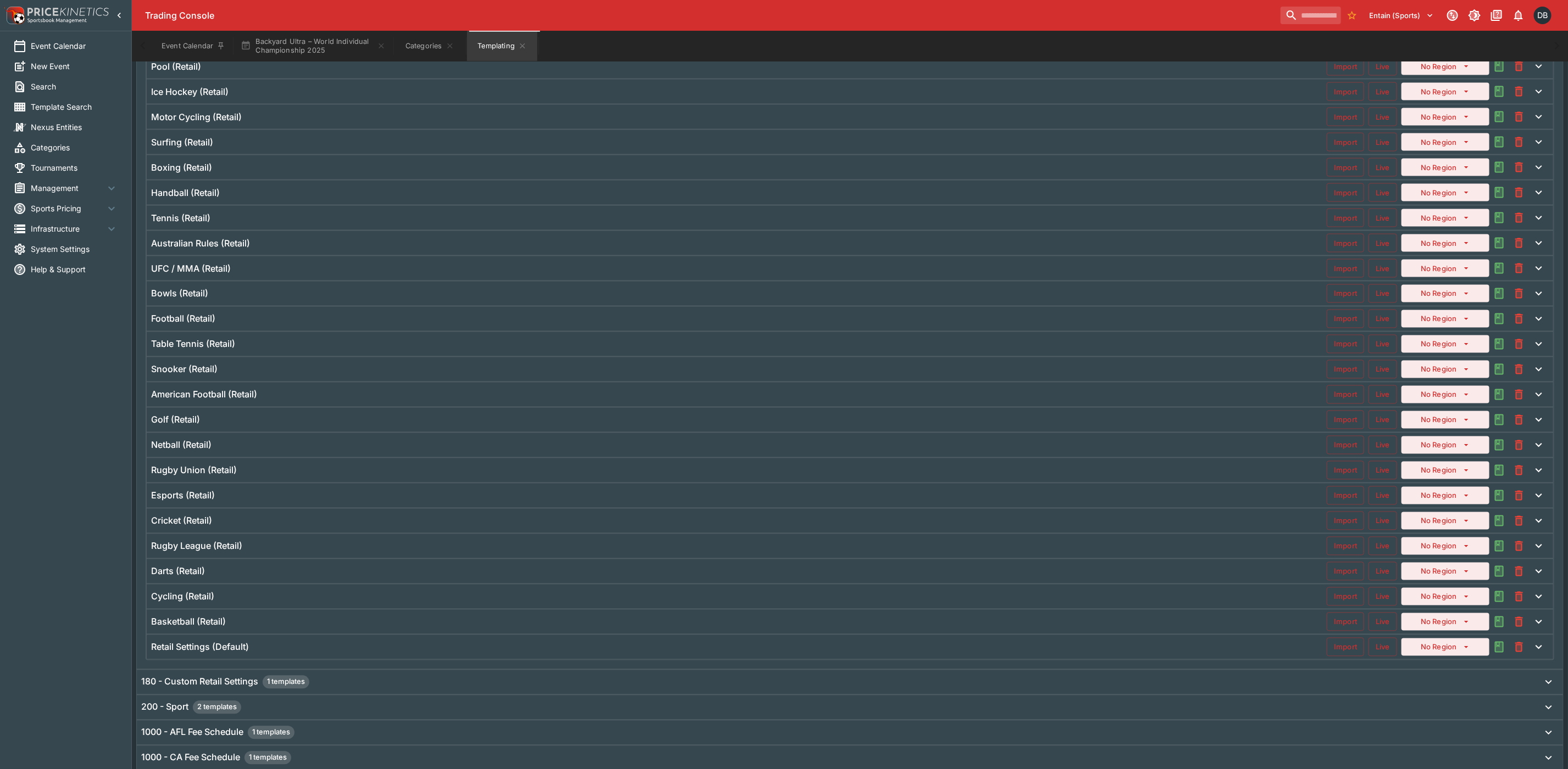
click at [235, 199] on div "Handball (Retail)" at bounding box center [739, 193] width 1175 height 12
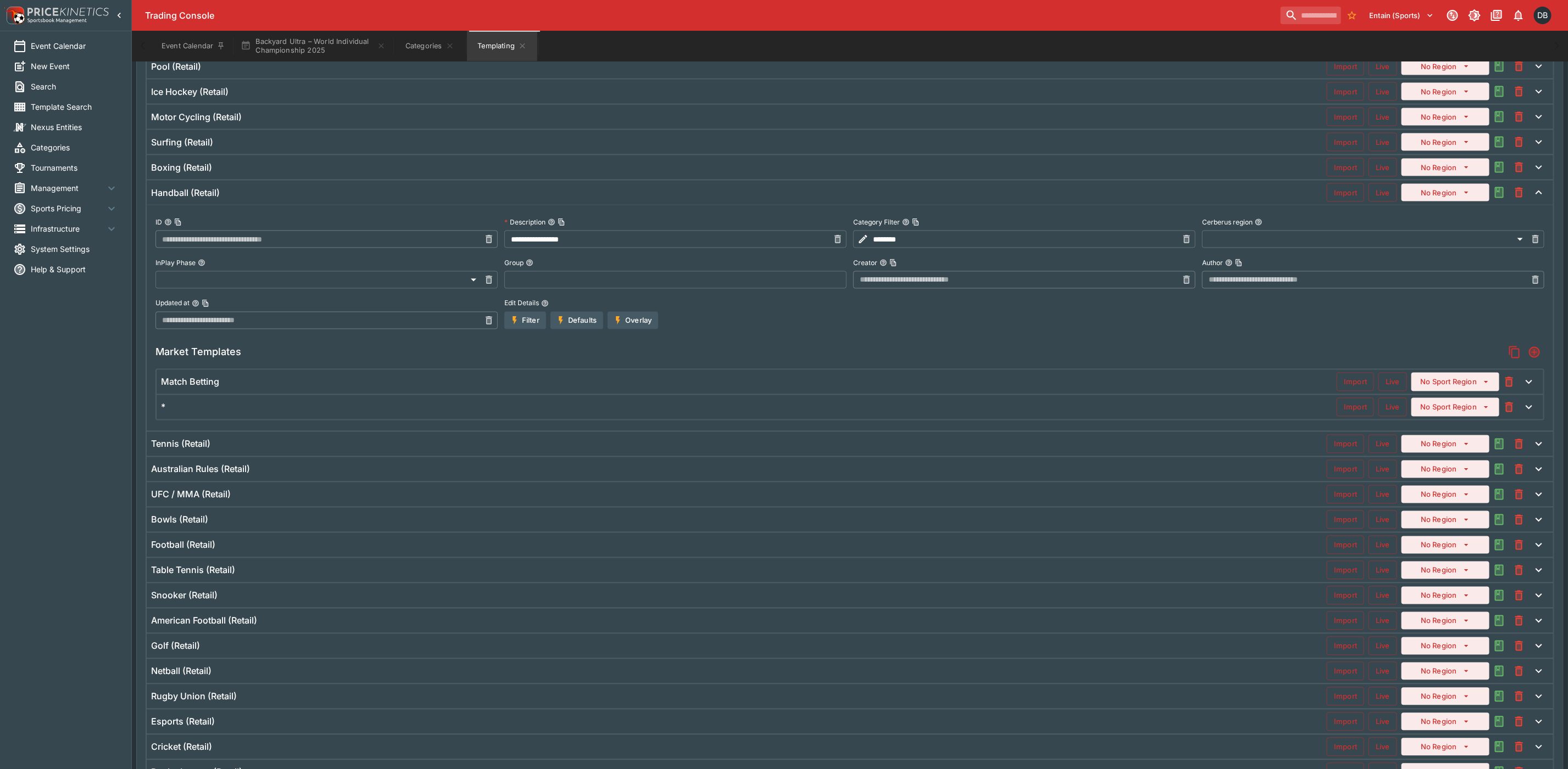
type input "**********"
click at [281, 414] on div "*" at bounding box center [748, 408] width 1175 height 12
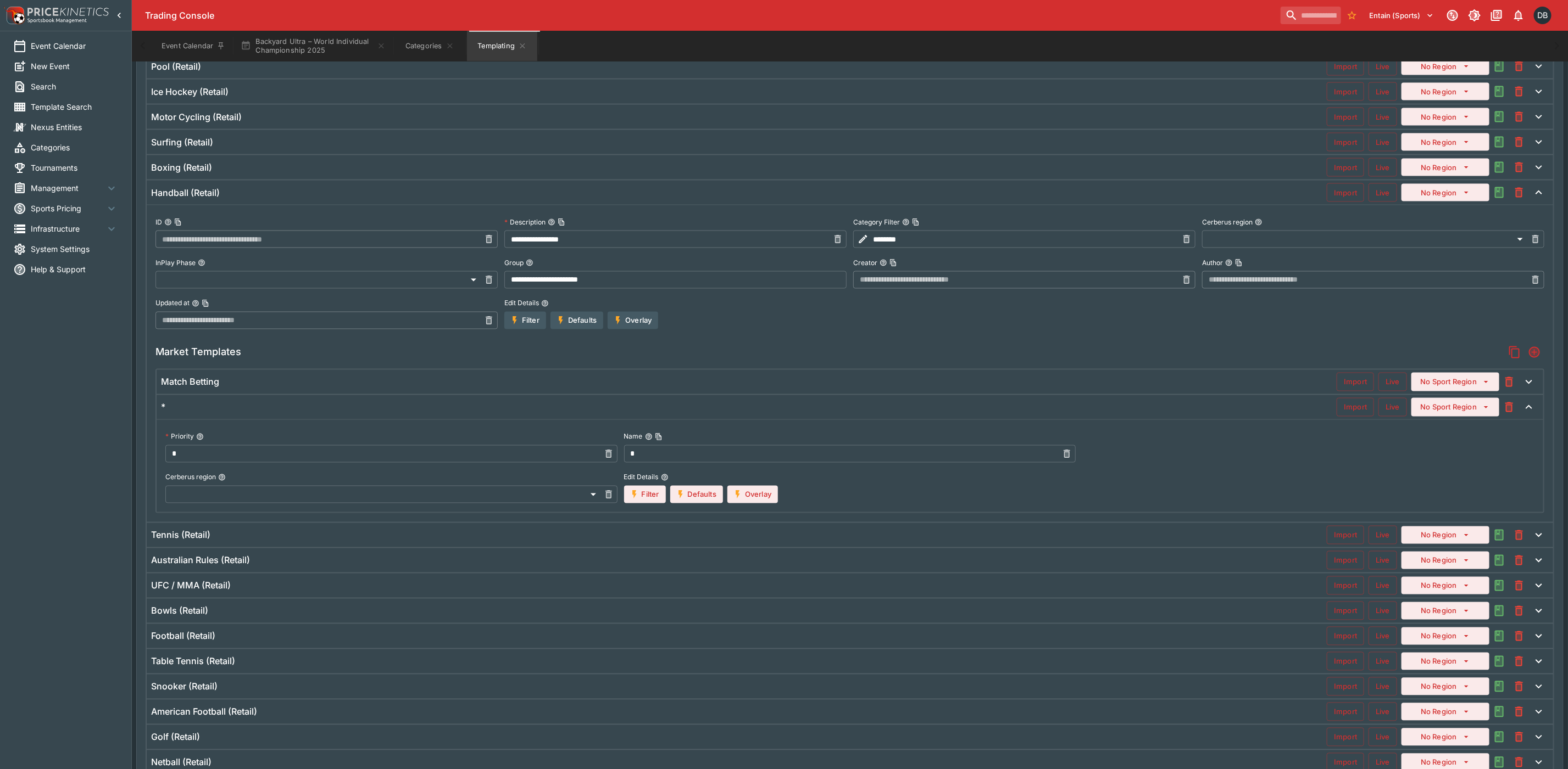
click at [269, 388] on div "Match Betting" at bounding box center [748, 382] width 1175 height 12
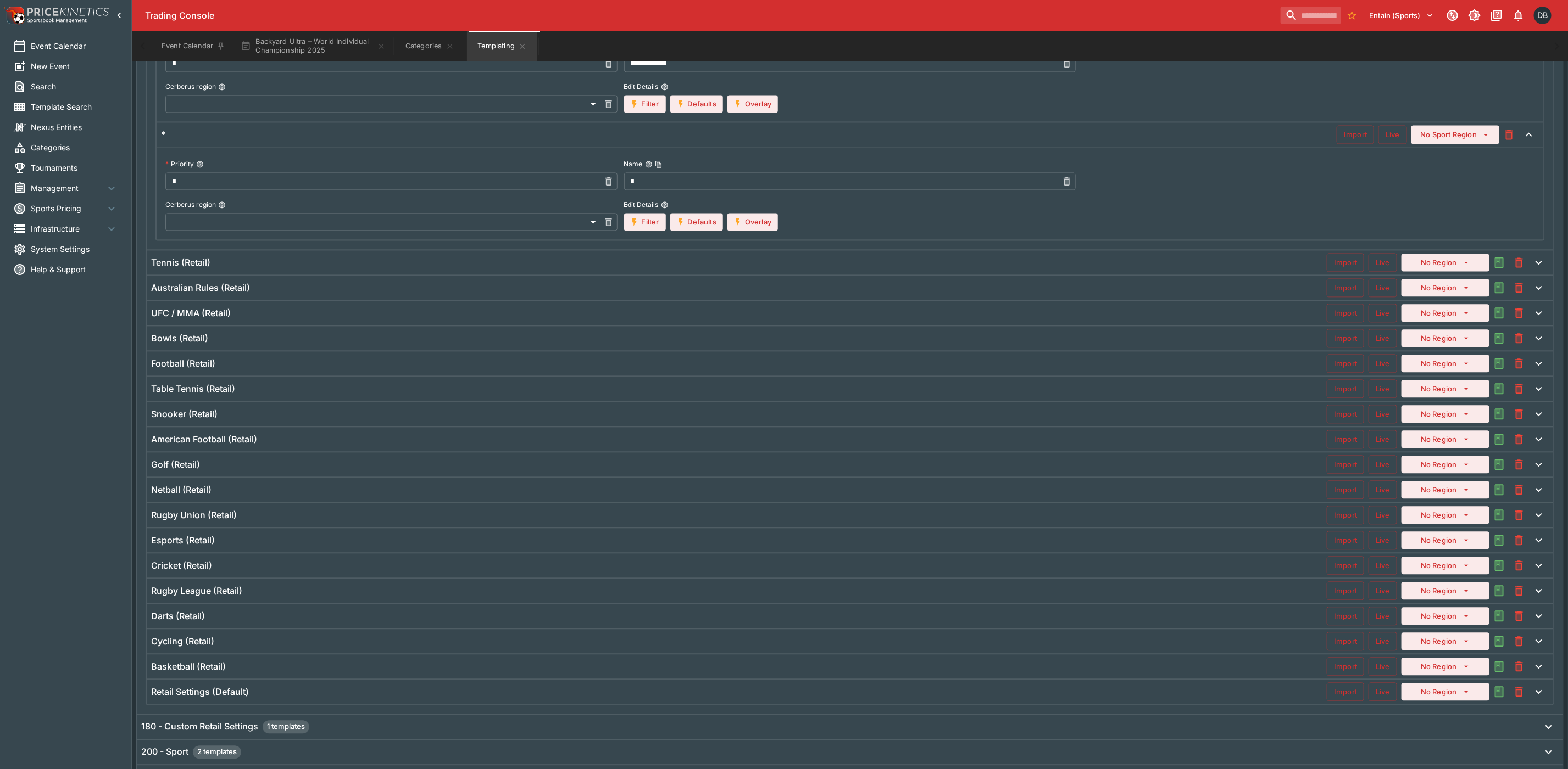
scroll to position [1645, 0]
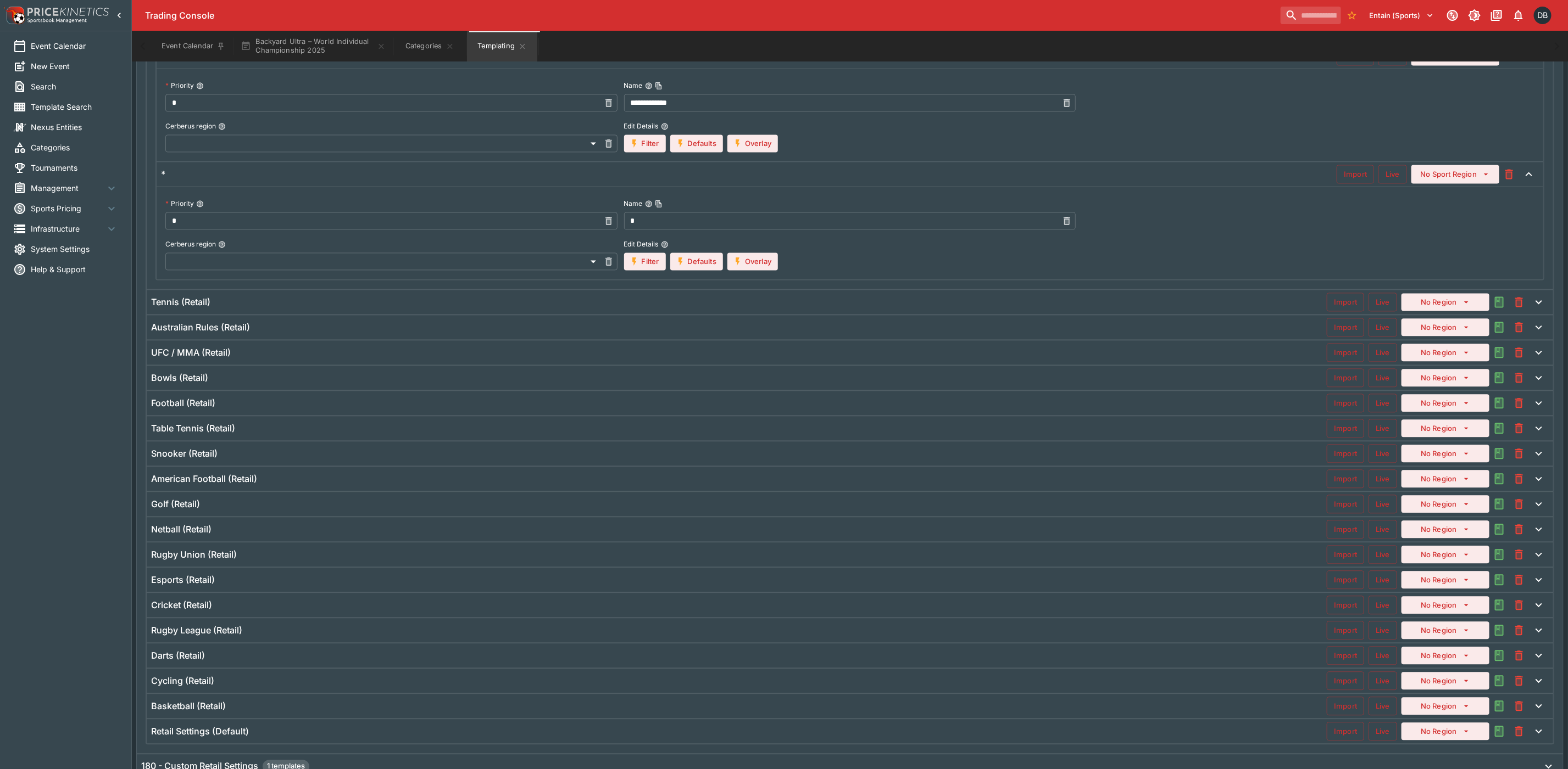
click at [177, 460] on h6 "Snooker (Retail)" at bounding box center [184, 454] width 67 height 12
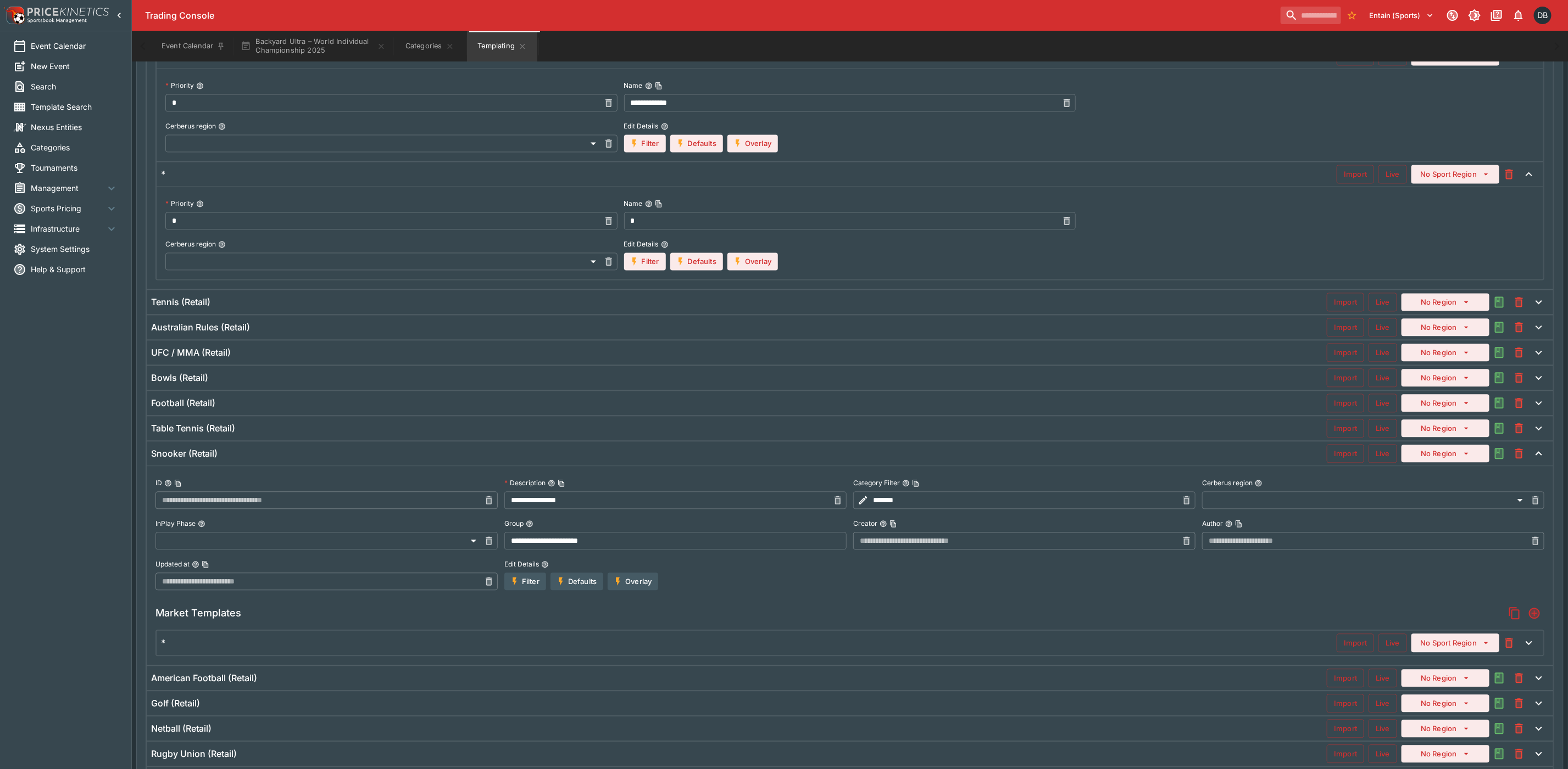
click at [162, 333] on h6 "Australian Rules (Retail)" at bounding box center [200, 327] width 99 height 12
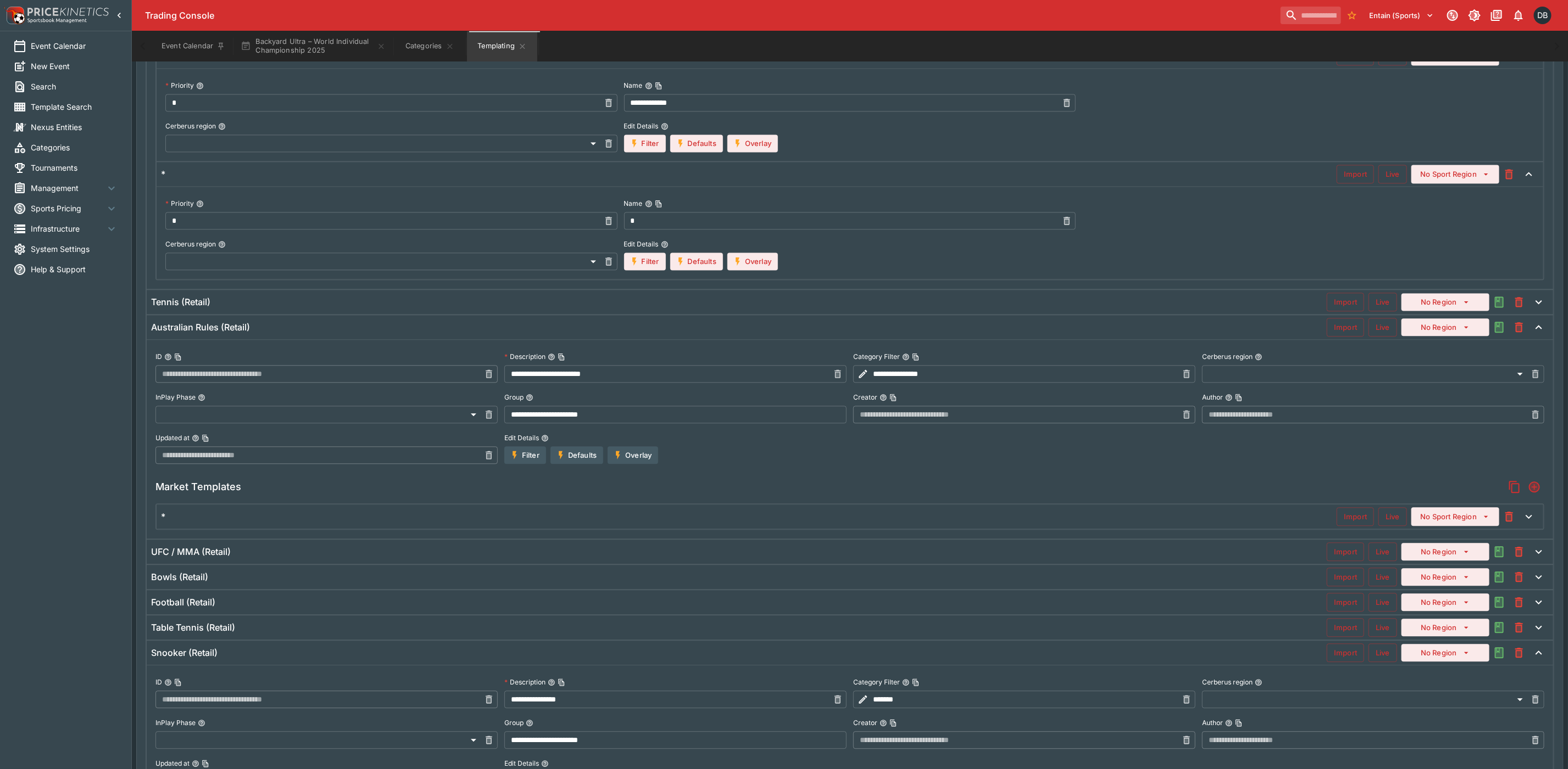
click at [159, 308] on h6 "Tennis (Retail)" at bounding box center [181, 303] width 59 height 12
